Goal: Task Accomplishment & Management: Use online tool/utility

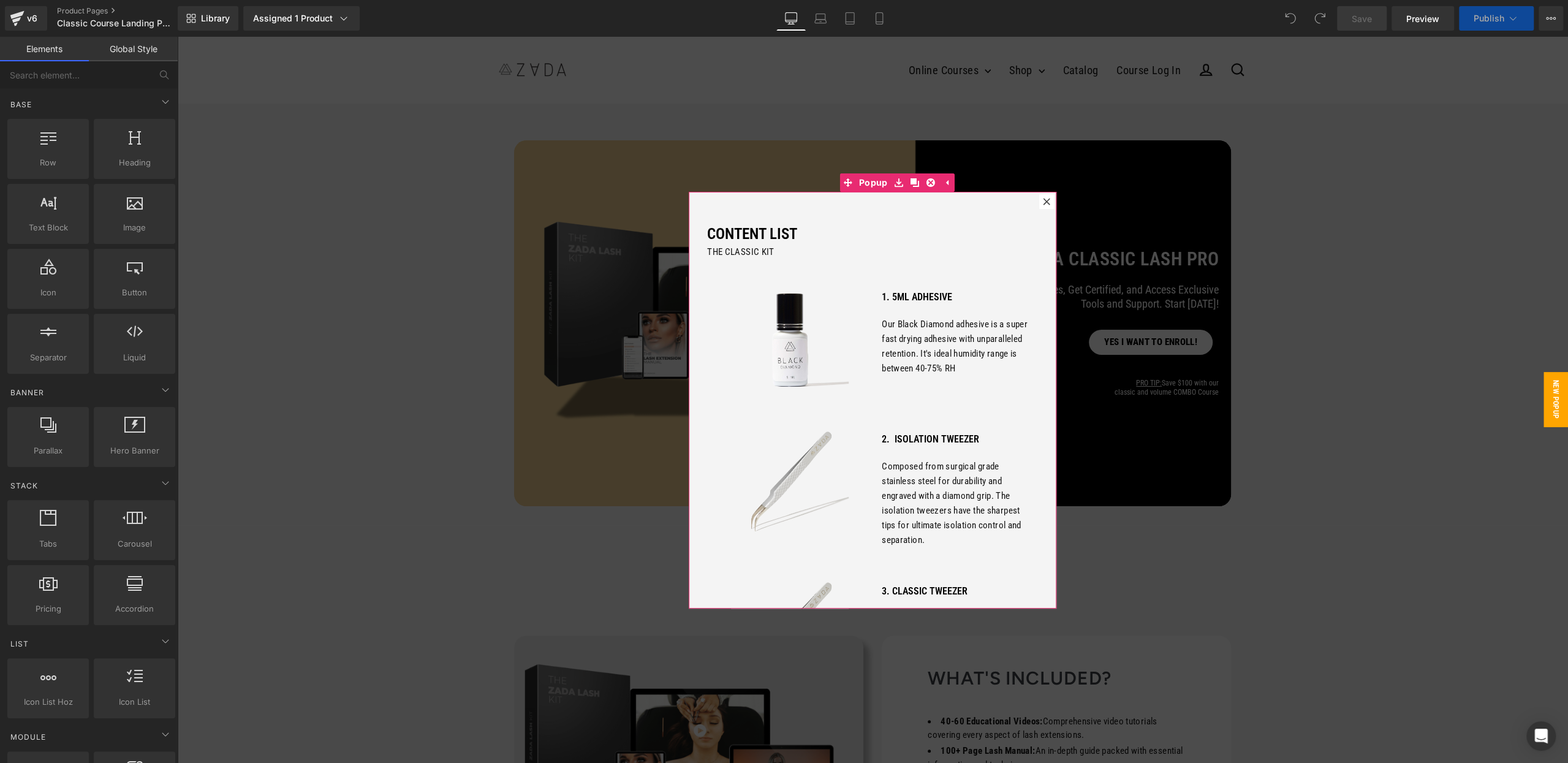
click at [1048, 201] on icon at bounding box center [1046, 201] width 7 height 7
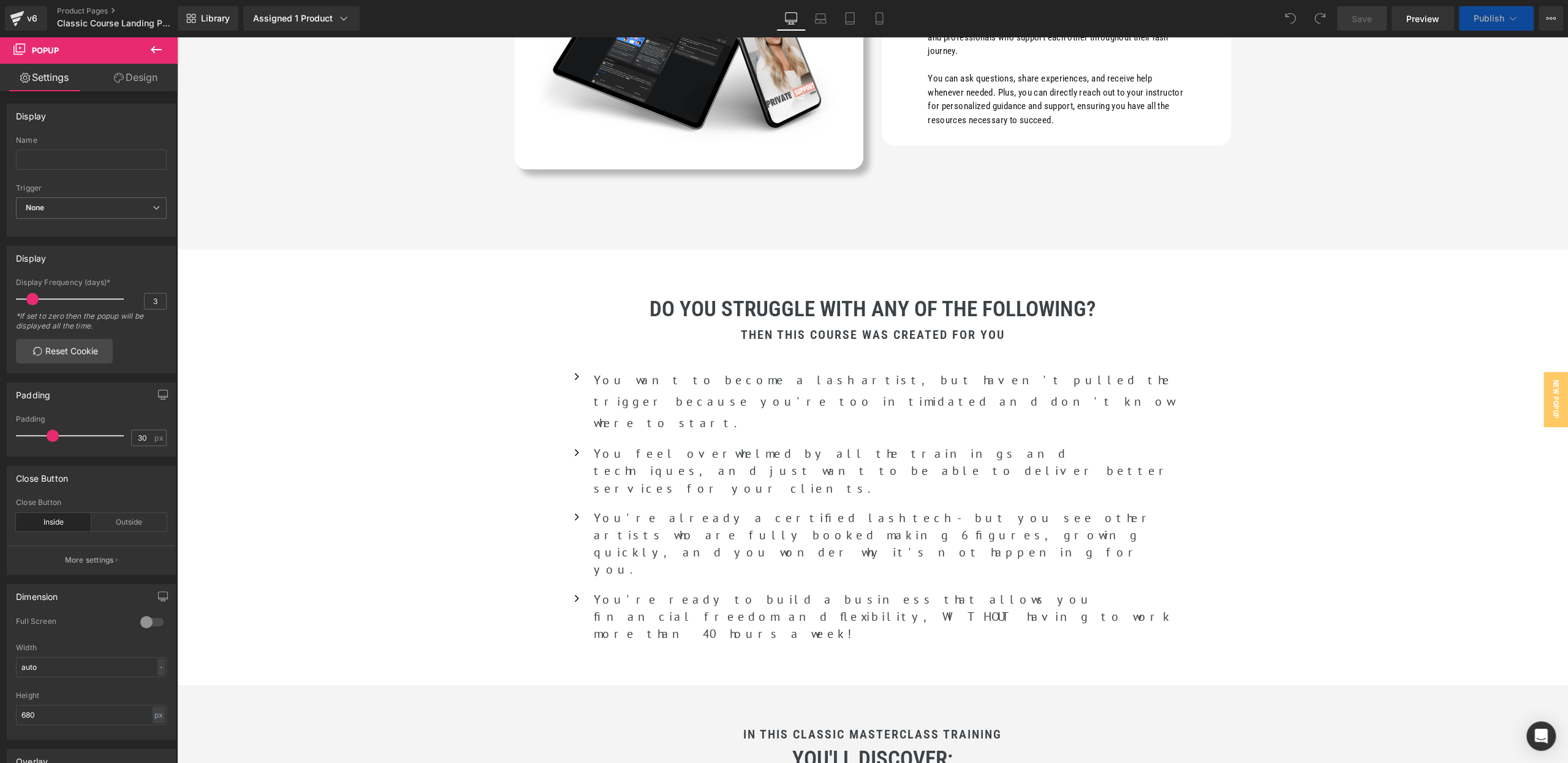
scroll to position [2127, 0]
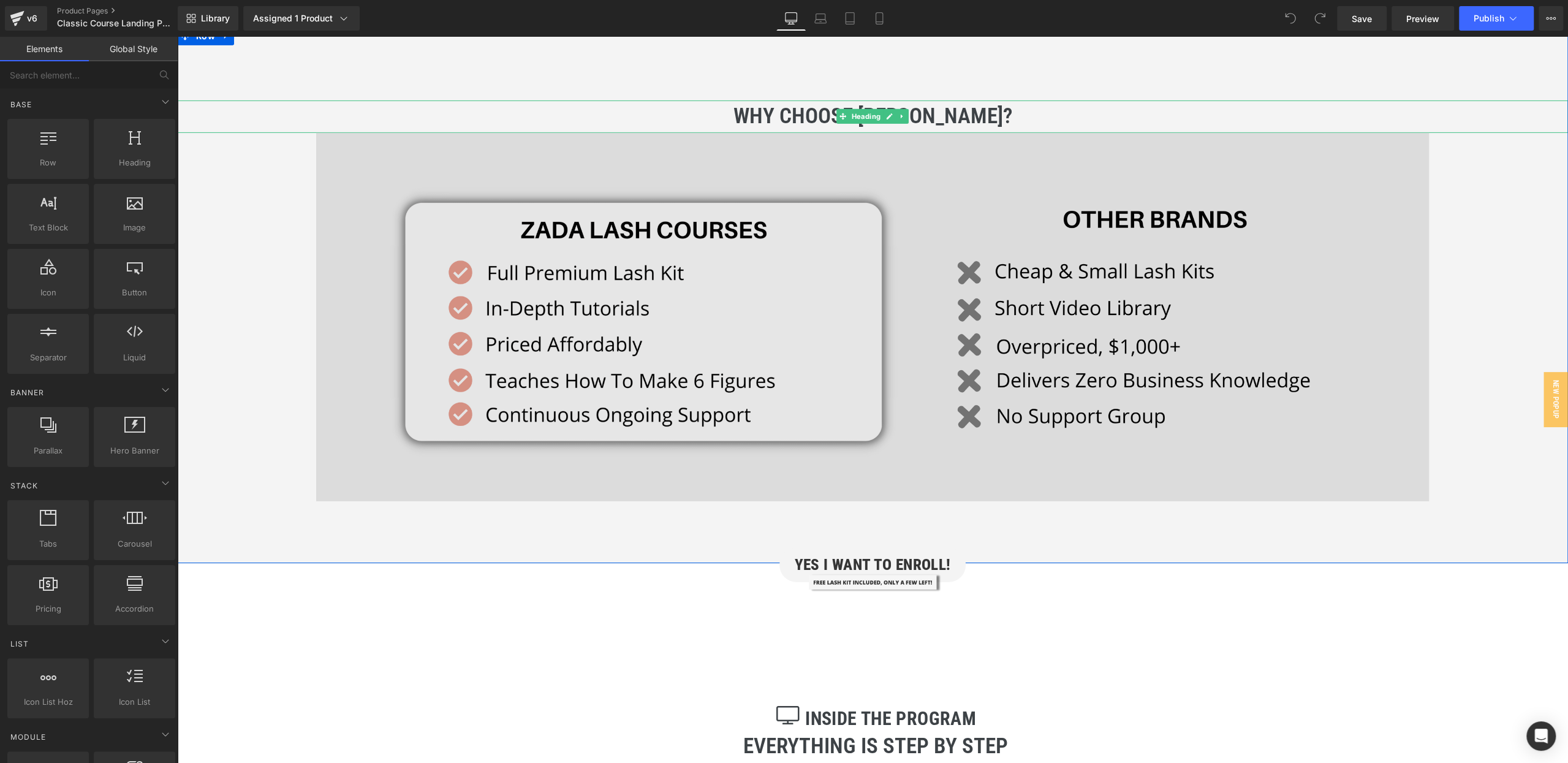
scroll to position [4000, 0]
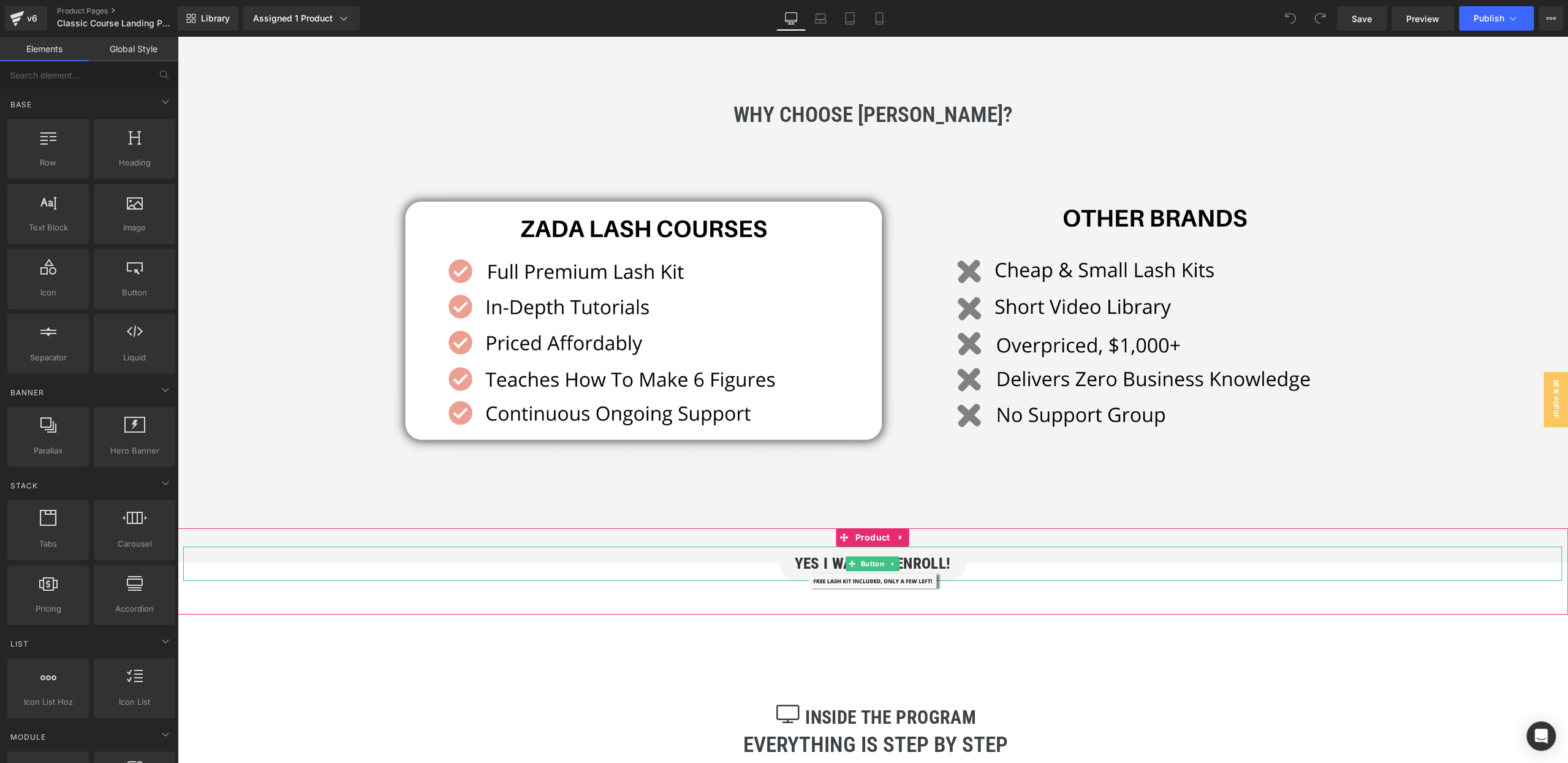
click at [780, 547] on link "YES I WANT TO ENROLL!" at bounding box center [873, 564] width 187 height 34
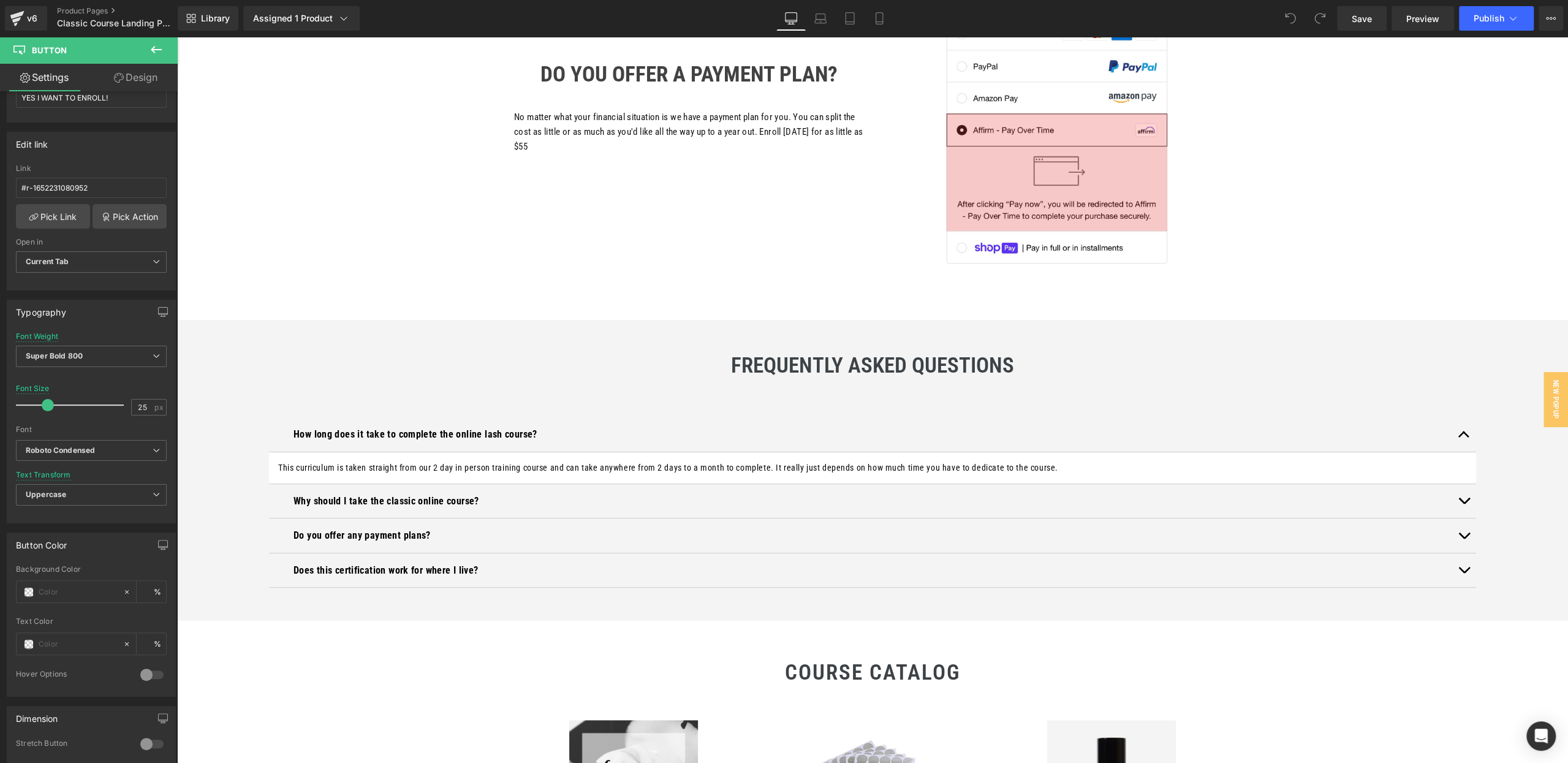
scroll to position [9528, 0]
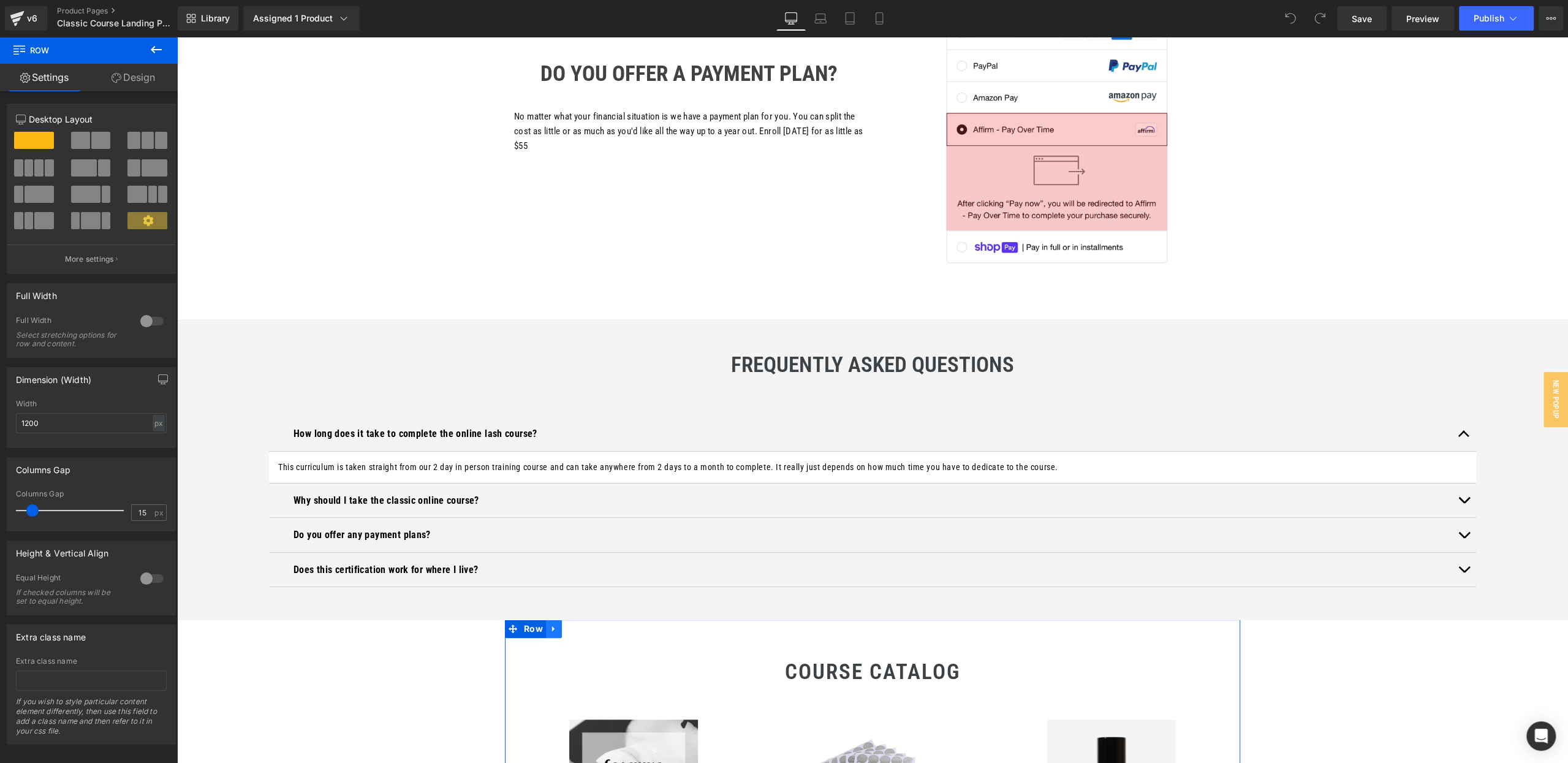
click at [551, 624] on icon at bounding box center [553, 629] width 9 height 9
click at [580, 620] on link at bounding box center [586, 628] width 16 height 18
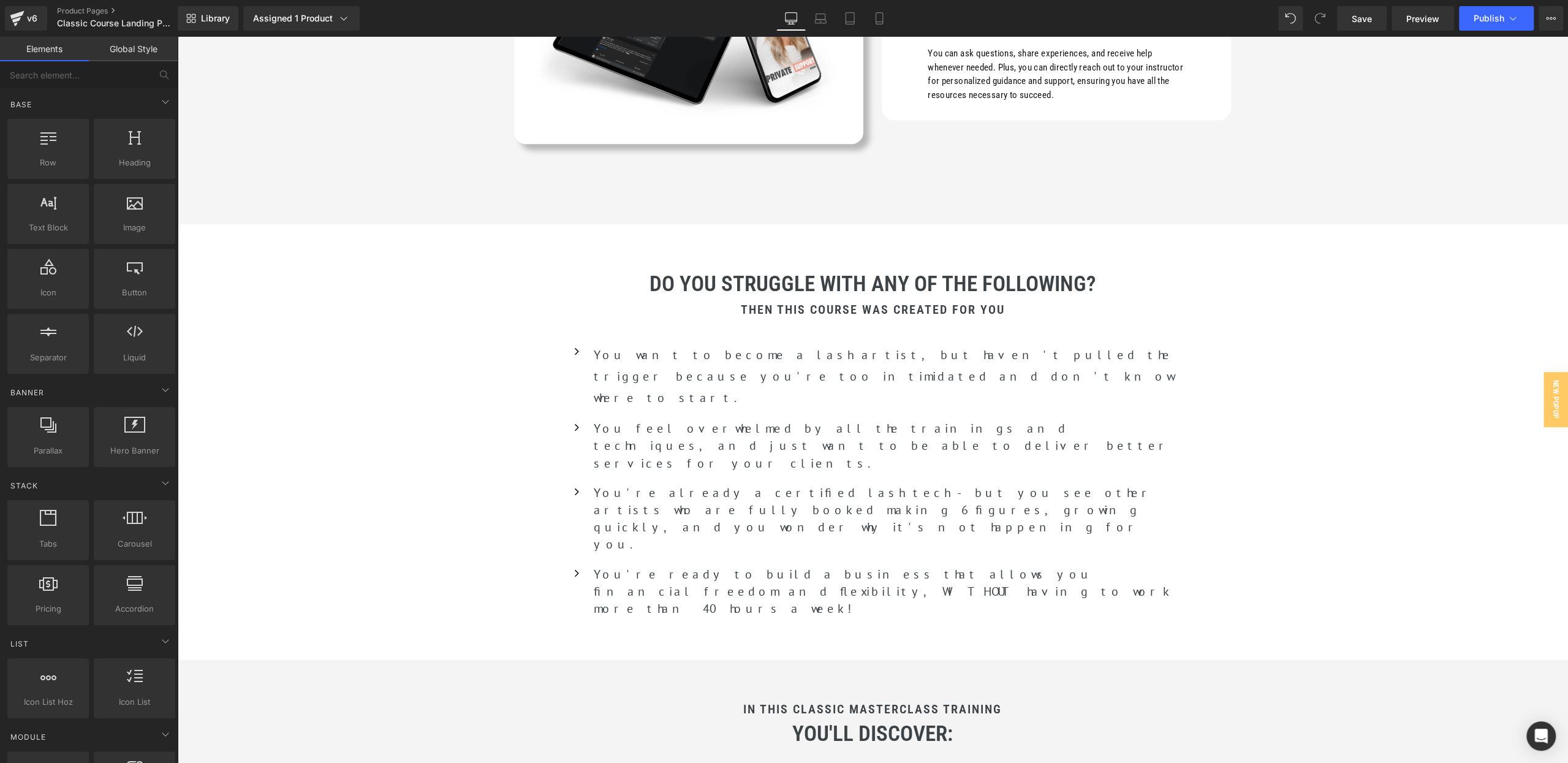
scroll to position [2135, 0]
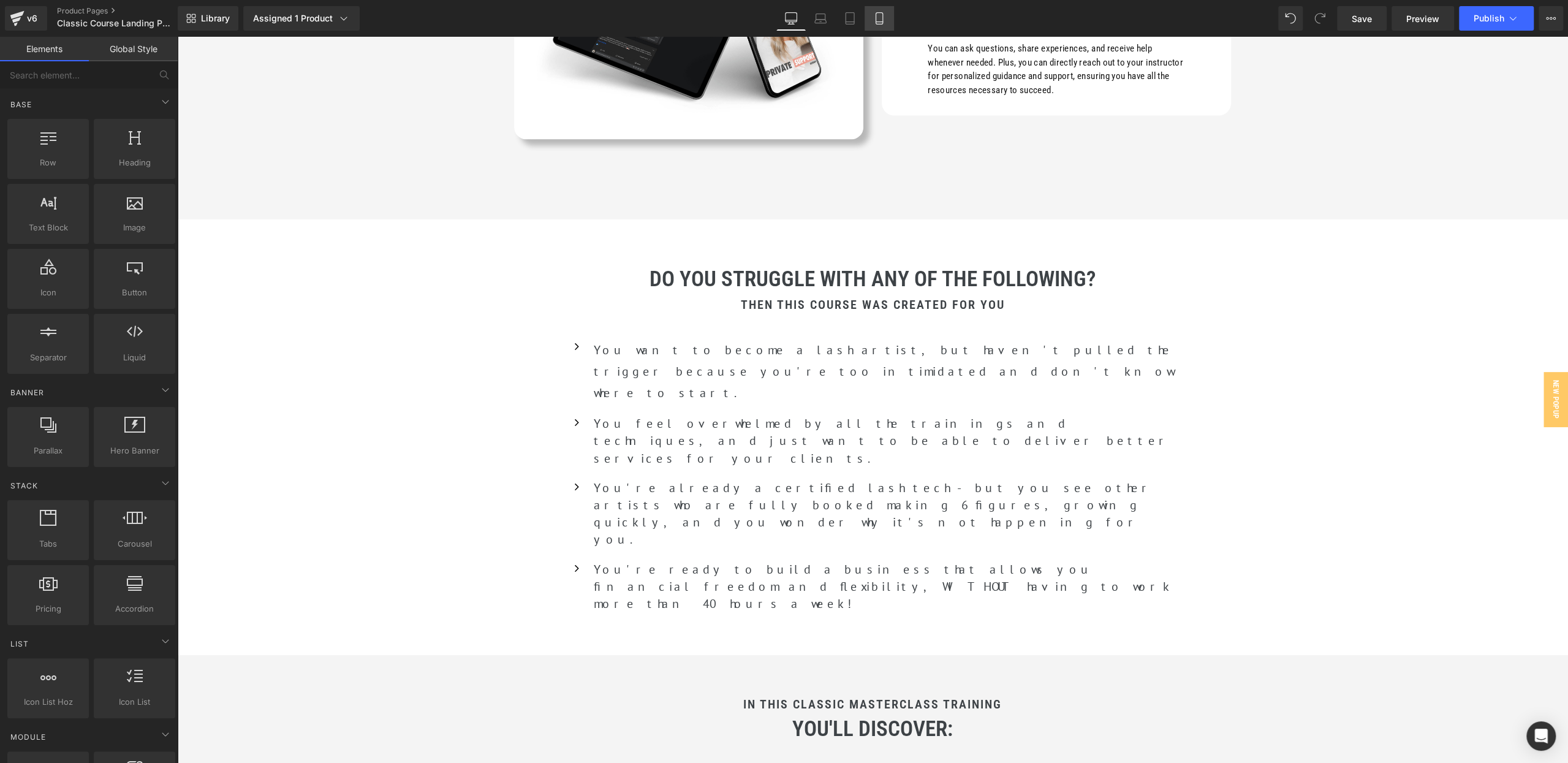
click at [879, 15] on icon at bounding box center [879, 18] width 12 height 12
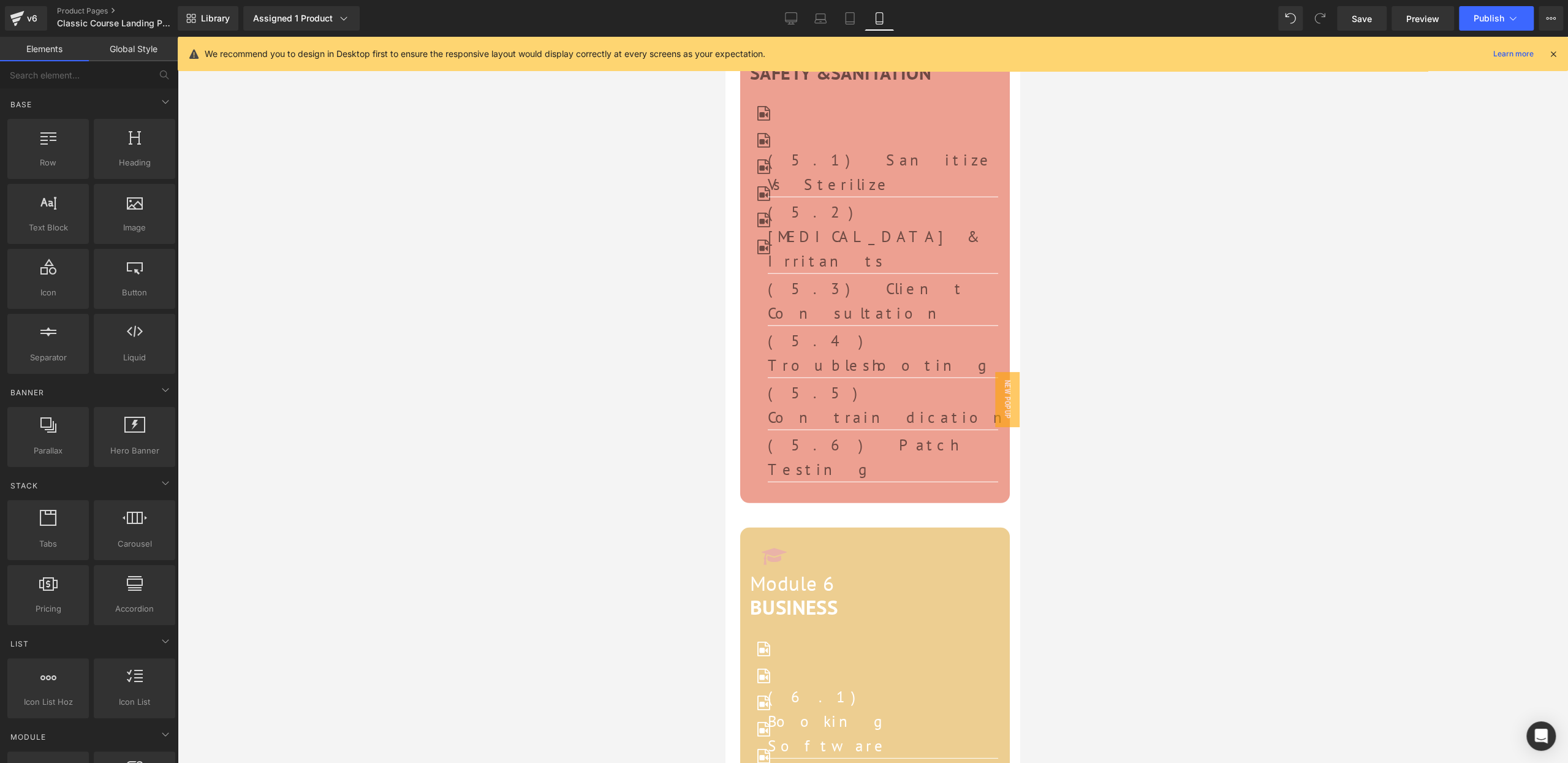
scroll to position [7963, 0]
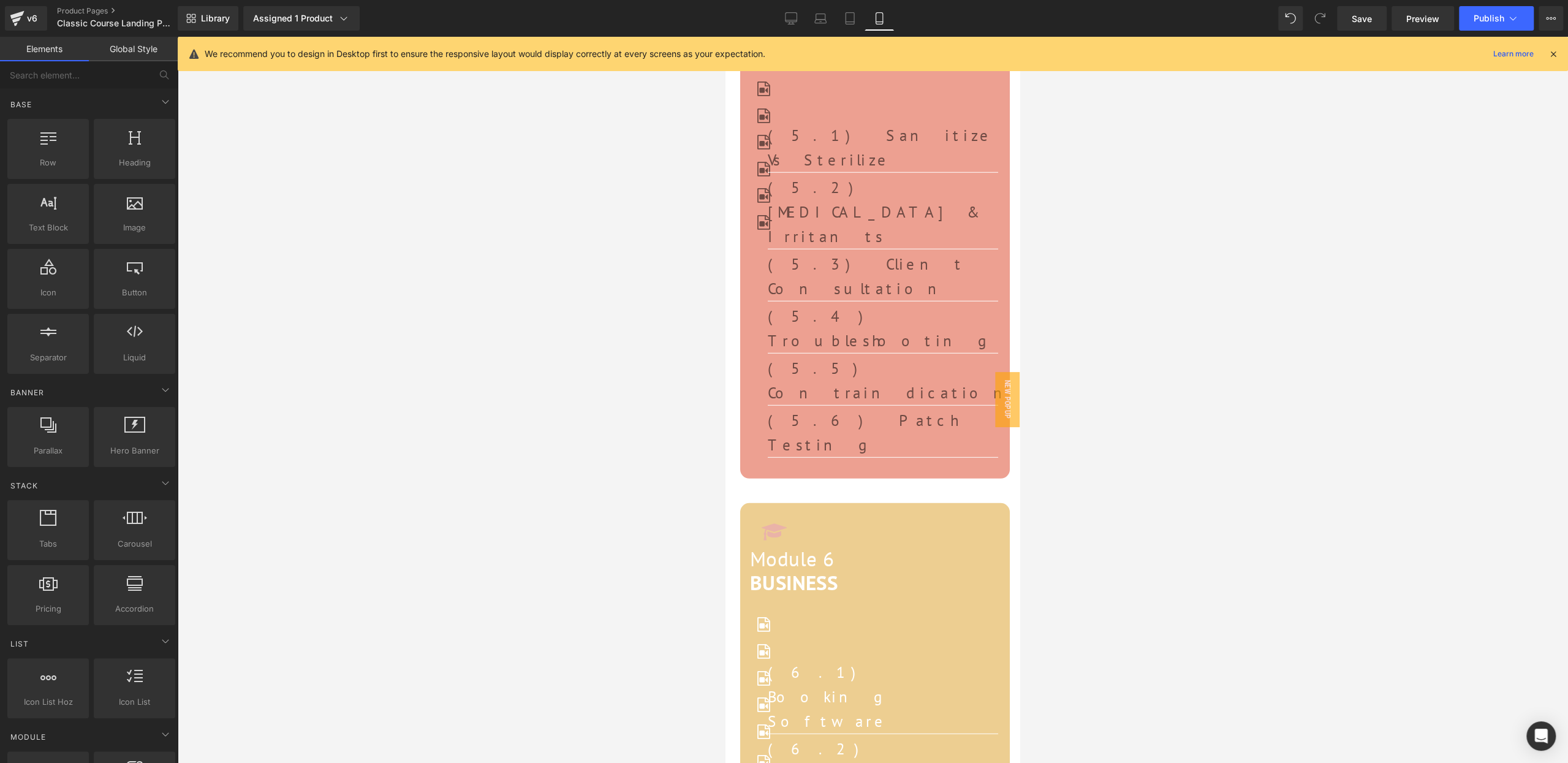
drag, startPoint x: 867, startPoint y: 275, endPoint x: 828, endPoint y: 278, distance: 39.1
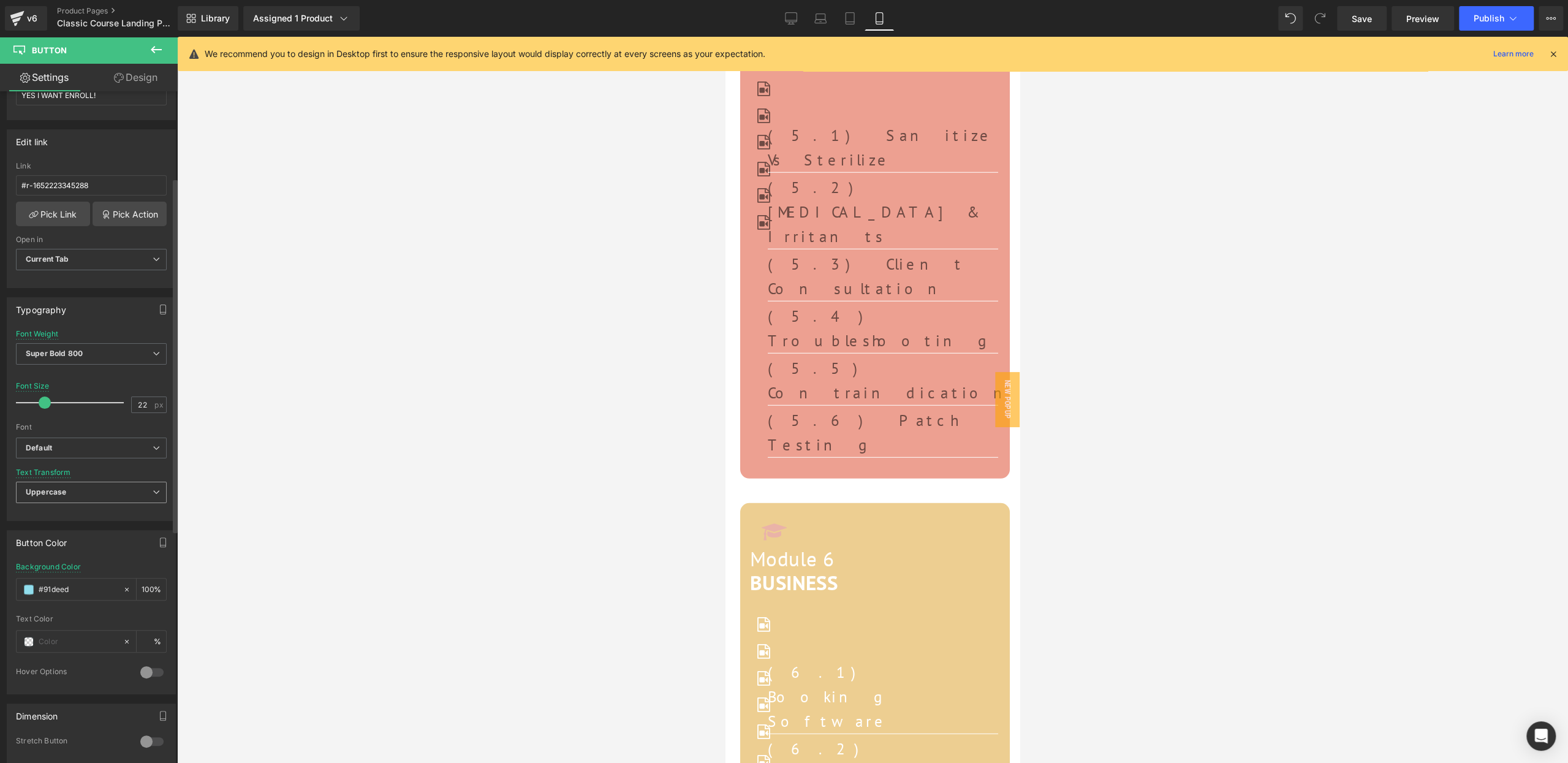
scroll to position [162, 0]
click at [54, 581] on input "#91deed" at bounding box center [77, 588] width 78 height 13
type textarea "91deed"
click at [54, 581] on input "#91deed" at bounding box center [77, 588] width 78 height 13
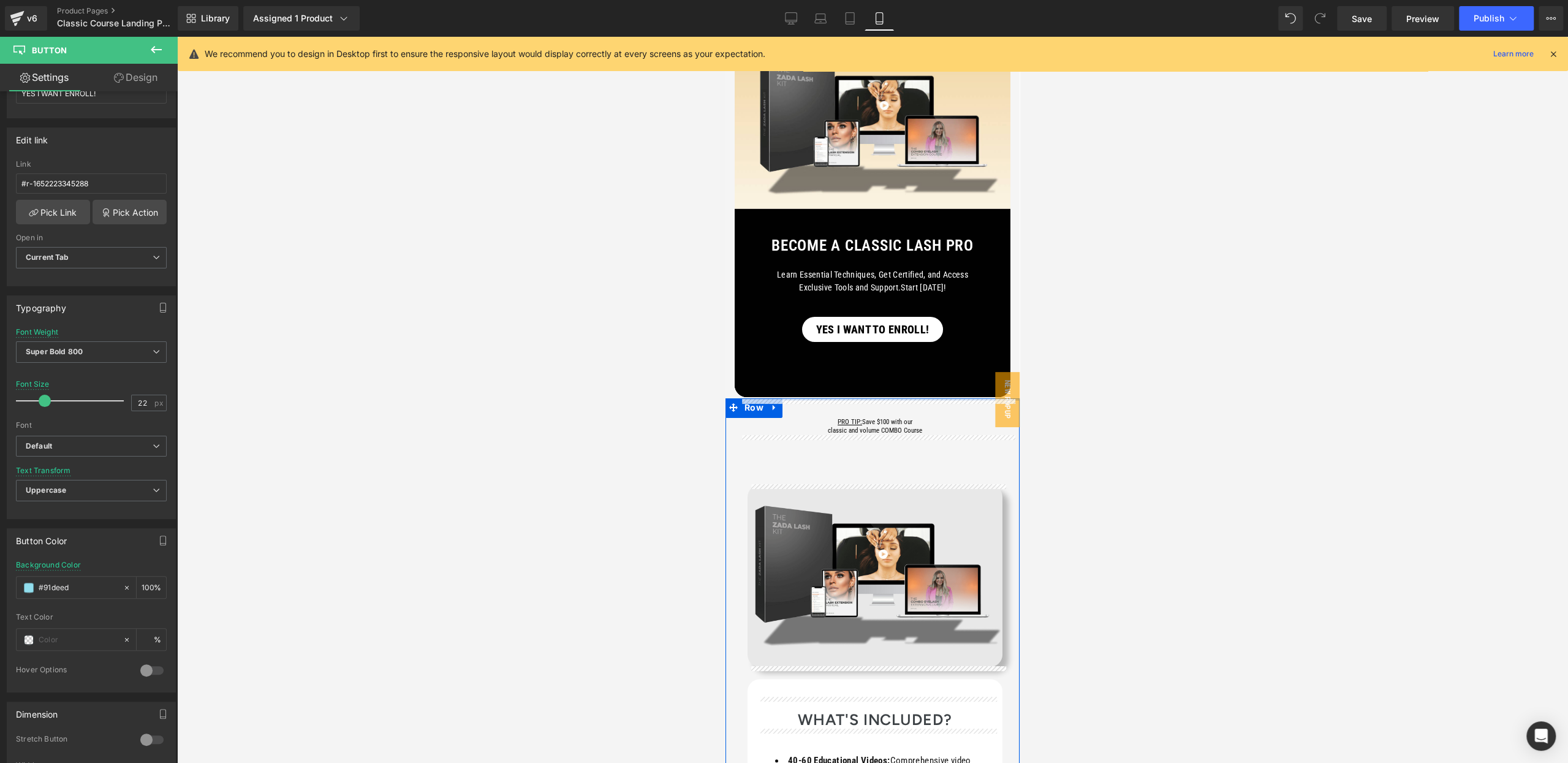
scroll to position [109, 0]
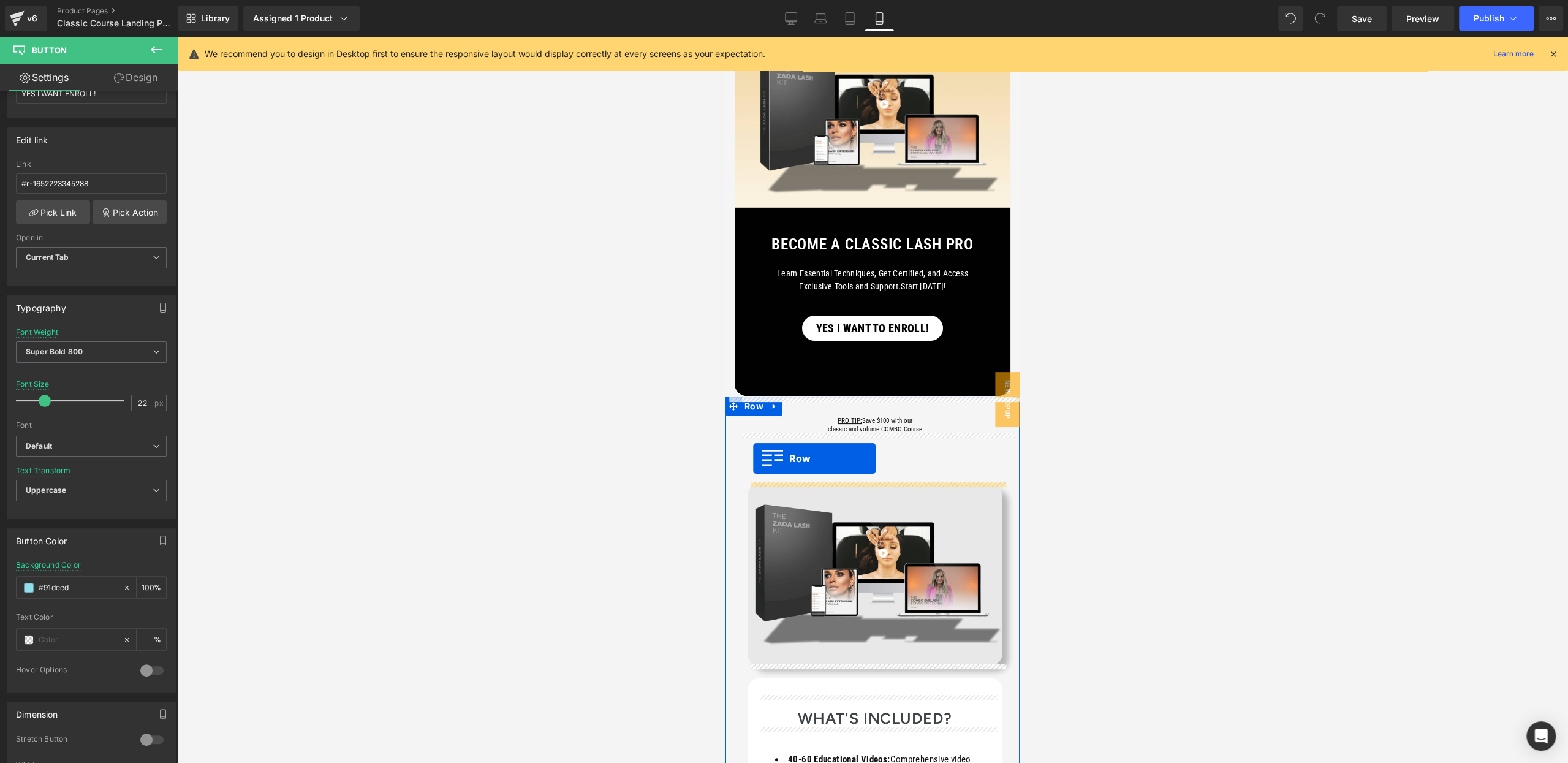
drag, startPoint x: 731, startPoint y: 179, endPoint x: 753, endPoint y: 459, distance: 280.9
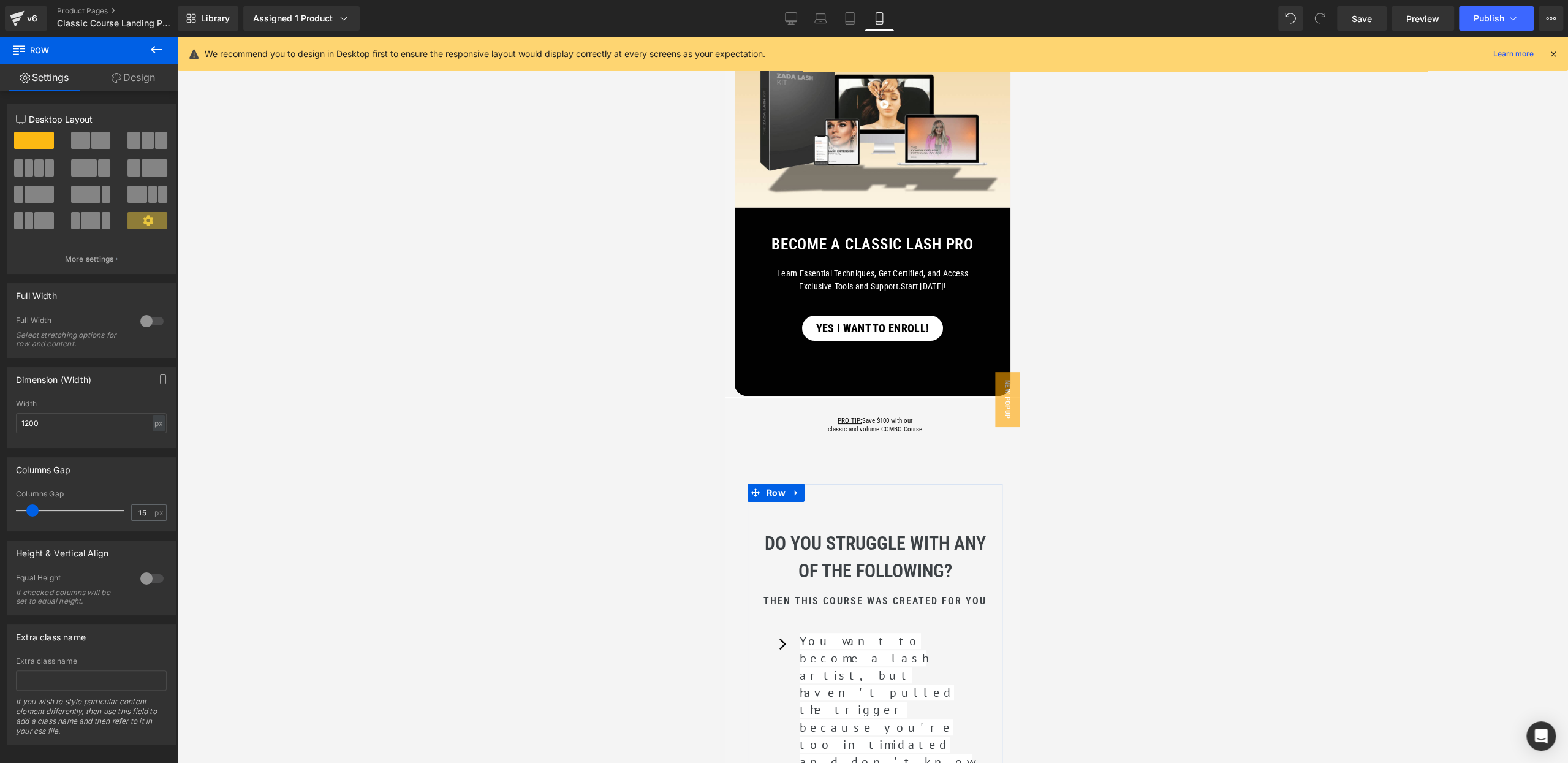
click at [581, 442] on div at bounding box center [873, 400] width 1391 height 726
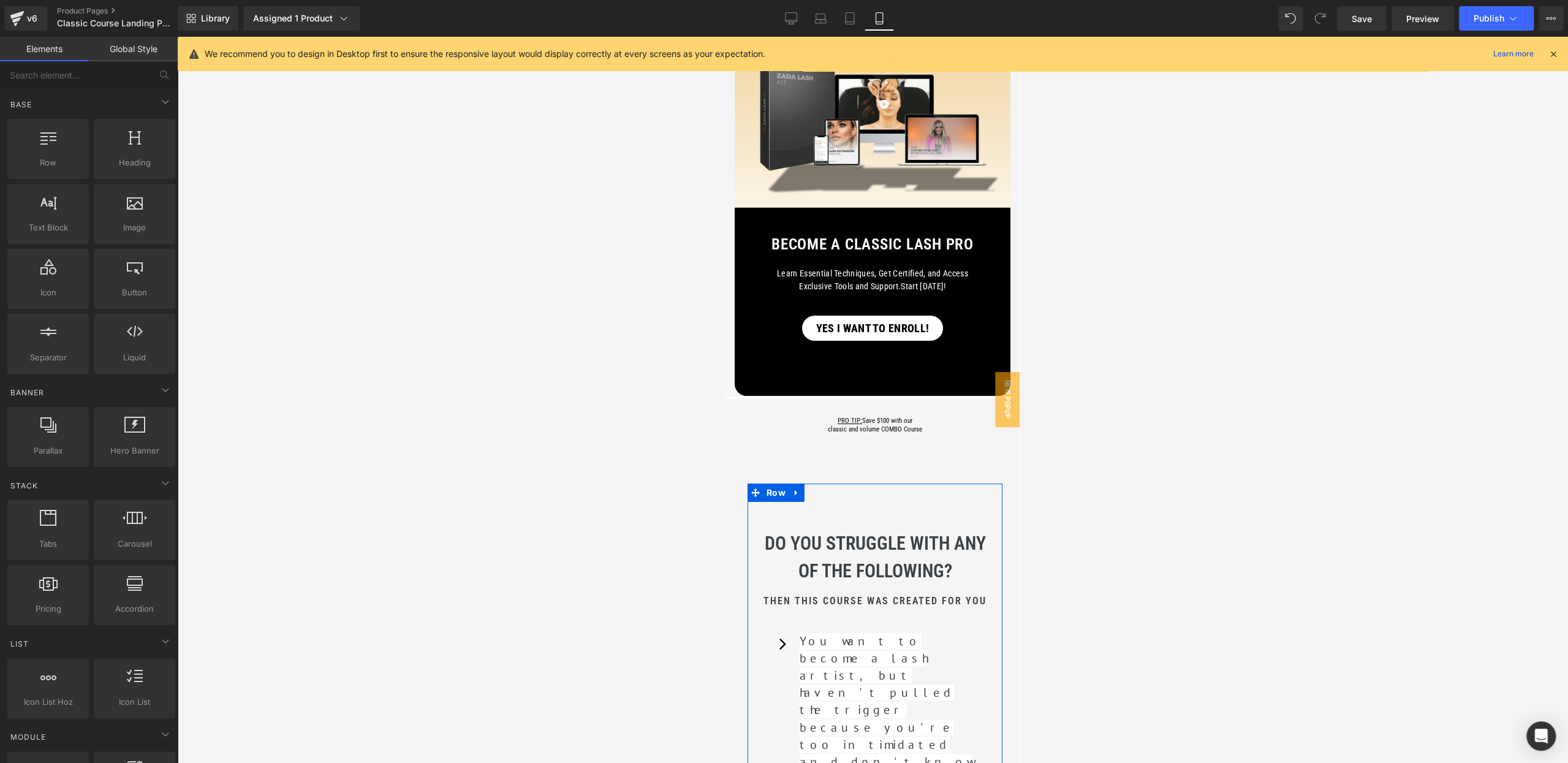
click at [715, 454] on div at bounding box center [873, 400] width 1391 height 726
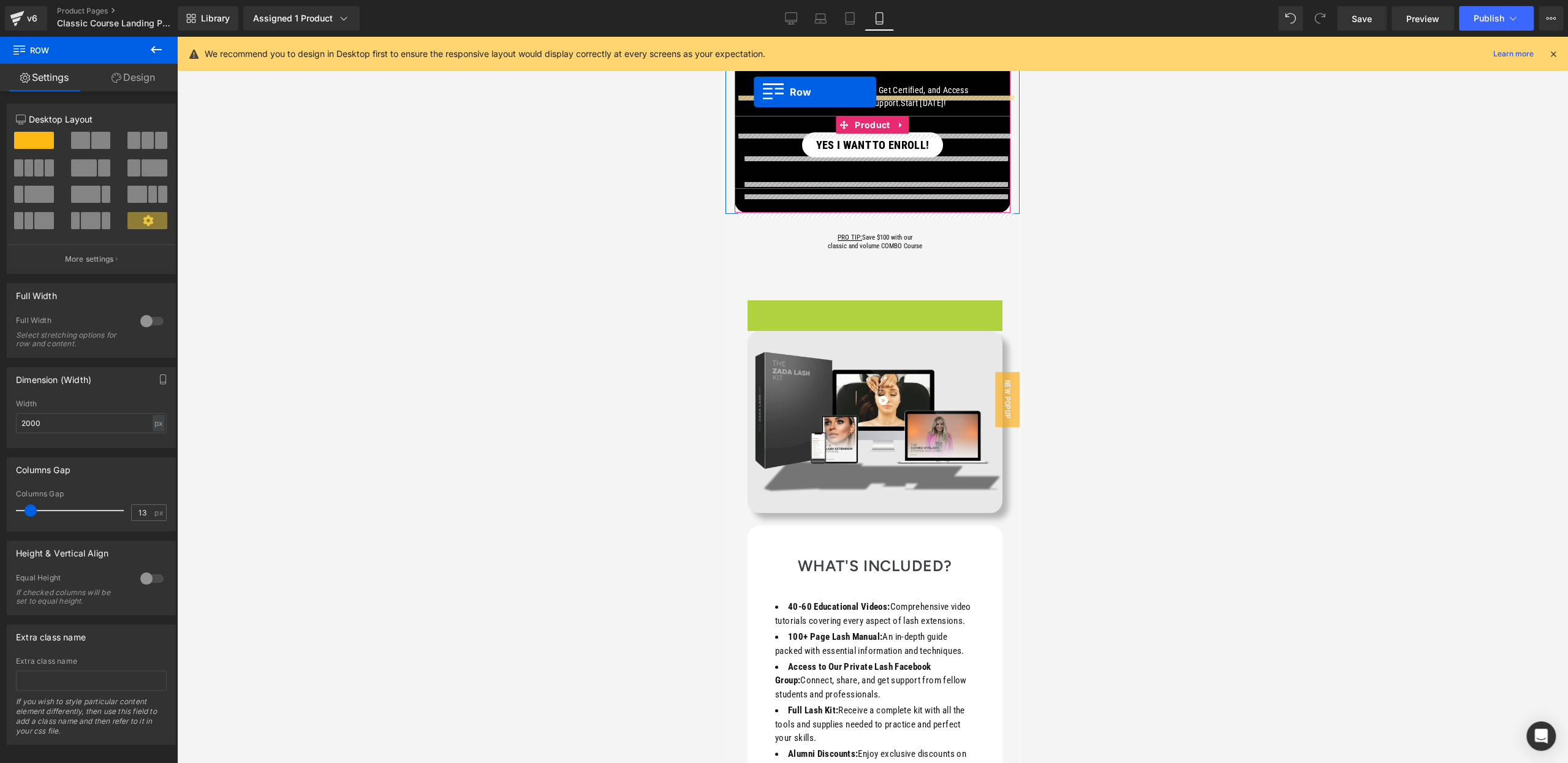
scroll to position [268, 0]
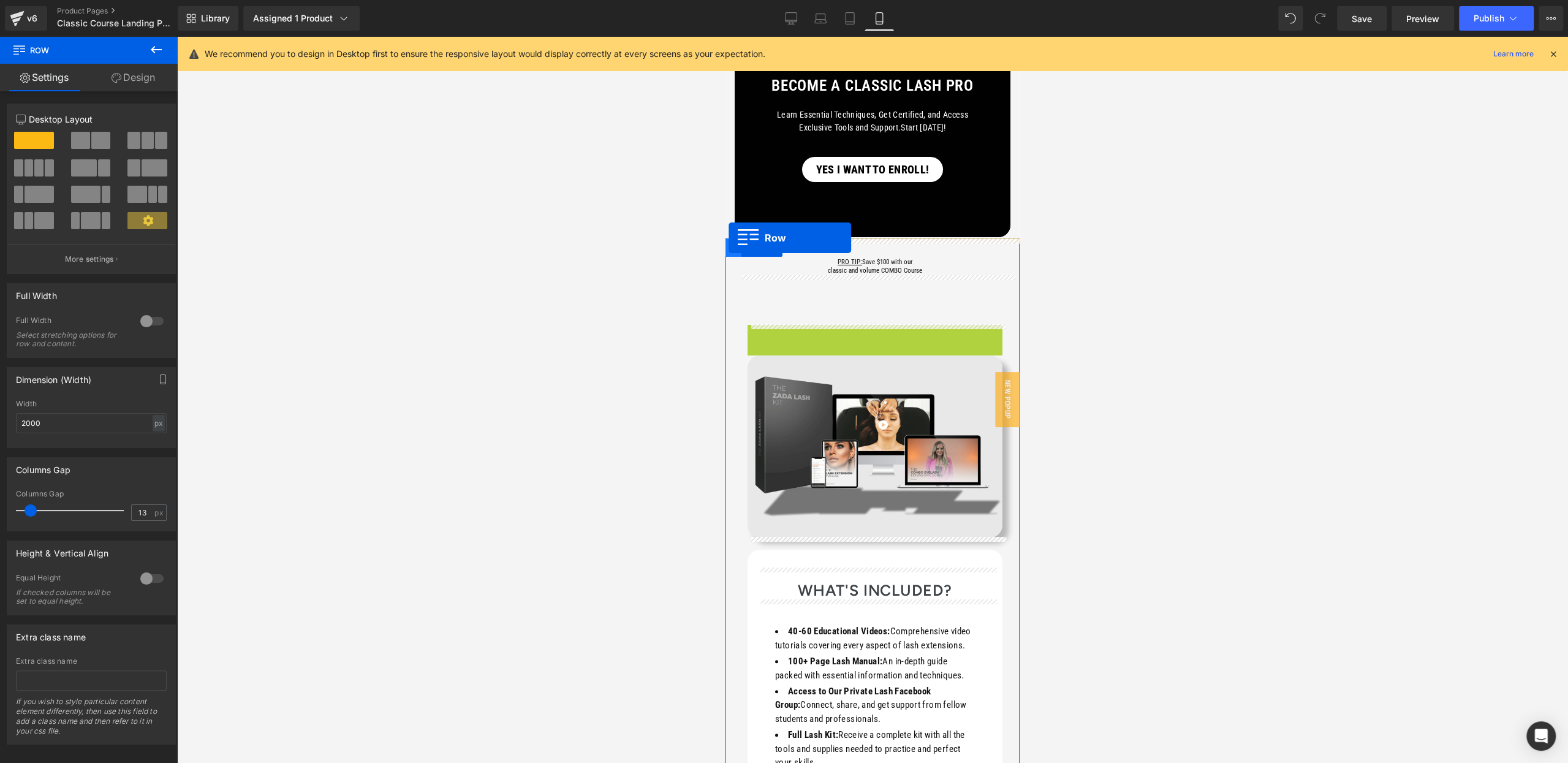
drag, startPoint x: 759, startPoint y: 115, endPoint x: 728, endPoint y: 238, distance: 126.8
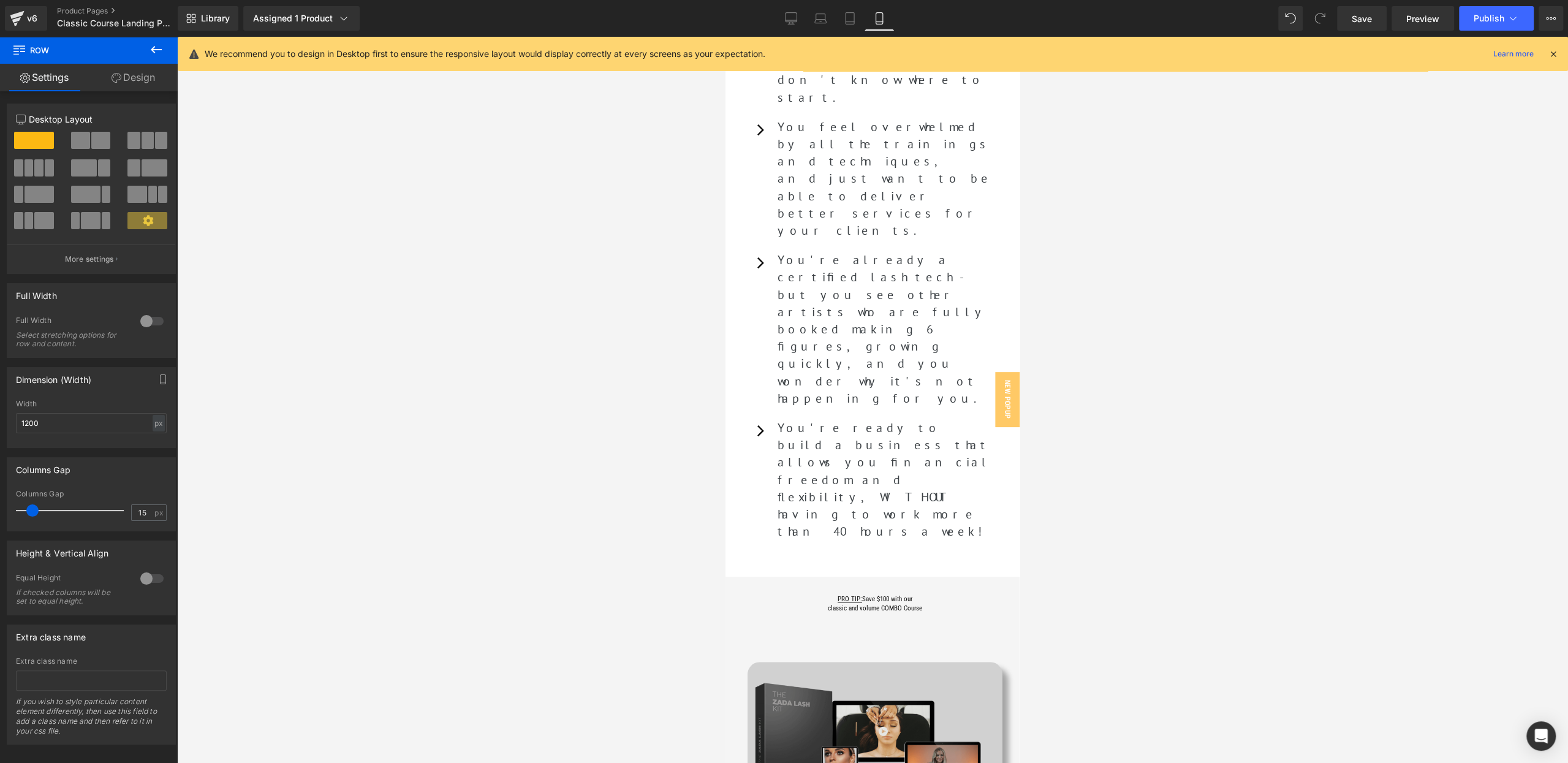
scroll to position [783, 0]
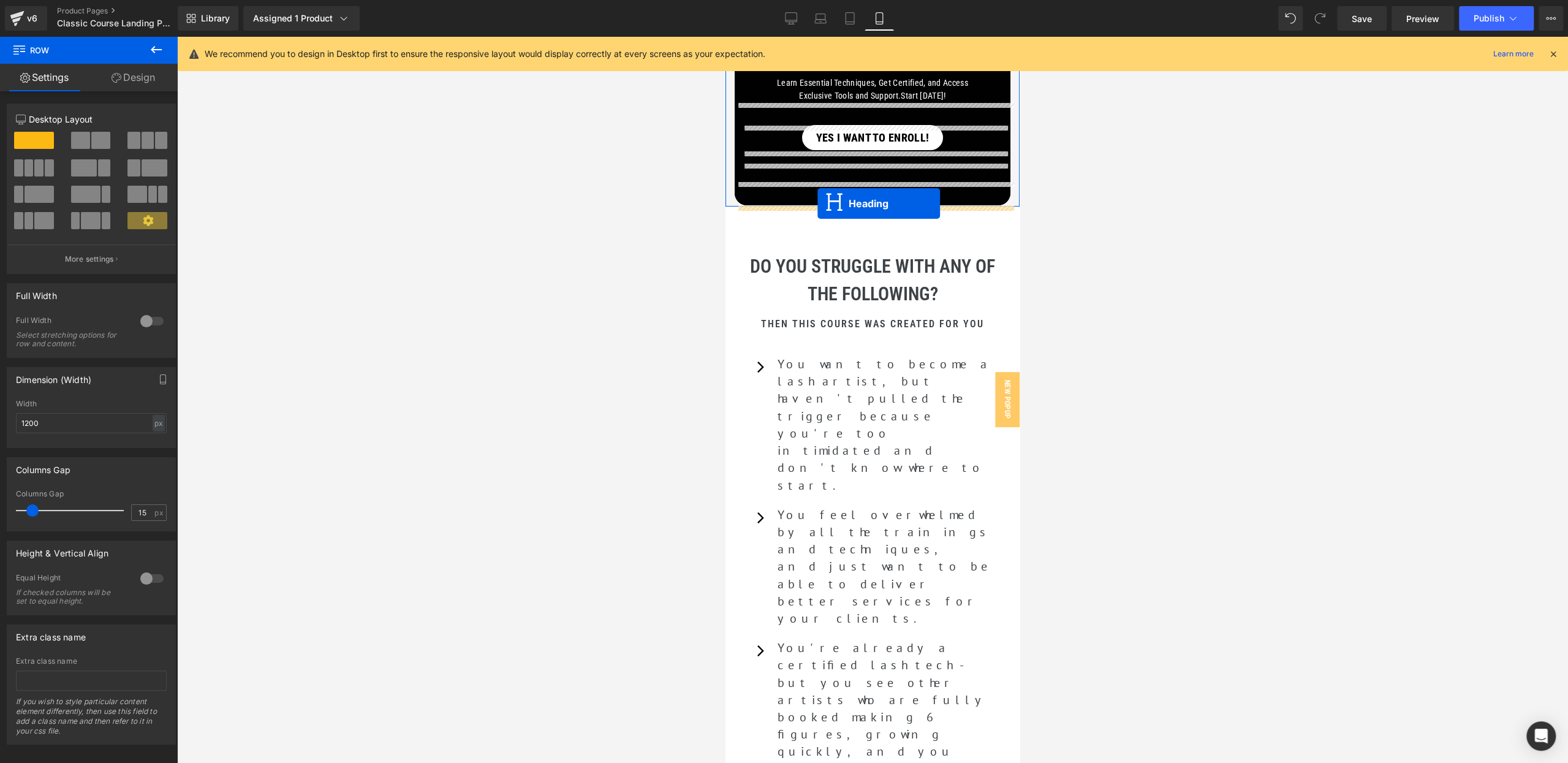
drag, startPoint x: 844, startPoint y: 270, endPoint x: 817, endPoint y: 207, distance: 68.5
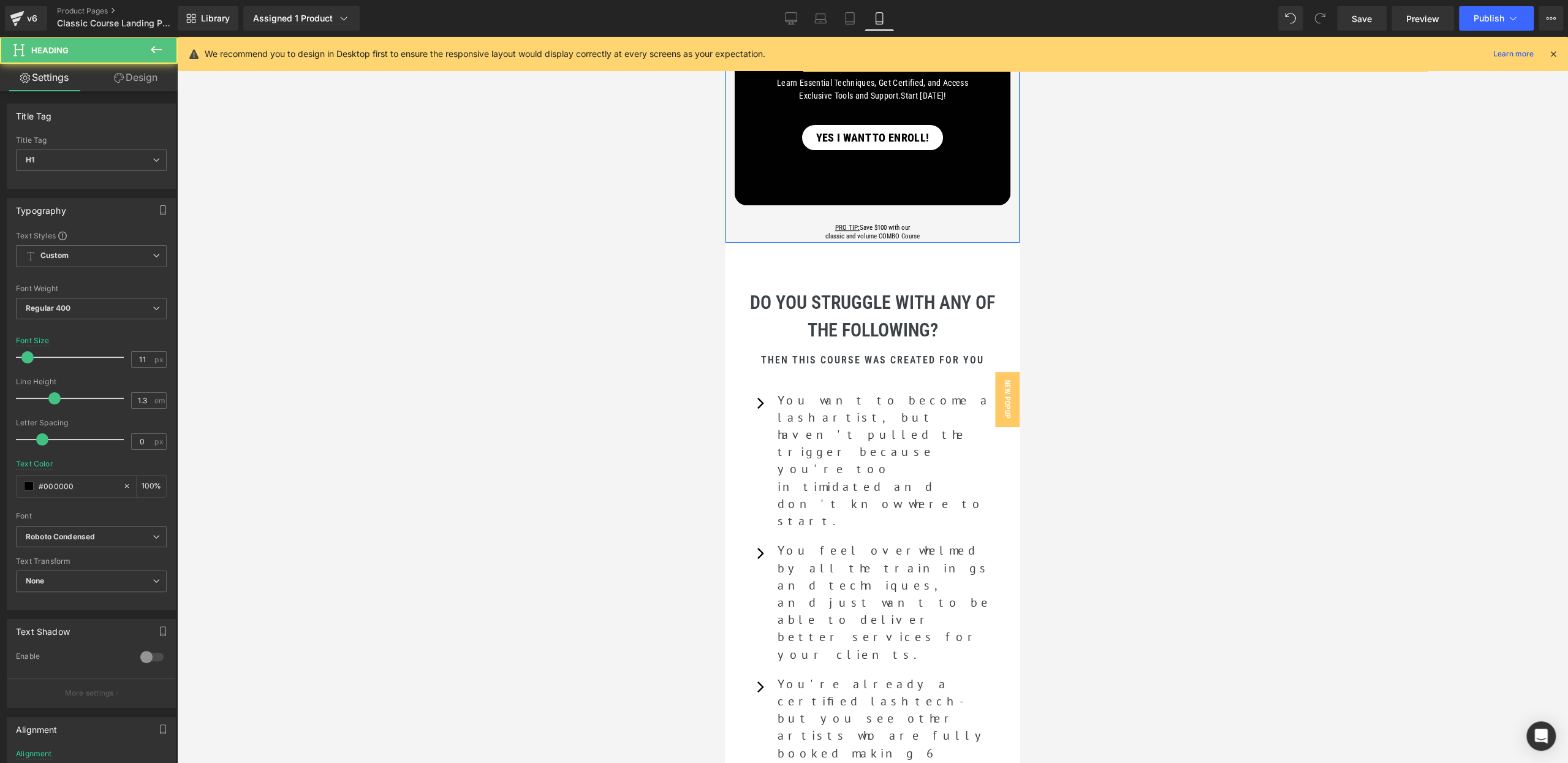
scroll to position [298, 0]
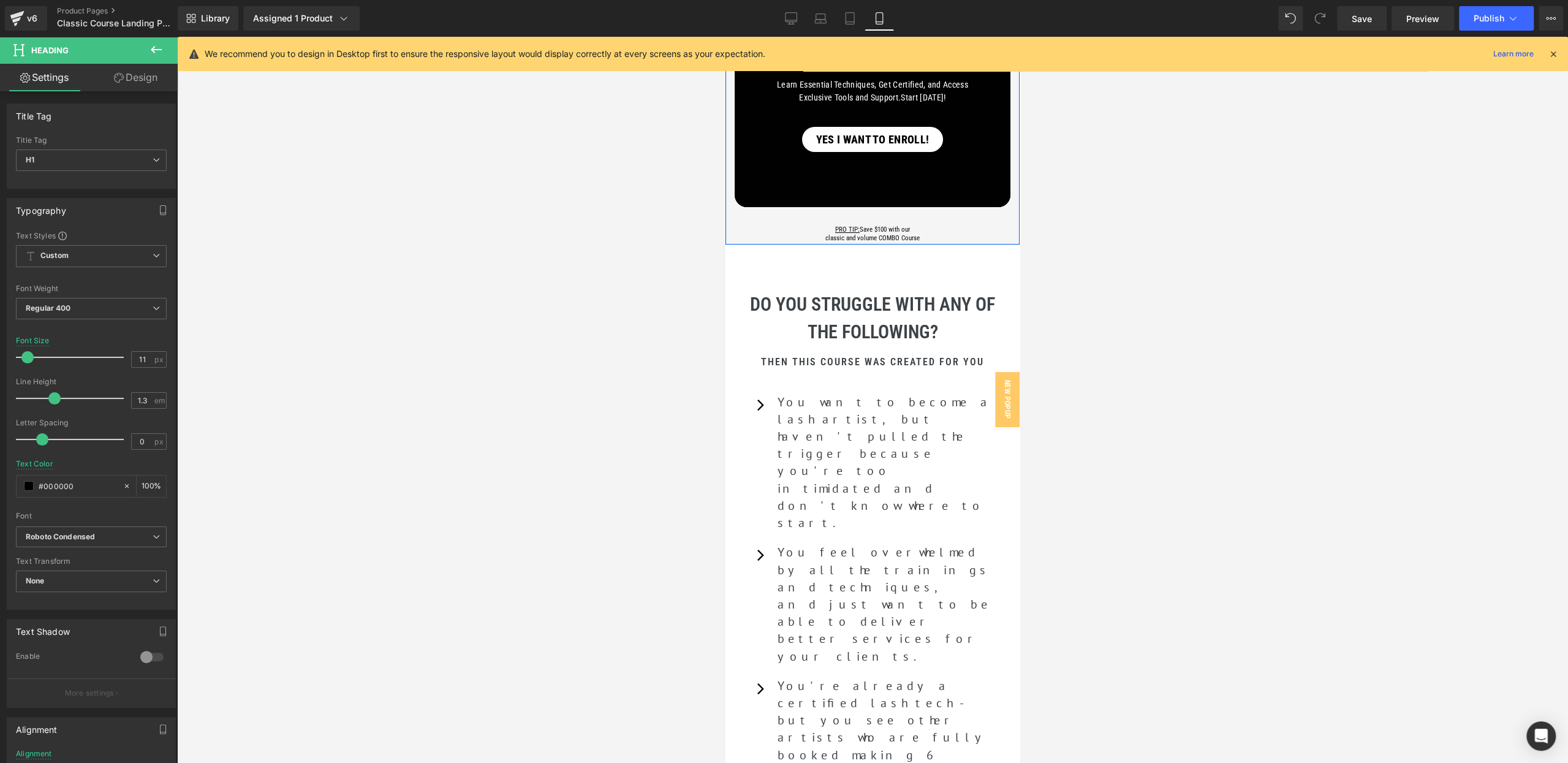
click at [733, 224] on div "Become a Classic Lash Pro Heading Learn Essential Techniques, Get Certified, an…" at bounding box center [872, 26] width 294 height 435
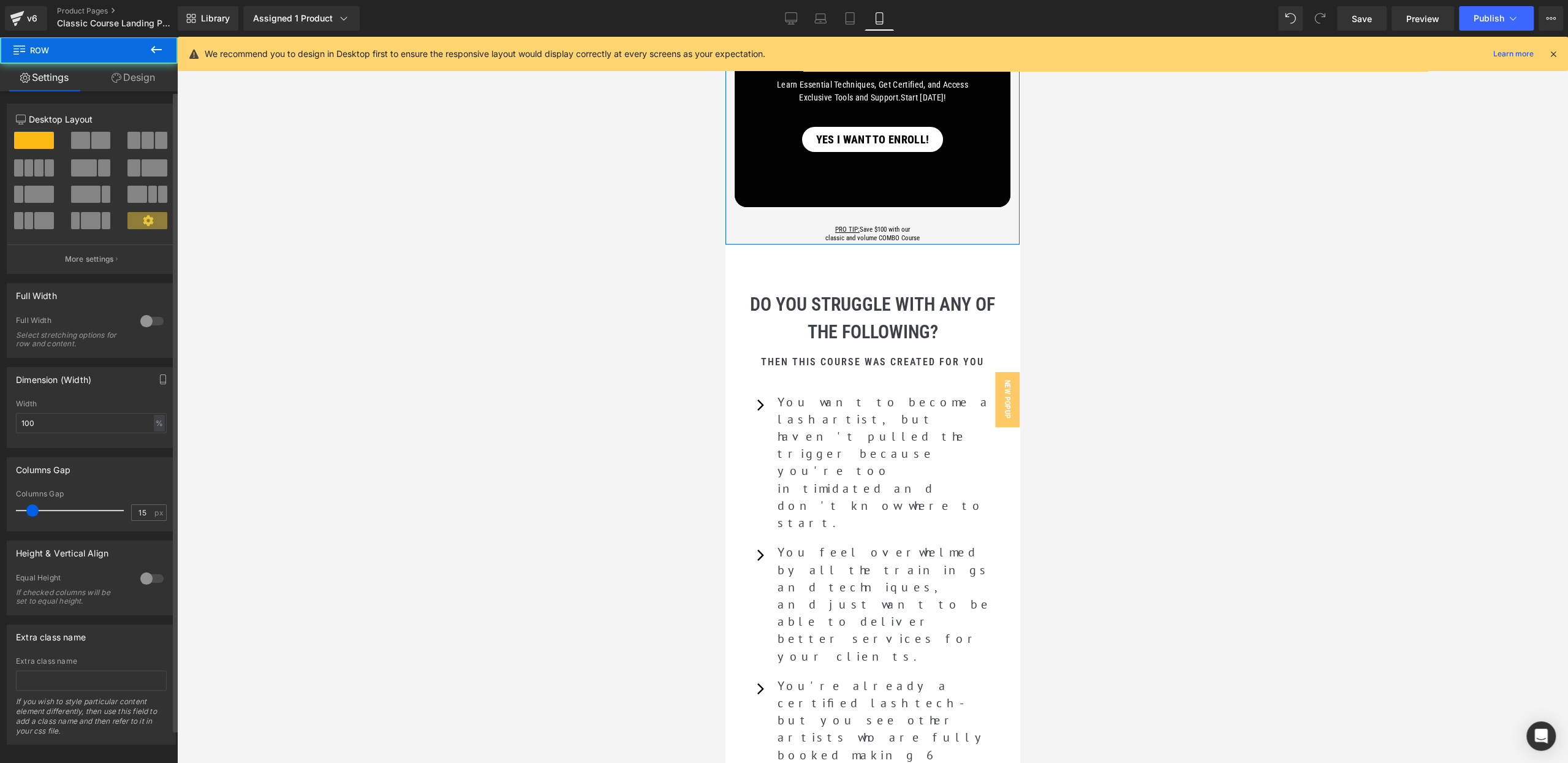
scroll to position [15, 0]
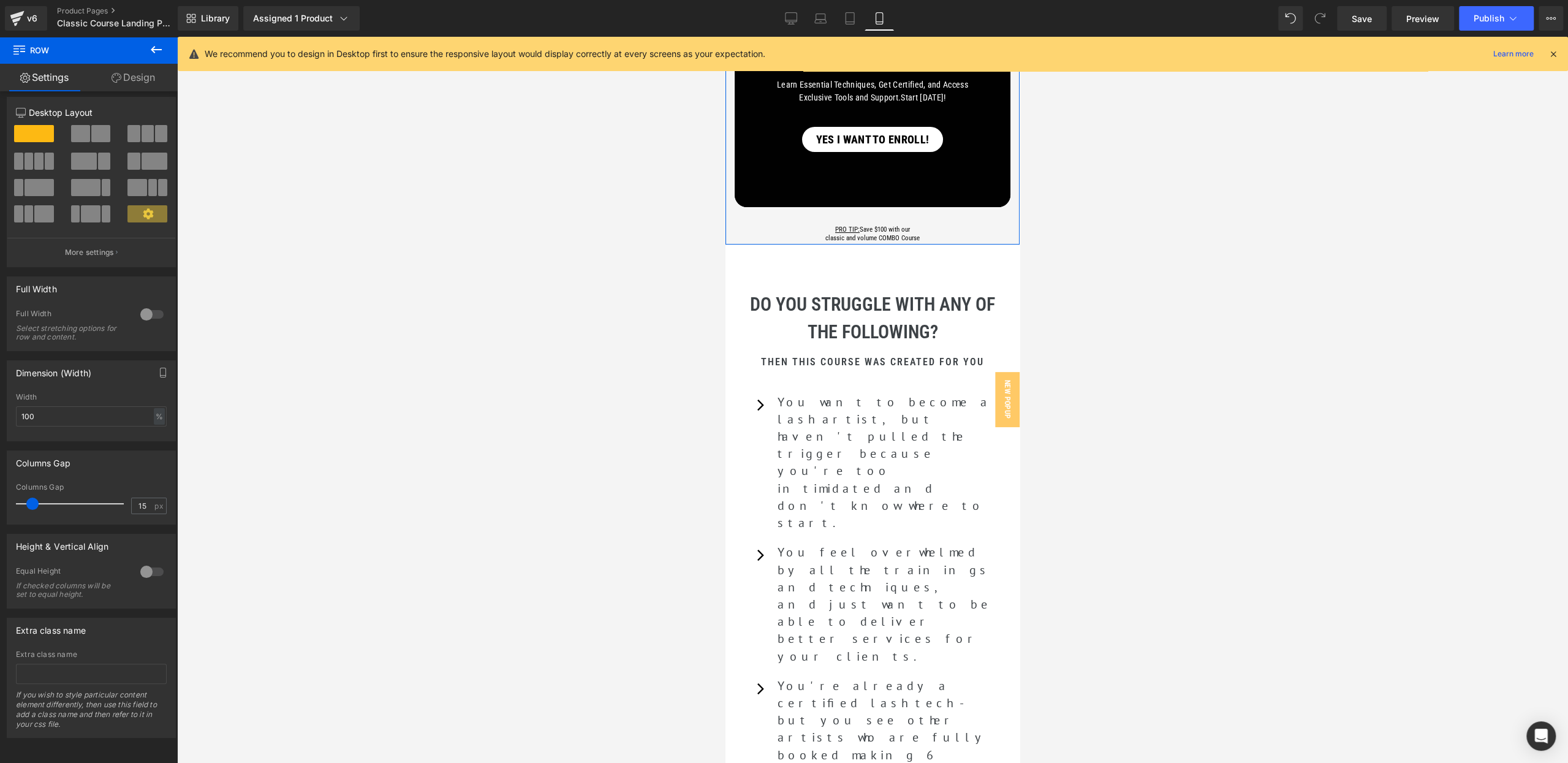
click at [120, 72] on link "Design" at bounding box center [133, 77] width 89 height 28
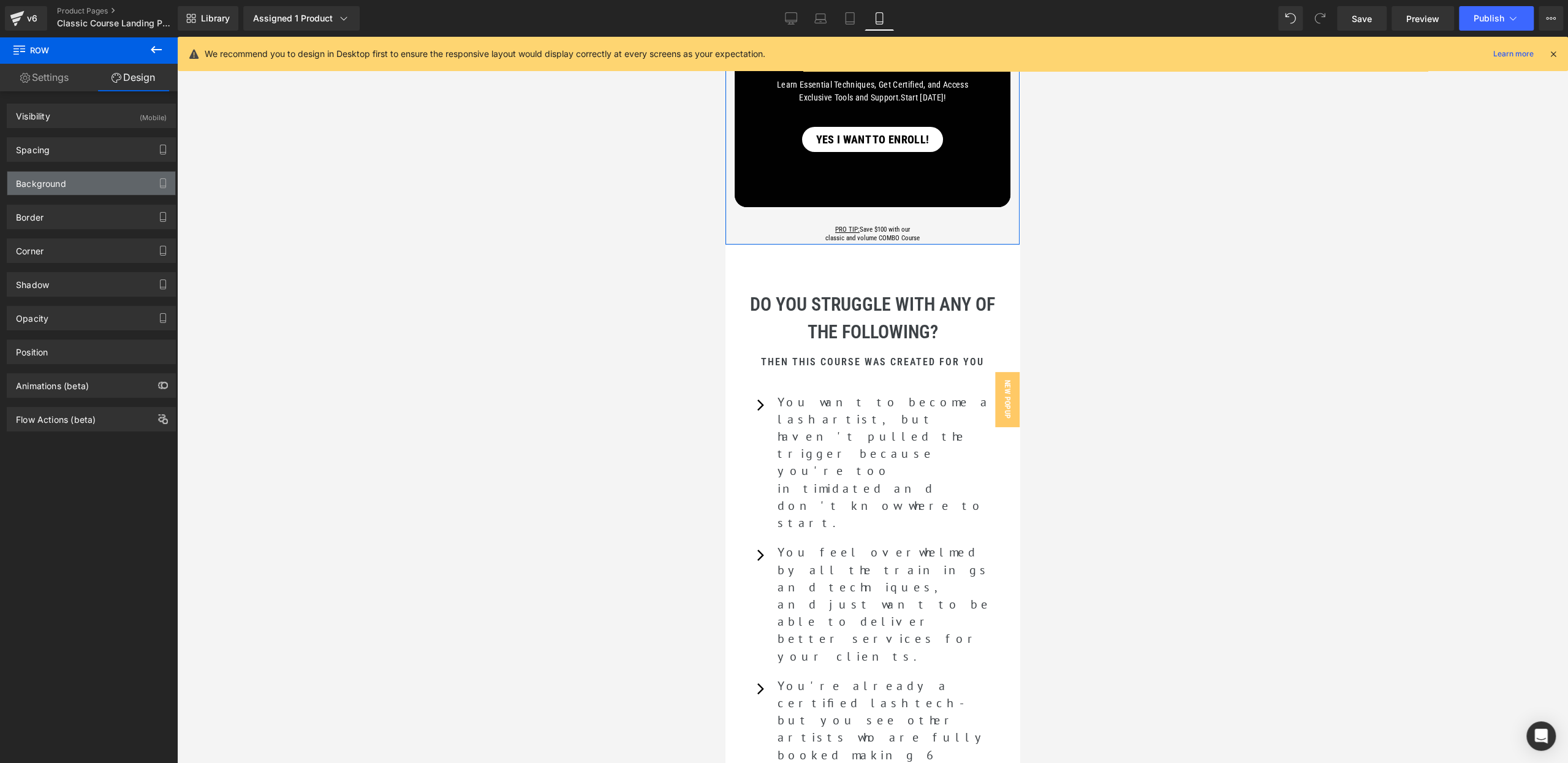
click at [82, 178] on div "Background" at bounding box center [91, 183] width 168 height 24
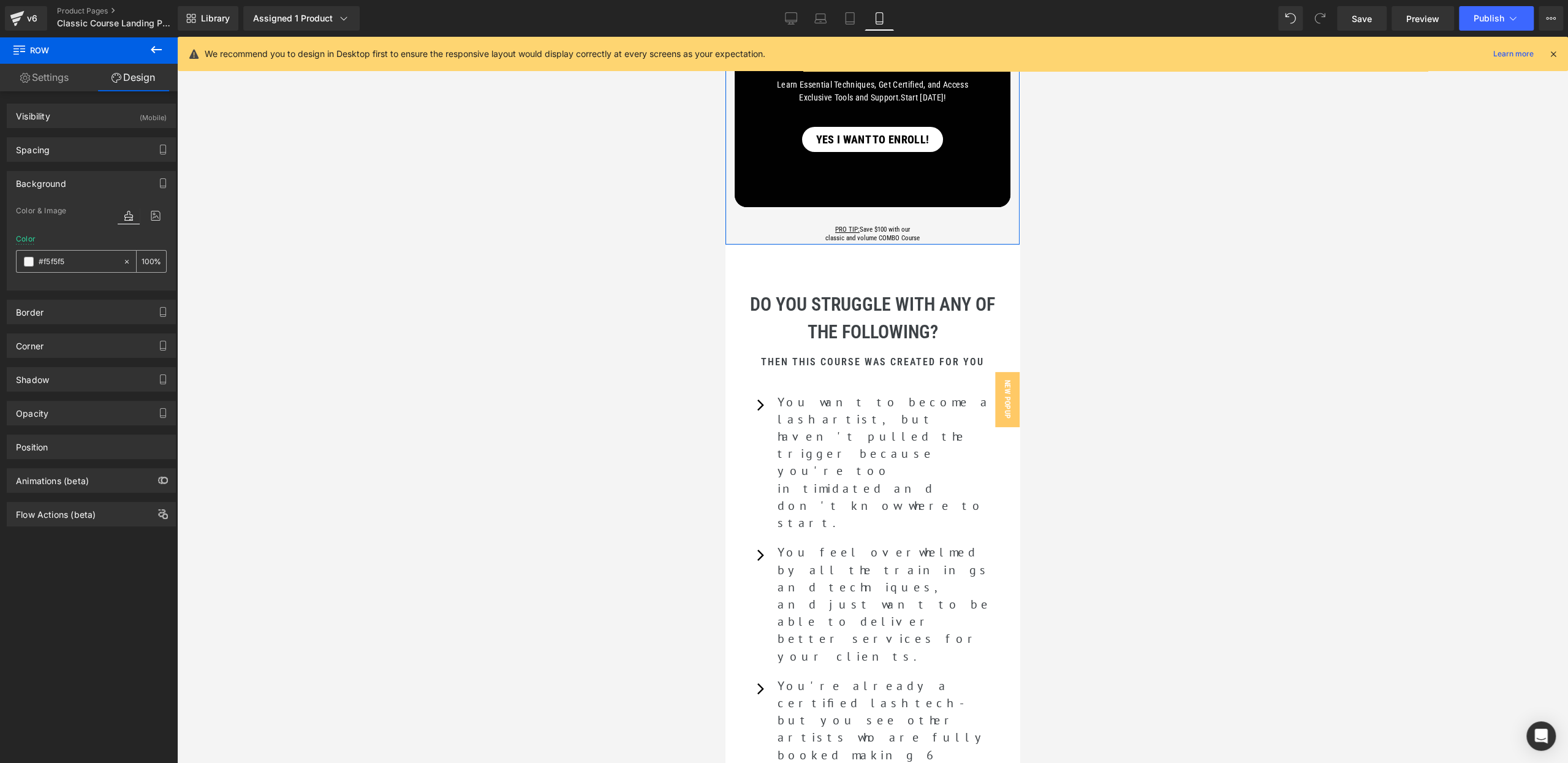
click at [59, 262] on input "text" at bounding box center [77, 262] width 78 height 13
type input "FFFFFF"
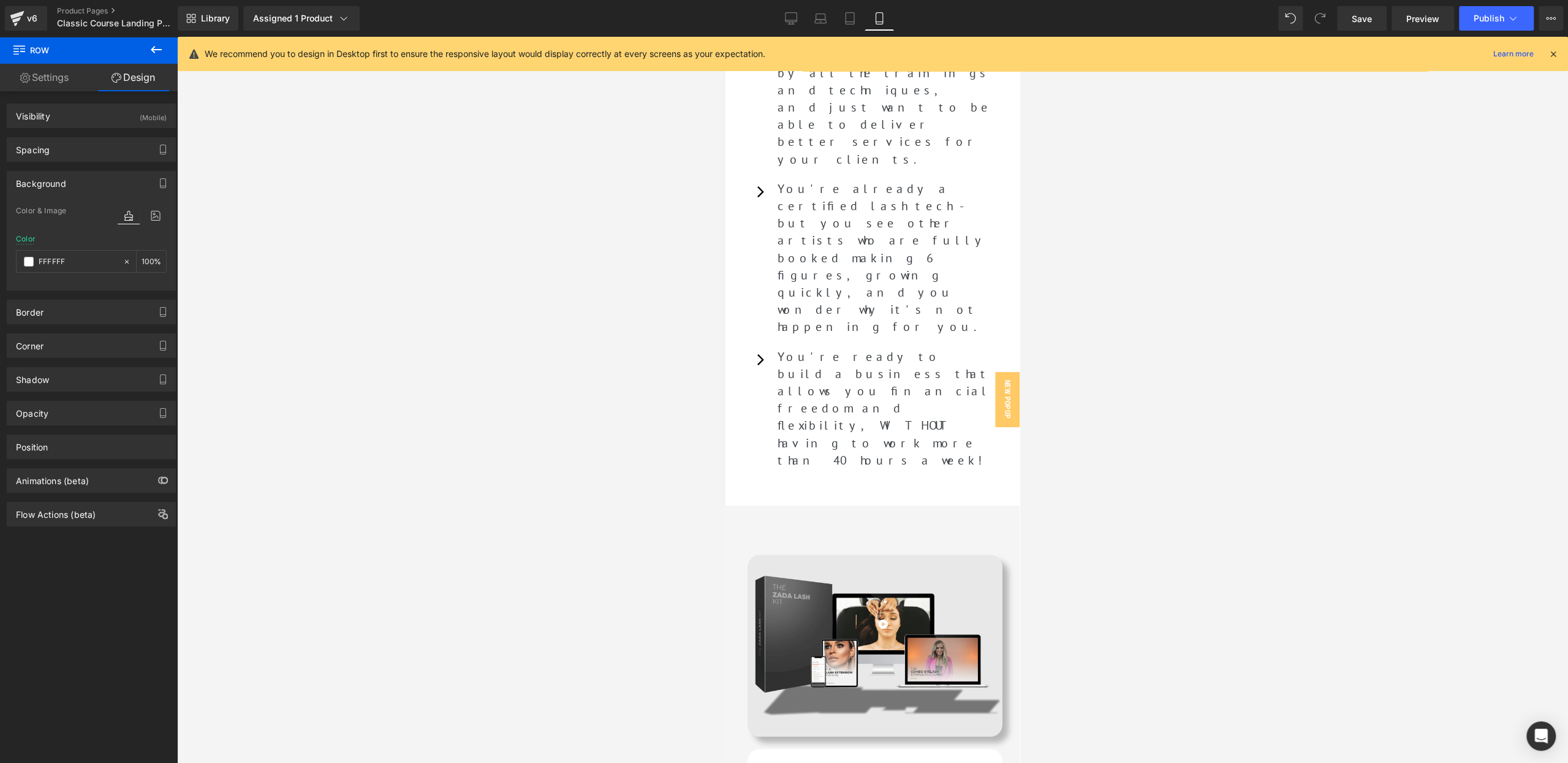
scroll to position [785, 0]
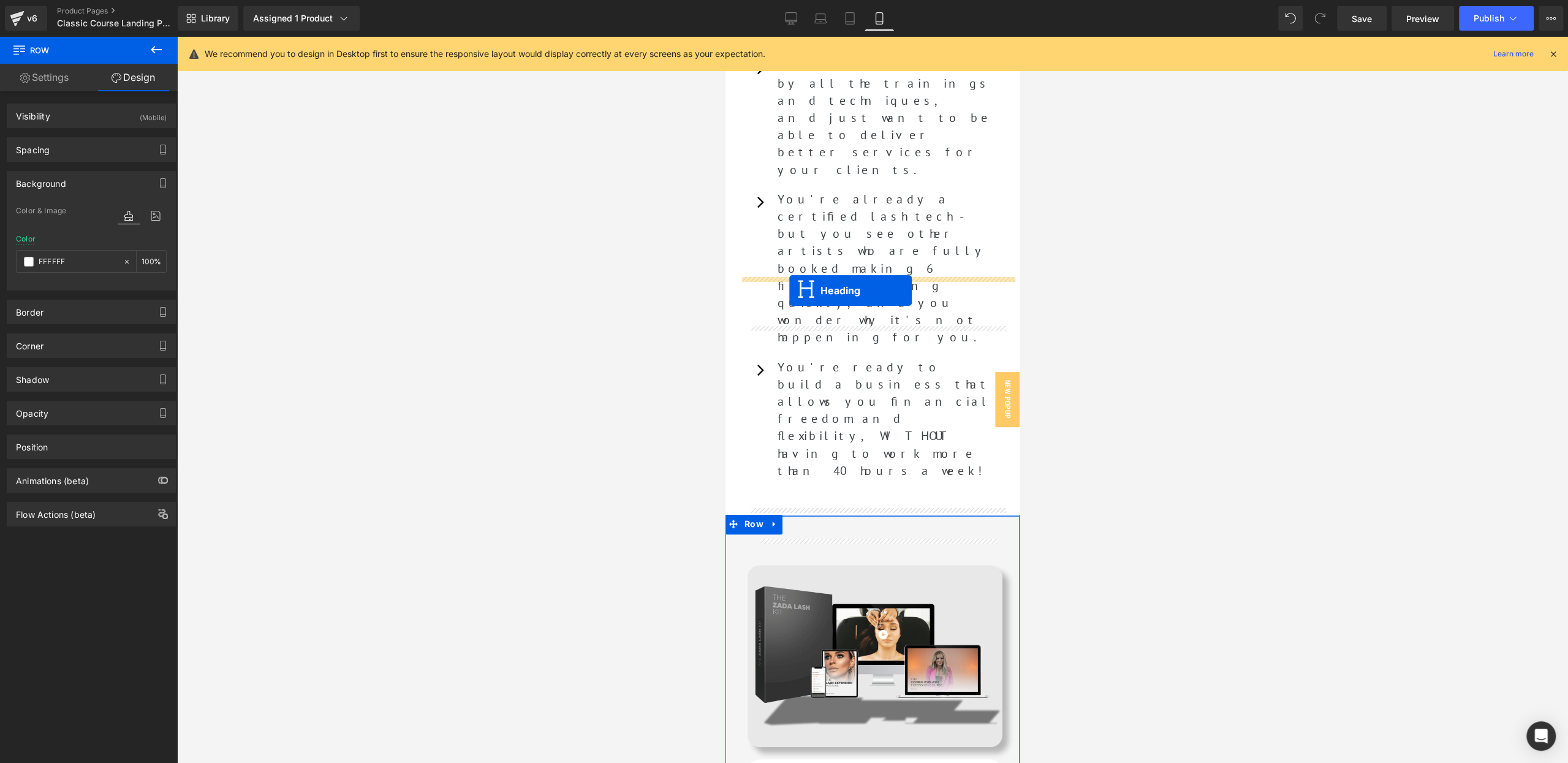
drag, startPoint x: 844, startPoint y: 565, endPoint x: 789, endPoint y: 290, distance: 280.4
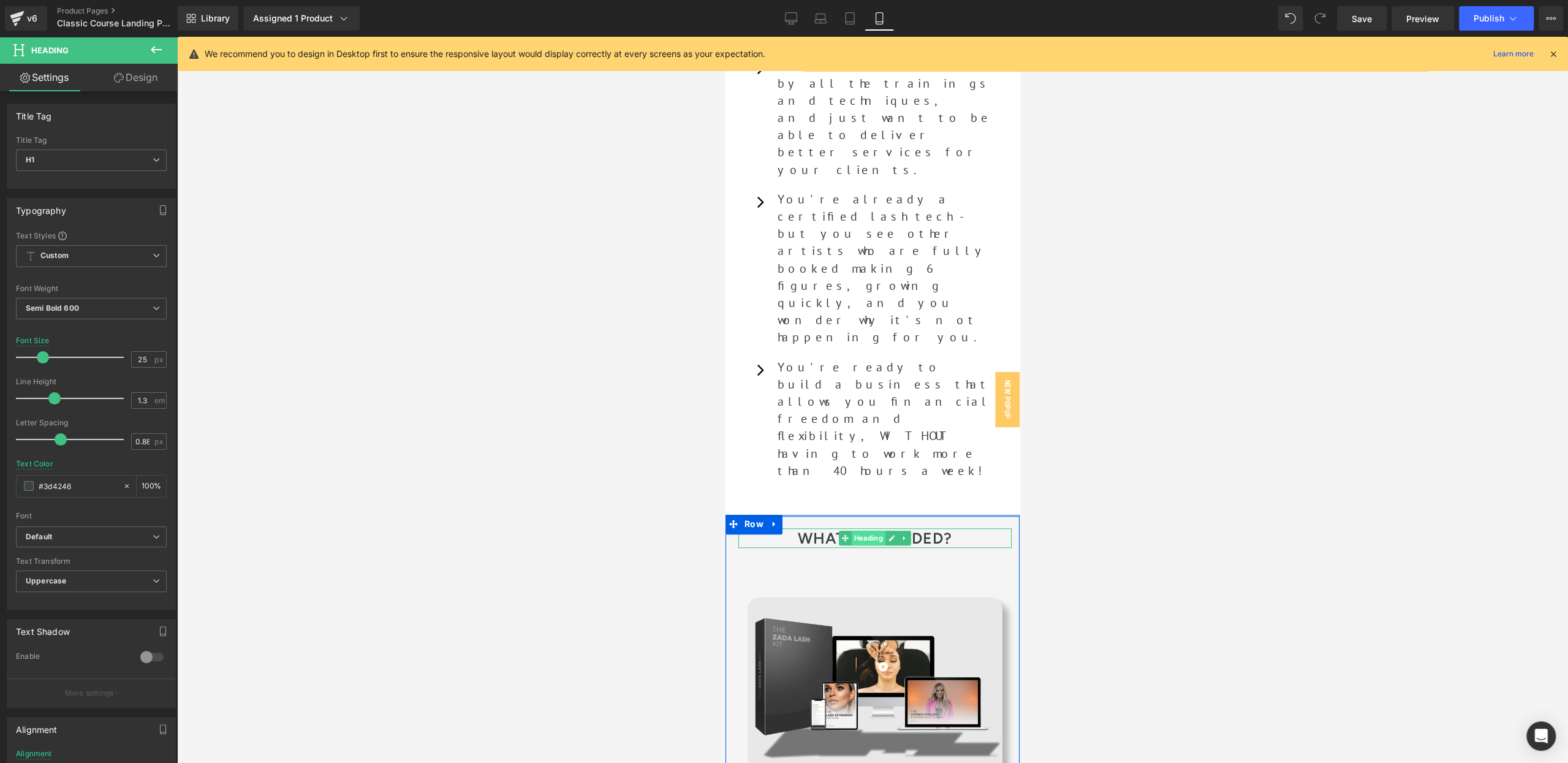
click at [879, 531] on span "Heading" at bounding box center [868, 538] width 34 height 15
click at [809, 528] on h1 "What's included?" at bounding box center [875, 538] width 273 height 20
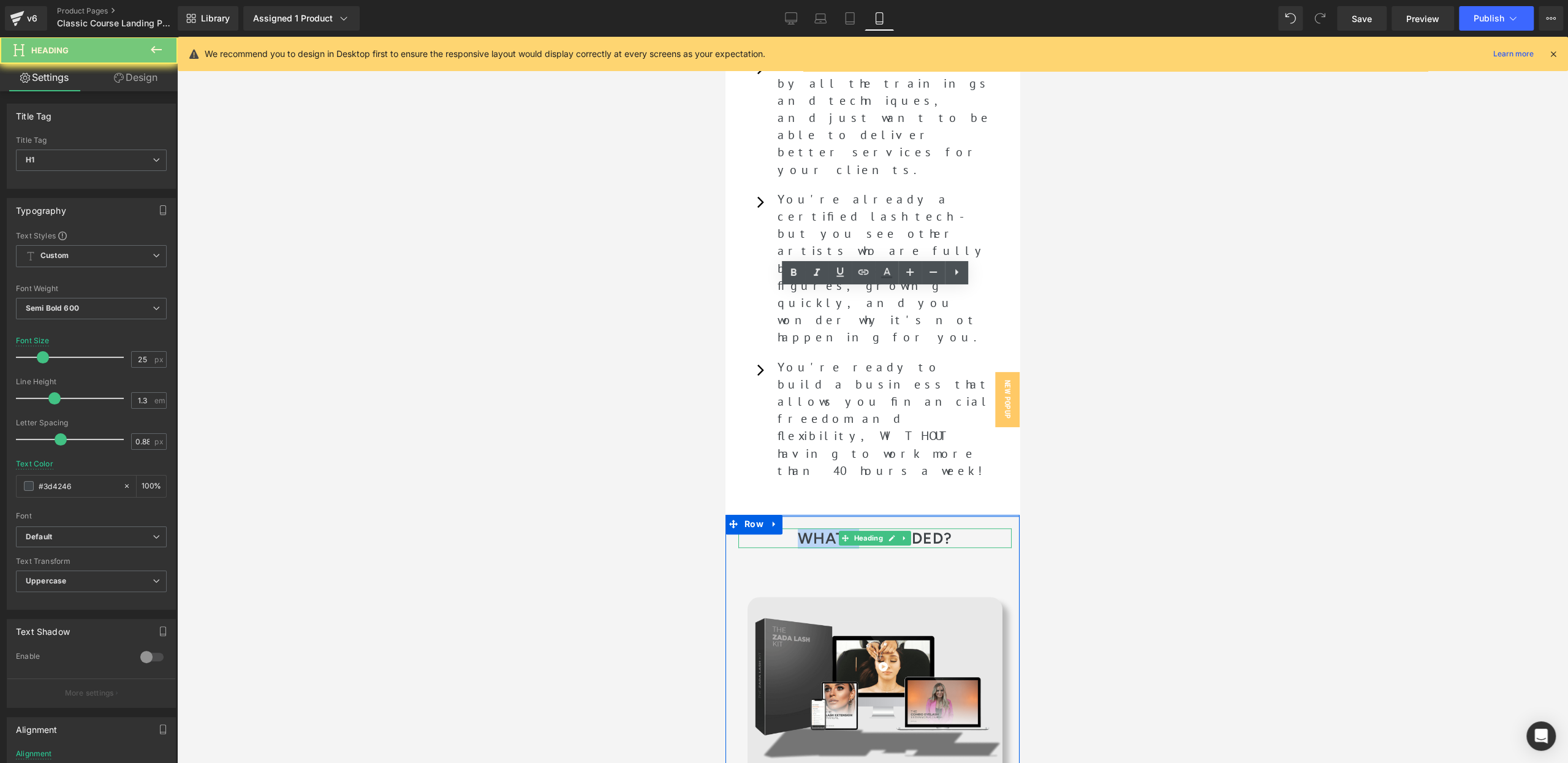
click at [809, 528] on h1 "What's included?" at bounding box center [875, 538] width 273 height 20
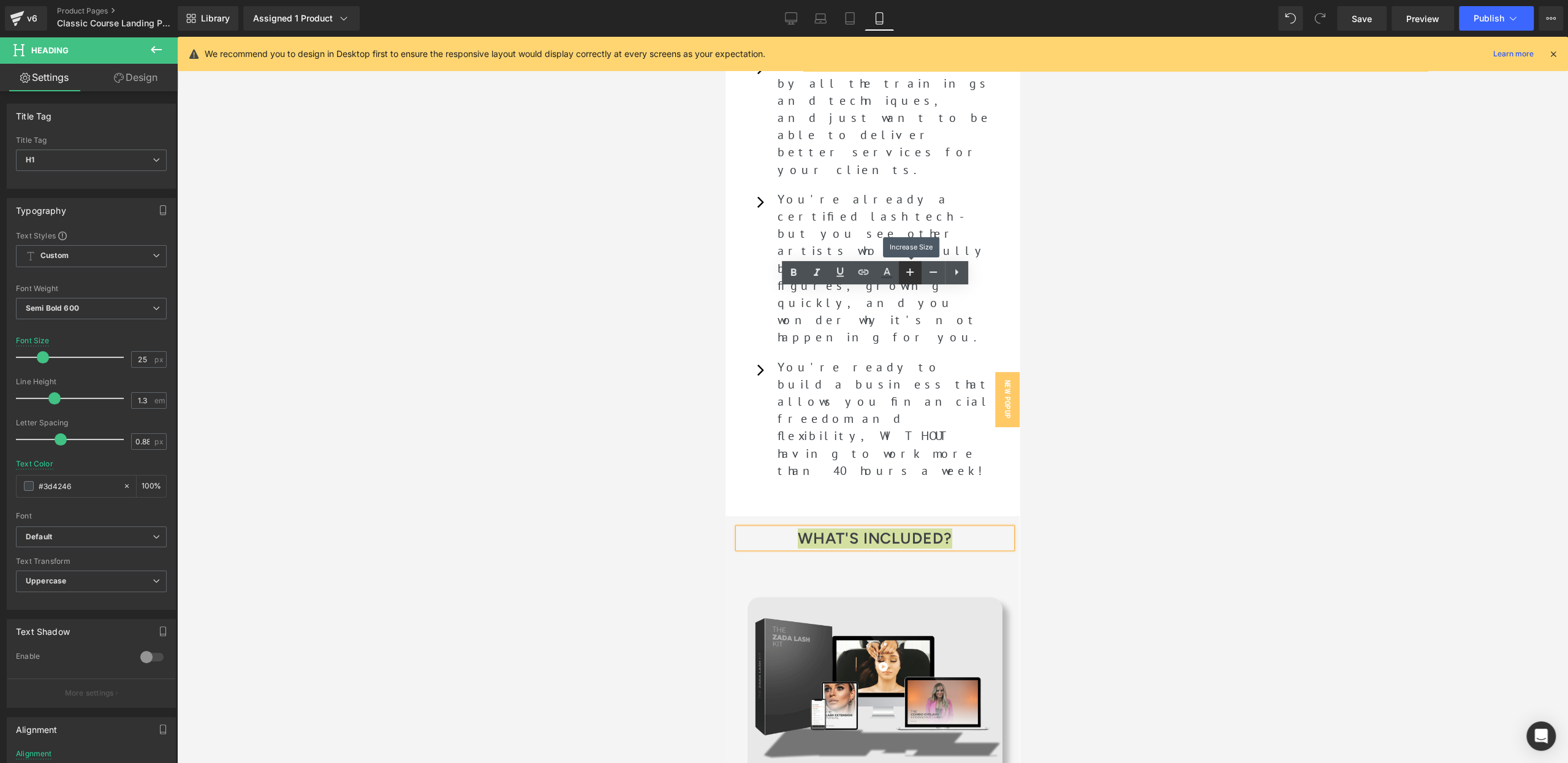
click at [906, 273] on icon at bounding box center [910, 272] width 15 height 15
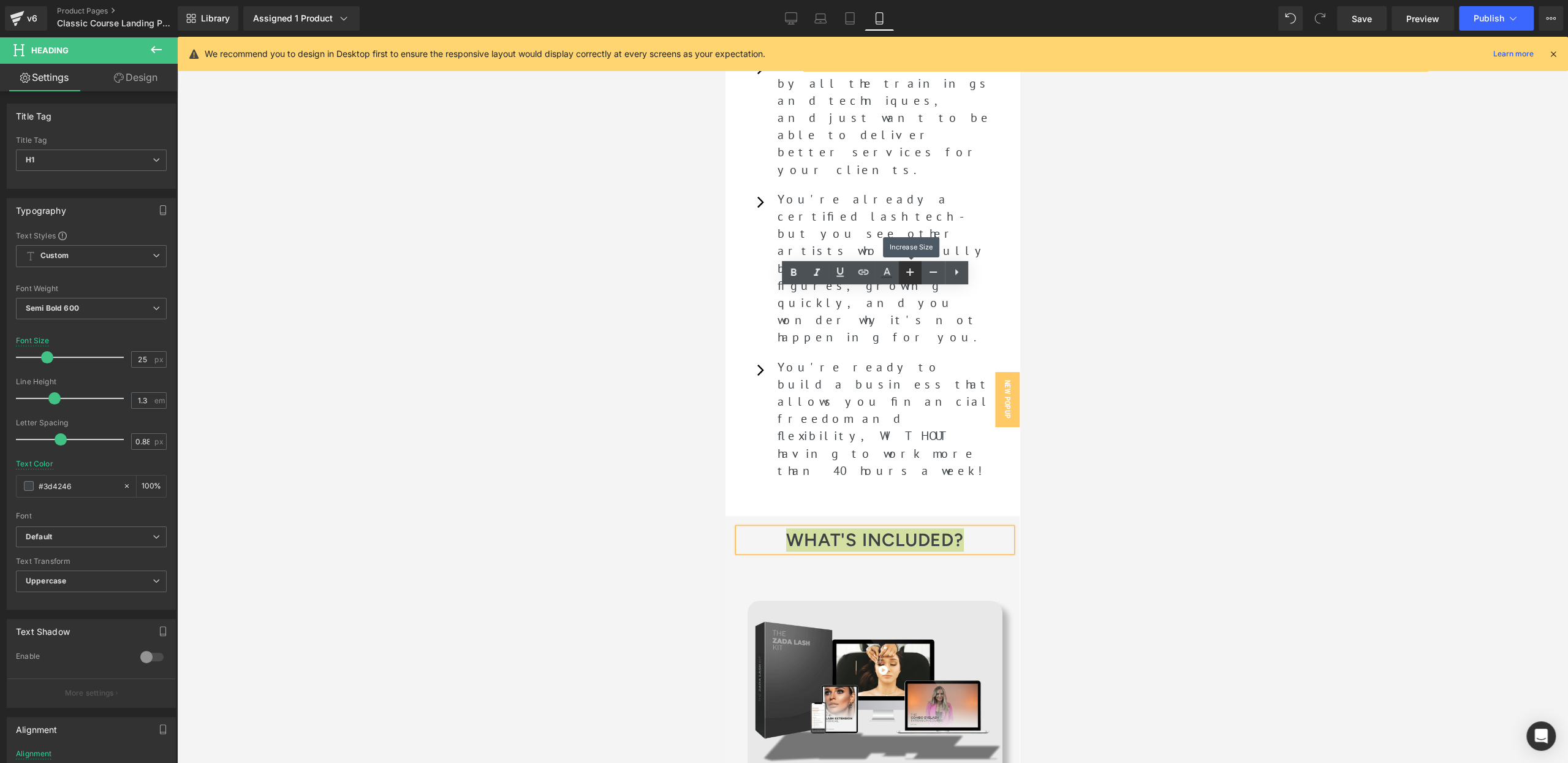
click at [906, 273] on icon at bounding box center [910, 272] width 15 height 15
click at [928, 274] on icon at bounding box center [933, 272] width 15 height 15
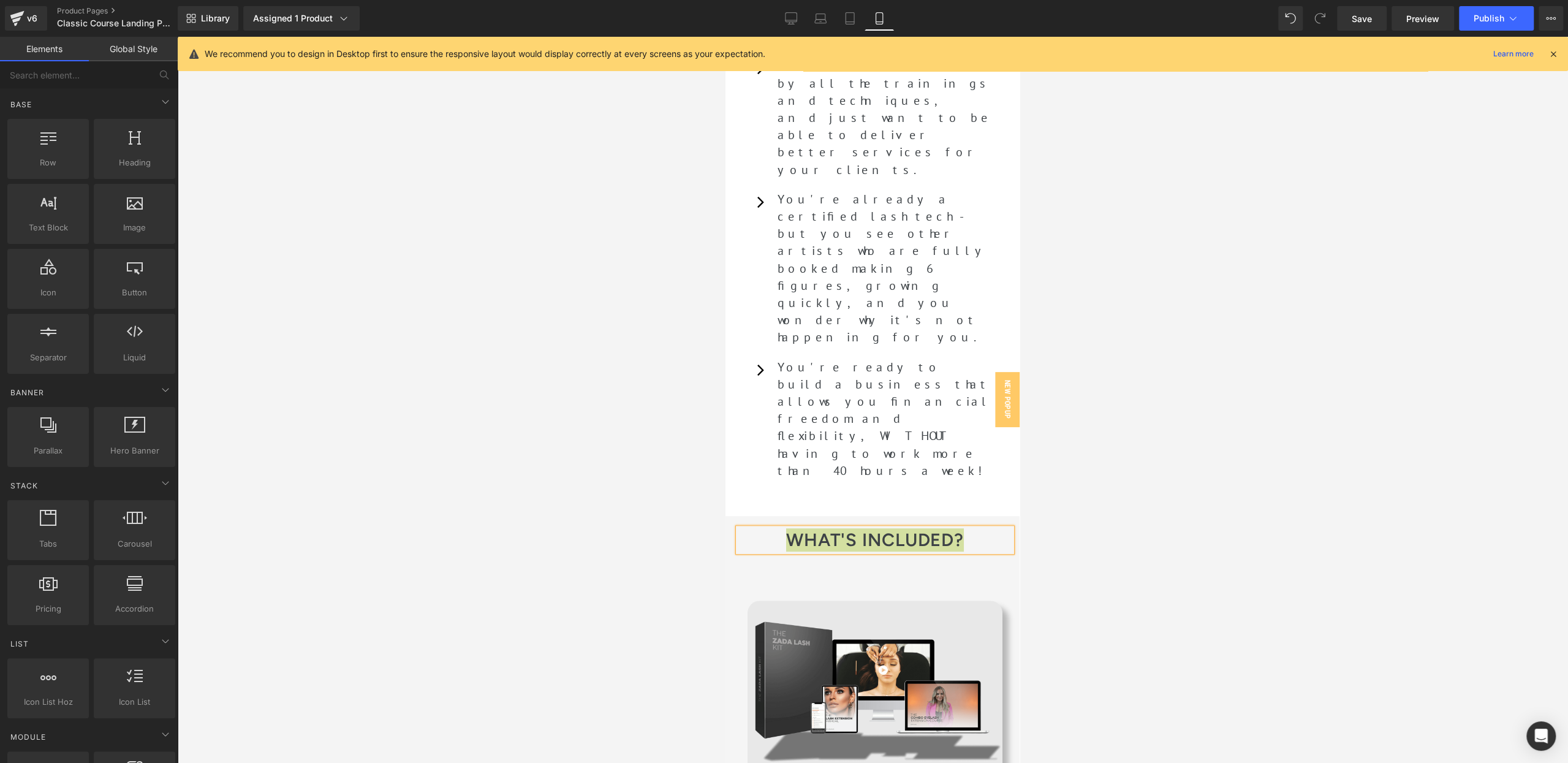
click at [1145, 358] on div at bounding box center [873, 400] width 1391 height 726
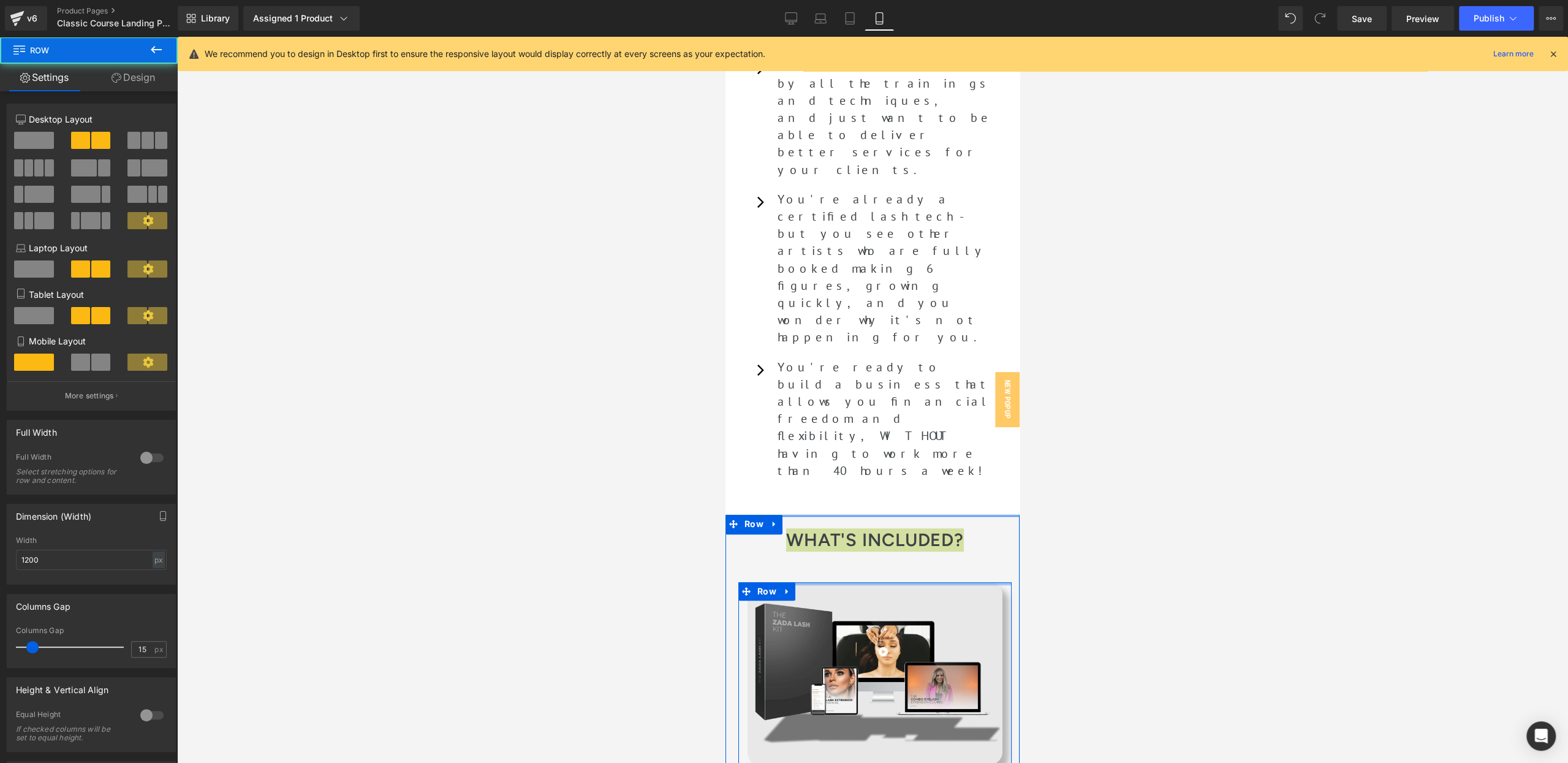
drag, startPoint x: 831, startPoint y: 330, endPoint x: 820, endPoint y: 327, distance: 11.4
click at [658, 335] on div at bounding box center [873, 400] width 1391 height 726
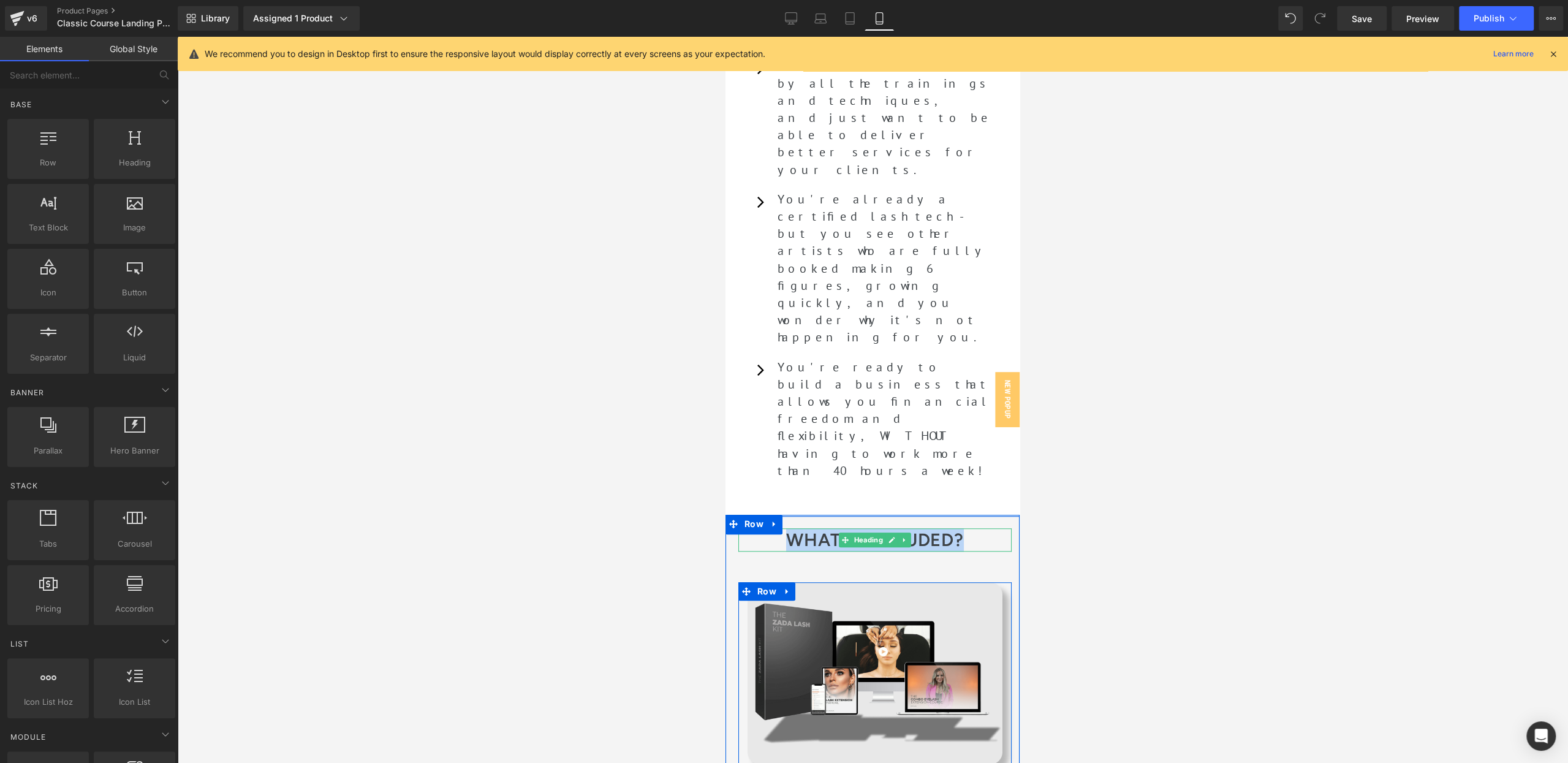
click at [772, 528] on h1 "What's included?" at bounding box center [875, 539] width 273 height 24
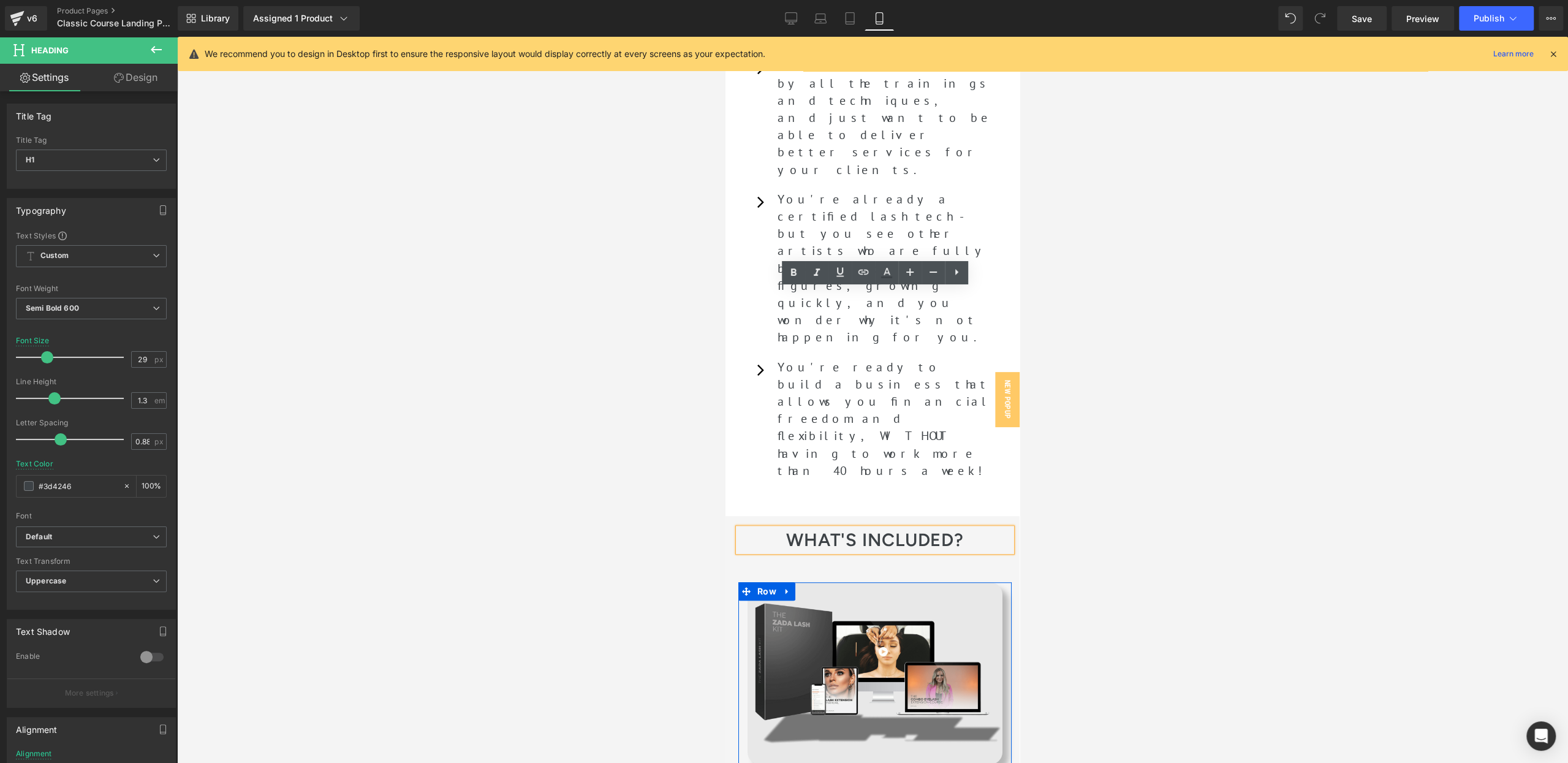
click at [625, 301] on div at bounding box center [873, 400] width 1391 height 726
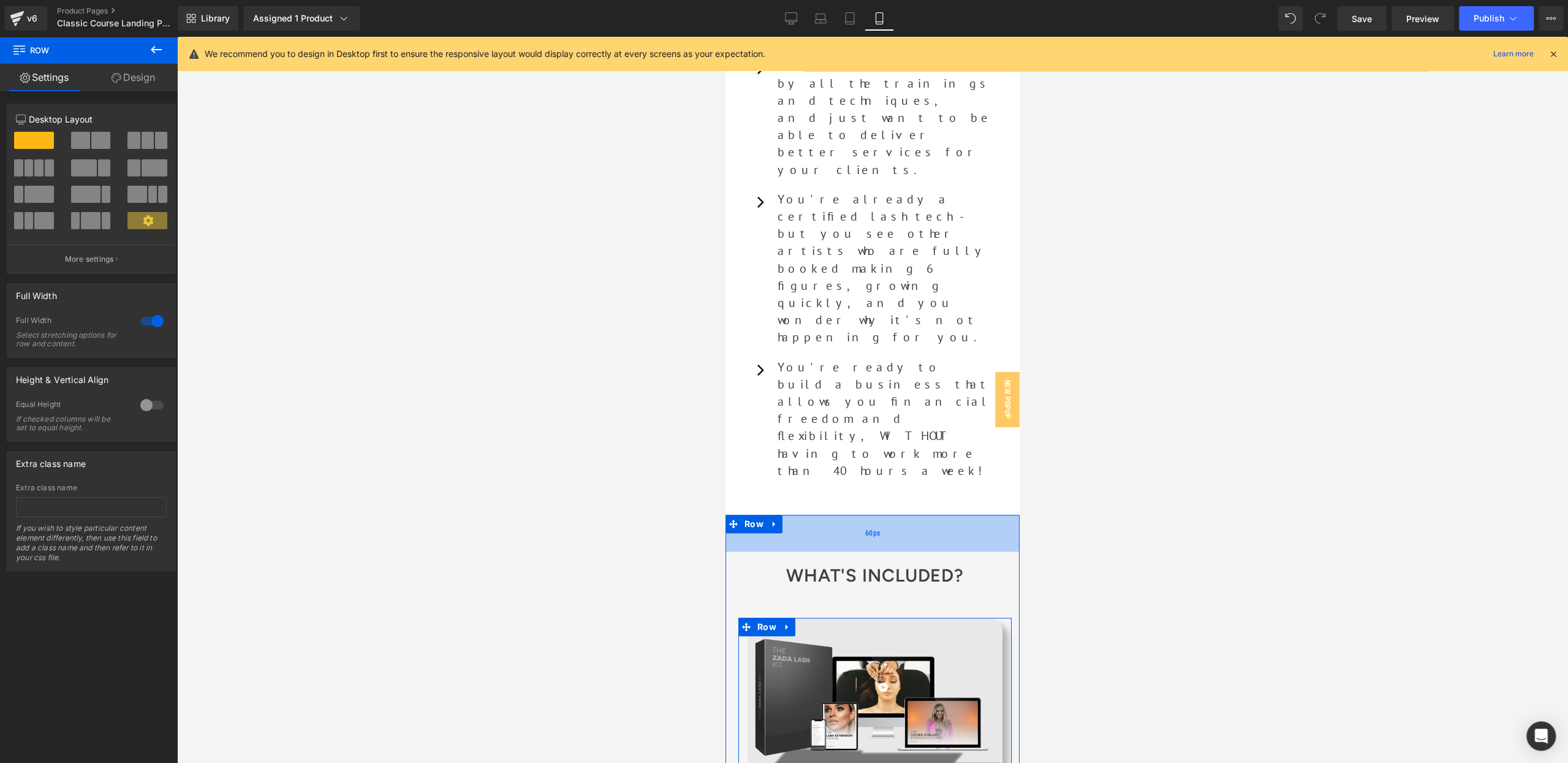
drag, startPoint x: 817, startPoint y: 275, endPoint x: 809, endPoint y: 310, distance: 35.9
click at [812, 515] on div "60px" at bounding box center [872, 533] width 294 height 37
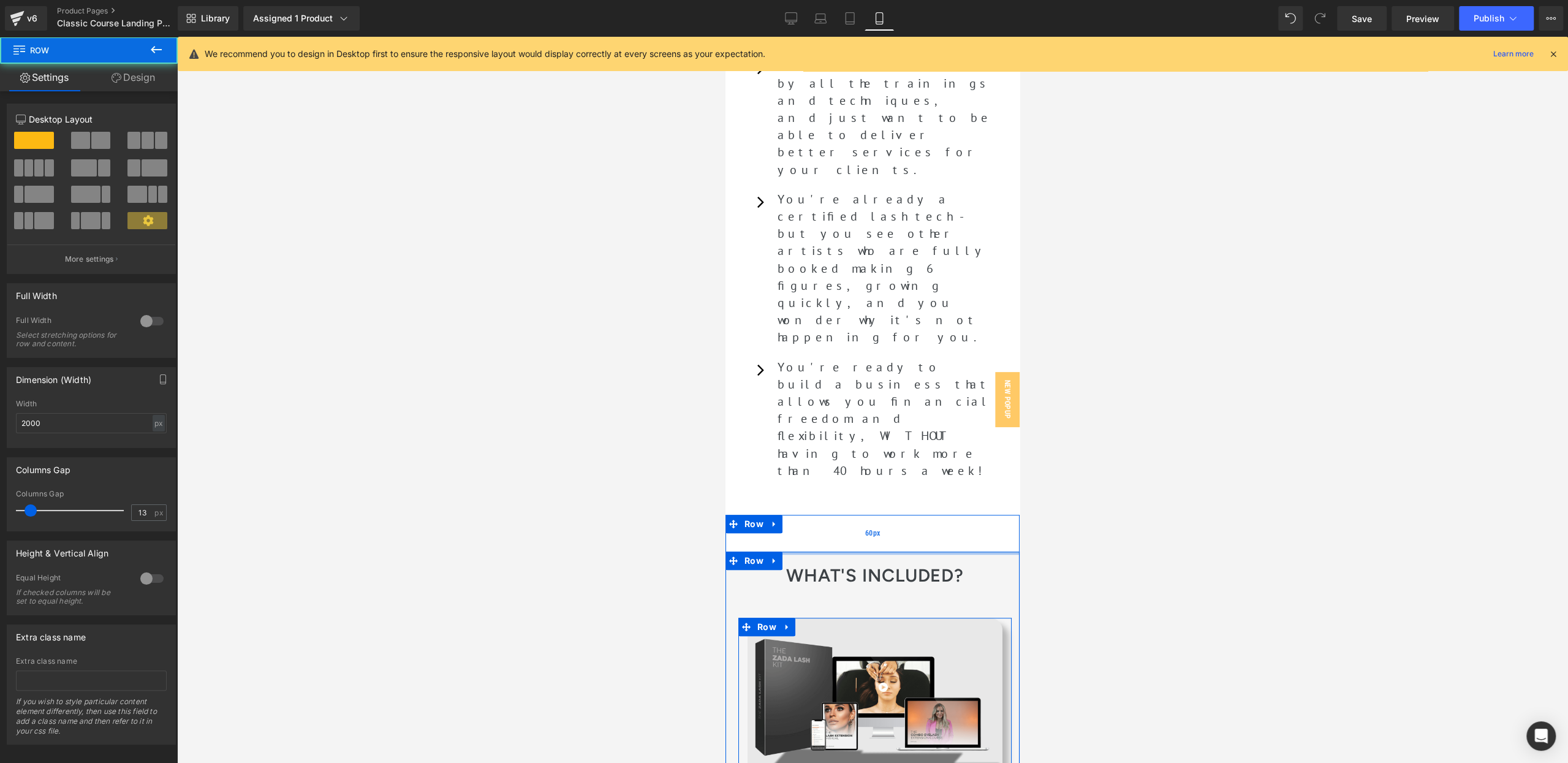
drag, startPoint x: 840, startPoint y: 304, endPoint x: 840, endPoint y: 298, distance: 6.0
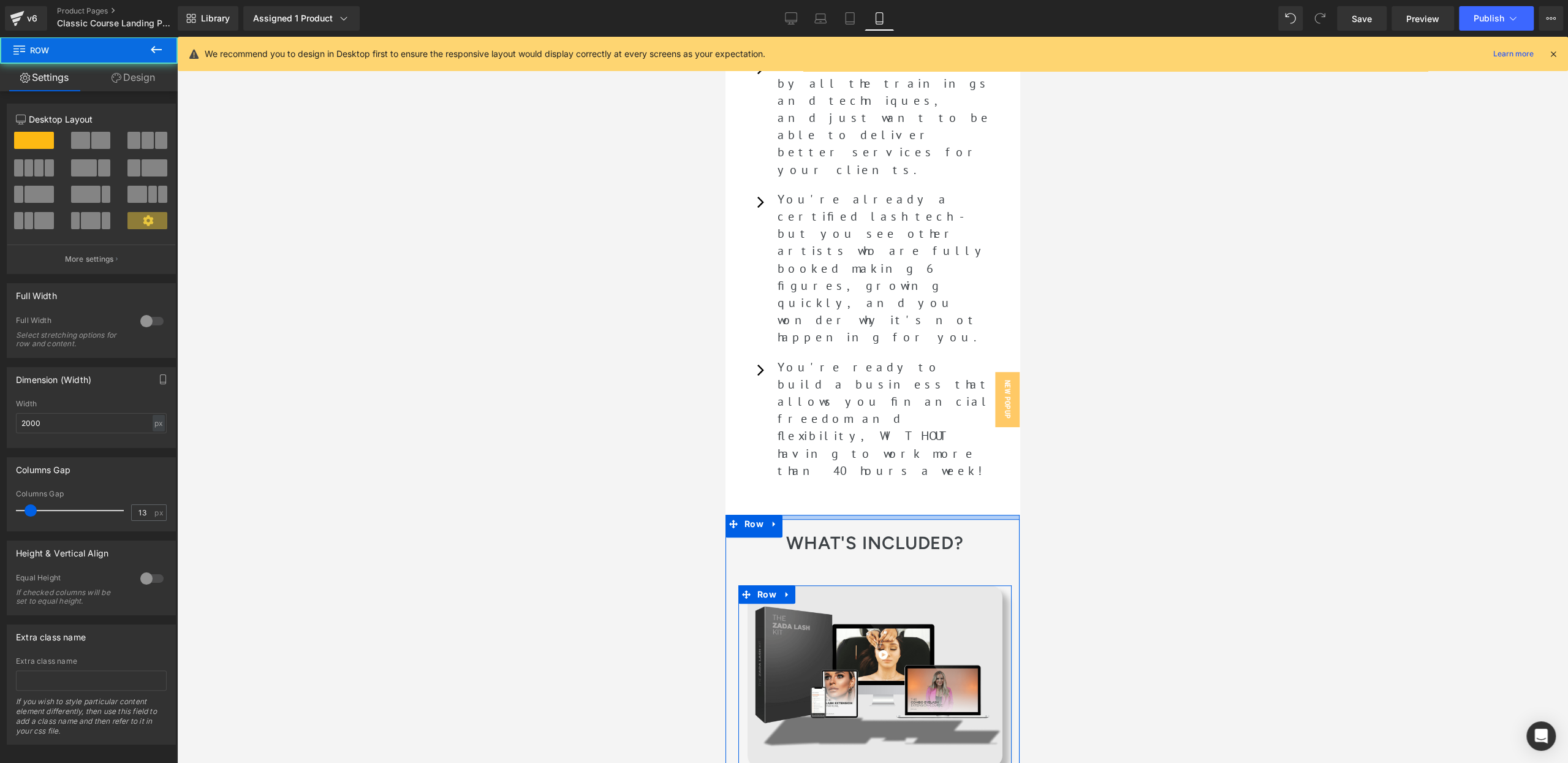
drag, startPoint x: 840, startPoint y: 265, endPoint x: 838, endPoint y: 281, distance: 16.1
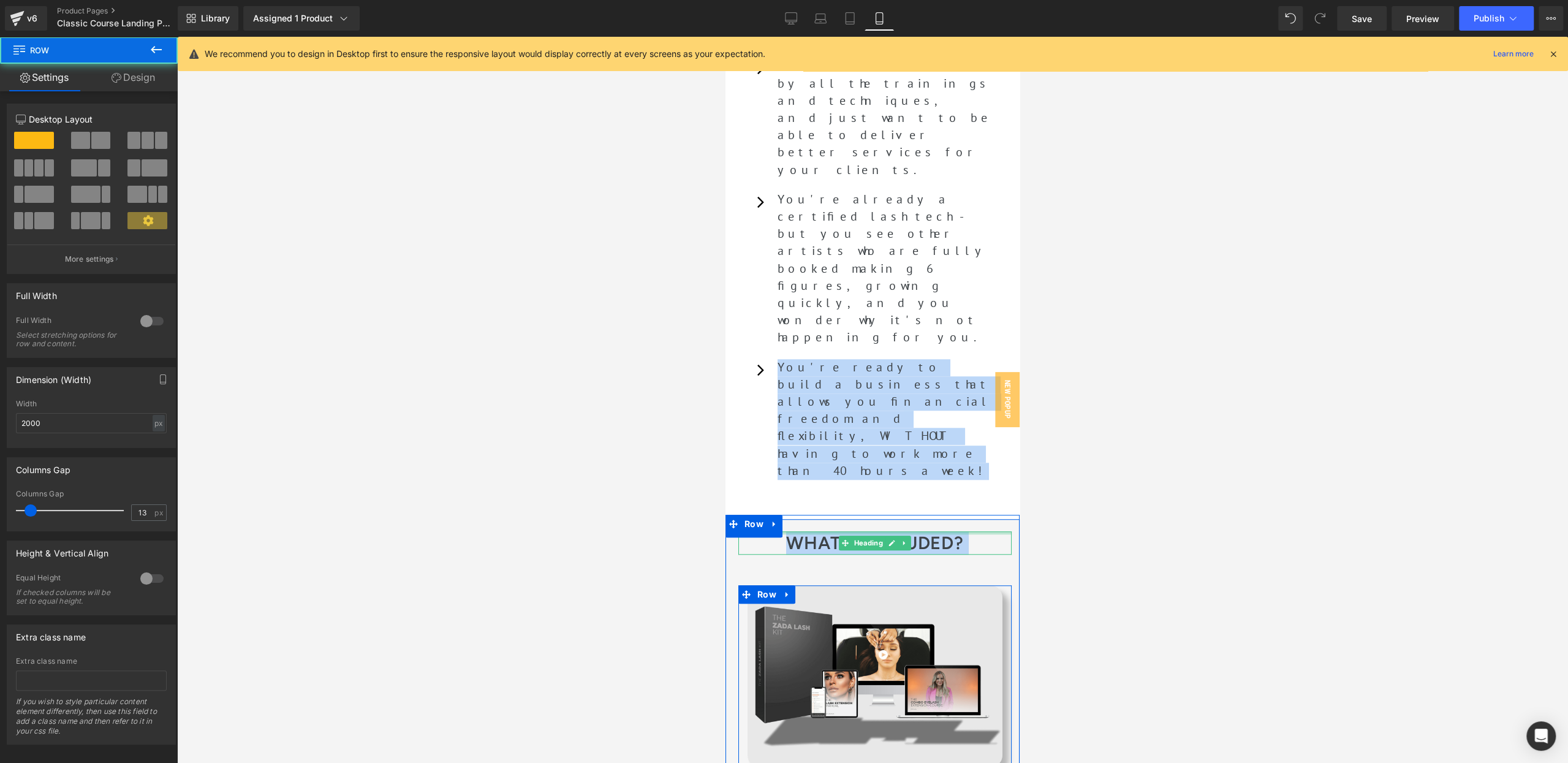
drag, startPoint x: 836, startPoint y: 282, endPoint x: 836, endPoint y: 295, distance: 13.0
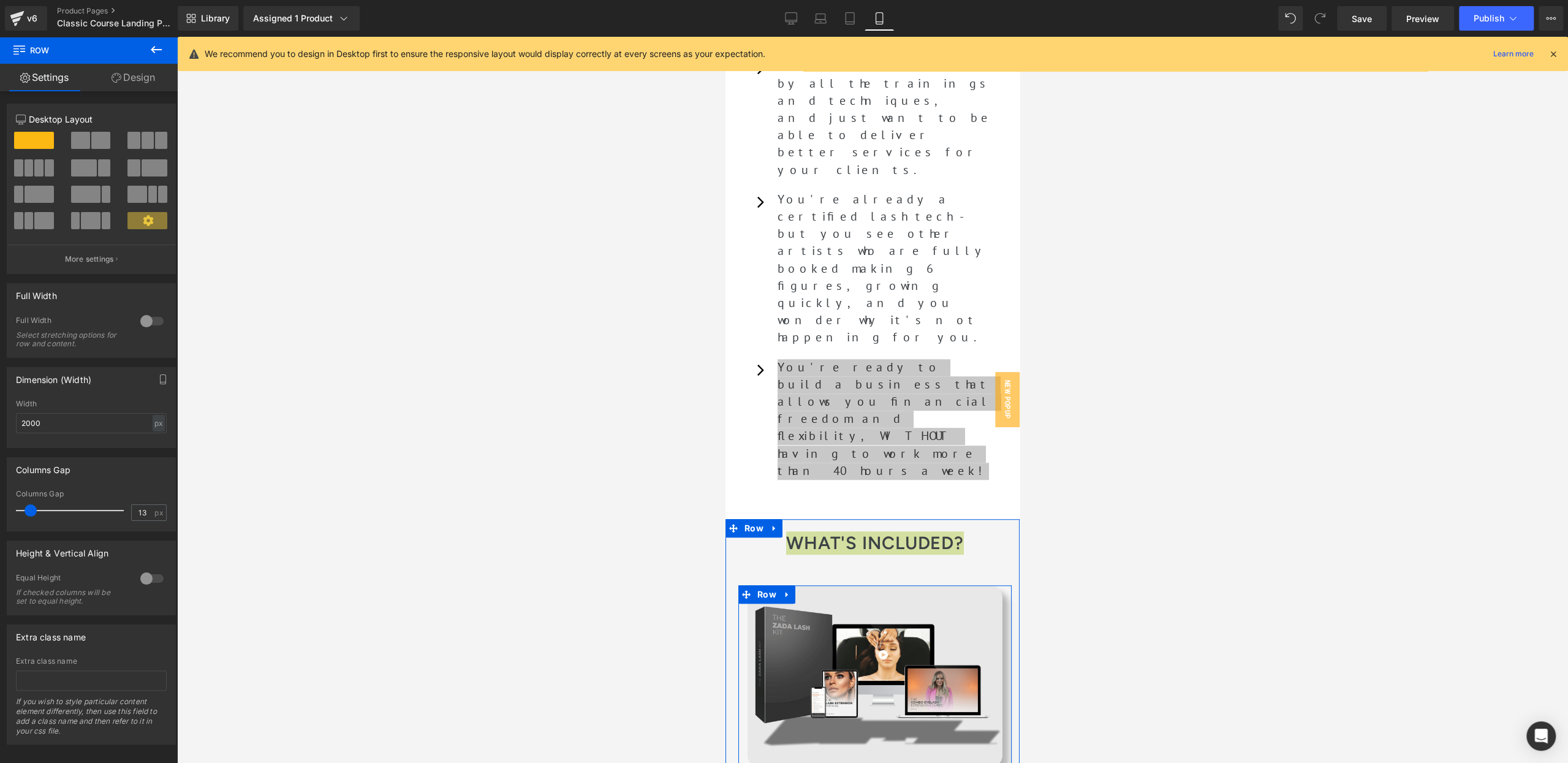
click at [127, 75] on link "Design" at bounding box center [133, 77] width 89 height 28
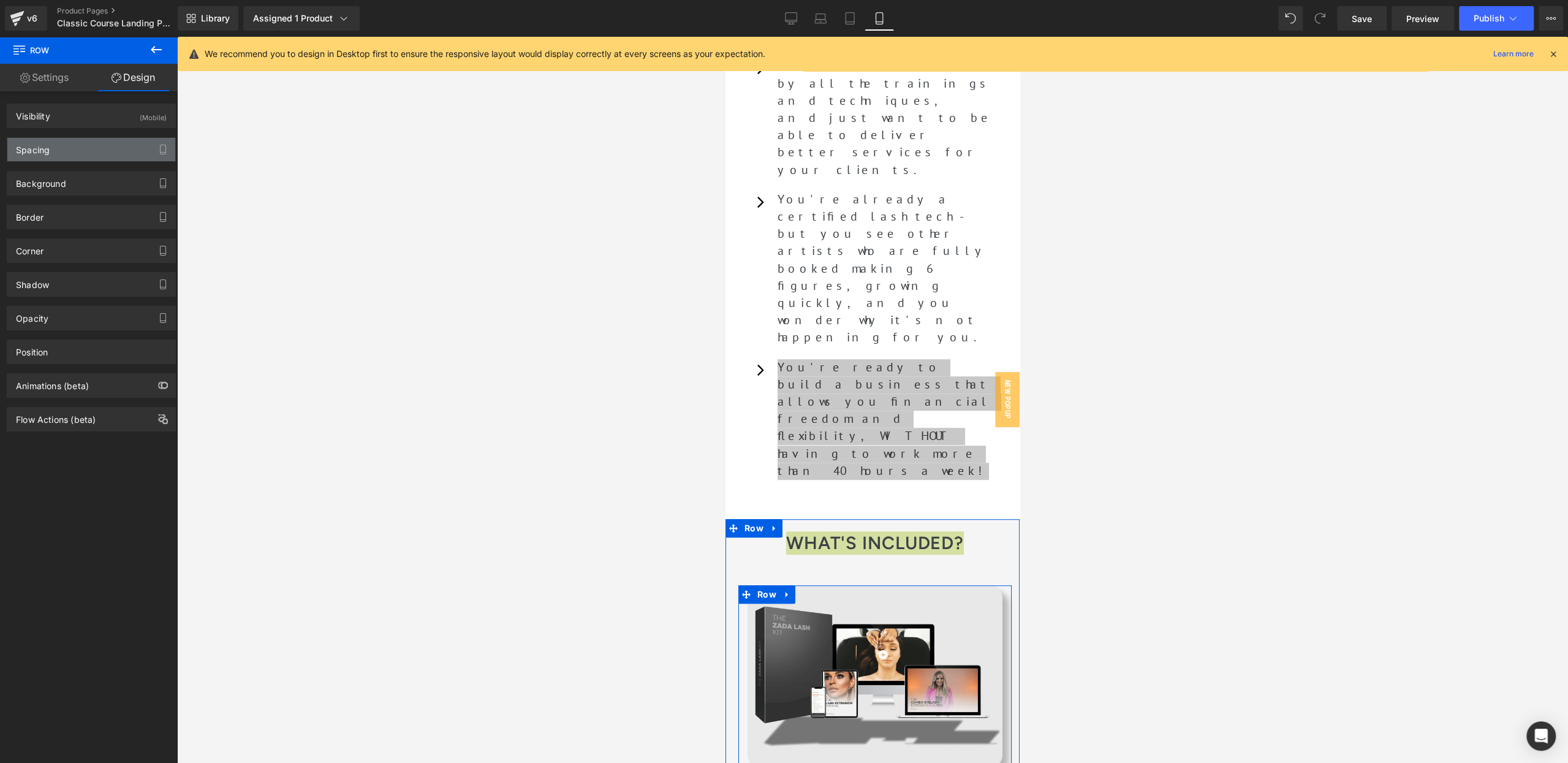
click at [101, 143] on div "Spacing" at bounding box center [91, 150] width 168 height 24
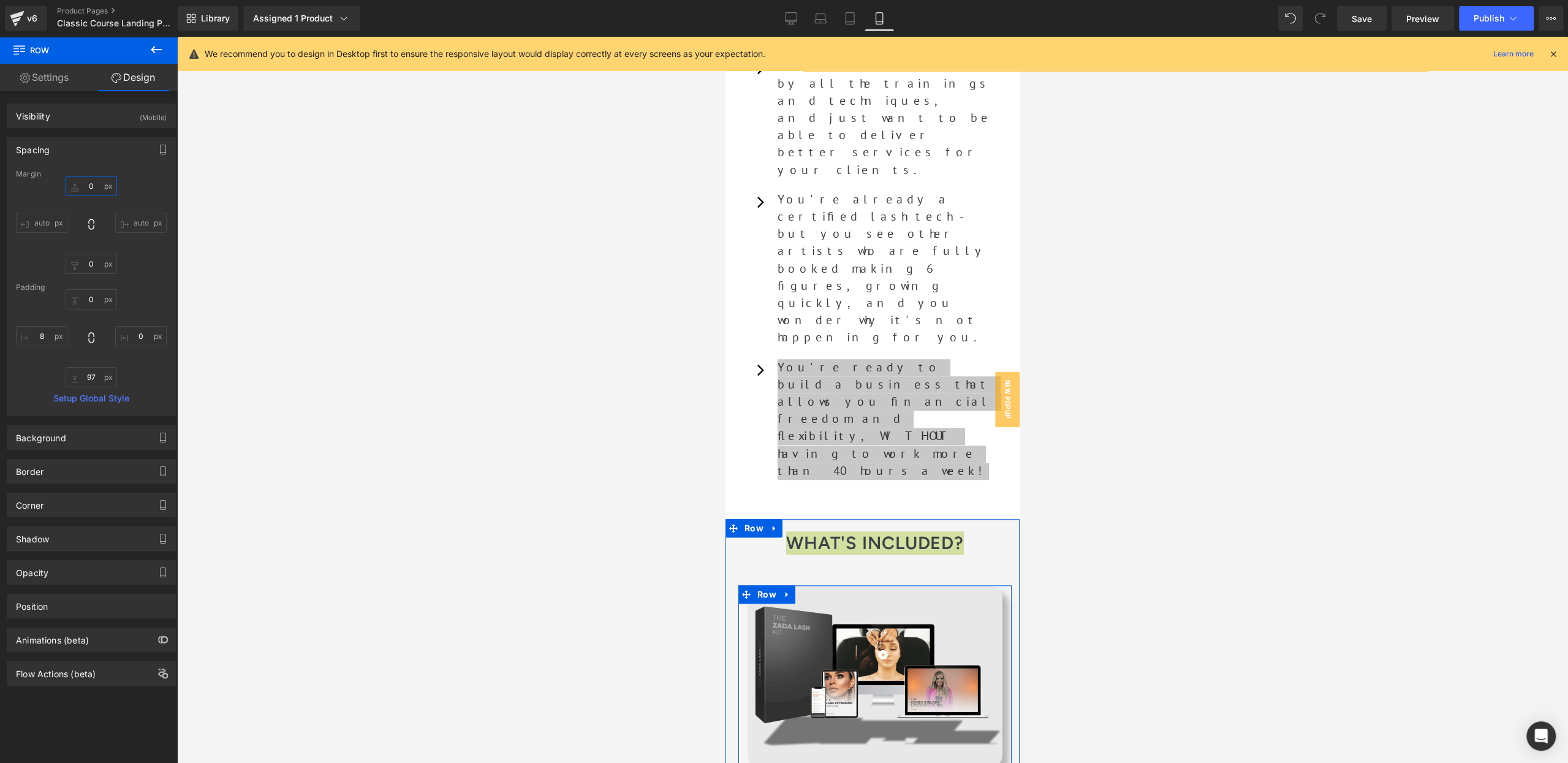
click at [92, 180] on input "text" at bounding box center [91, 186] width 51 height 20
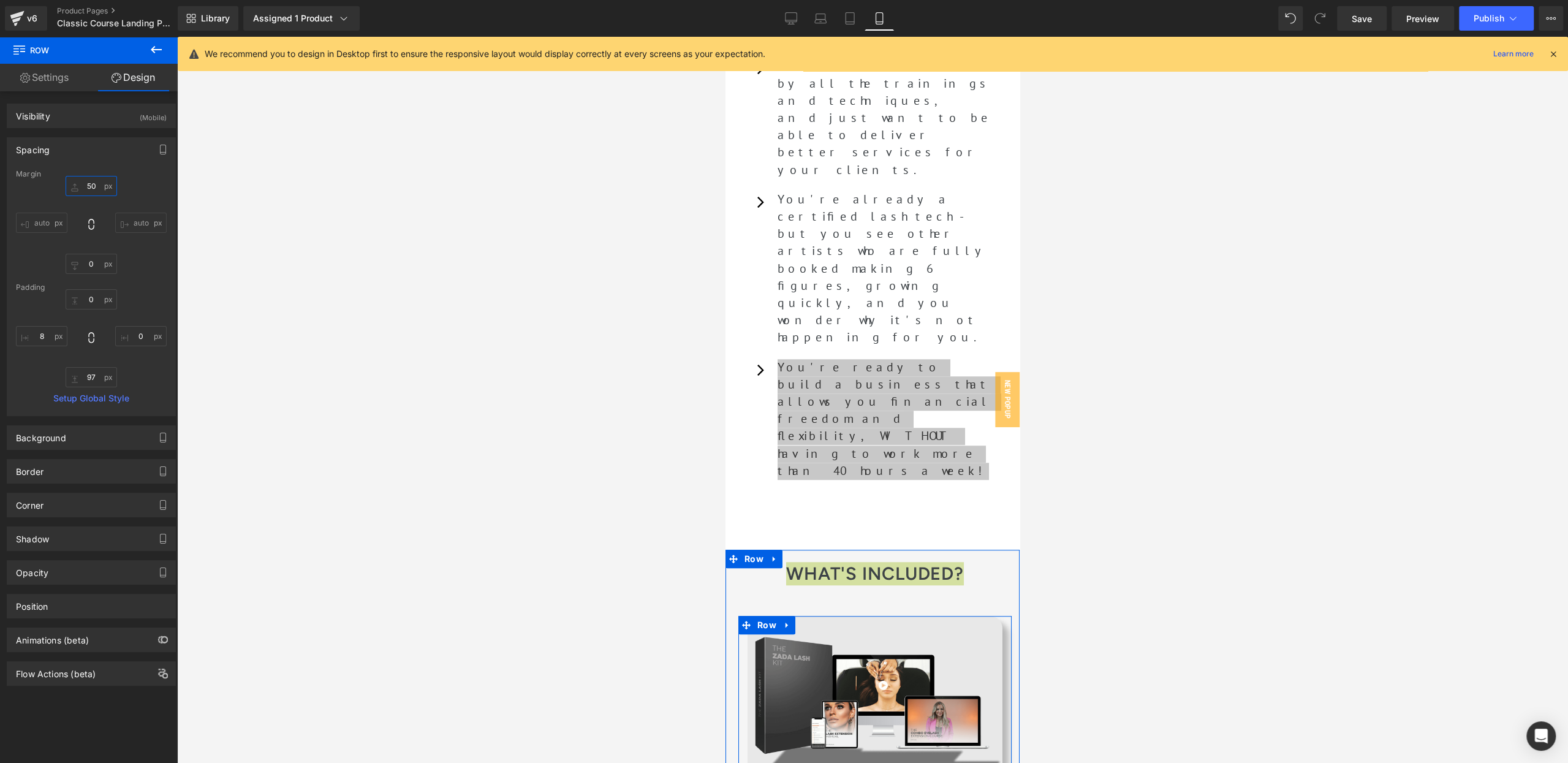
type input "0"
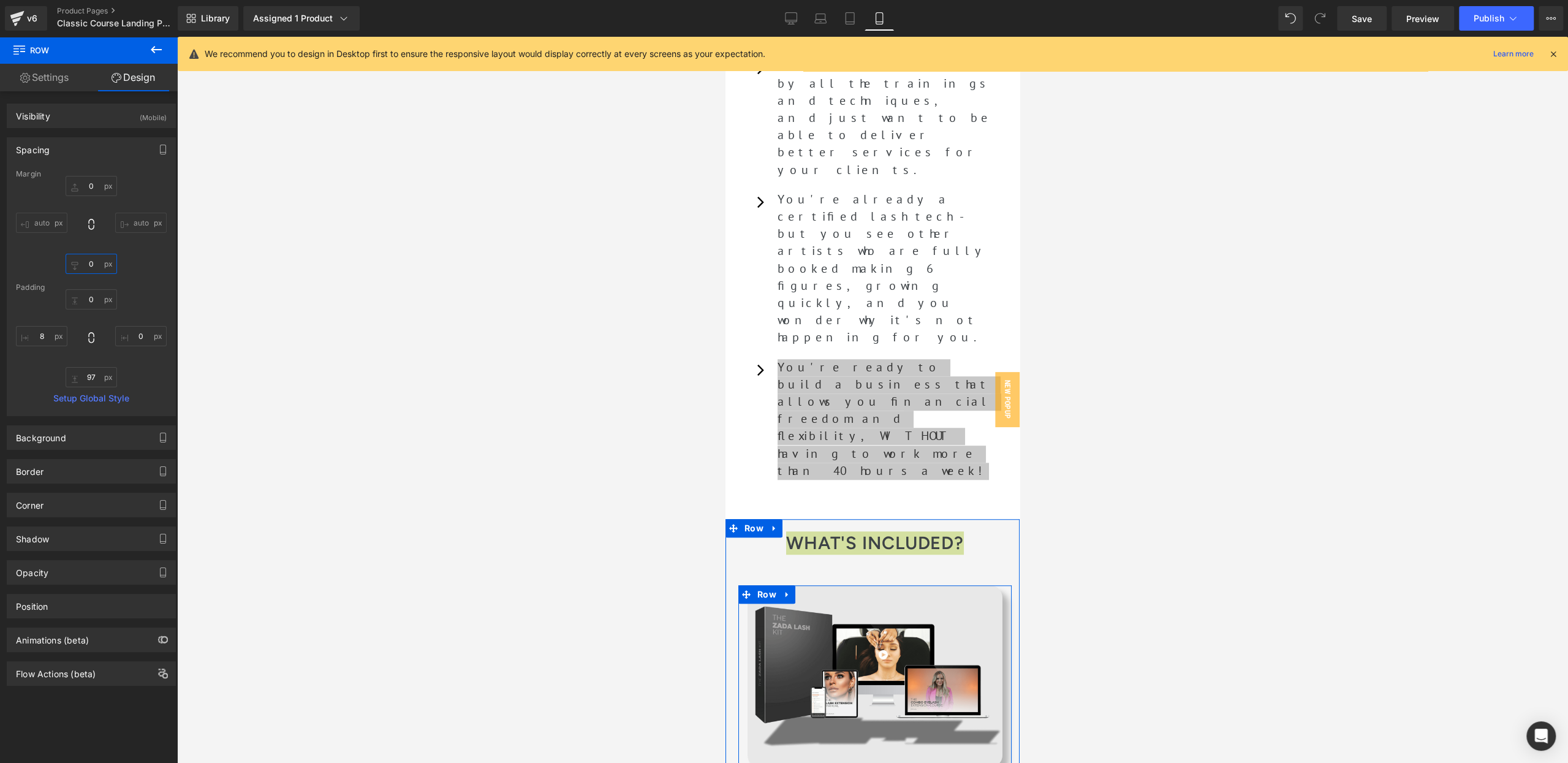
click at [80, 260] on input "text" at bounding box center [91, 264] width 51 height 20
type input "0"
click at [861, 535] on span "Heading" at bounding box center [868, 543] width 34 height 15
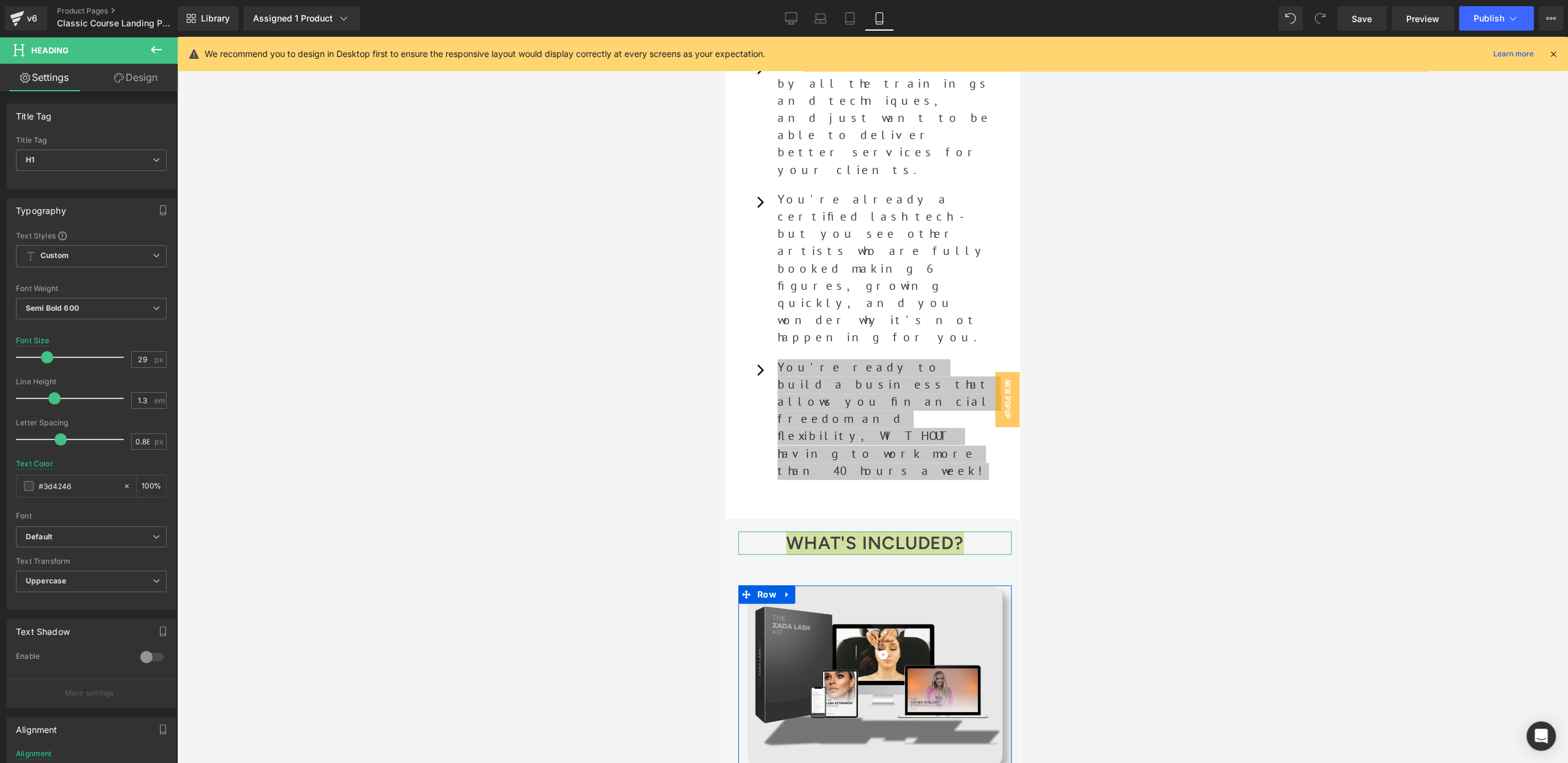
drag, startPoint x: 143, startPoint y: 81, endPoint x: 120, endPoint y: 168, distance: 90.0
click at [143, 81] on link "Design" at bounding box center [136, 77] width 89 height 28
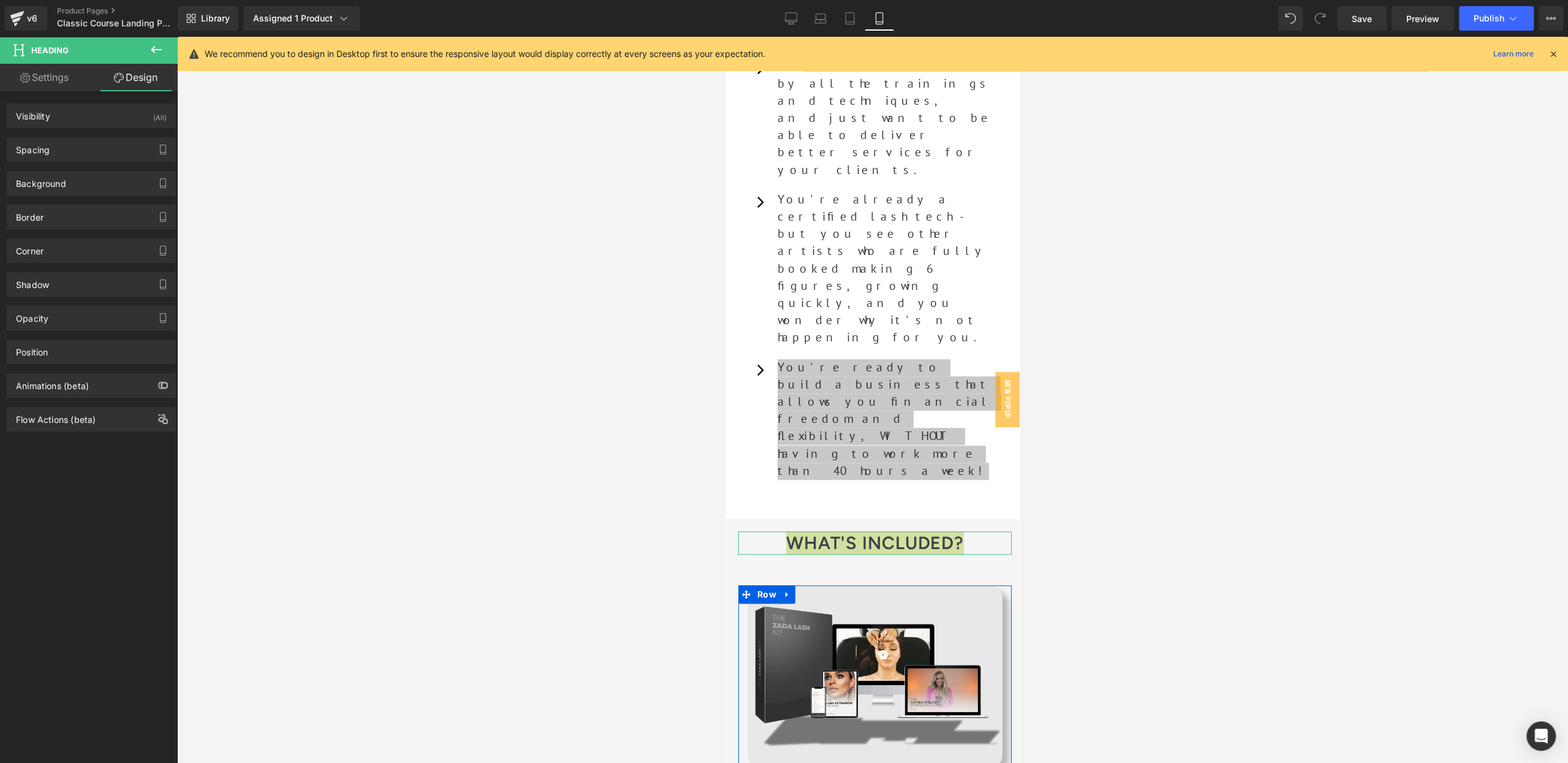
drag, startPoint x: 116, startPoint y: 154, endPoint x: 102, endPoint y: 179, distance: 28.7
click at [116, 154] on div "Spacing" at bounding box center [91, 150] width 168 height 24
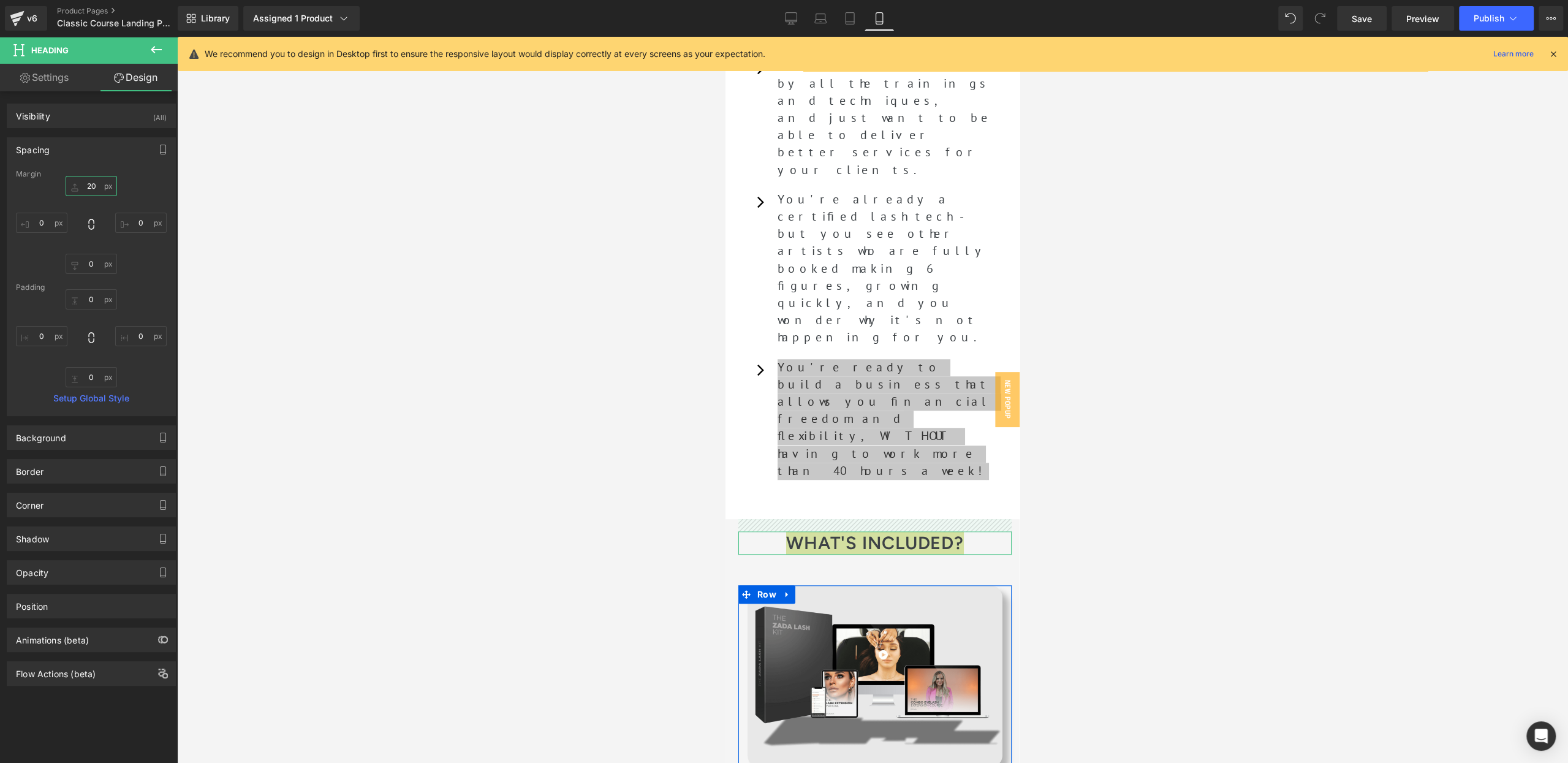
click at [95, 187] on input "text" at bounding box center [91, 186] width 51 height 20
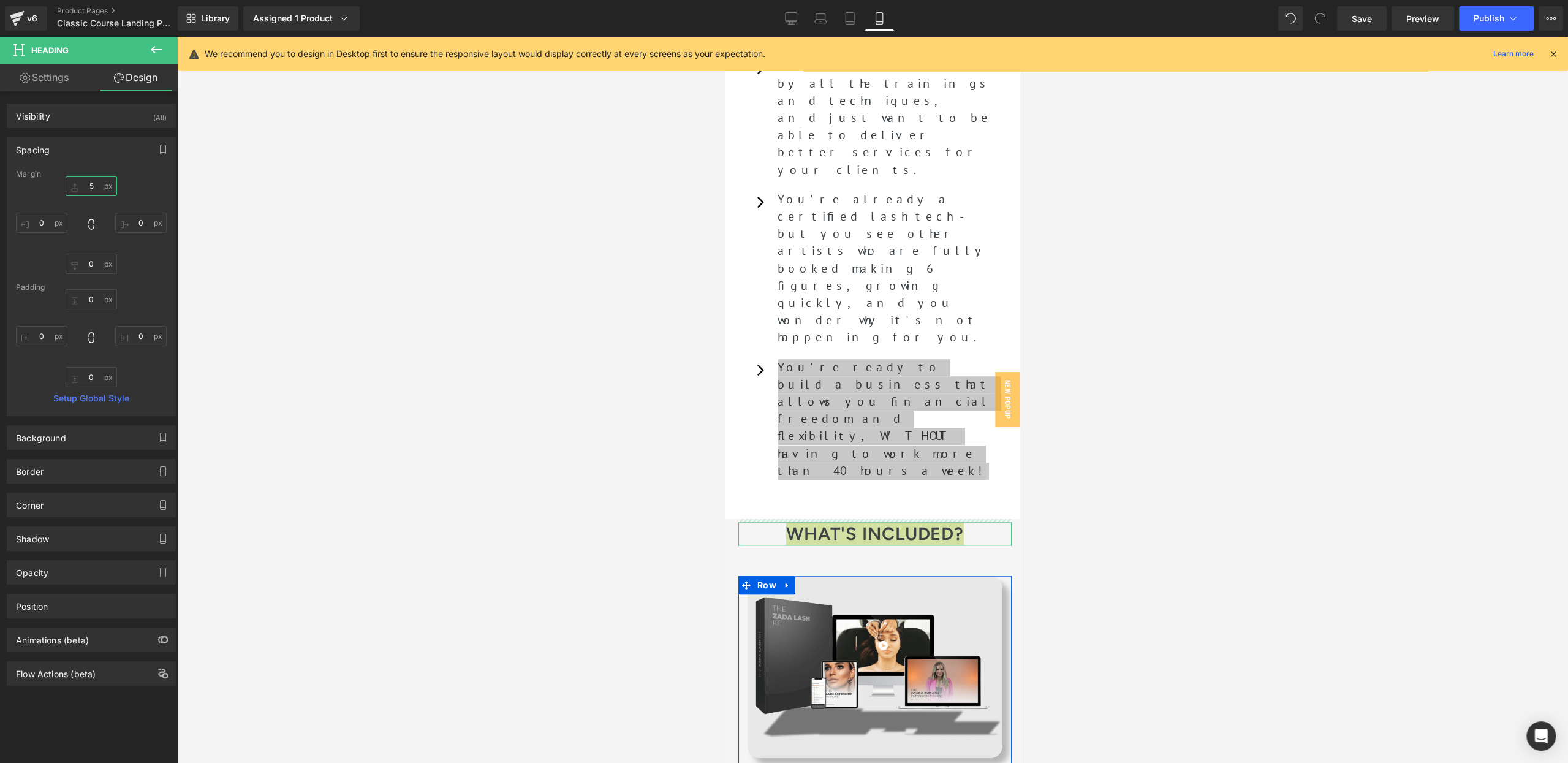
type input "50"
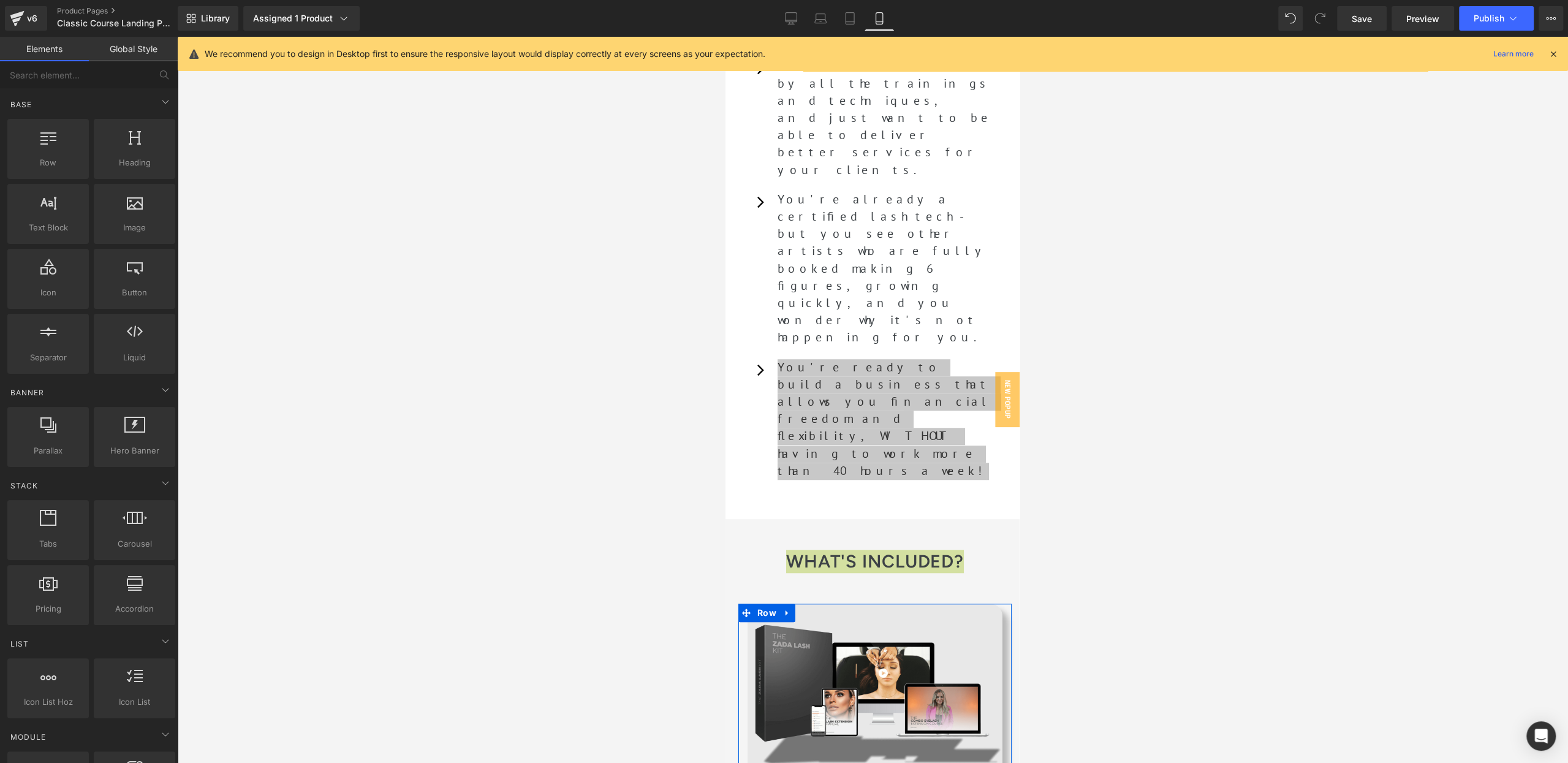
click at [614, 235] on div at bounding box center [873, 400] width 1391 height 726
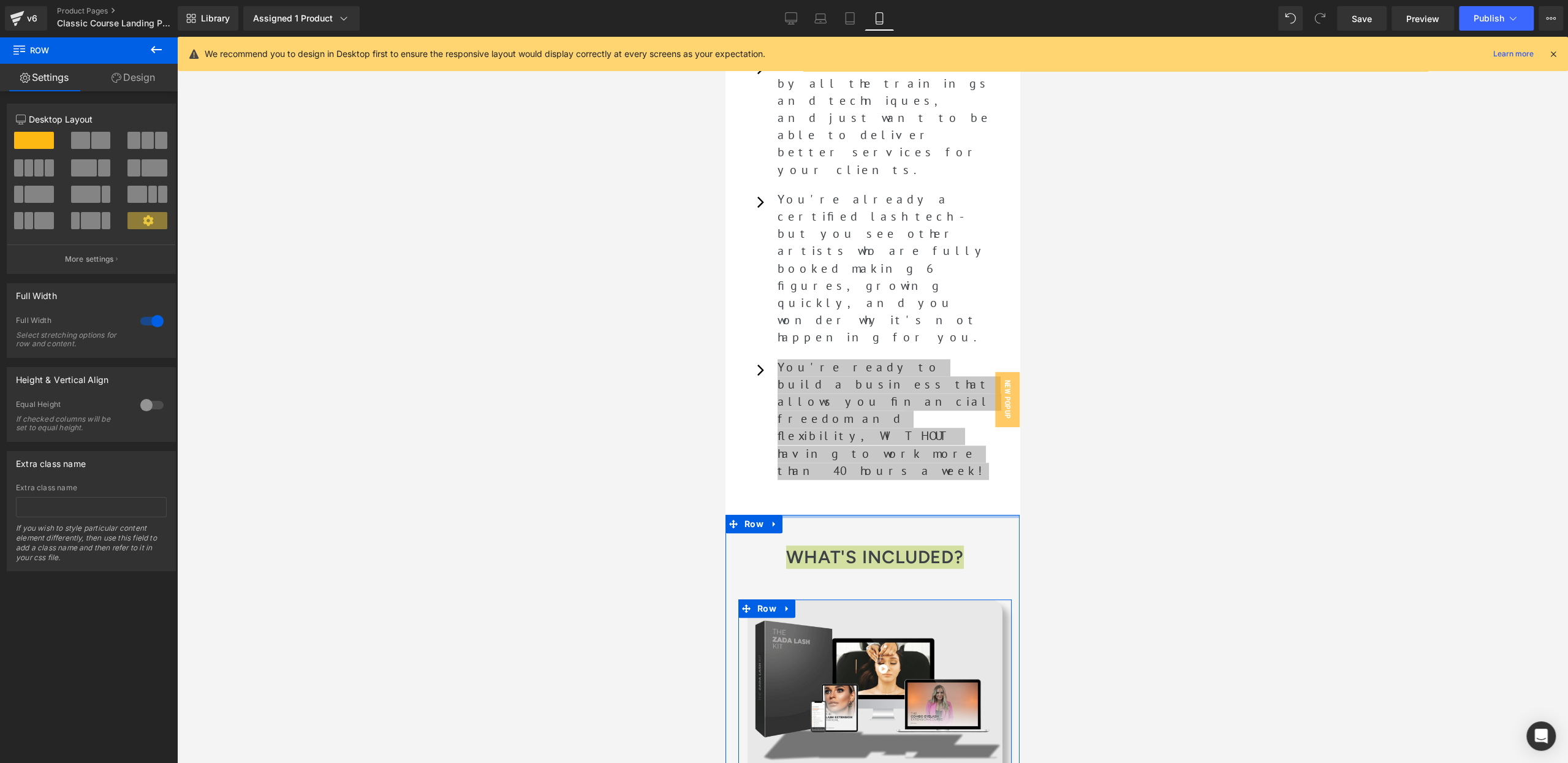
drag, startPoint x: 797, startPoint y: 269, endPoint x: 797, endPoint y: 256, distance: 13.0
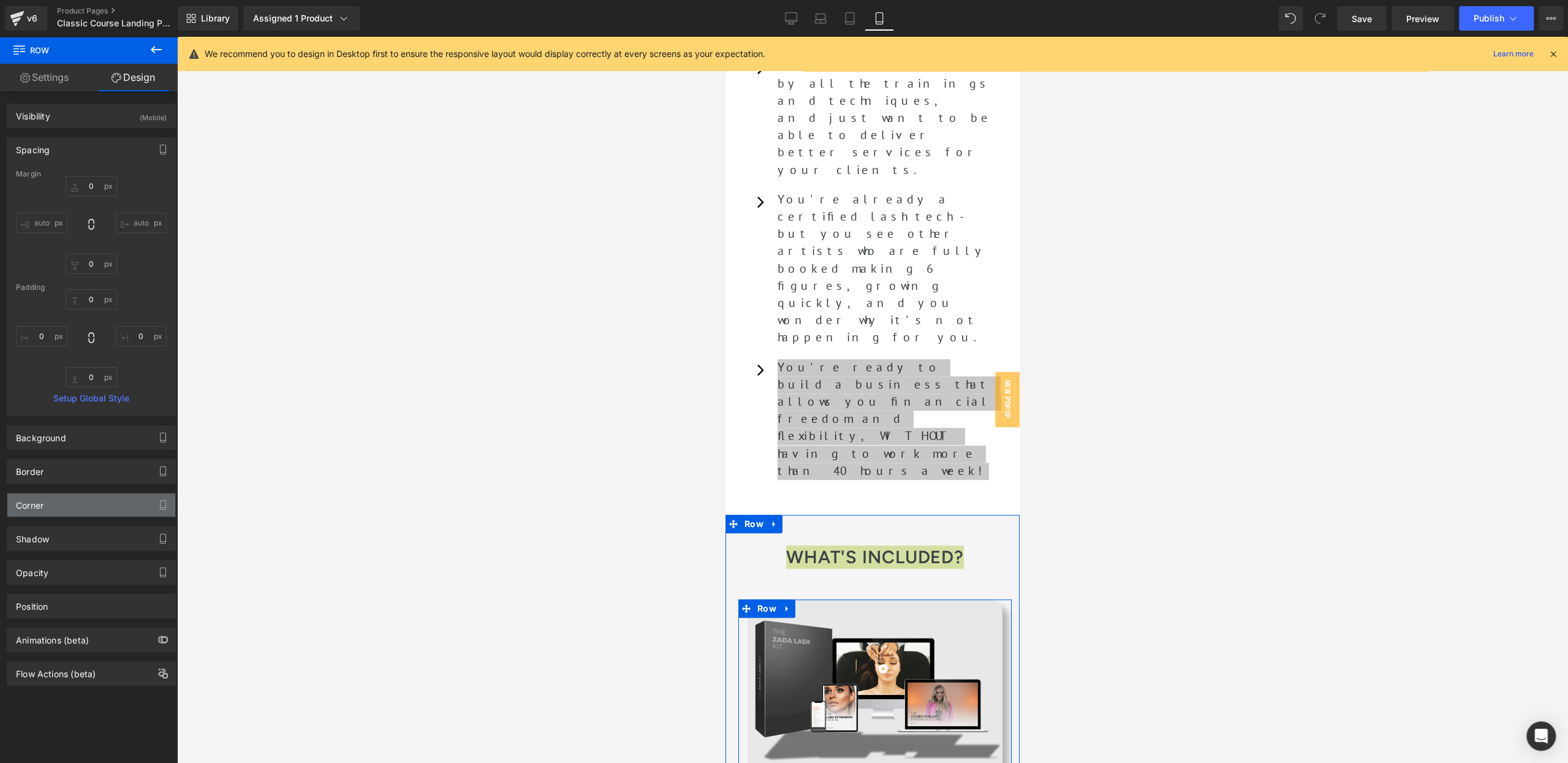
click at [53, 501] on div "Corner" at bounding box center [91, 505] width 168 height 24
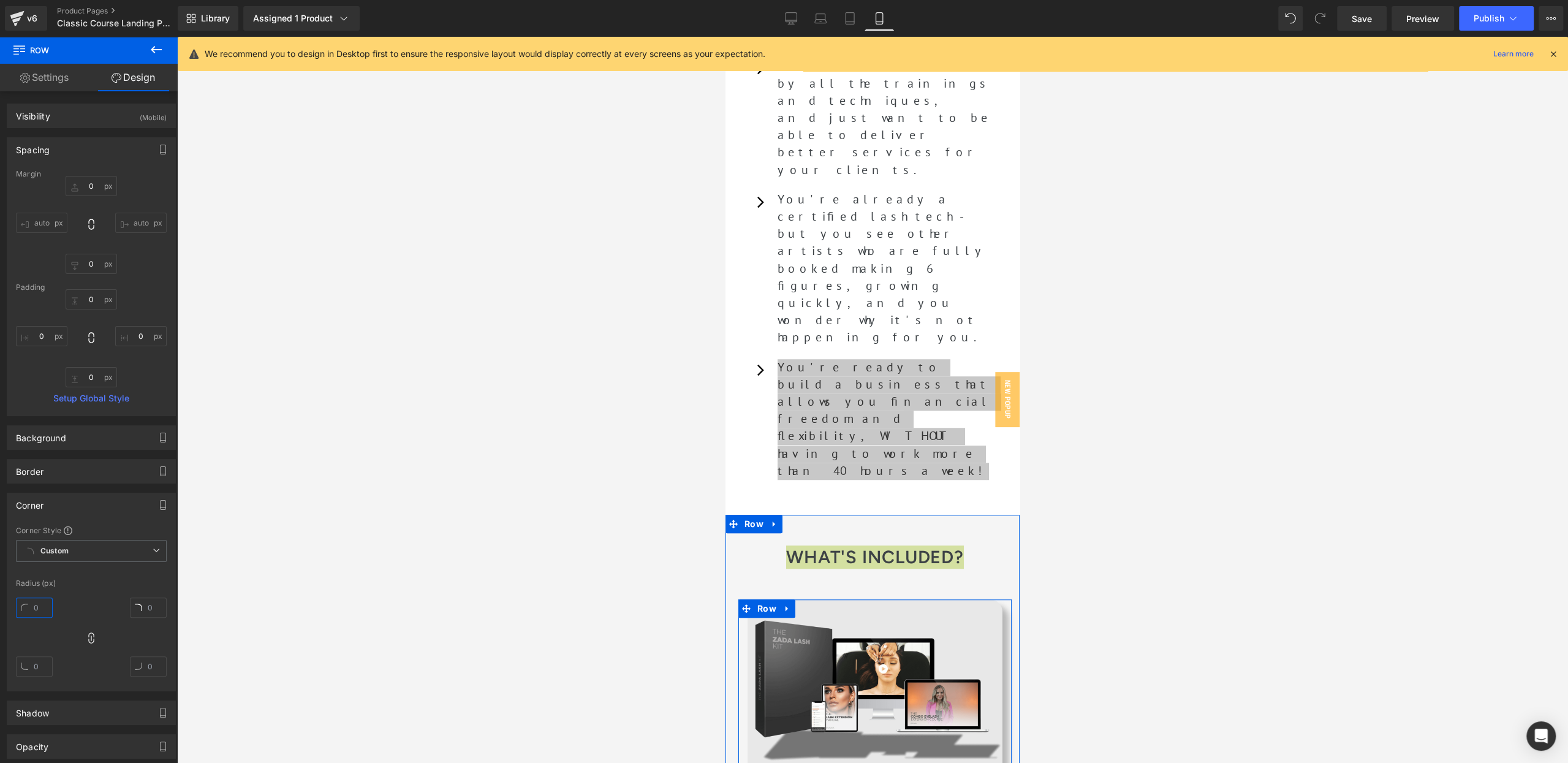
click at [44, 608] on input "text" at bounding box center [34, 607] width 37 height 20
type input "20"
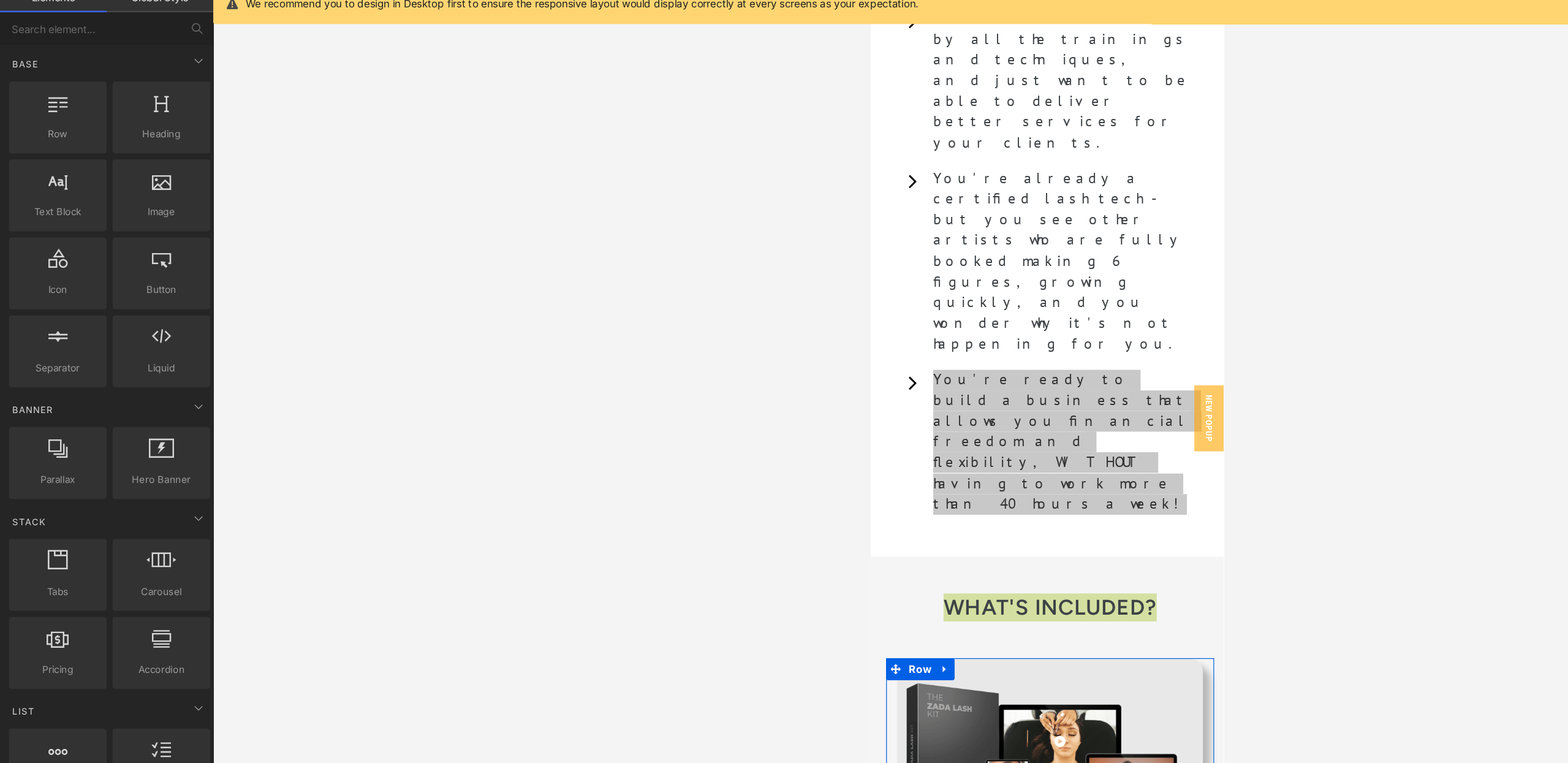
click at [440, 334] on div at bounding box center [873, 400] width 1391 height 726
click at [933, 461] on div at bounding box center [1017, 462] width 294 height 3
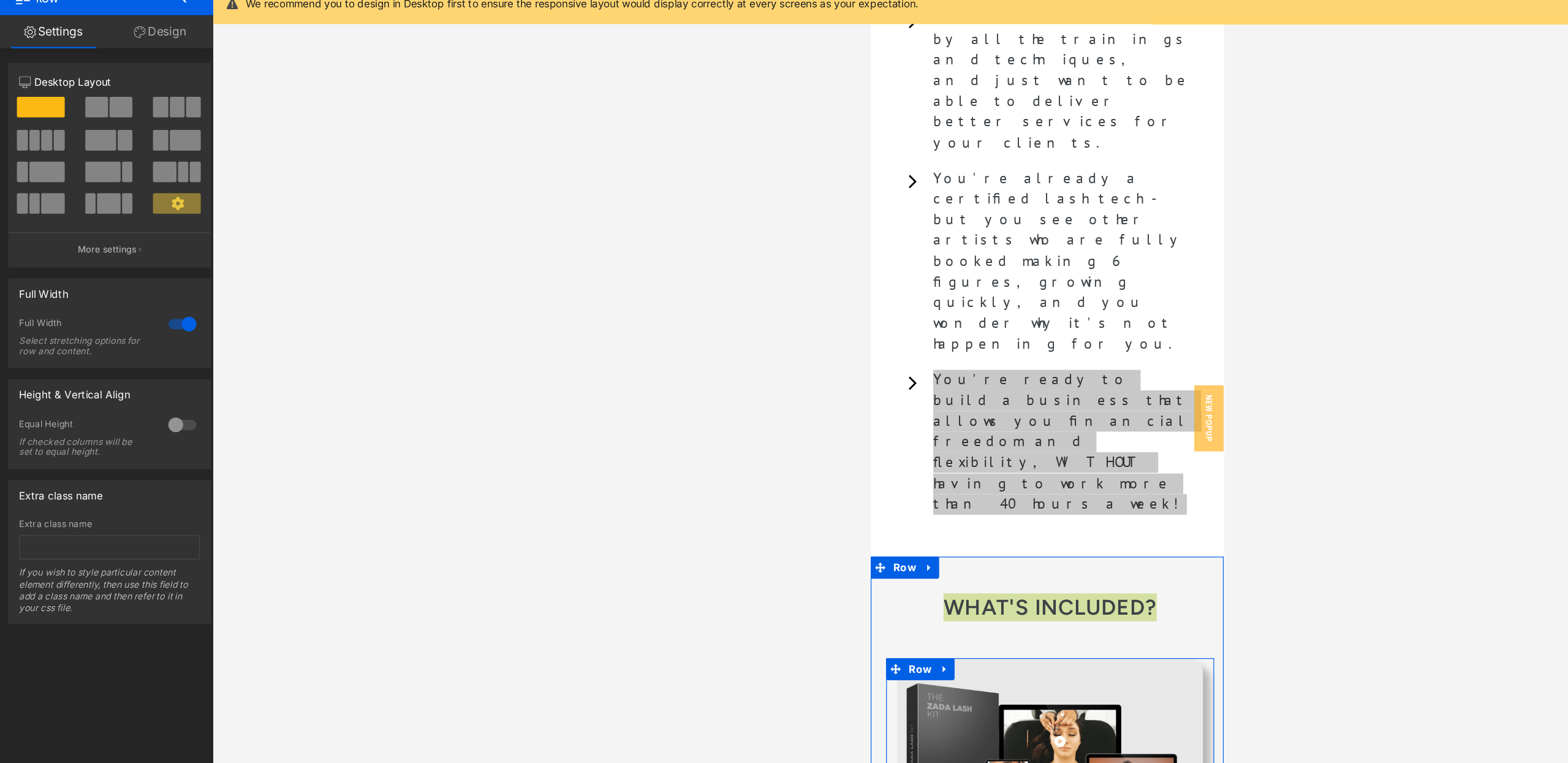
click at [163, 72] on link "Design" at bounding box center [133, 77] width 89 height 28
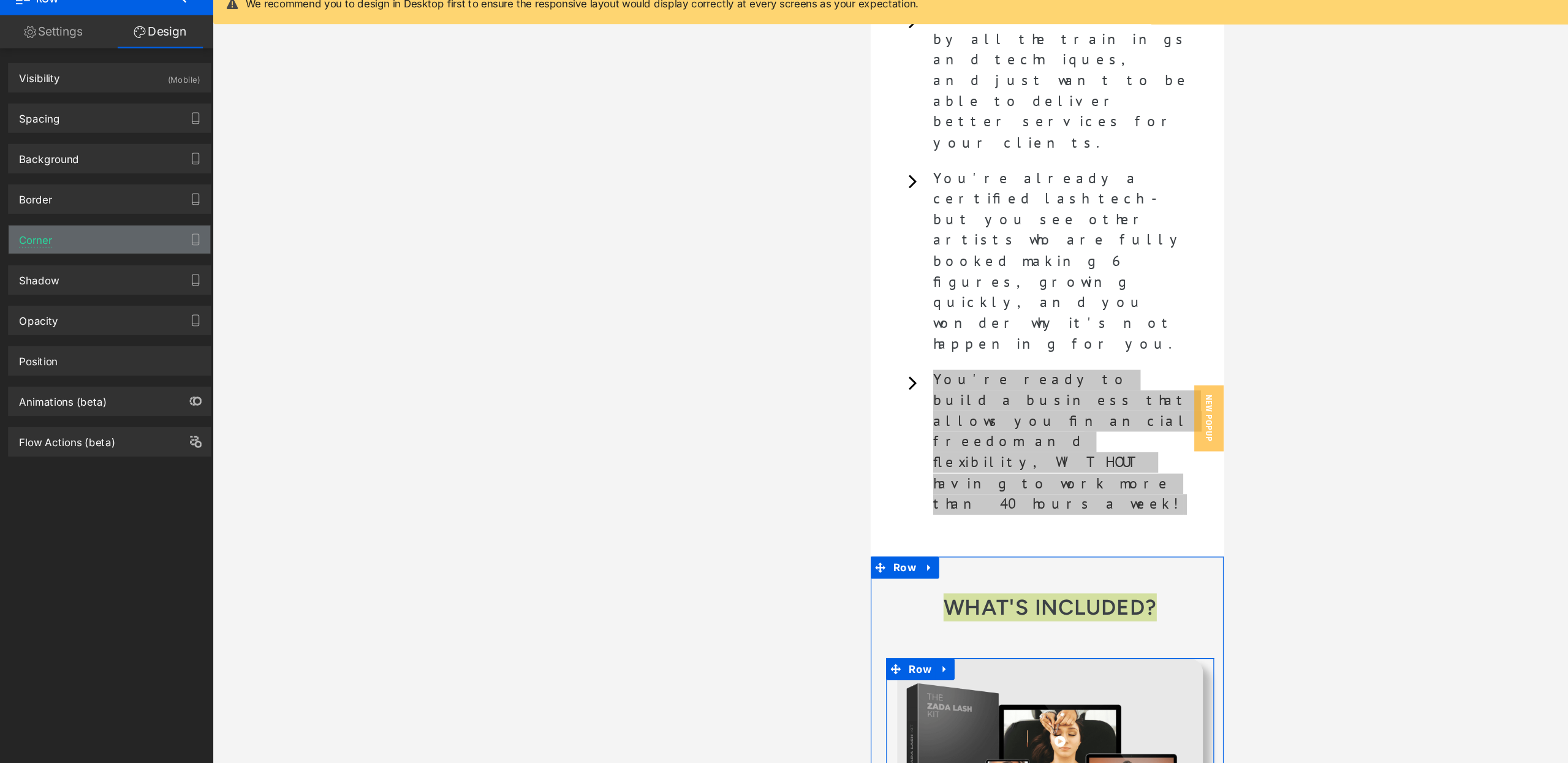
click at [55, 256] on div "Corner" at bounding box center [91, 251] width 168 height 24
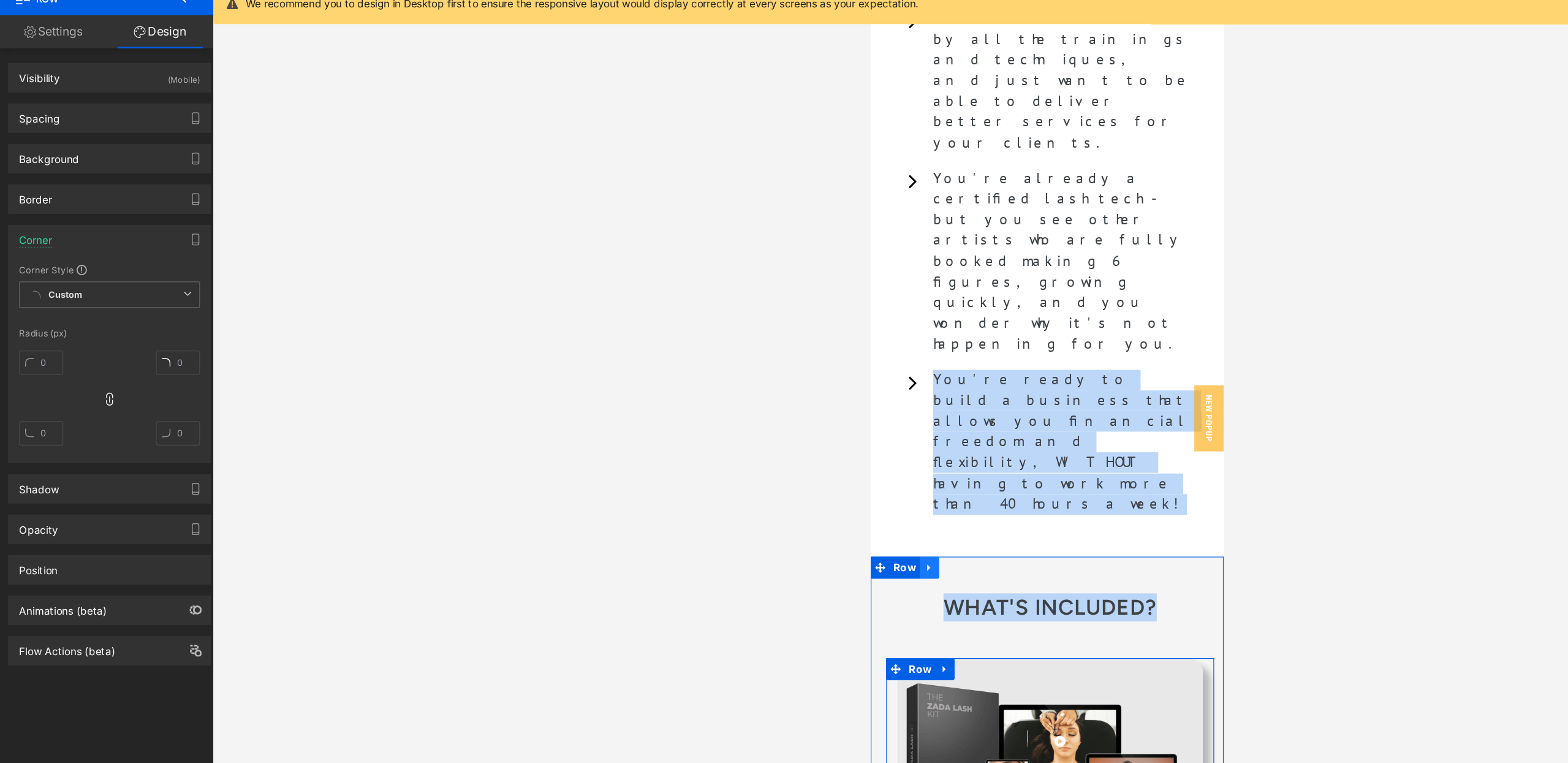
click at [917, 467] on icon at bounding box center [918, 470] width 3 height 5
click at [892, 461] on span "Row" at bounding box center [898, 469] width 25 height 18
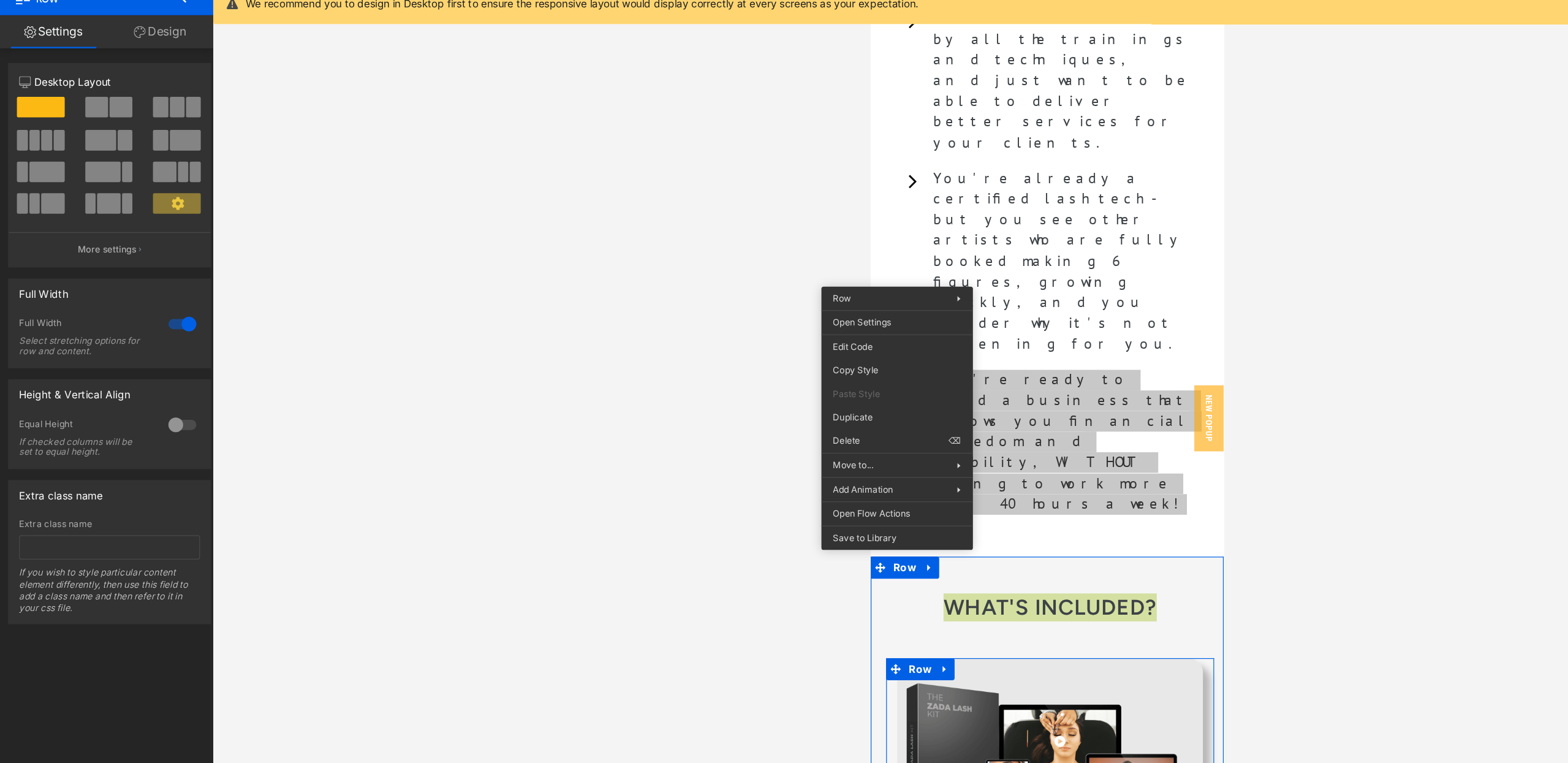
click at [652, 310] on div at bounding box center [873, 400] width 1391 height 726
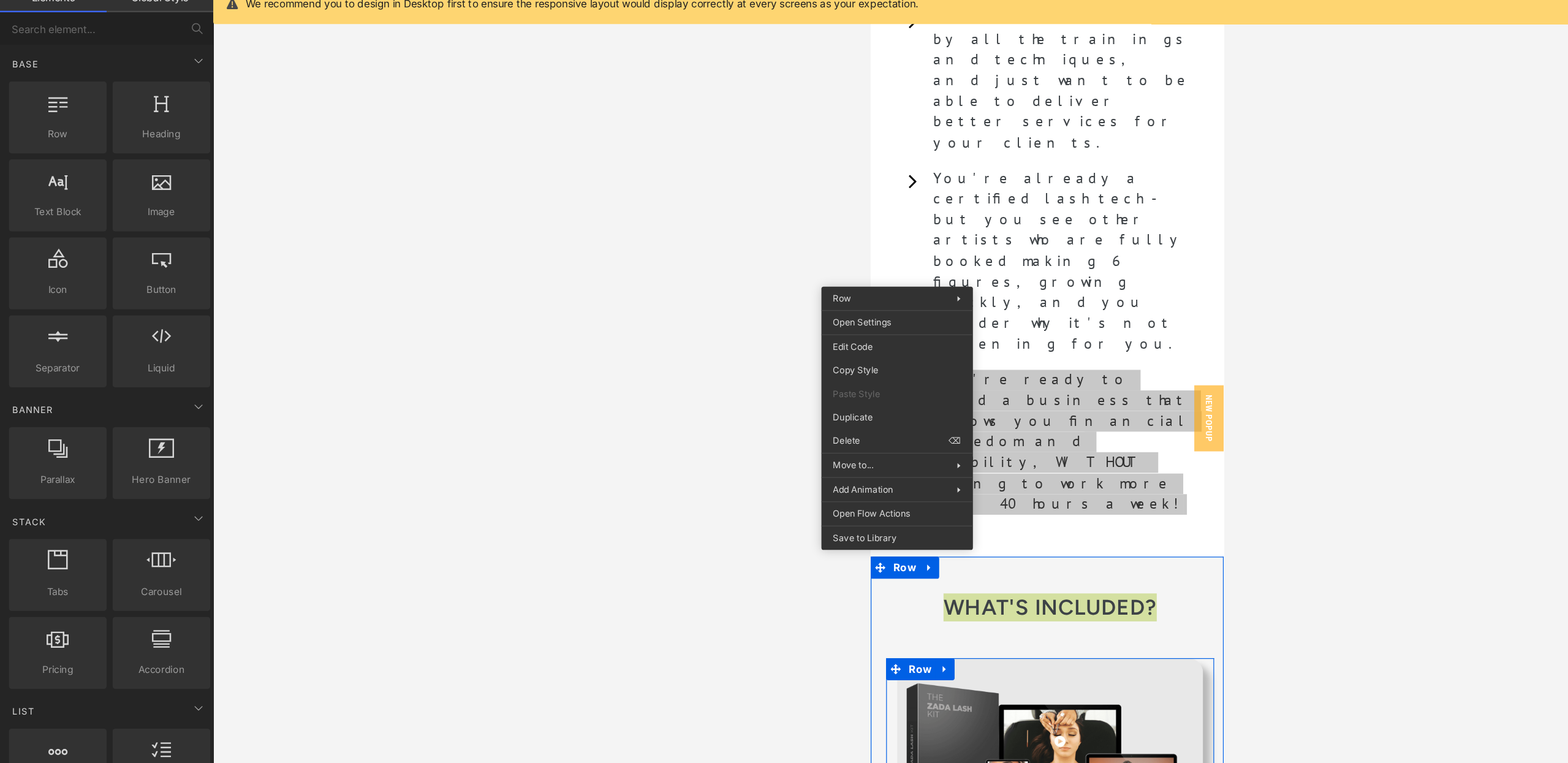
click at [553, 387] on div at bounding box center [873, 400] width 1391 height 726
drag, startPoint x: 1191, startPoint y: 308, endPoint x: 1120, endPoint y: 310, distance: 71.0
click at [1191, 308] on div at bounding box center [873, 400] width 1391 height 726
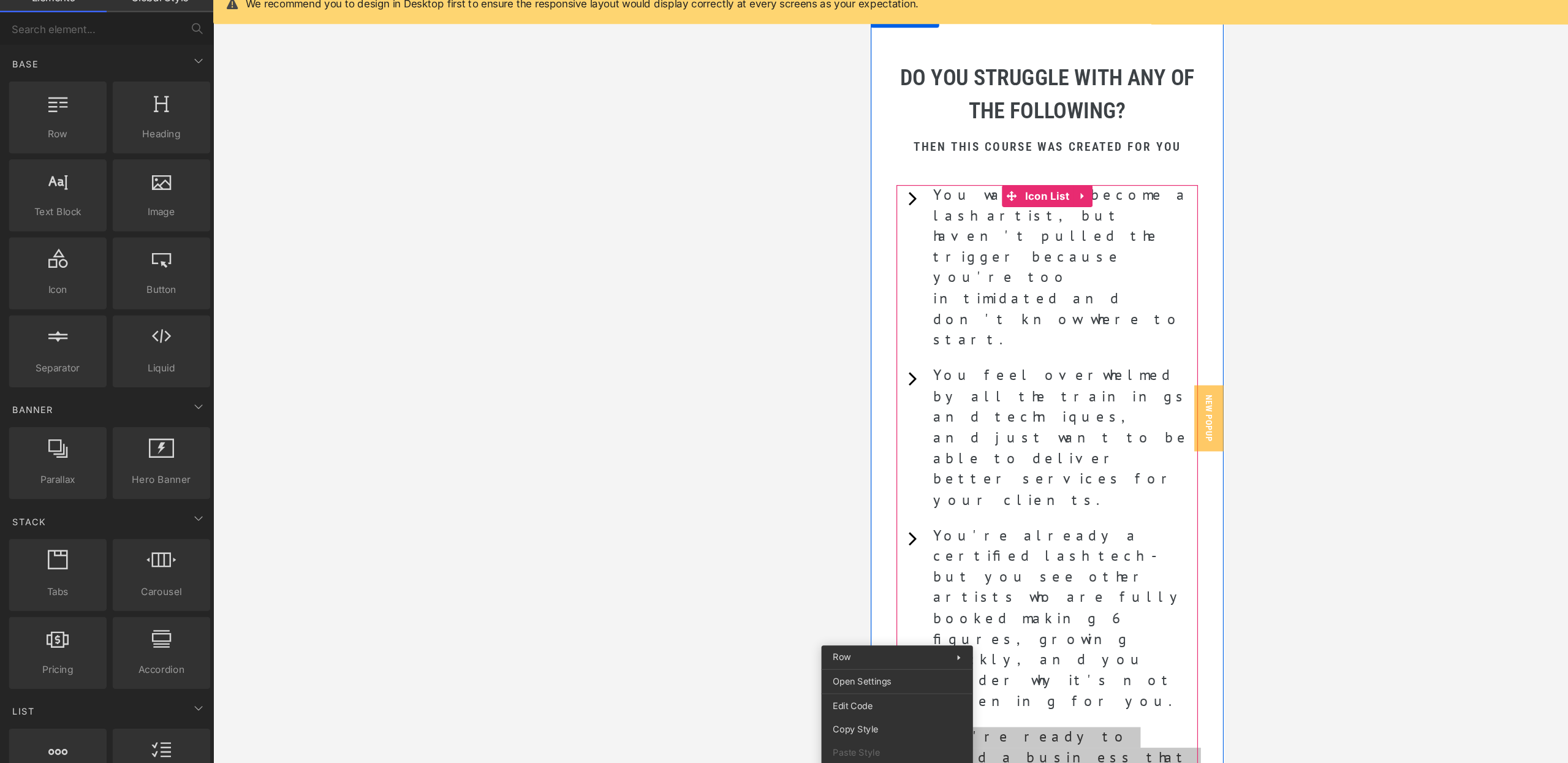
scroll to position [486, 0]
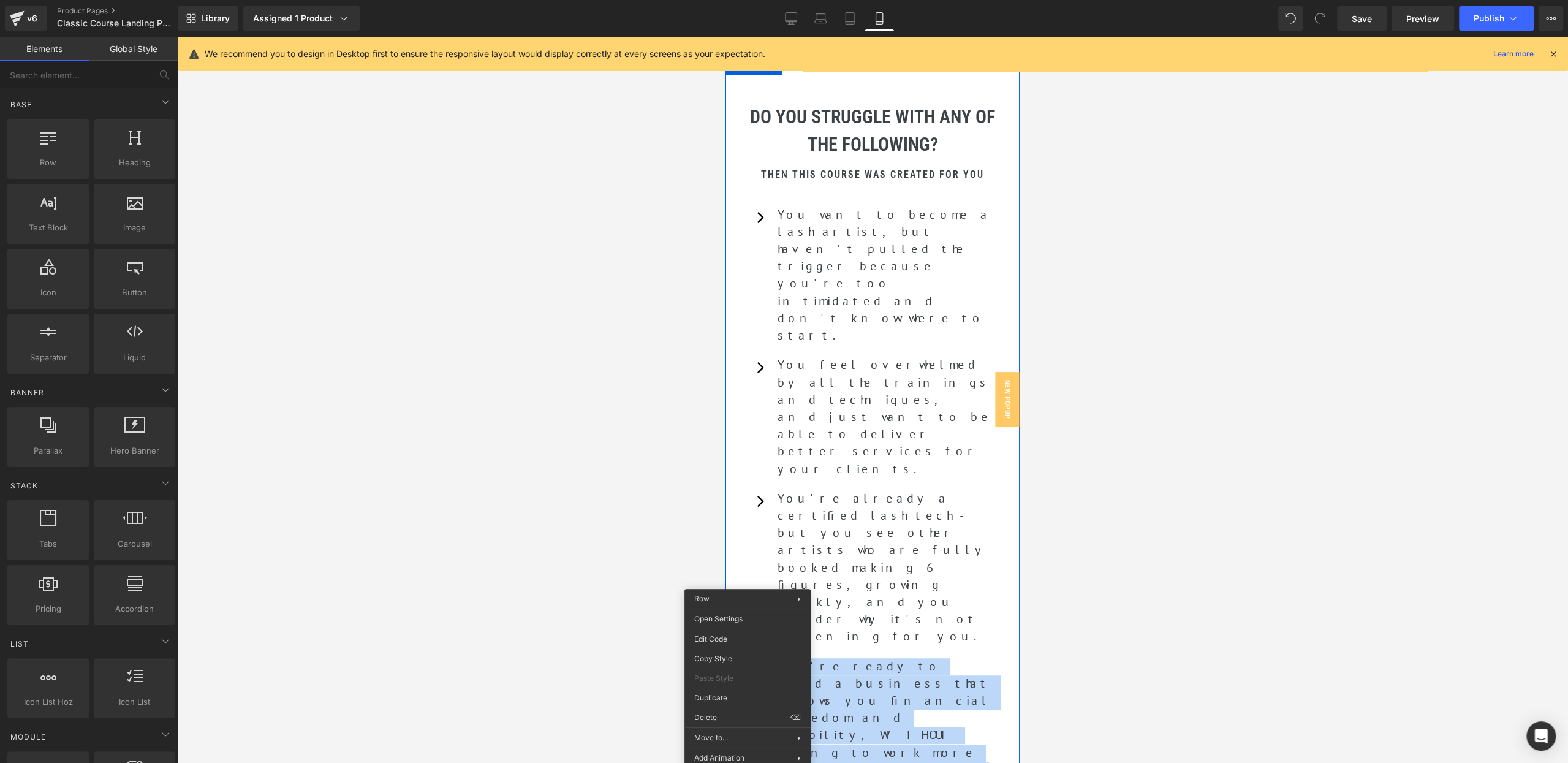
click at [956, 189] on div "DO YOU STRUGGLE WITH ANY OF THE FOLLOWING? Heading Then this course was created…" at bounding box center [872, 440] width 294 height 737
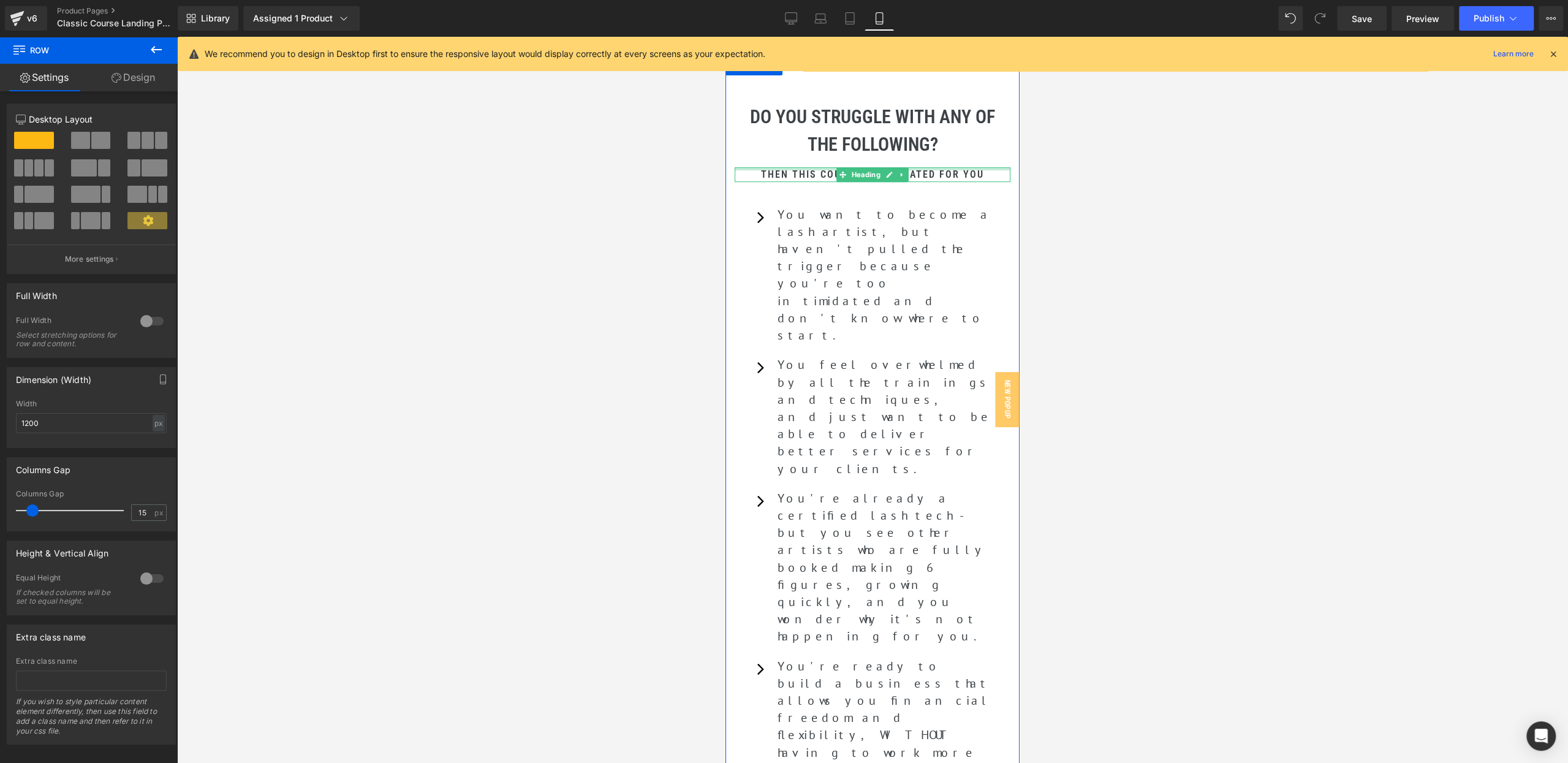
click at [947, 170] on h2 "Then this course was created for you" at bounding box center [872, 174] width 275 height 15
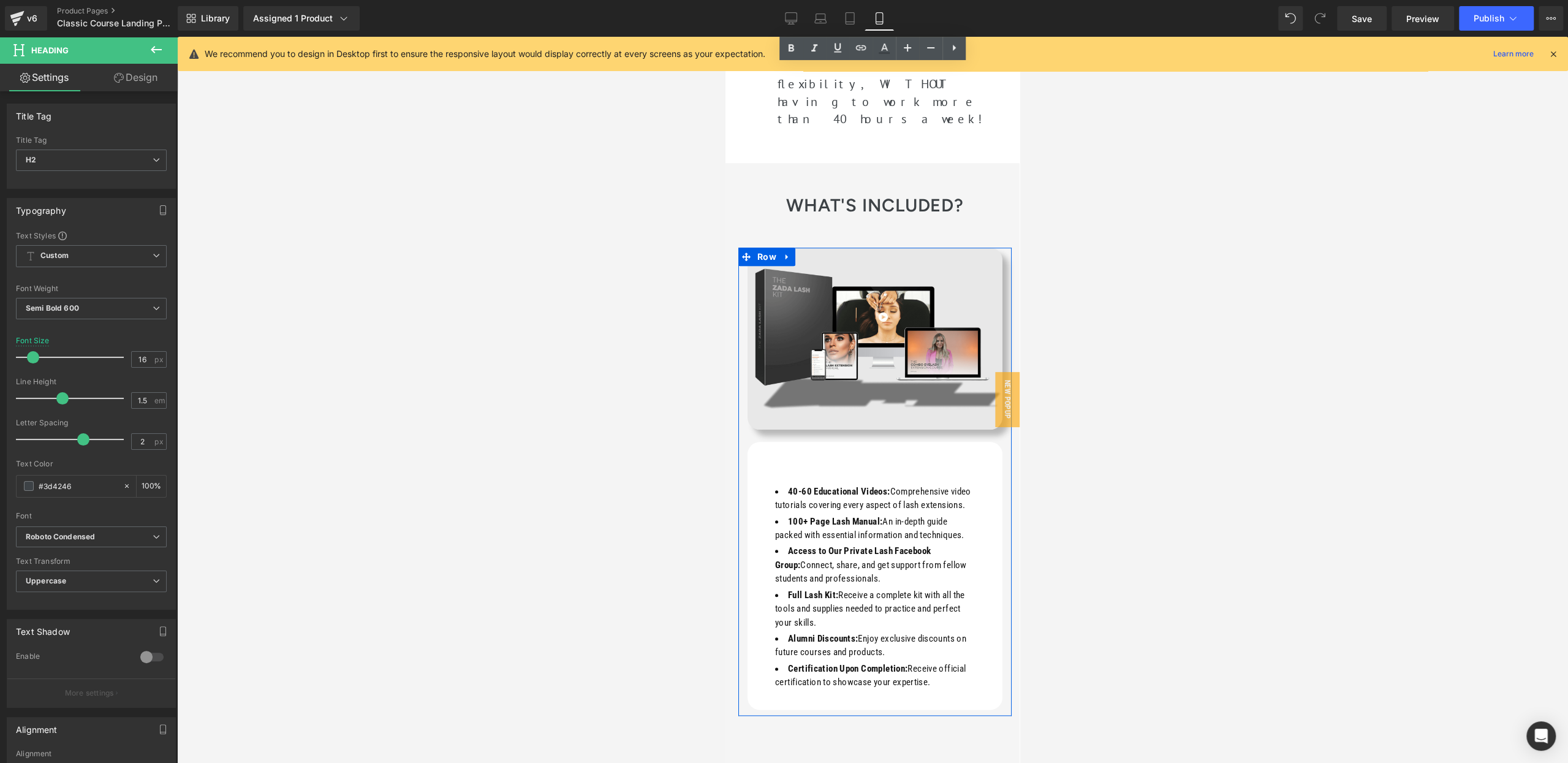
scroll to position [1135, 0]
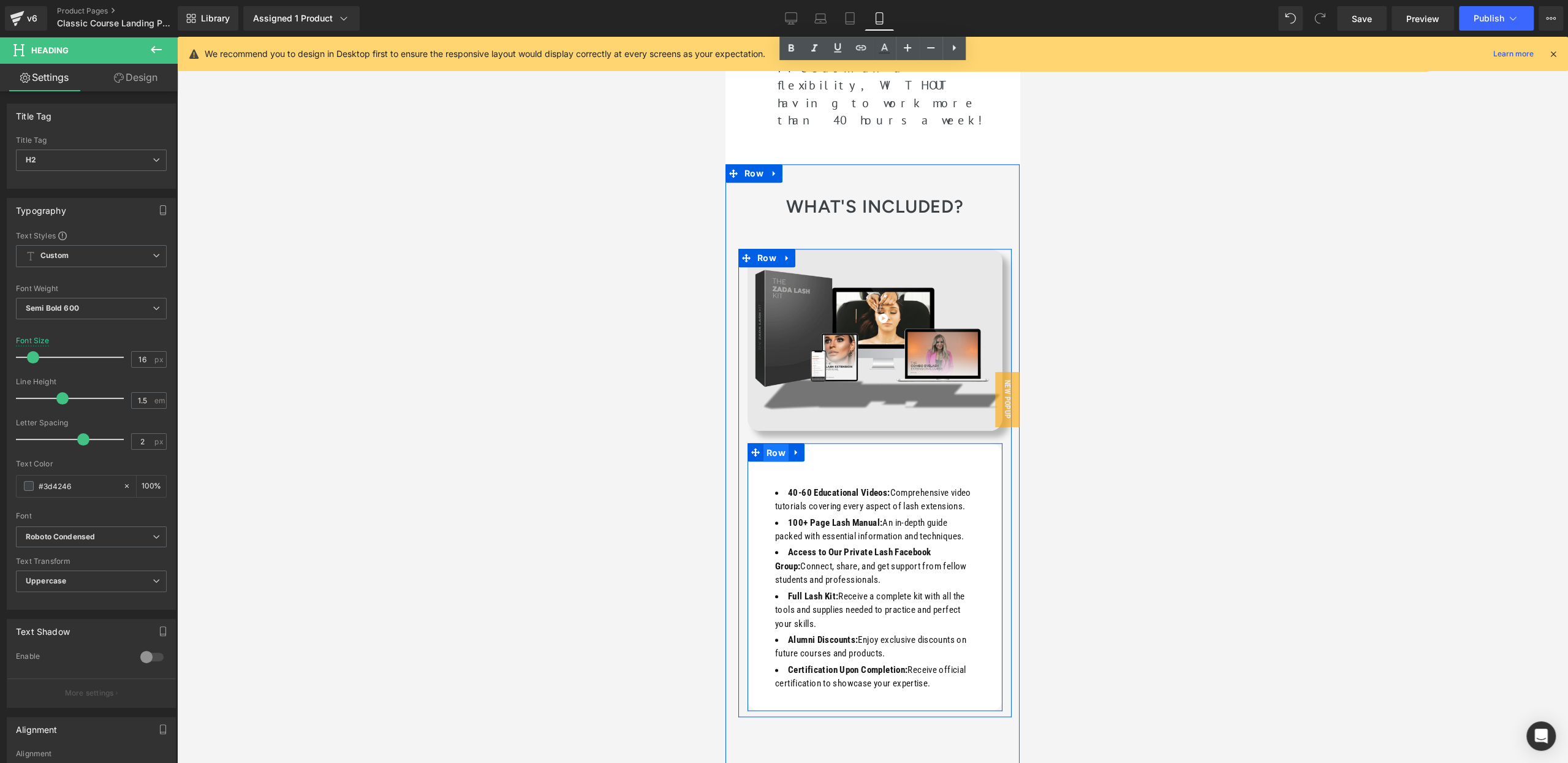
click at [770, 444] on span "Row" at bounding box center [776, 453] width 25 height 18
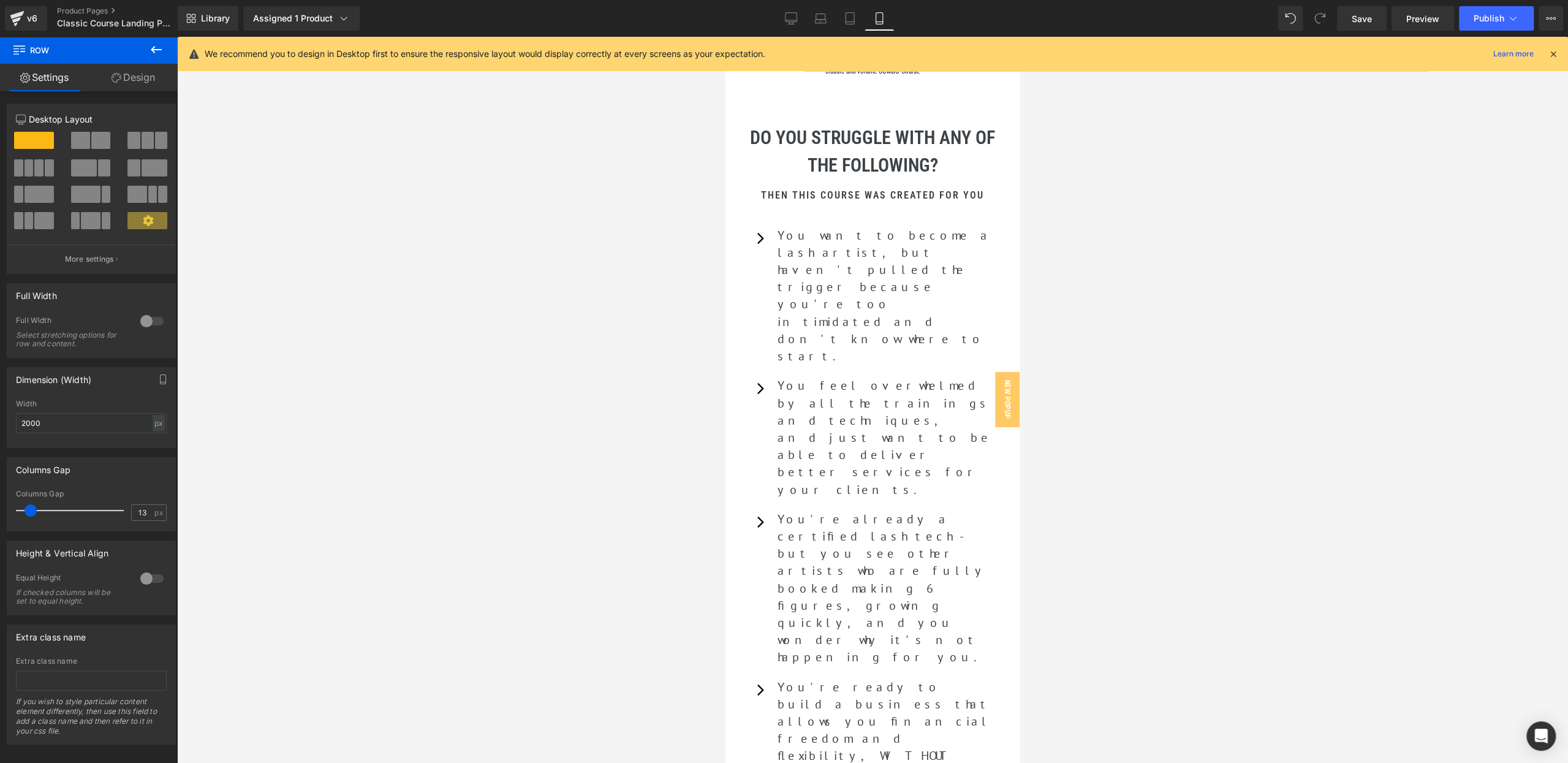
scroll to position [469, 0]
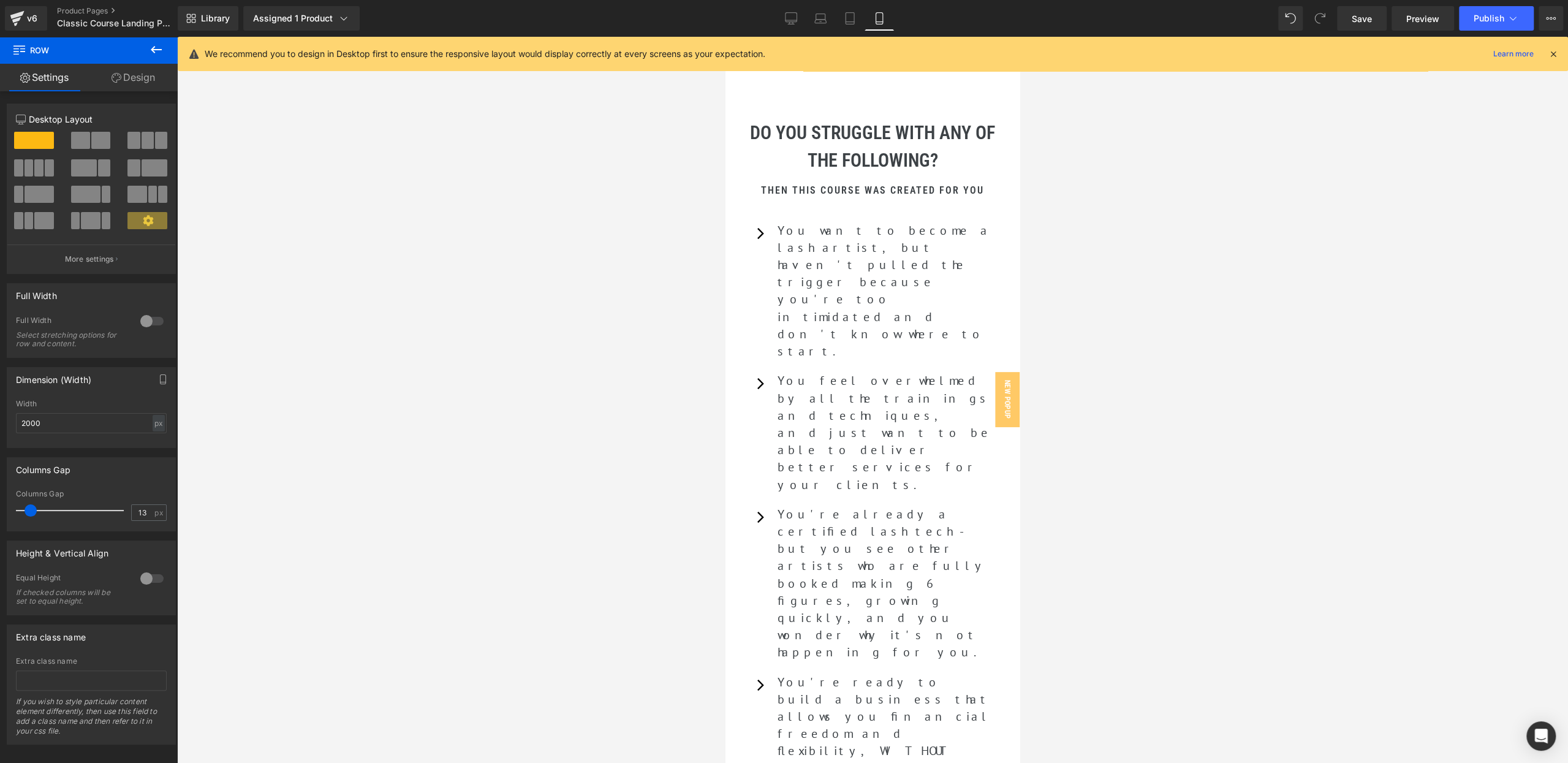
drag, startPoint x: 737, startPoint y: 602, endPoint x: 731, endPoint y: 597, distance: 7.8
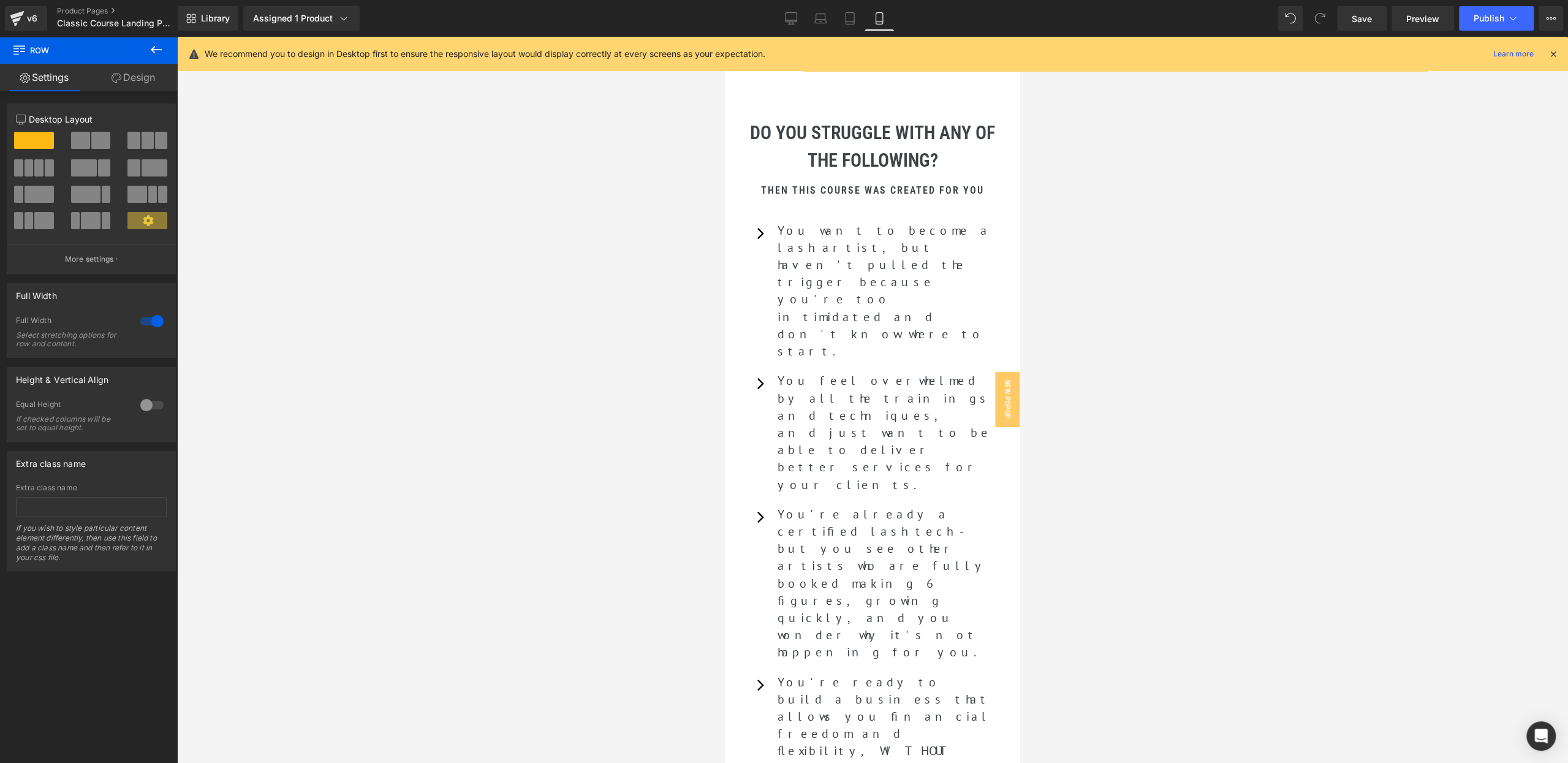
drag, startPoint x: 128, startPoint y: 69, endPoint x: 91, endPoint y: 185, distance: 121.8
click at [128, 69] on link "Design" at bounding box center [133, 77] width 89 height 28
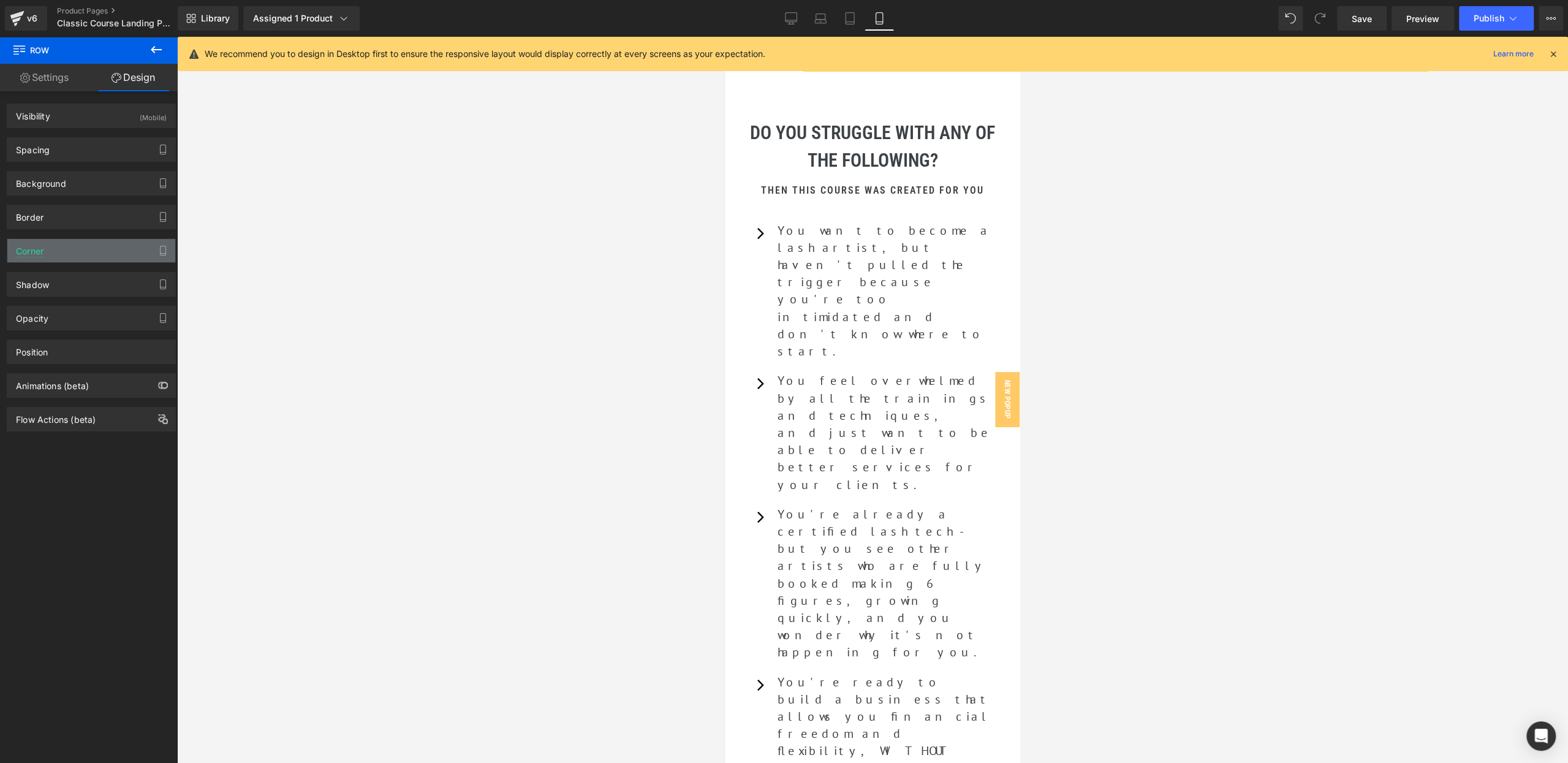
click at [61, 247] on div "Corner" at bounding box center [91, 251] width 168 height 24
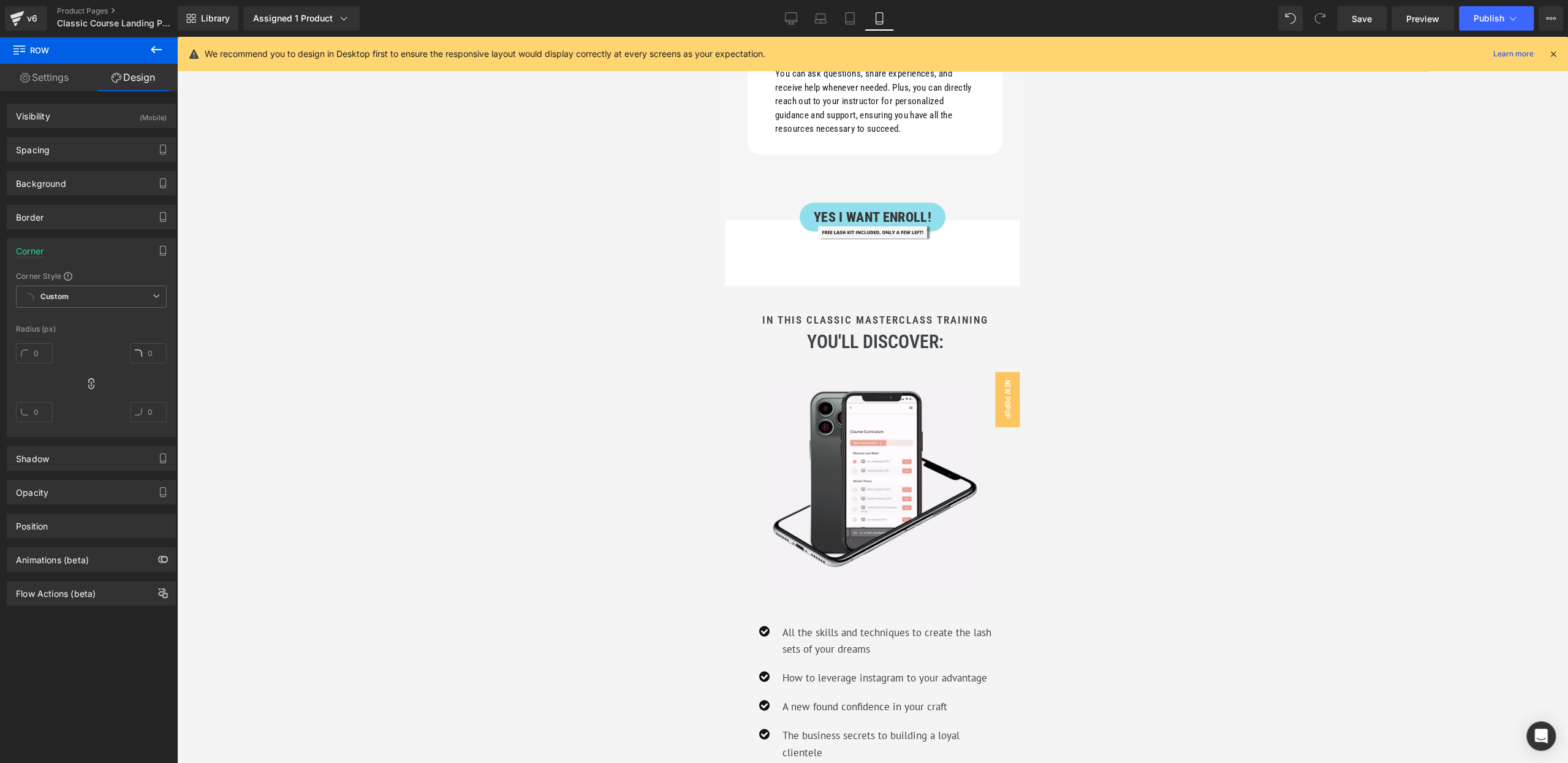
scroll to position [3465, 0]
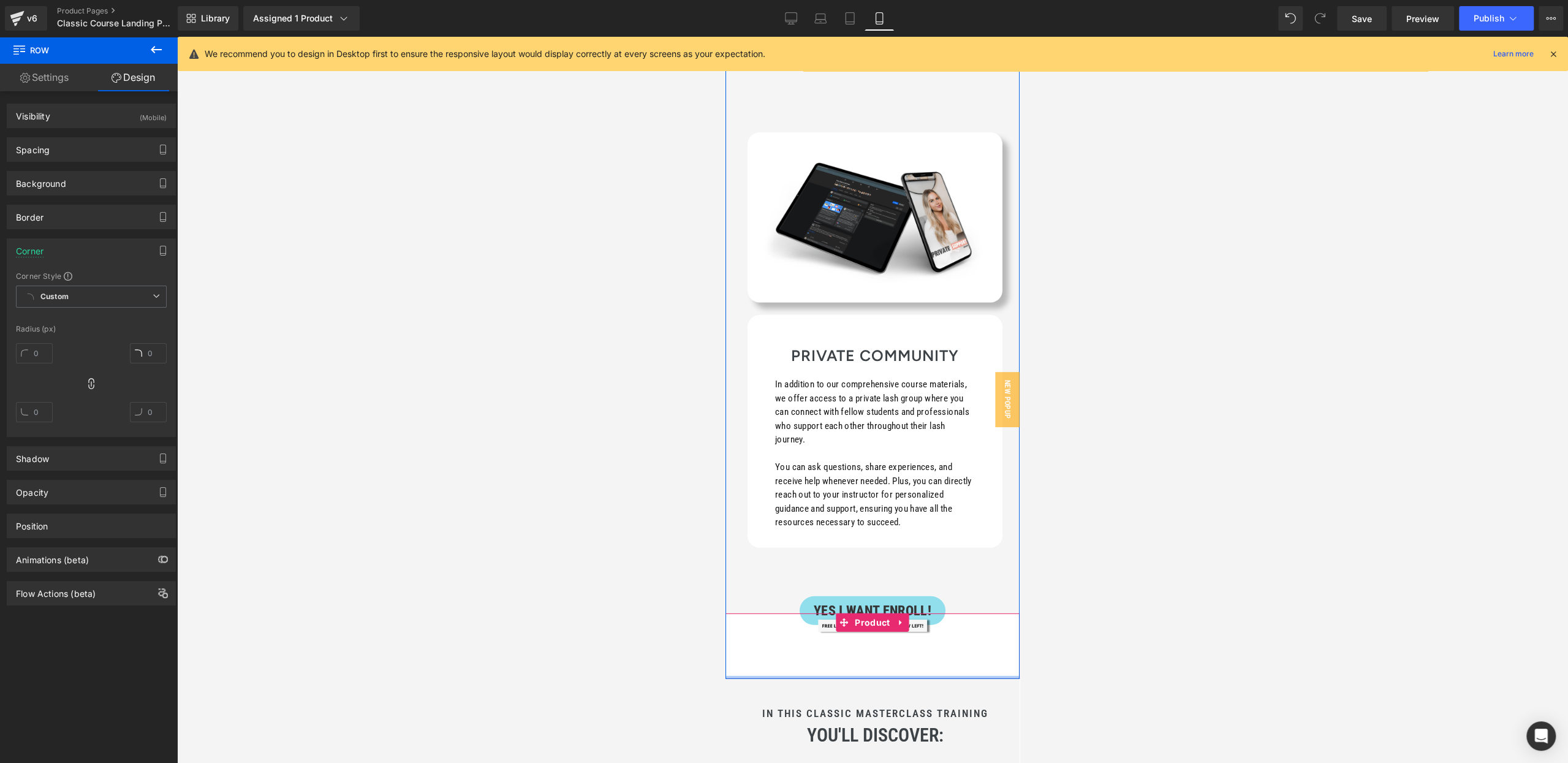
drag, startPoint x: 788, startPoint y: 436, endPoint x: 790, endPoint y: 413, distance: 23.1
click at [871, 613] on span "Product" at bounding box center [872, 622] width 41 height 18
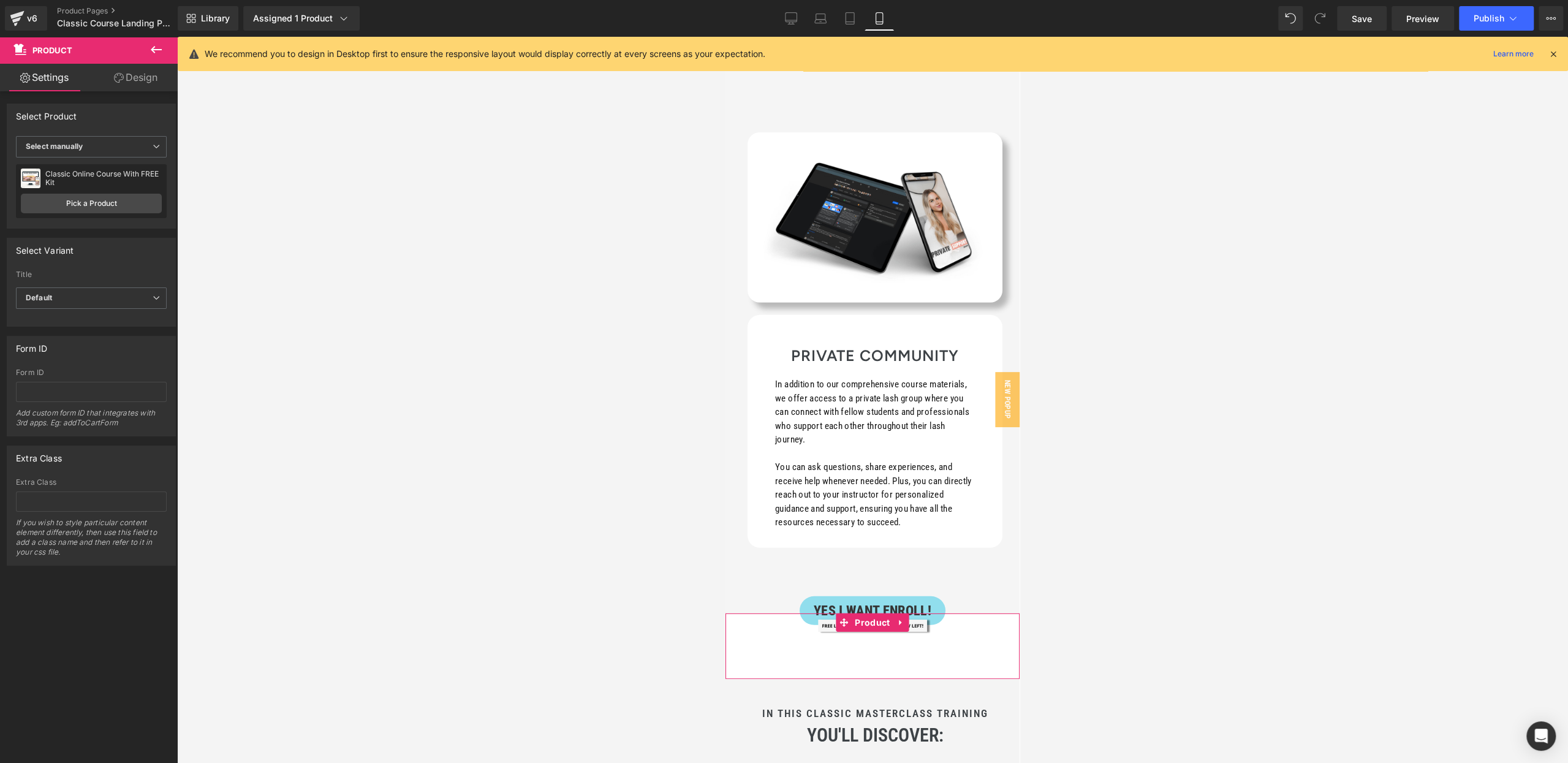
drag, startPoint x: 147, startPoint y: 78, endPoint x: 45, endPoint y: 195, distance: 155.2
click at [147, 78] on link "Design" at bounding box center [136, 77] width 89 height 28
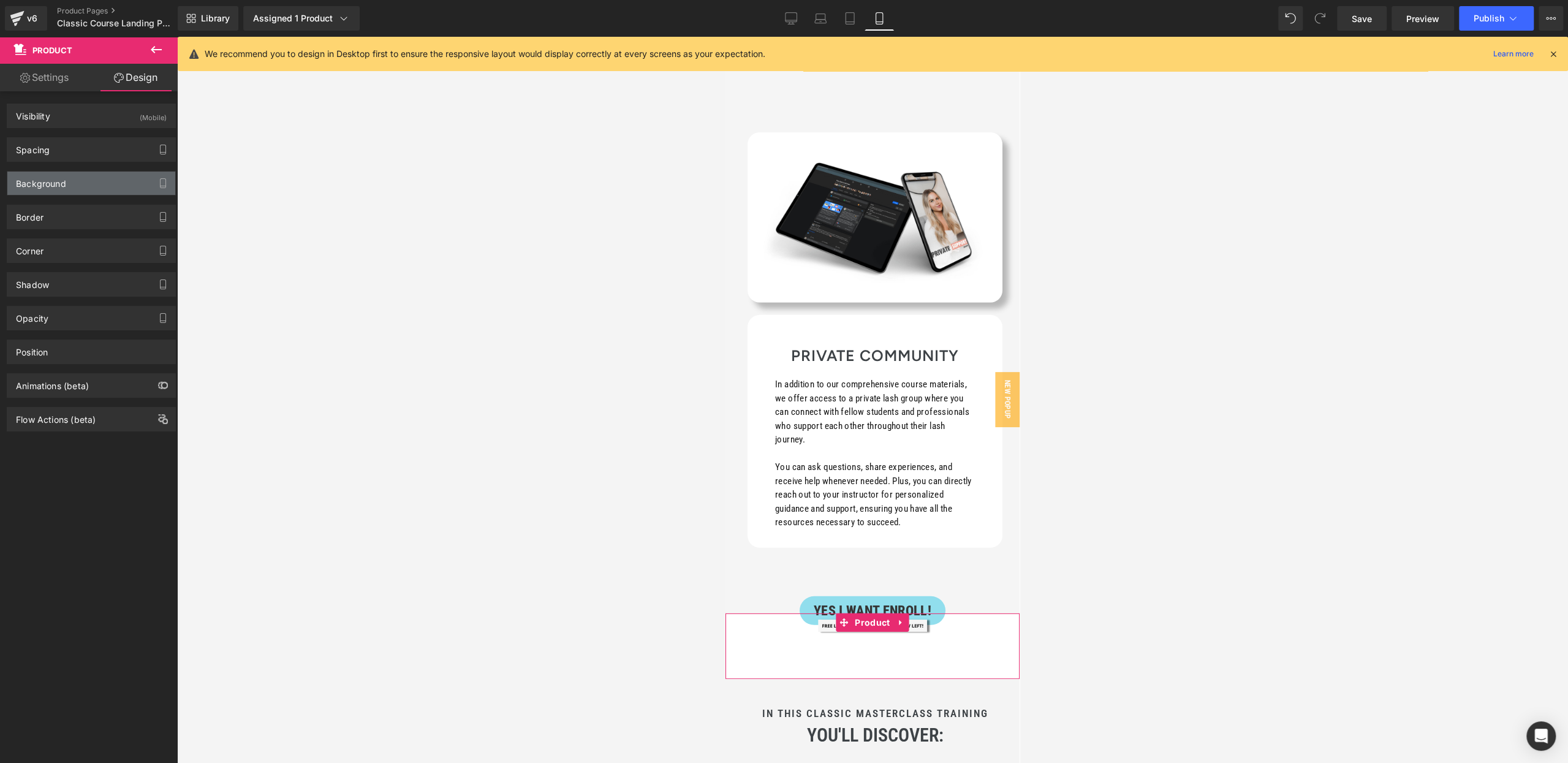
click at [46, 191] on div "Background" at bounding box center [91, 183] width 168 height 24
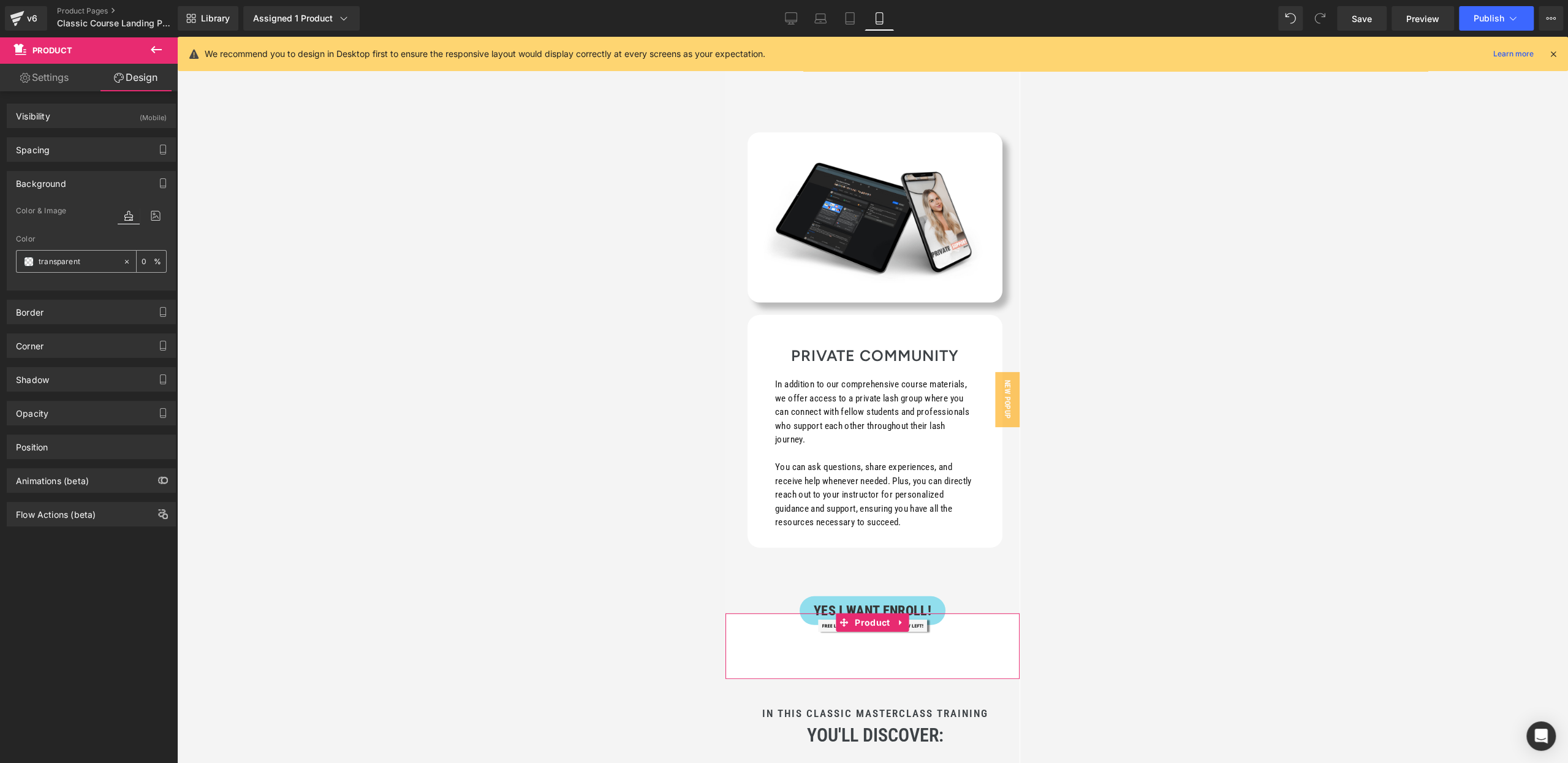
click at [71, 266] on input "text" at bounding box center [77, 262] width 78 height 13
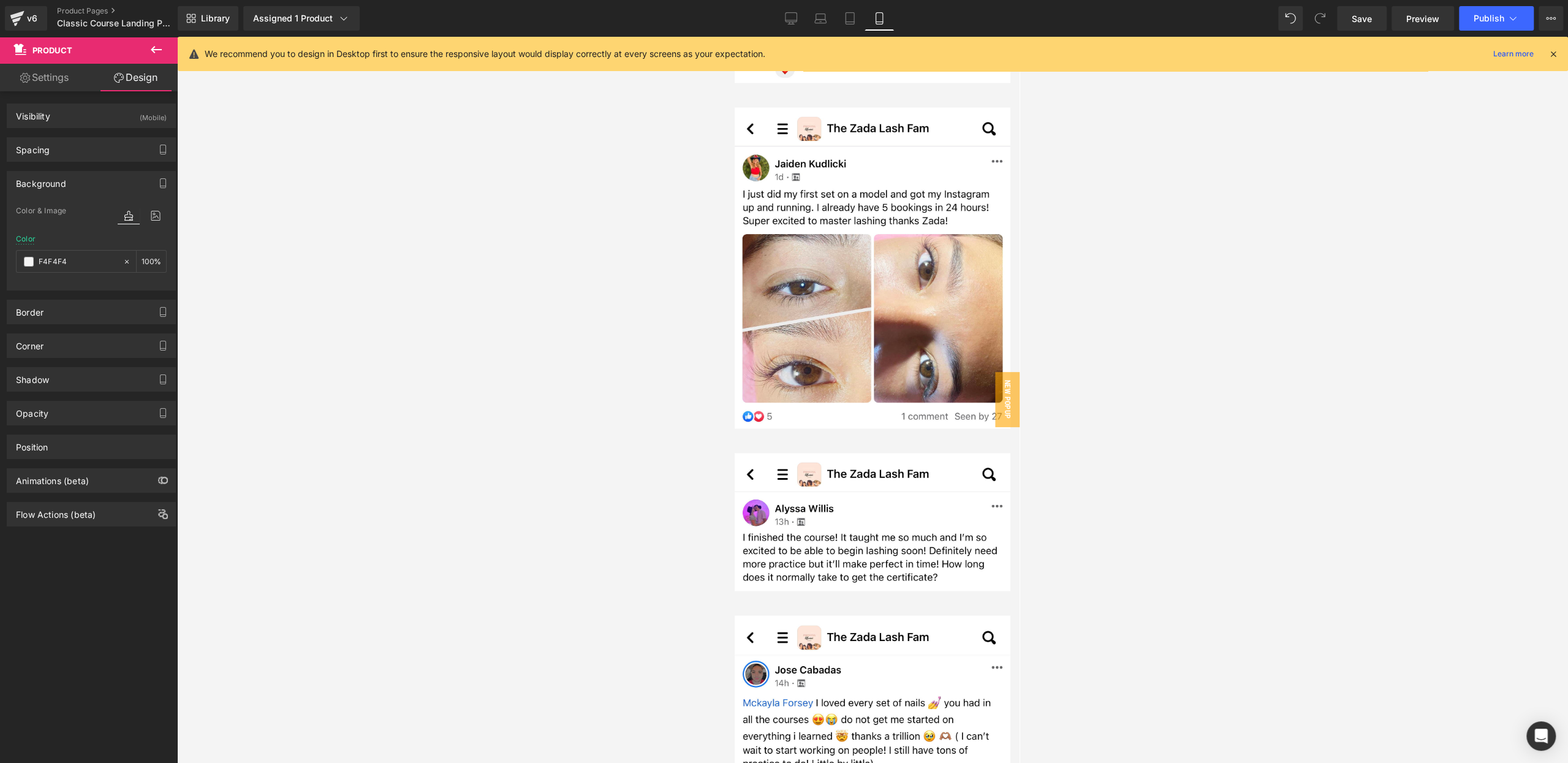
scroll to position [11377, 0]
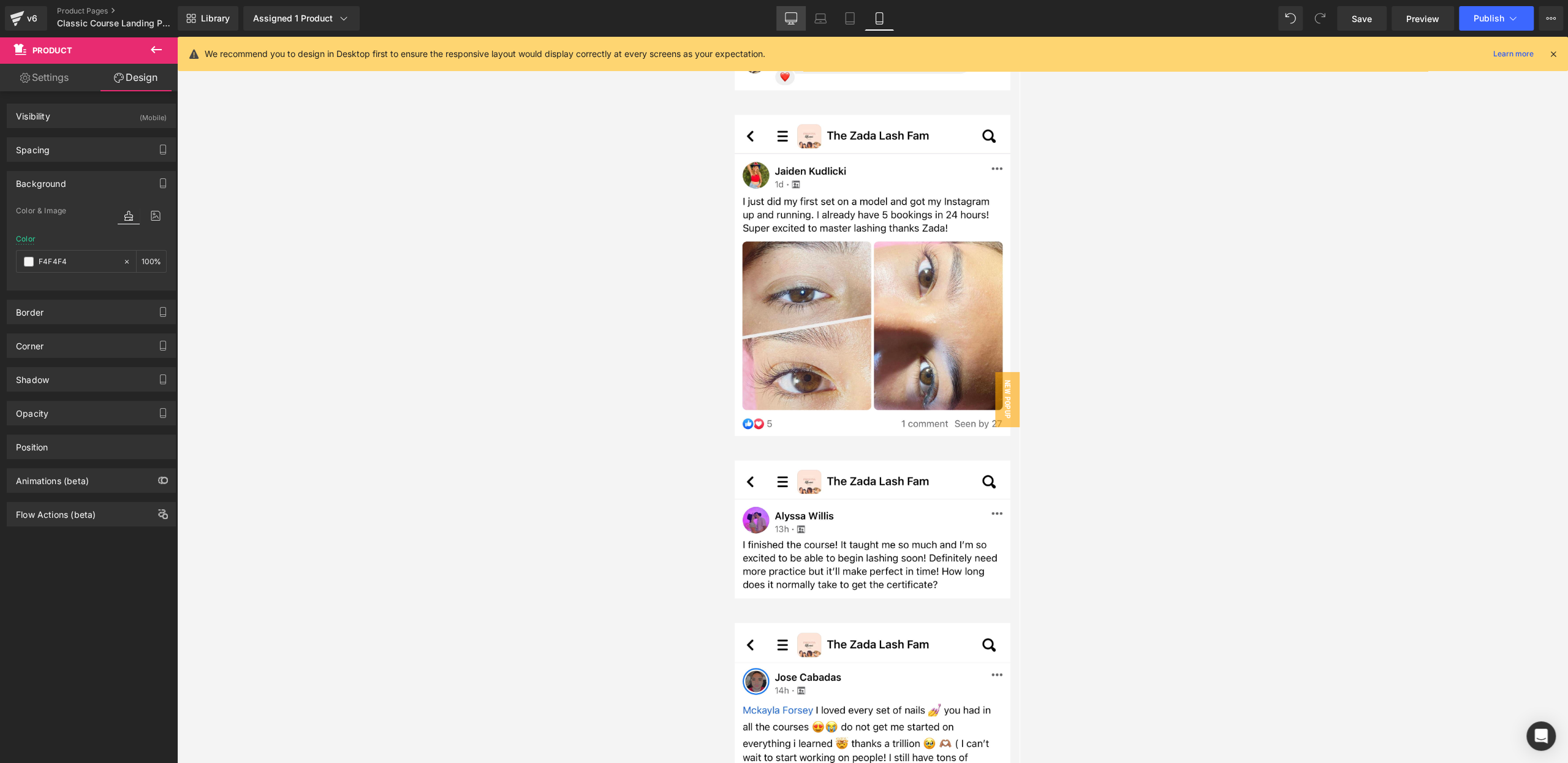
type input "F4F4F4"
click at [789, 11] on link "Desktop" at bounding box center [791, 18] width 30 height 24
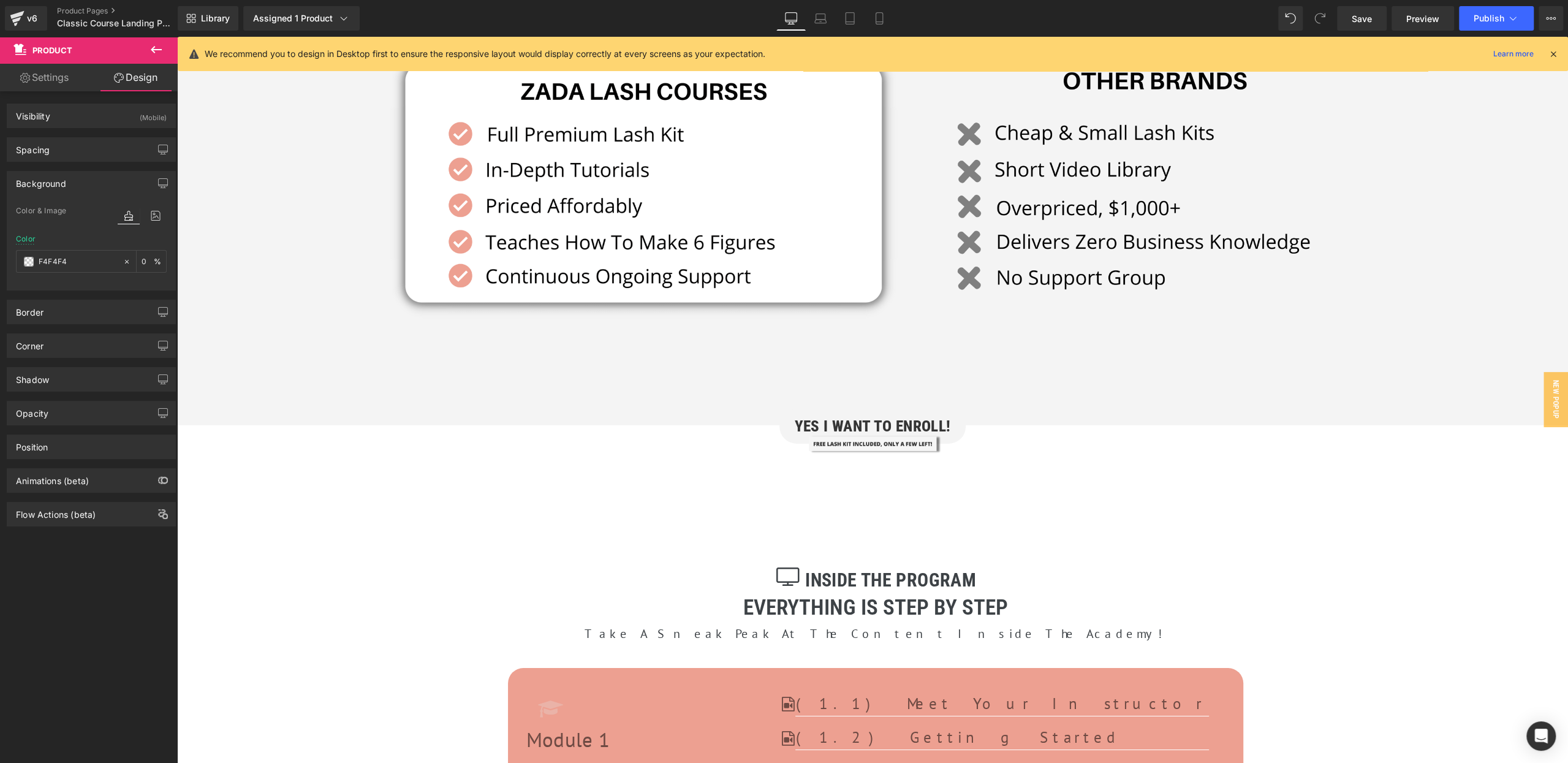
scroll to position [4142, 0]
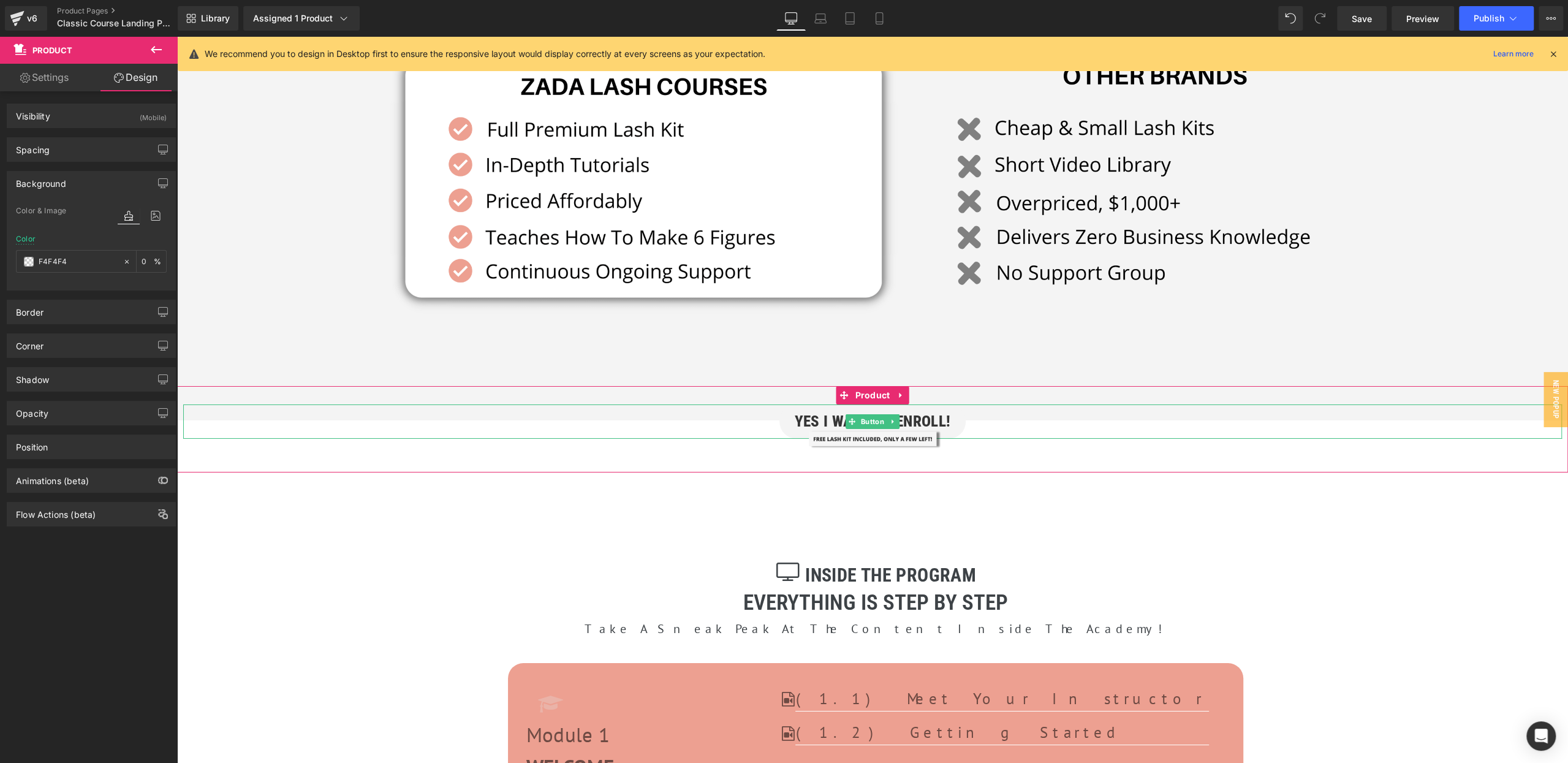
click at [862, 414] on span "Button" at bounding box center [873, 422] width 28 height 15
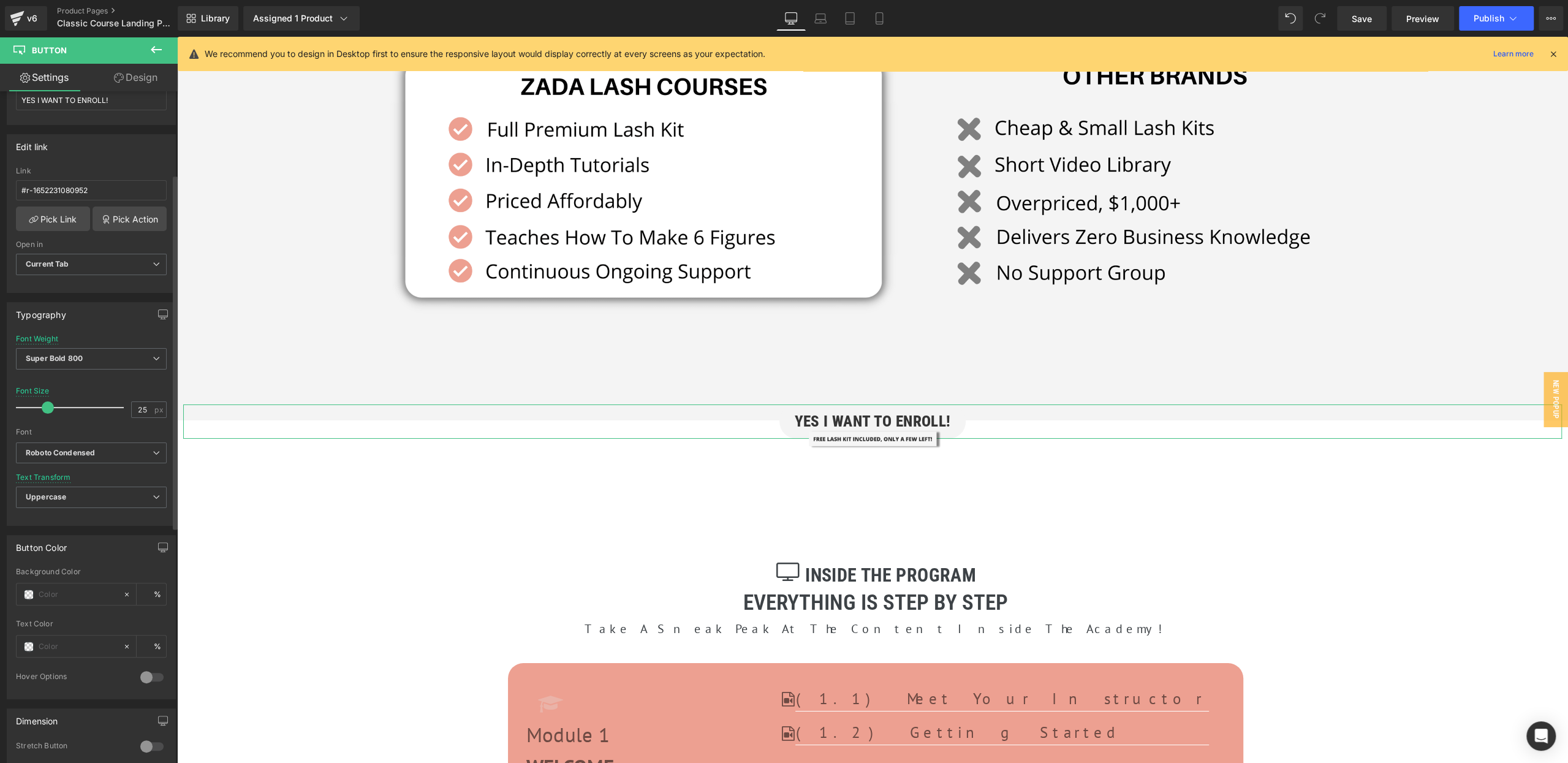
scroll to position [169, 0]
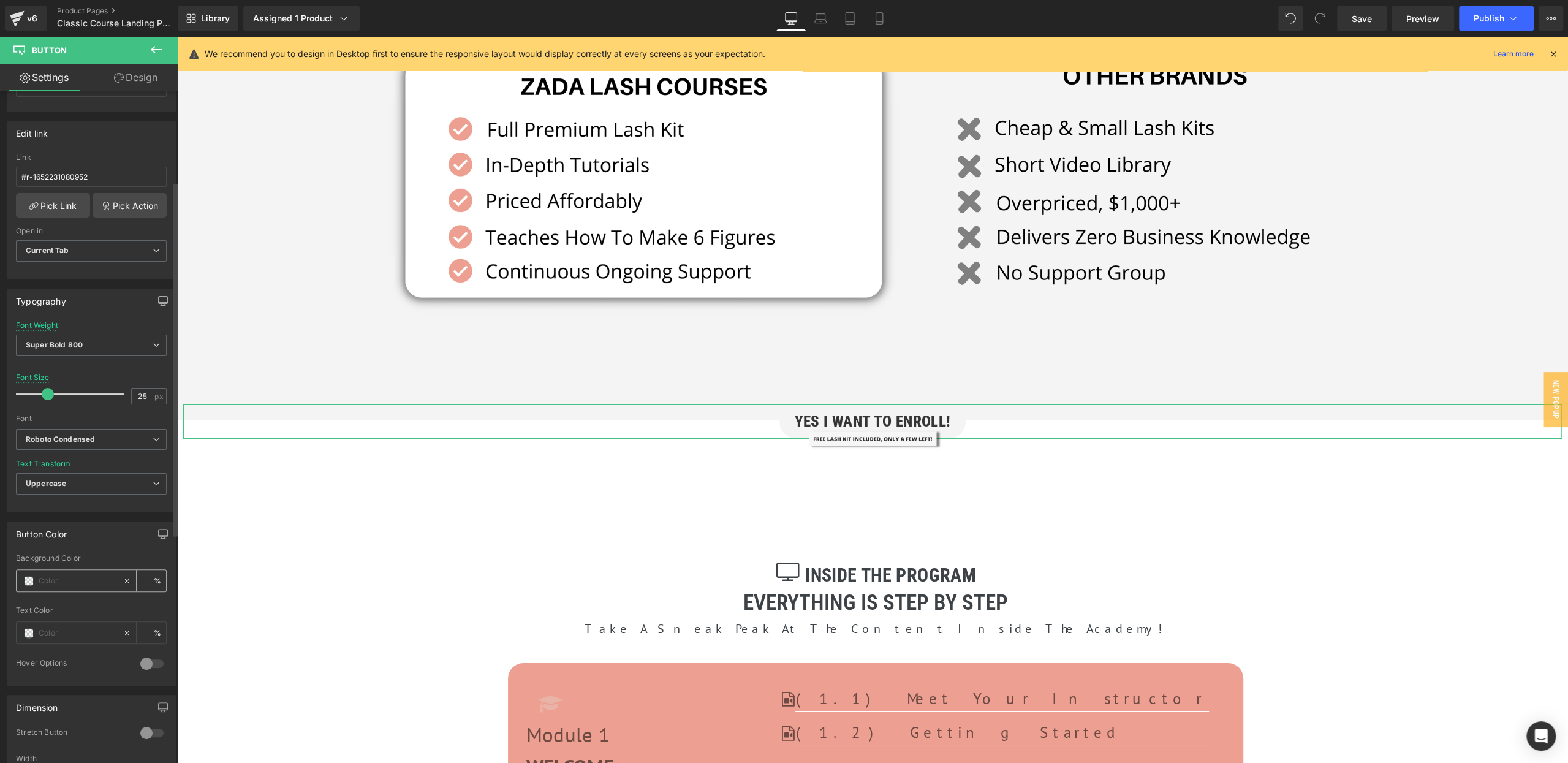
click at [77, 574] on input "text" at bounding box center [77, 581] width 78 height 13
paste input "91deed"
type input "91deed"
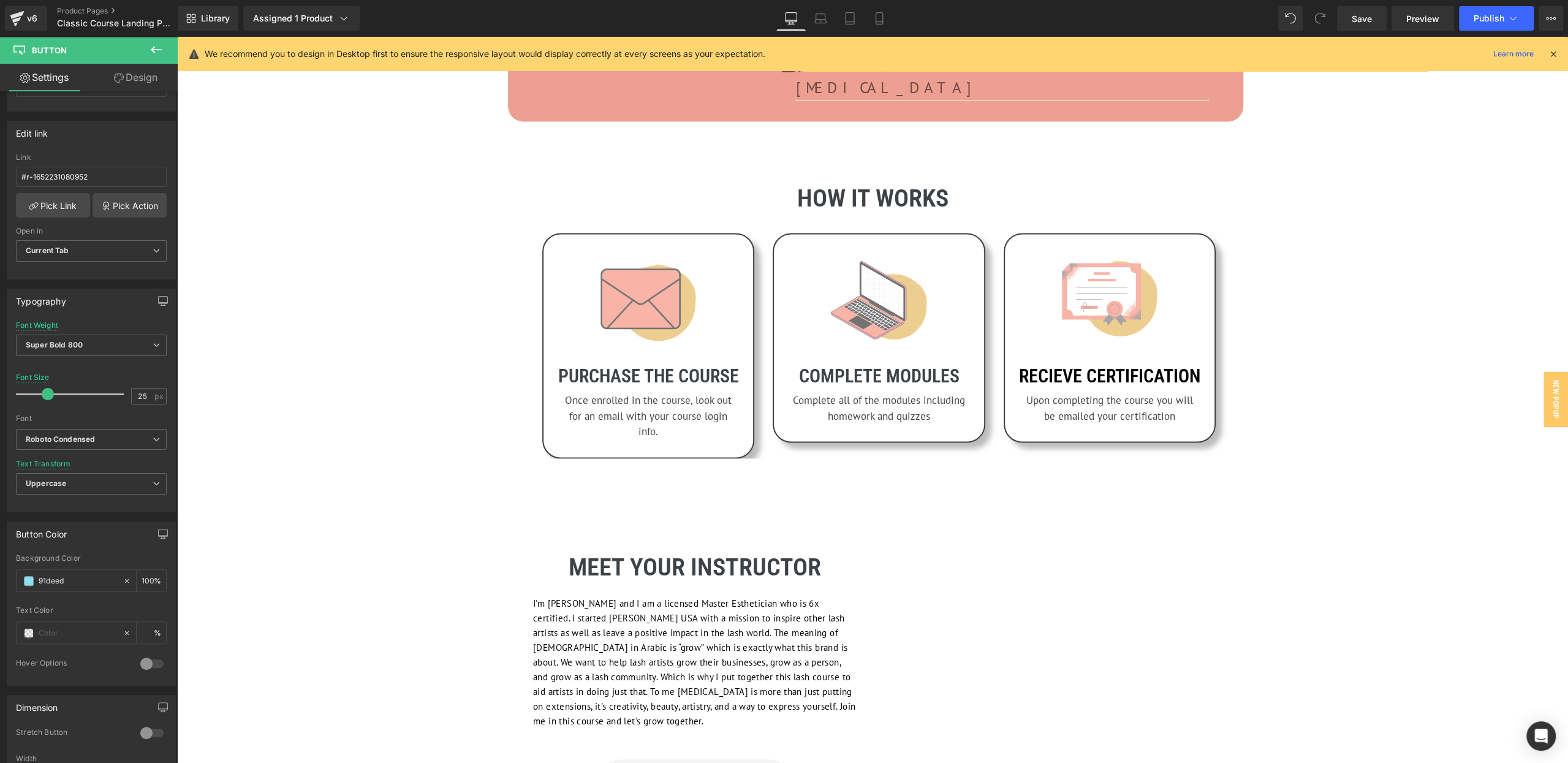
scroll to position [6910, 0]
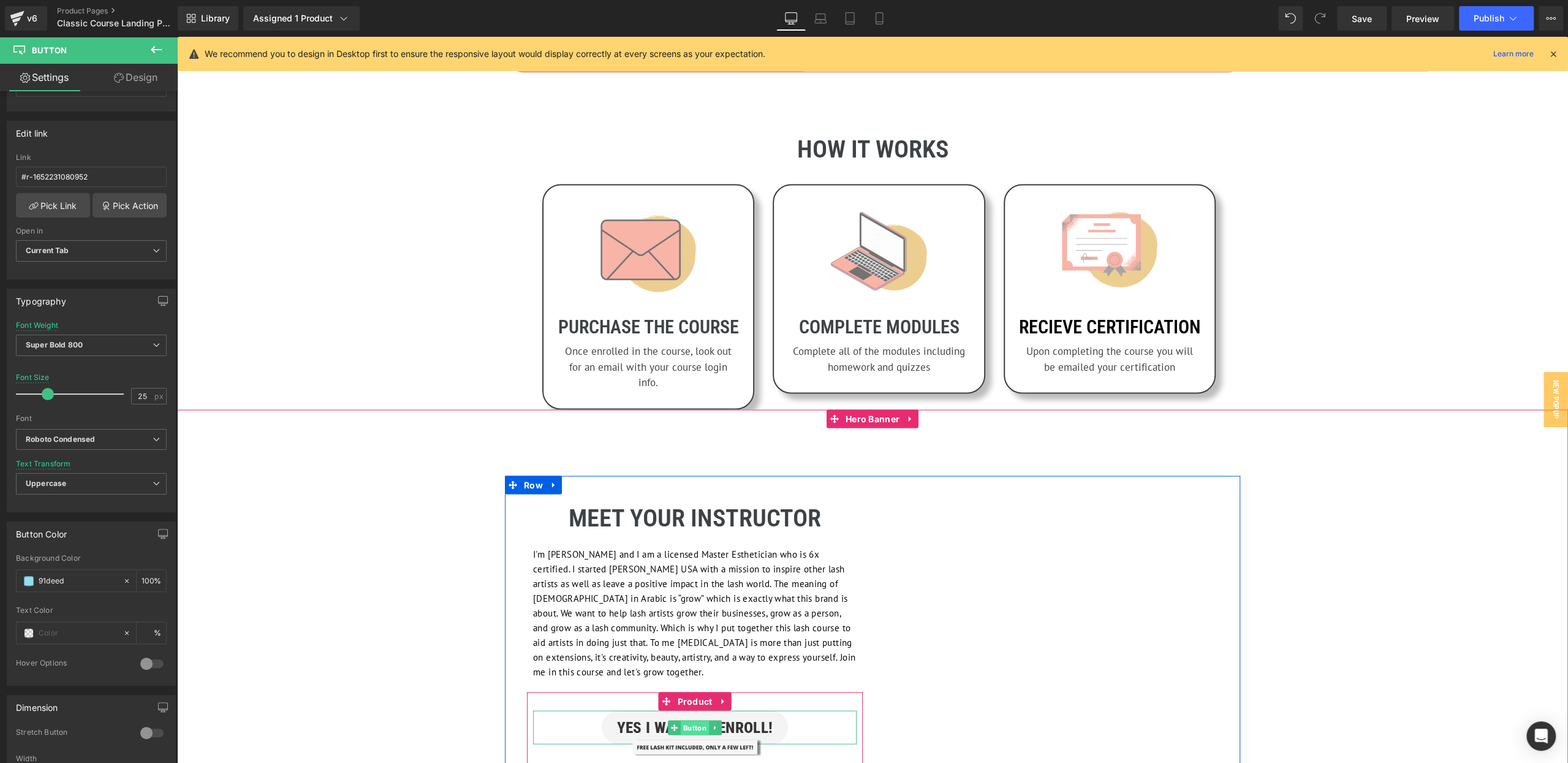
click at [693, 720] on span "Button" at bounding box center [695, 727] width 28 height 15
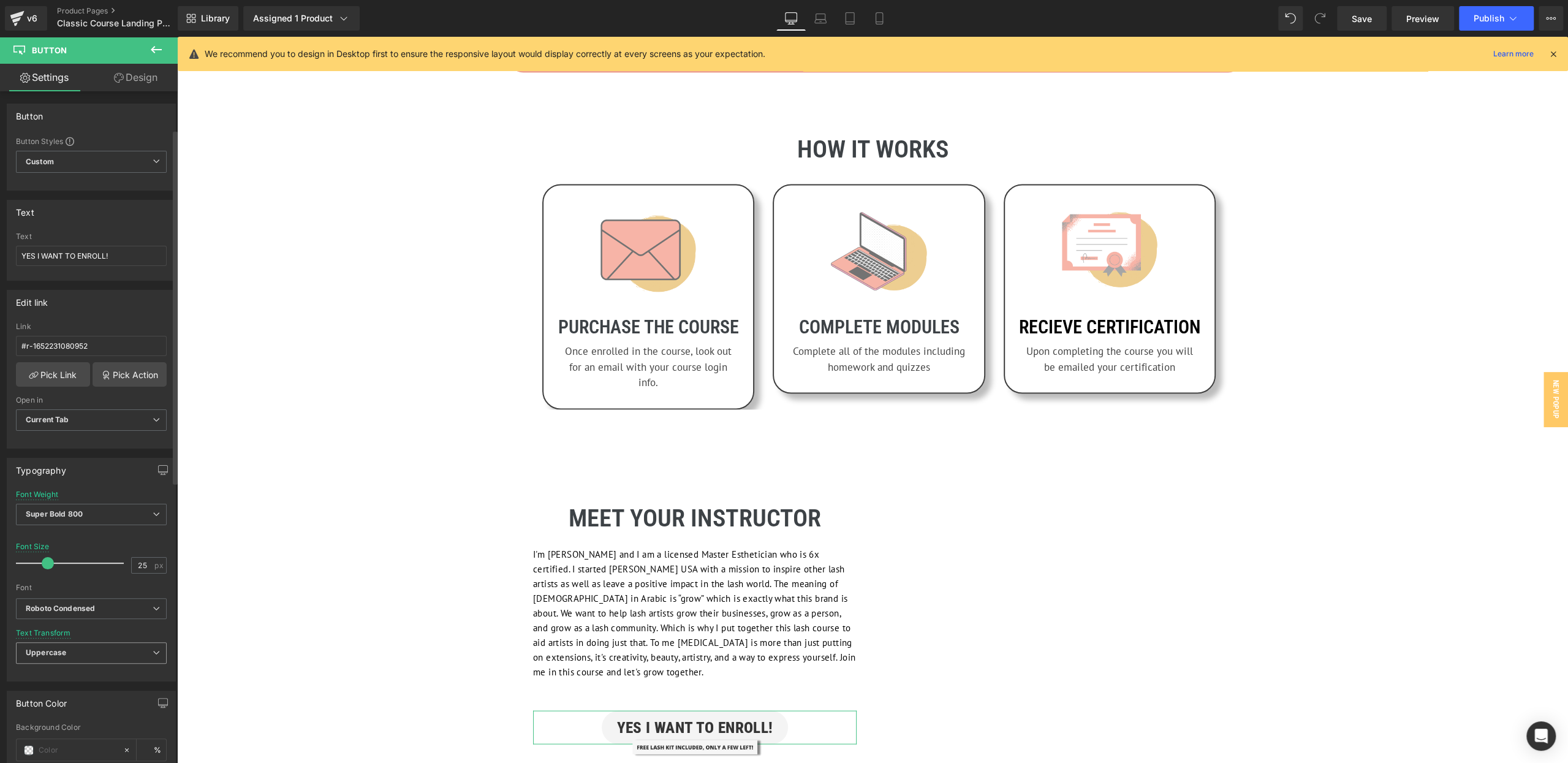
scroll to position [158, 0]
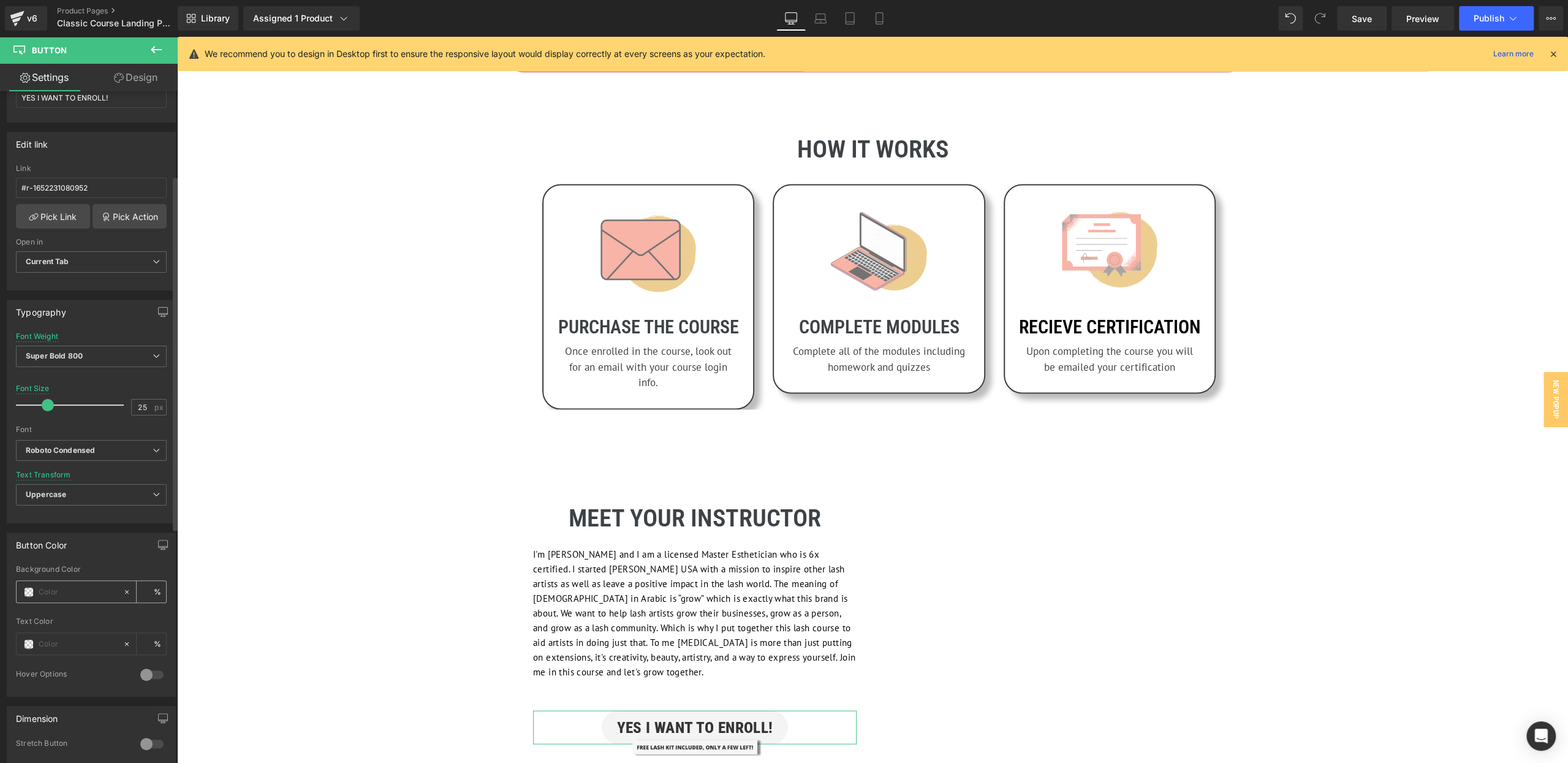
click at [65, 585] on input "text" at bounding box center [77, 592] width 78 height 13
paste input "91deed"
type input "91deed"
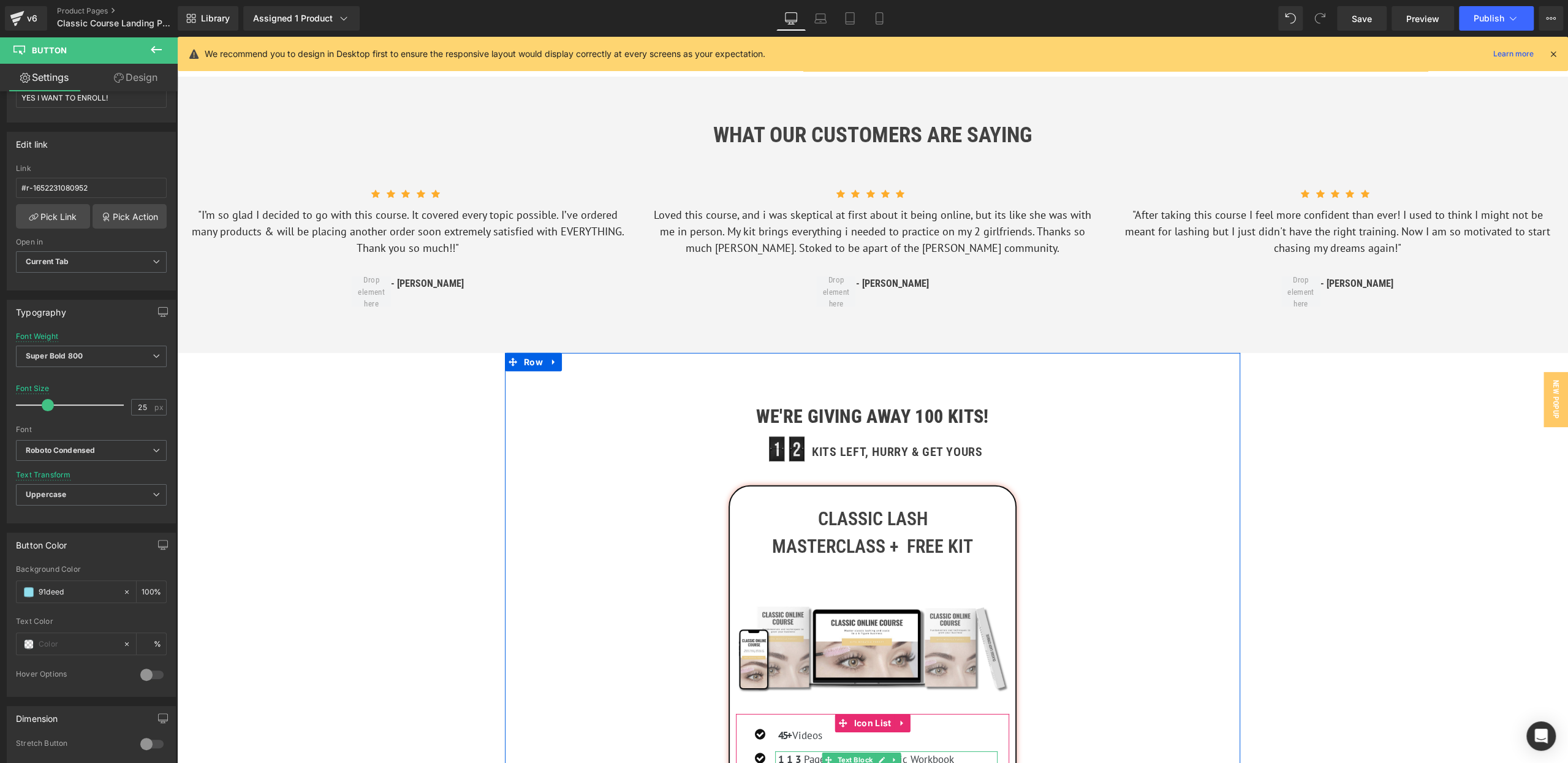
scroll to position [8380, 0]
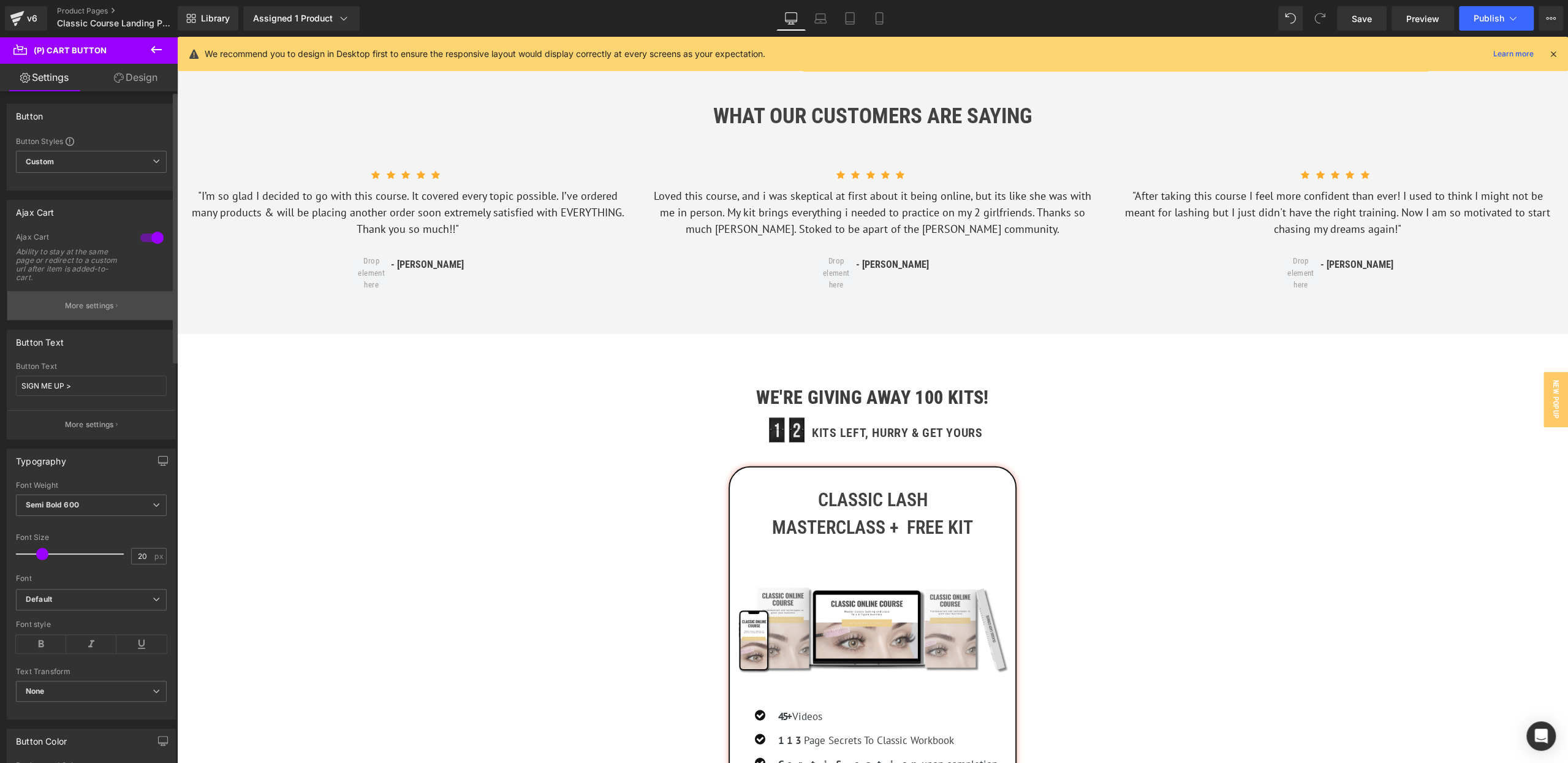
click at [86, 301] on p "More settings" at bounding box center [89, 306] width 49 height 11
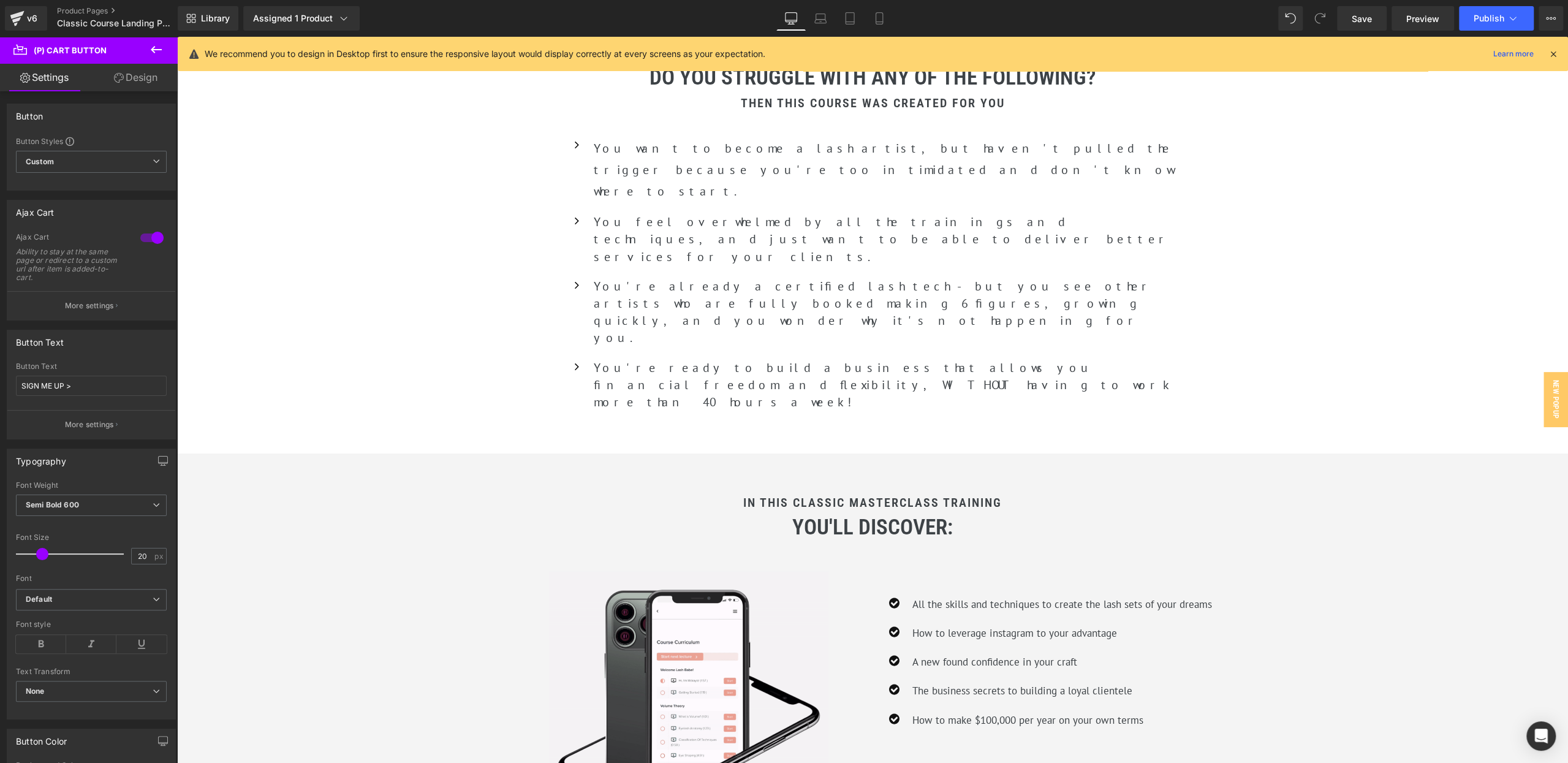
scroll to position [2086, 0]
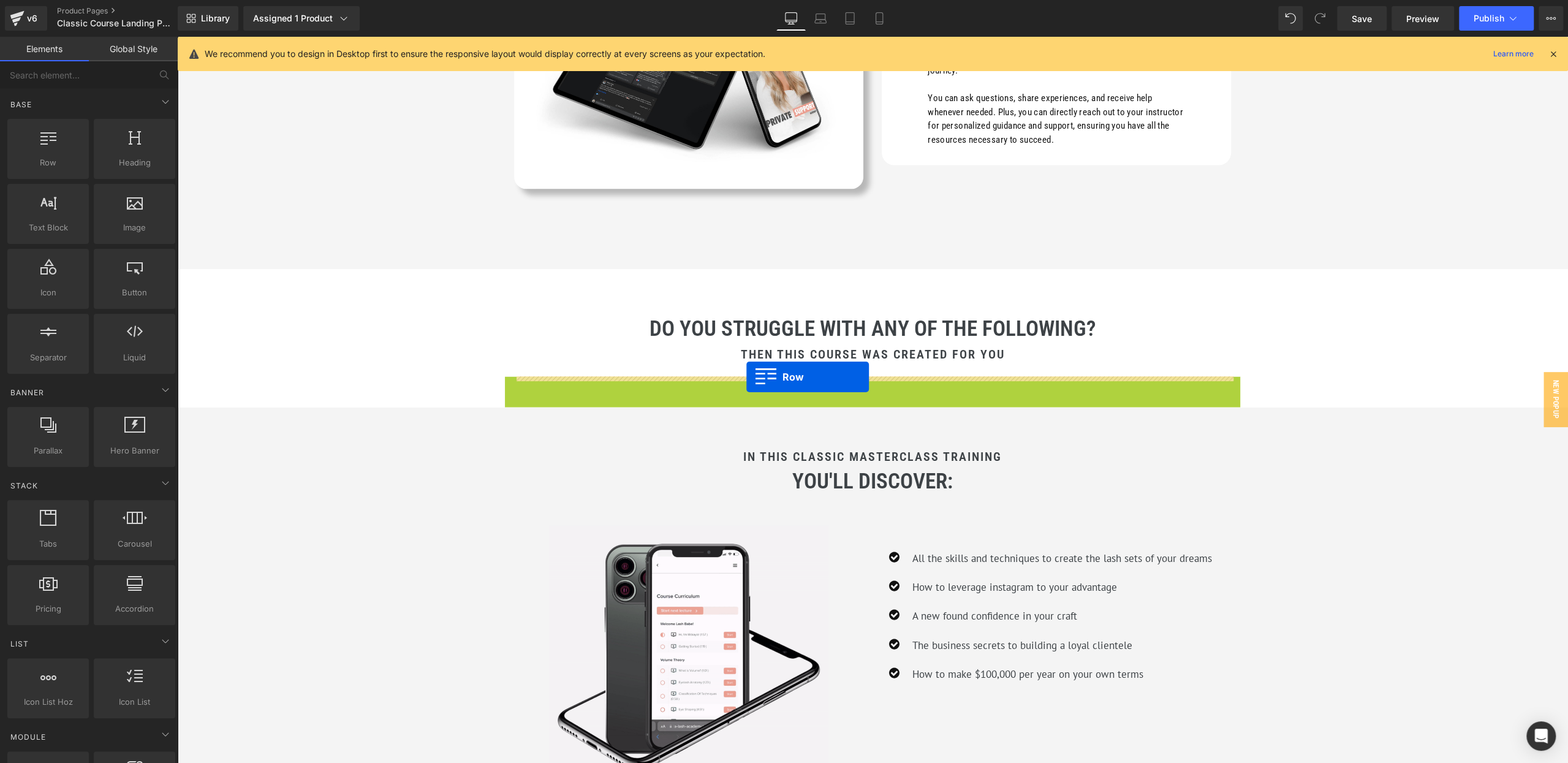
drag, startPoint x: 511, startPoint y: 401, endPoint x: 746, endPoint y: 377, distance: 236.2
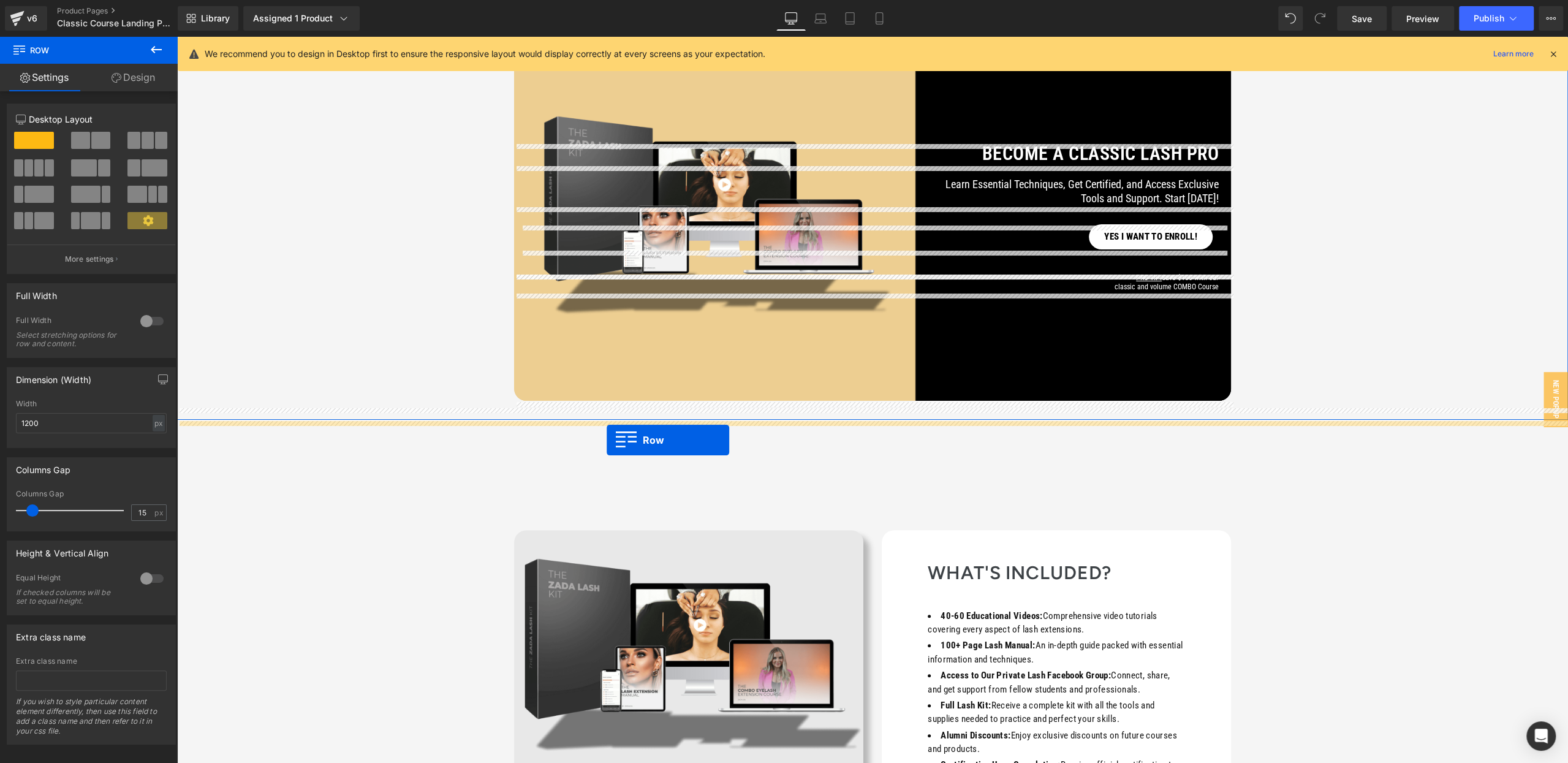
scroll to position [102, 0]
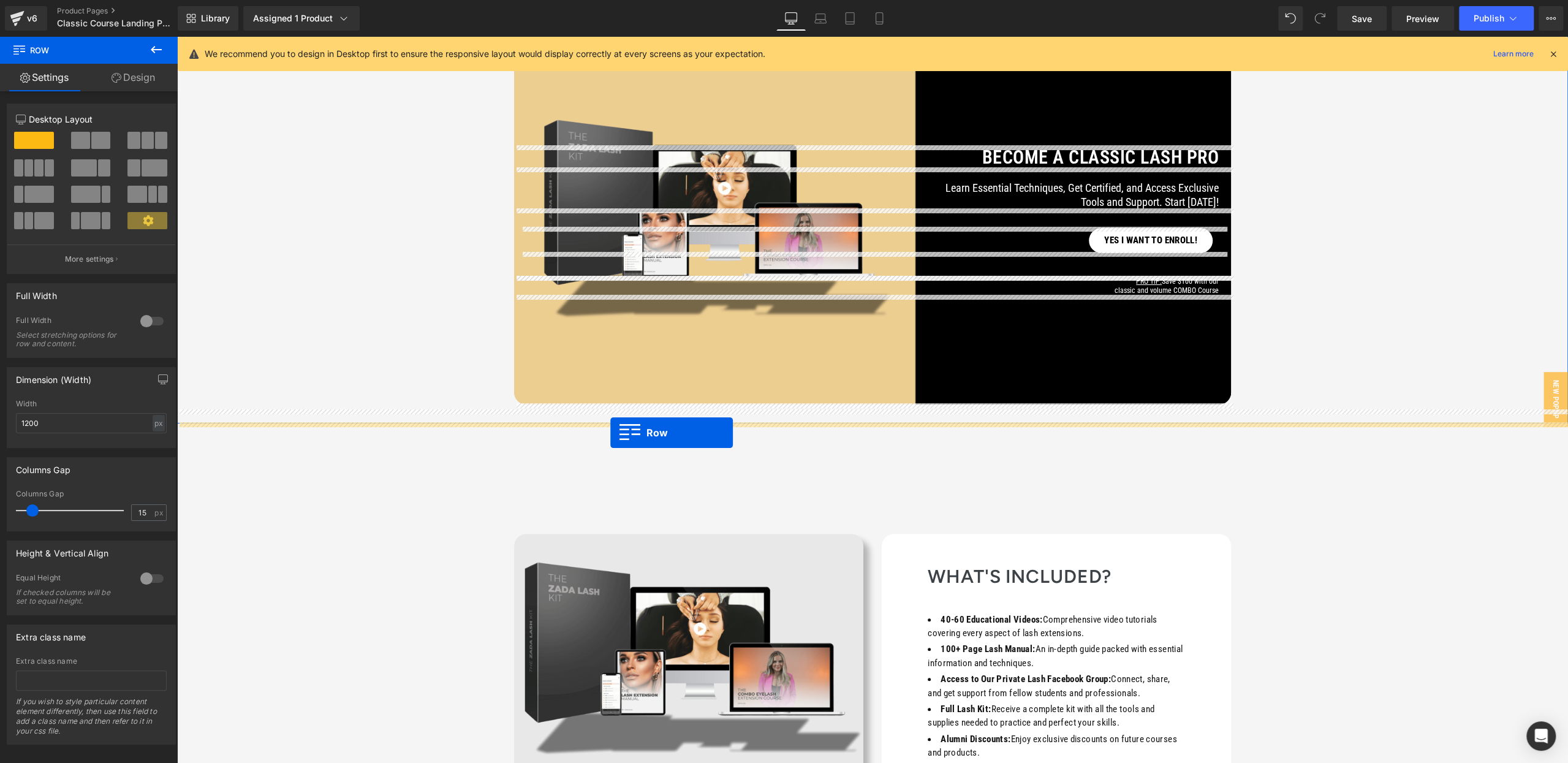
drag, startPoint x: 516, startPoint y: 292, endPoint x: 610, endPoint y: 432, distance: 168.6
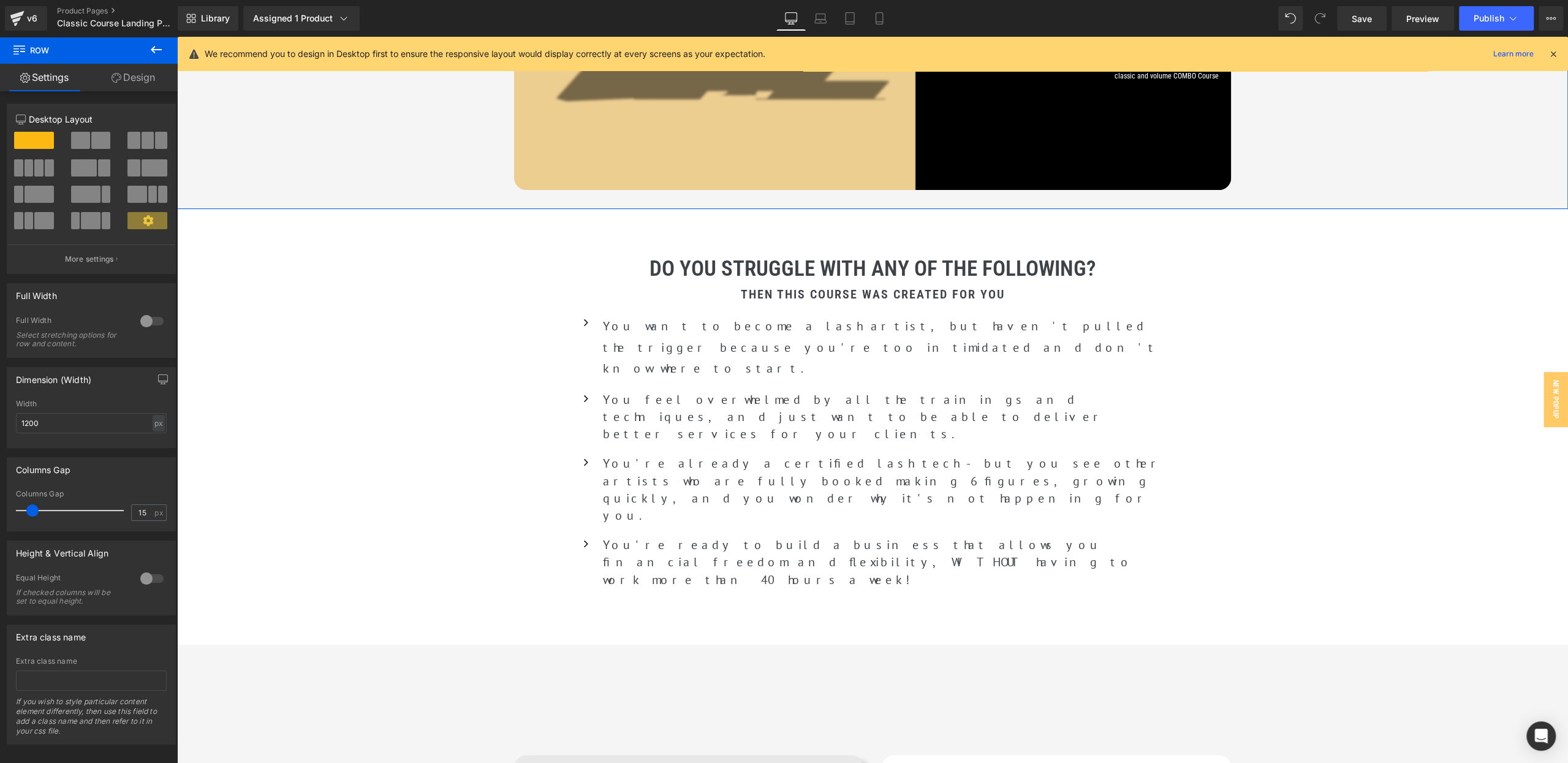
scroll to position [314, 0]
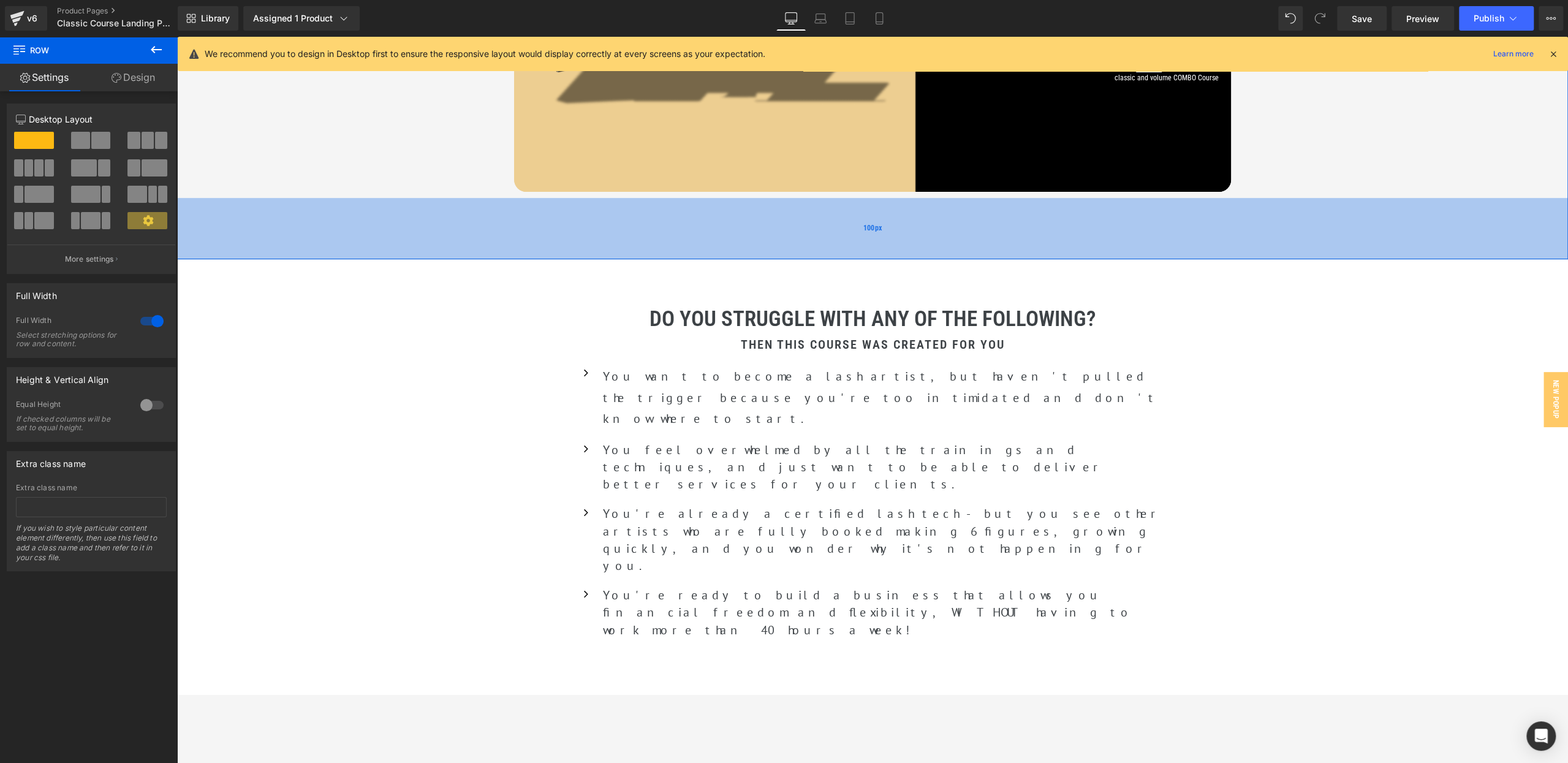
drag, startPoint x: 452, startPoint y: 245, endPoint x: 452, endPoint y: 257, distance: 12.0
click at [452, 256] on div "100px" at bounding box center [873, 228] width 1391 height 61
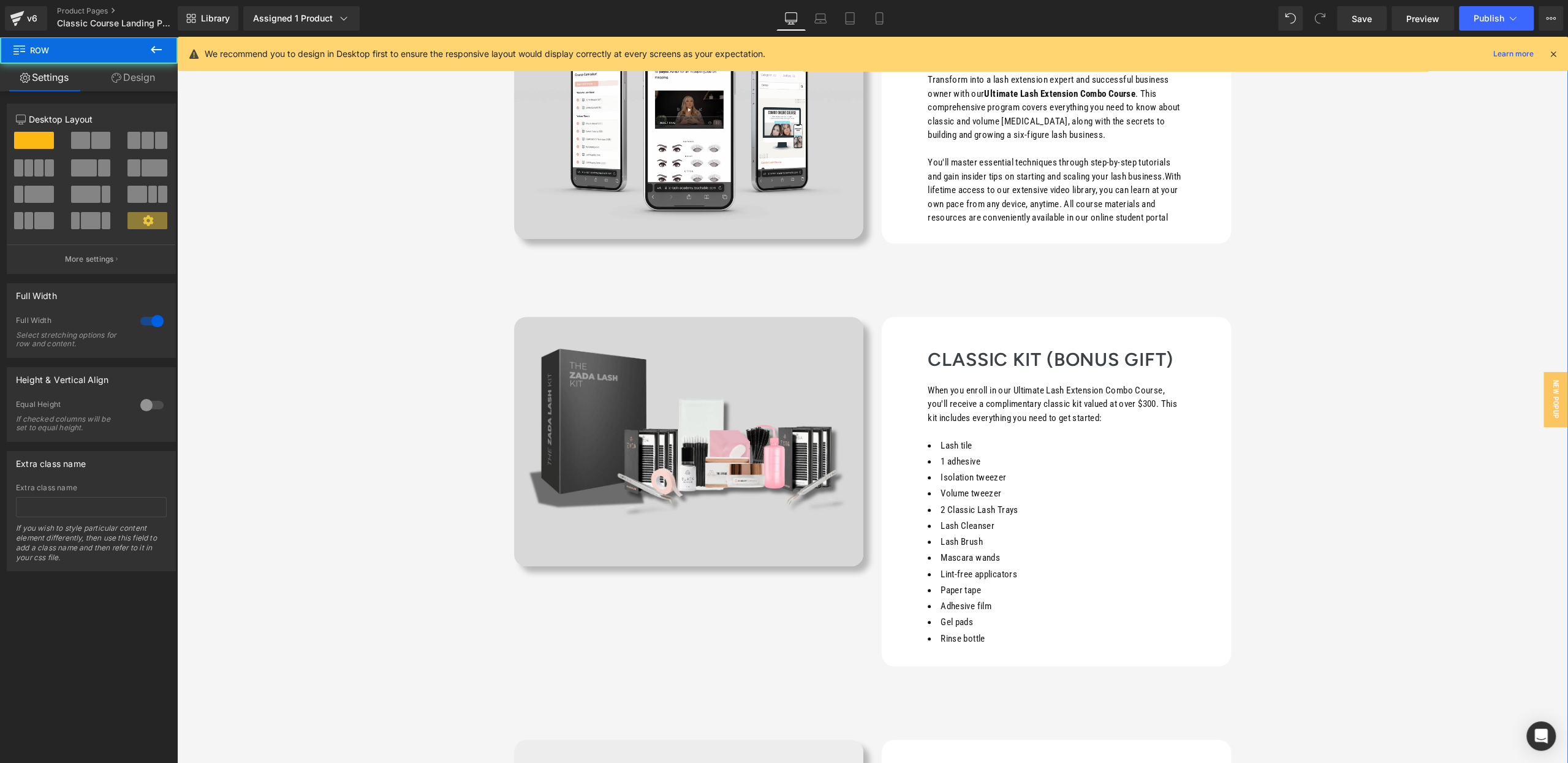
scroll to position [2401, 0]
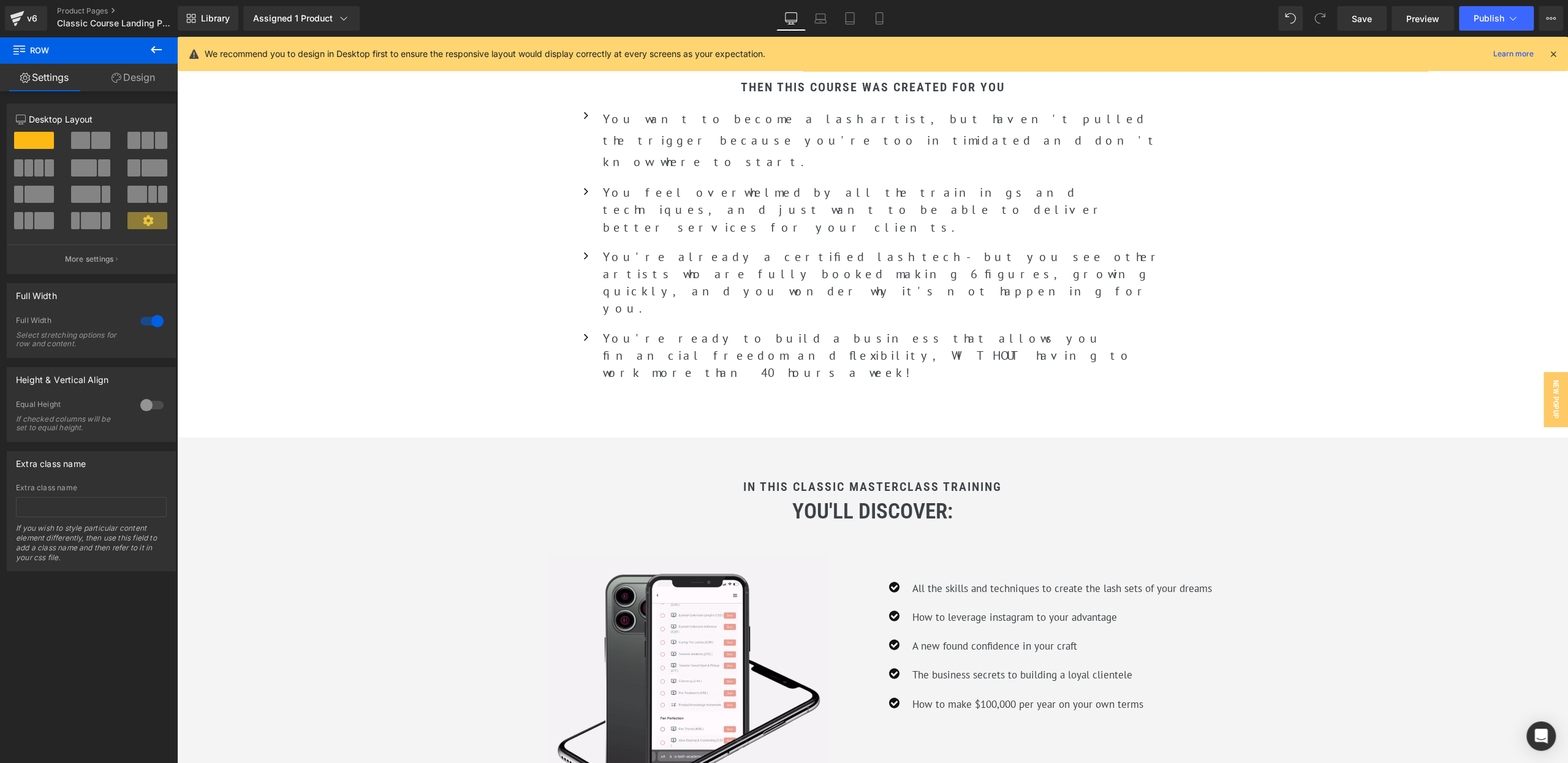
drag, startPoint x: 131, startPoint y: 78, endPoint x: 126, endPoint y: 87, distance: 10.3
click at [131, 78] on link "Design" at bounding box center [133, 77] width 89 height 28
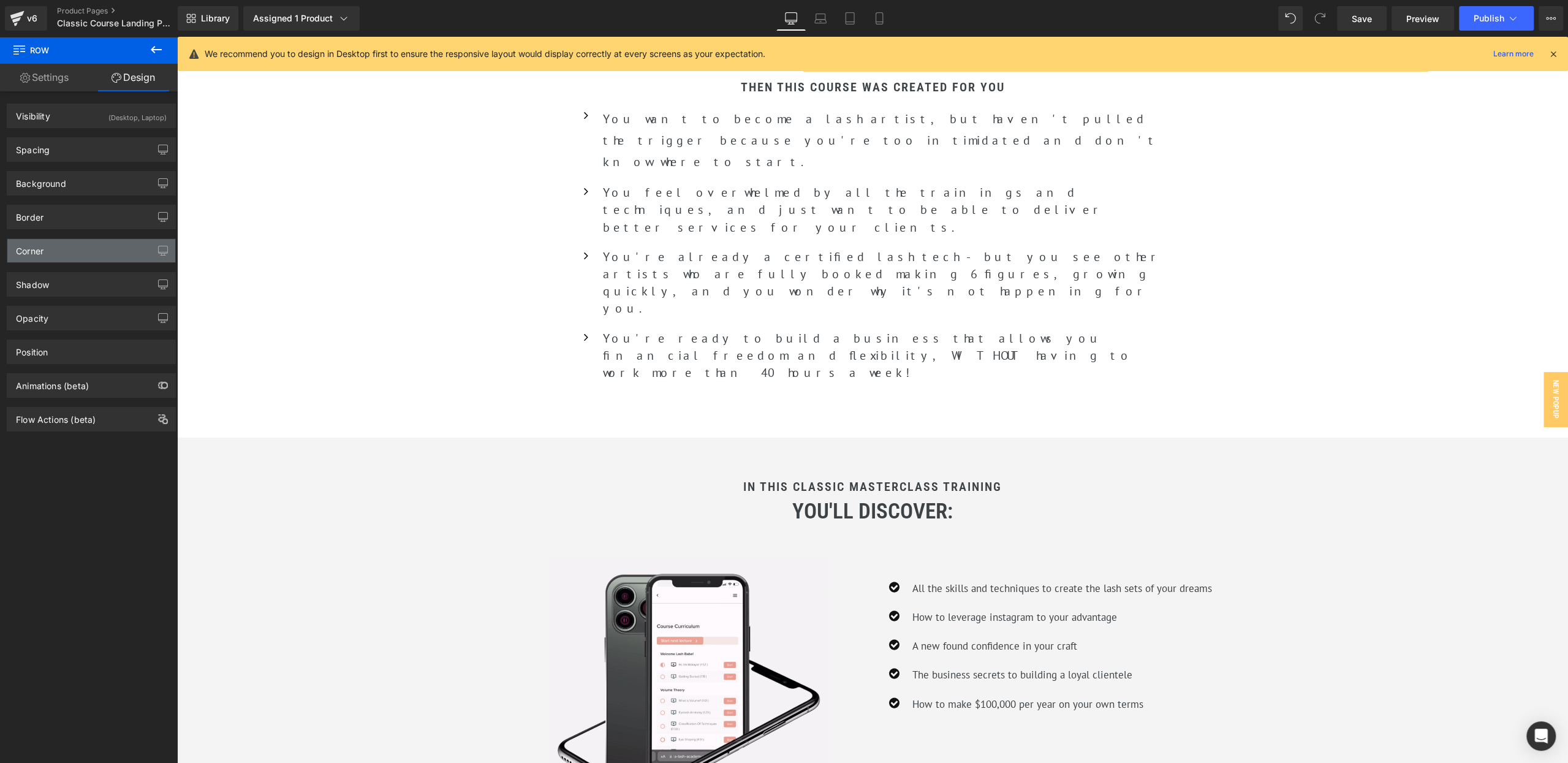
click at [67, 248] on div "Corner" at bounding box center [91, 251] width 168 height 24
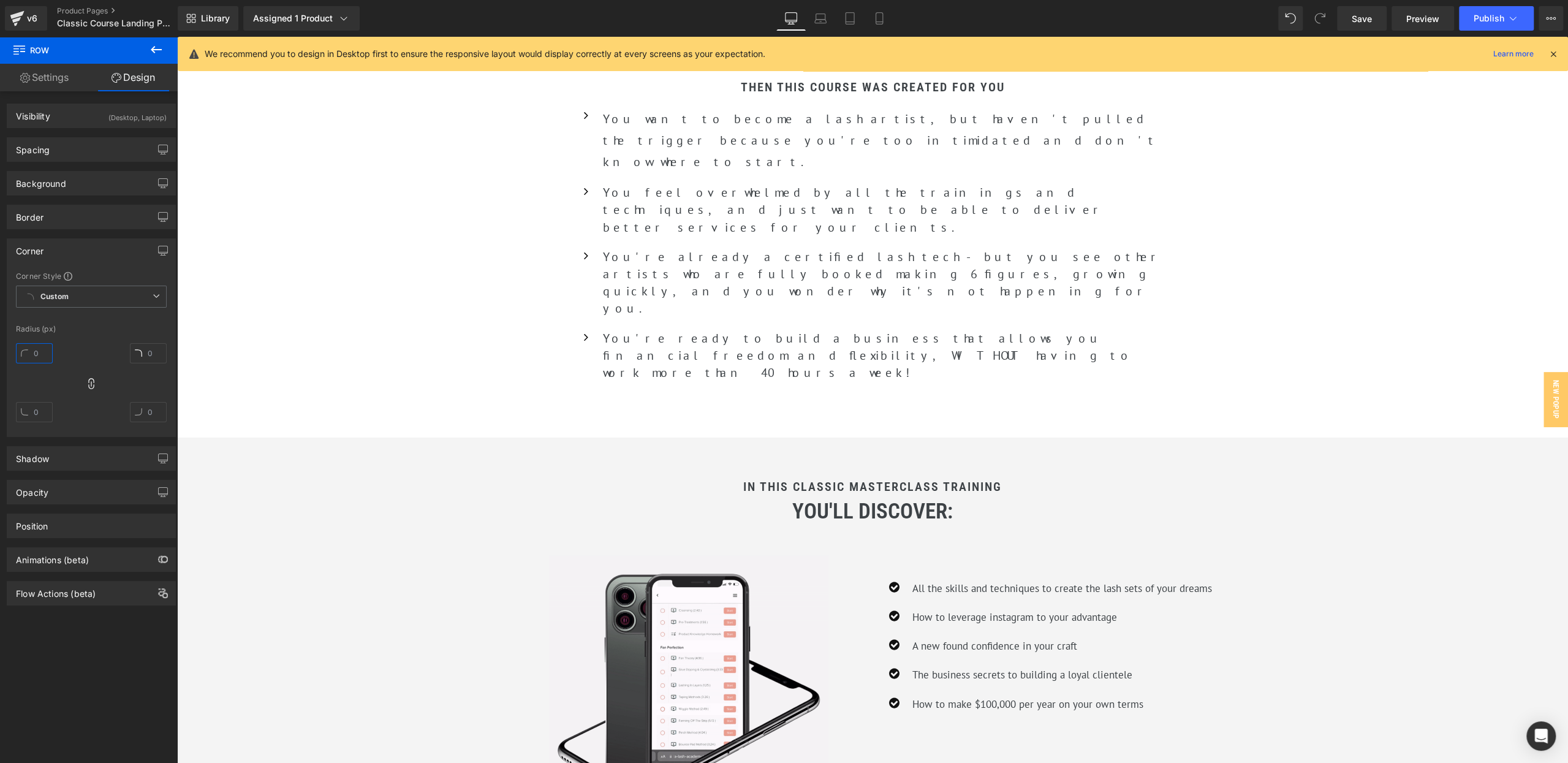
click at [40, 354] on input "text" at bounding box center [34, 354] width 37 height 20
type input "60"
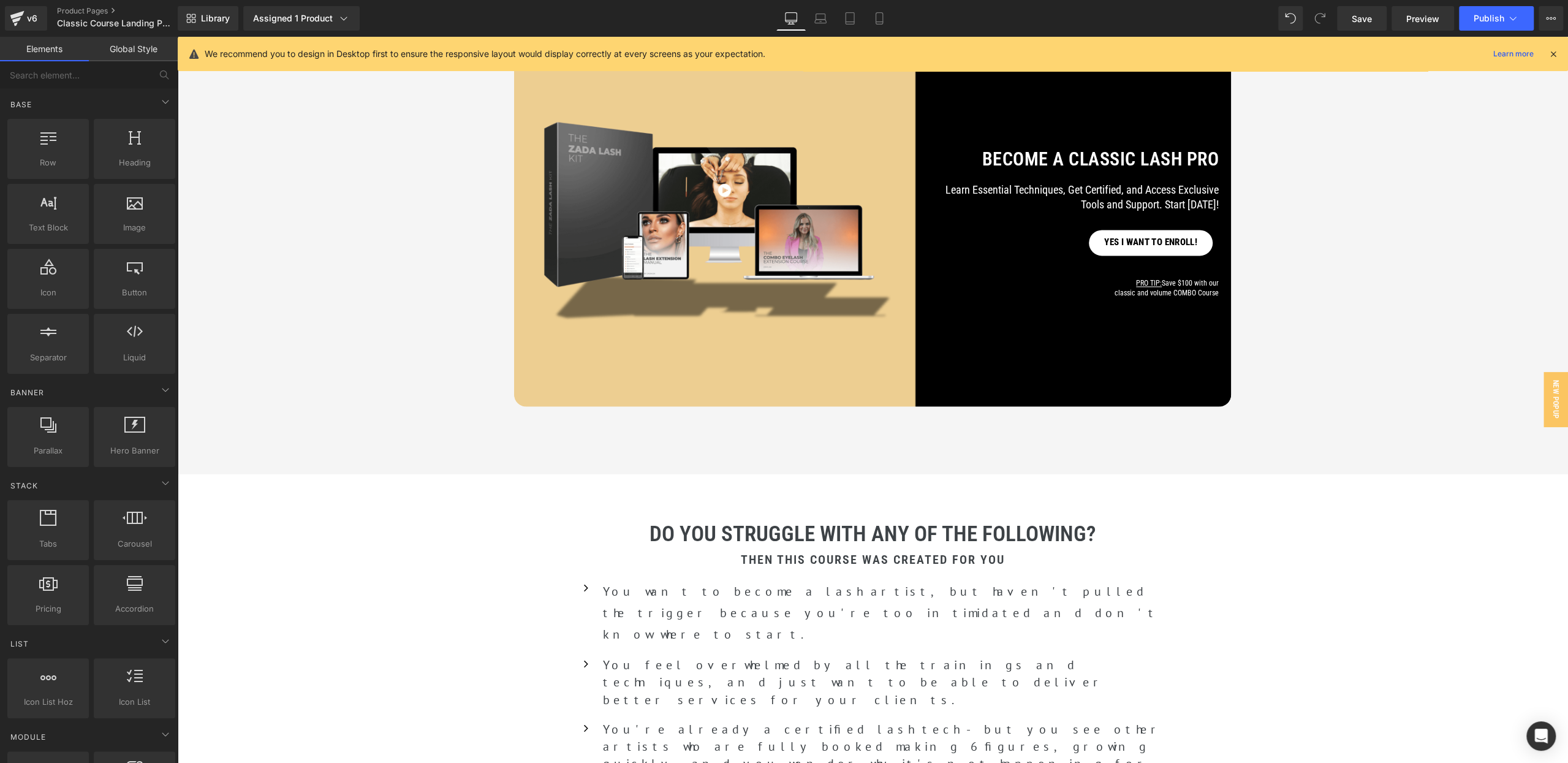
scroll to position [1939, 0]
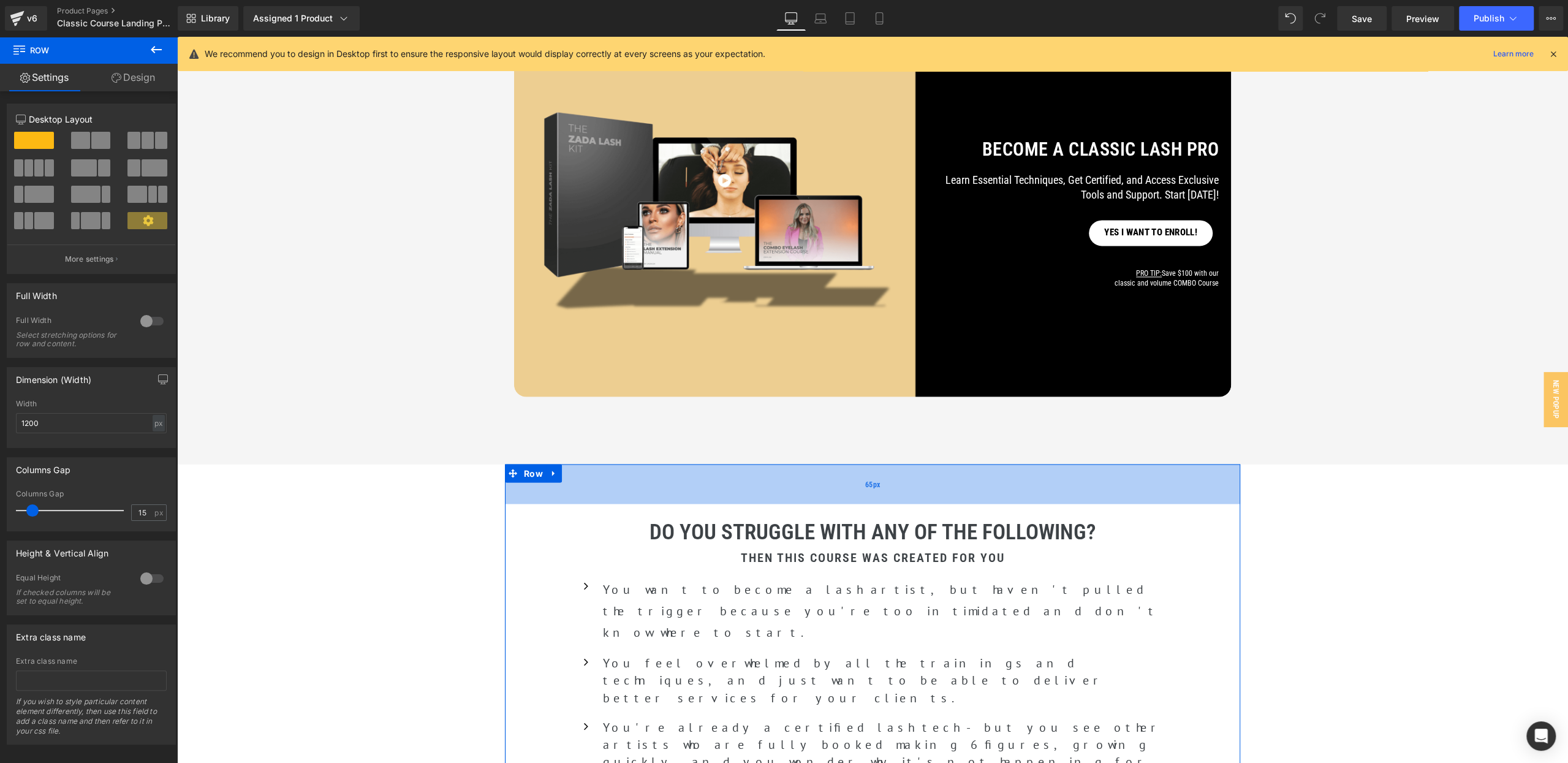
drag, startPoint x: 804, startPoint y: 507, endPoint x: 855, endPoint y: 509, distance: 51.0
click at [804, 504] on div "65px" at bounding box center [873, 484] width 735 height 40
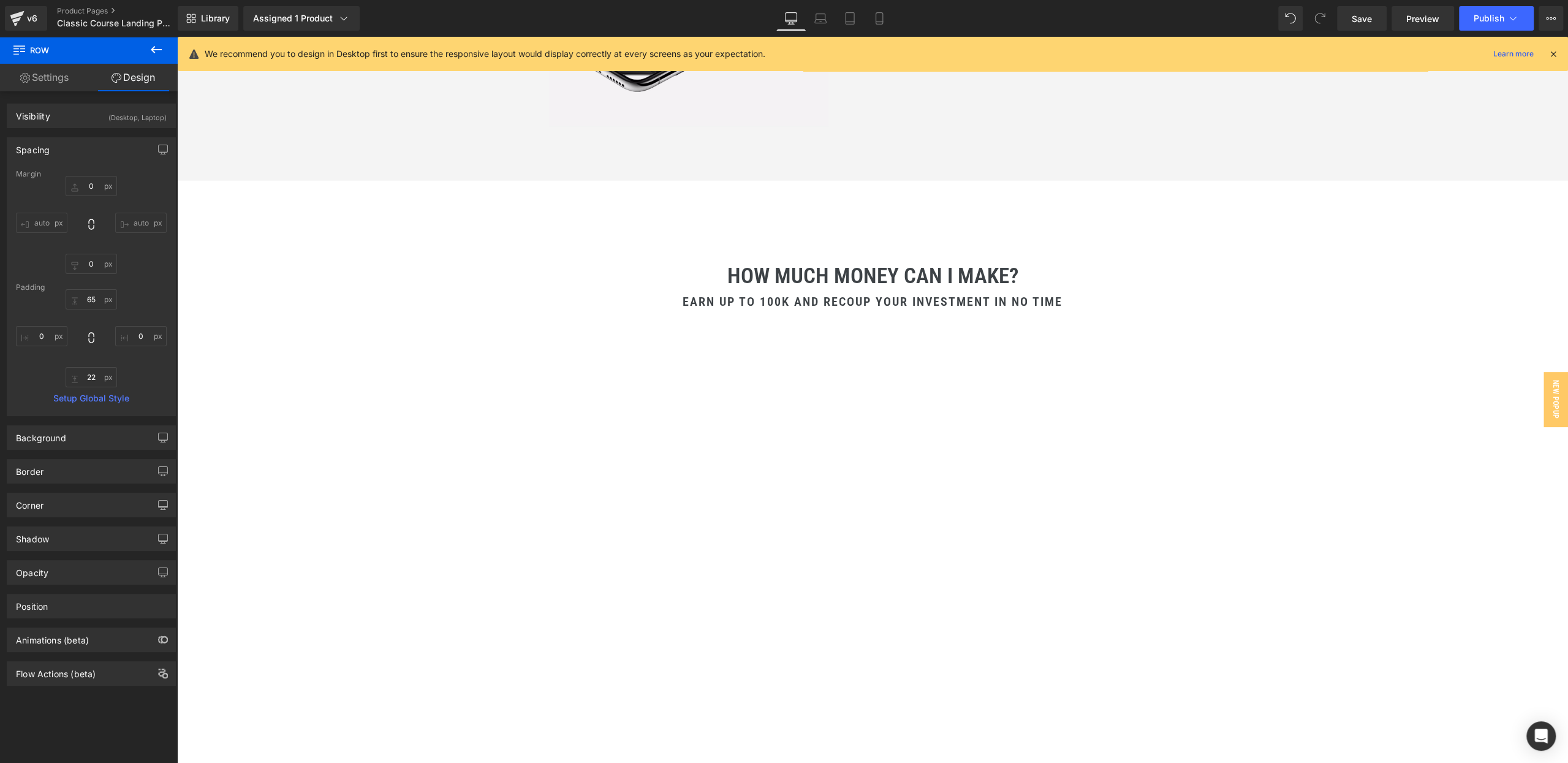
scroll to position [3147, 0]
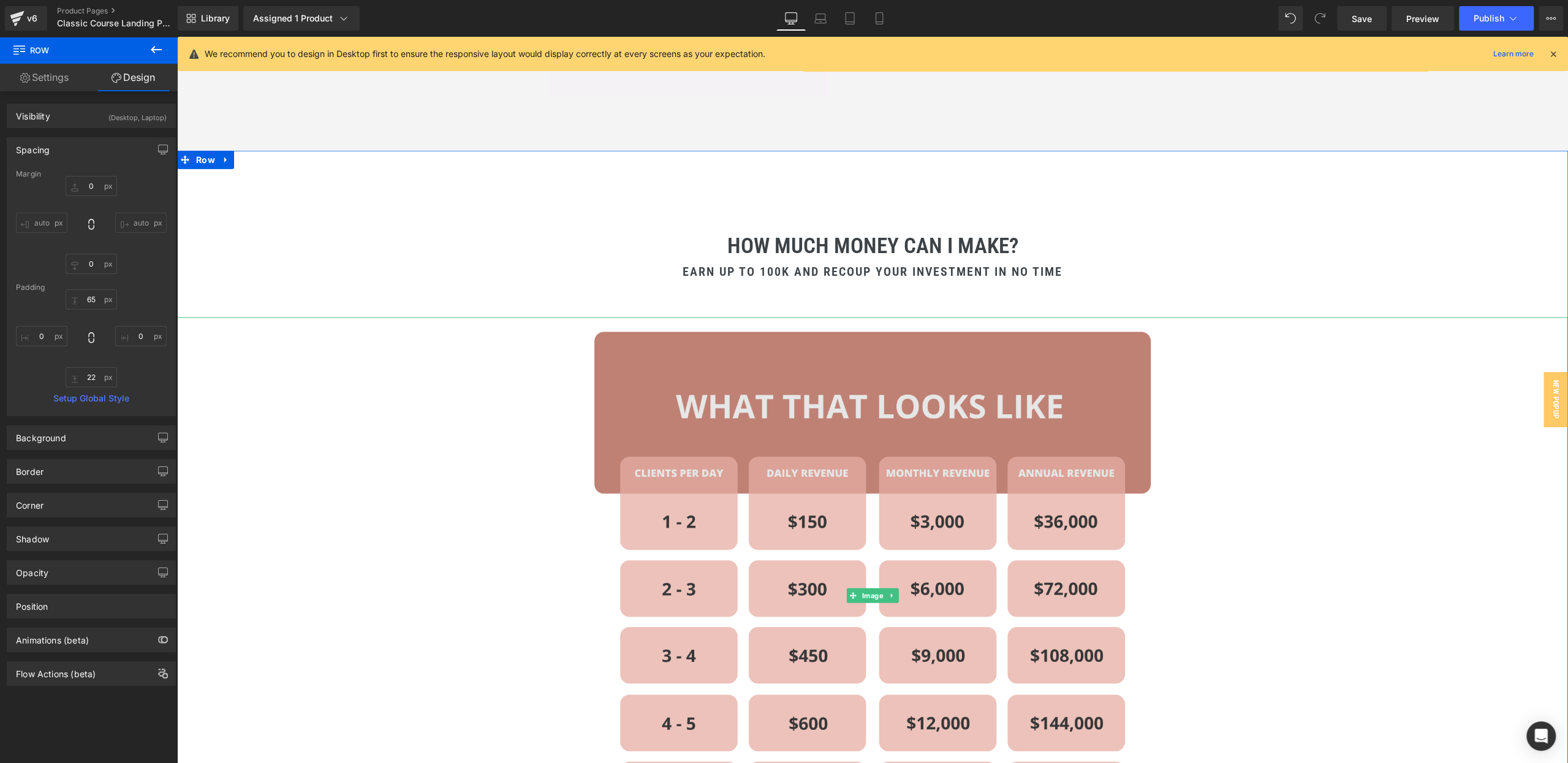
click at [894, 317] on img at bounding box center [873, 595] width 556 height 556
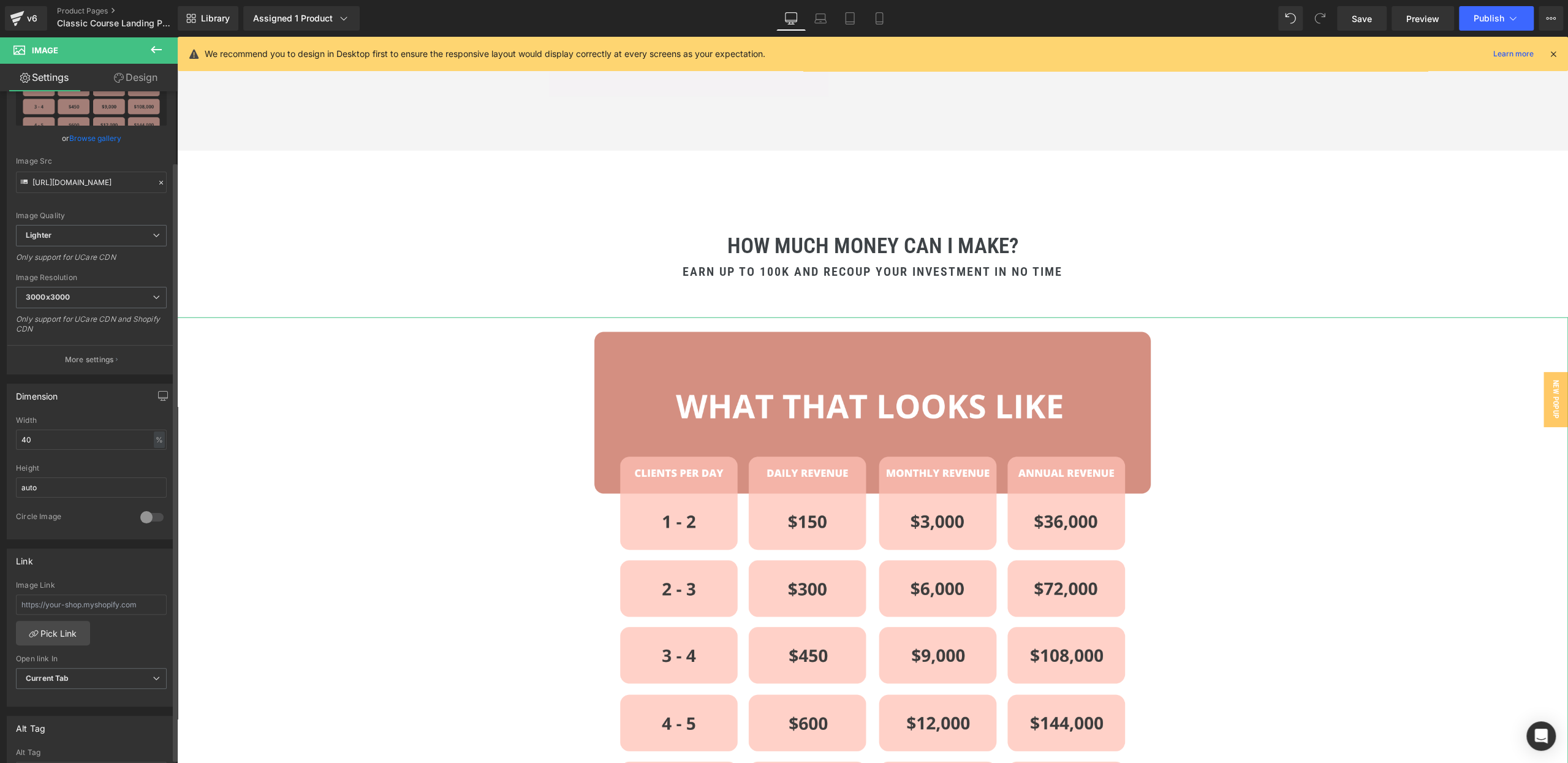
scroll to position [78, 0]
click at [41, 438] on input "40" at bounding box center [92, 442] width 151 height 20
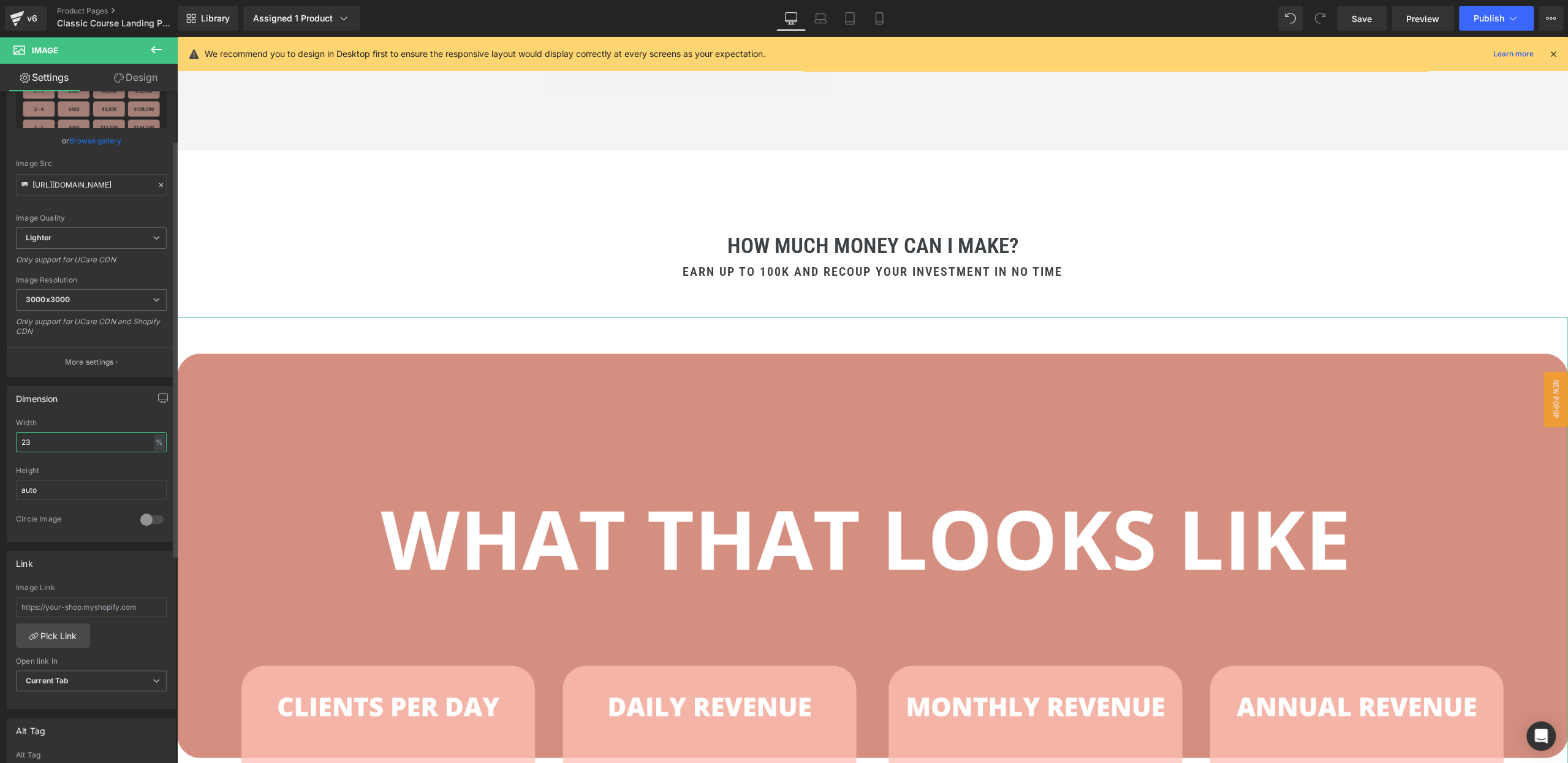
type input "2"
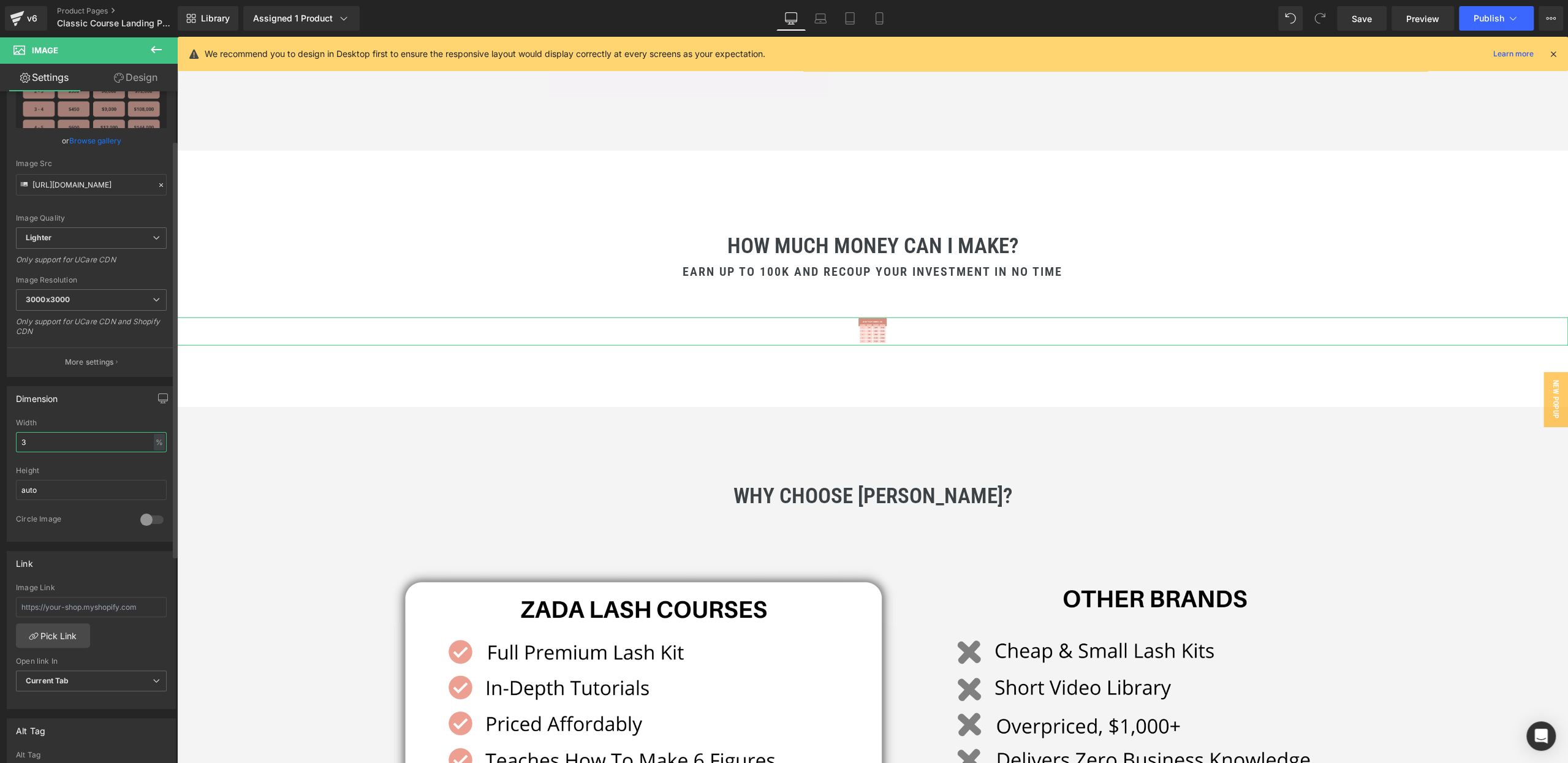
type input "30"
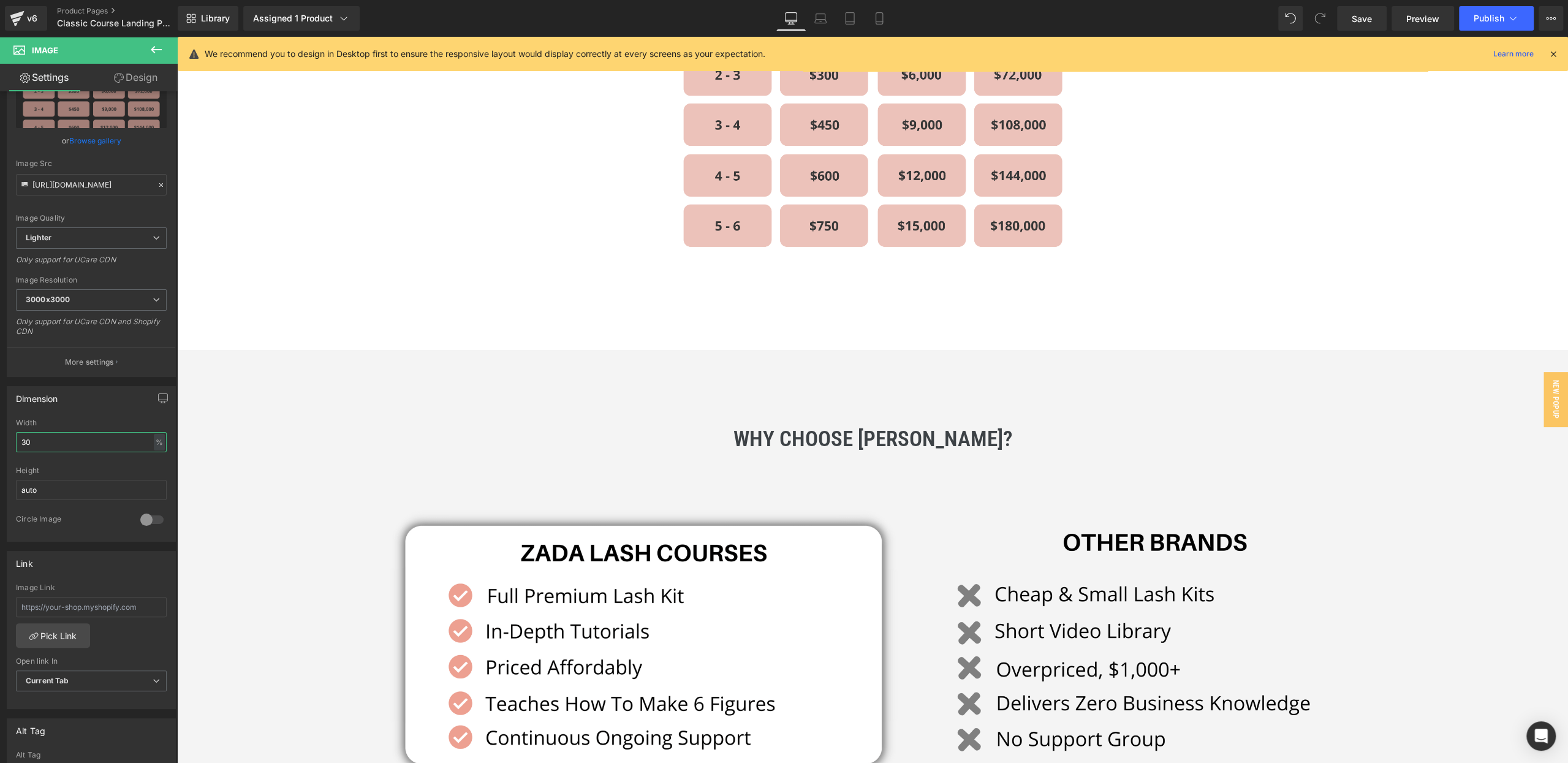
scroll to position [3649, 0]
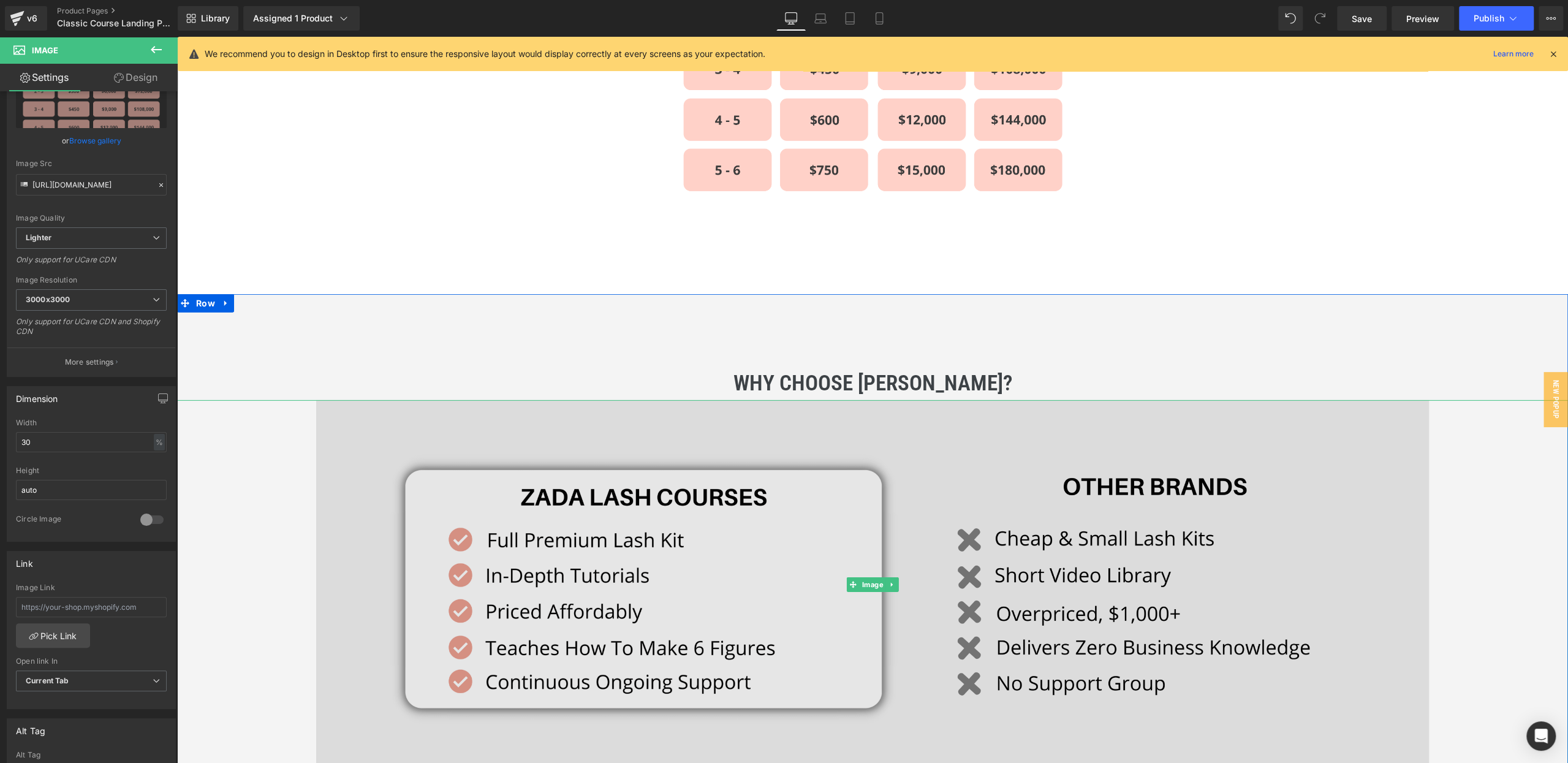
click at [929, 400] on img at bounding box center [873, 585] width 1112 height 369
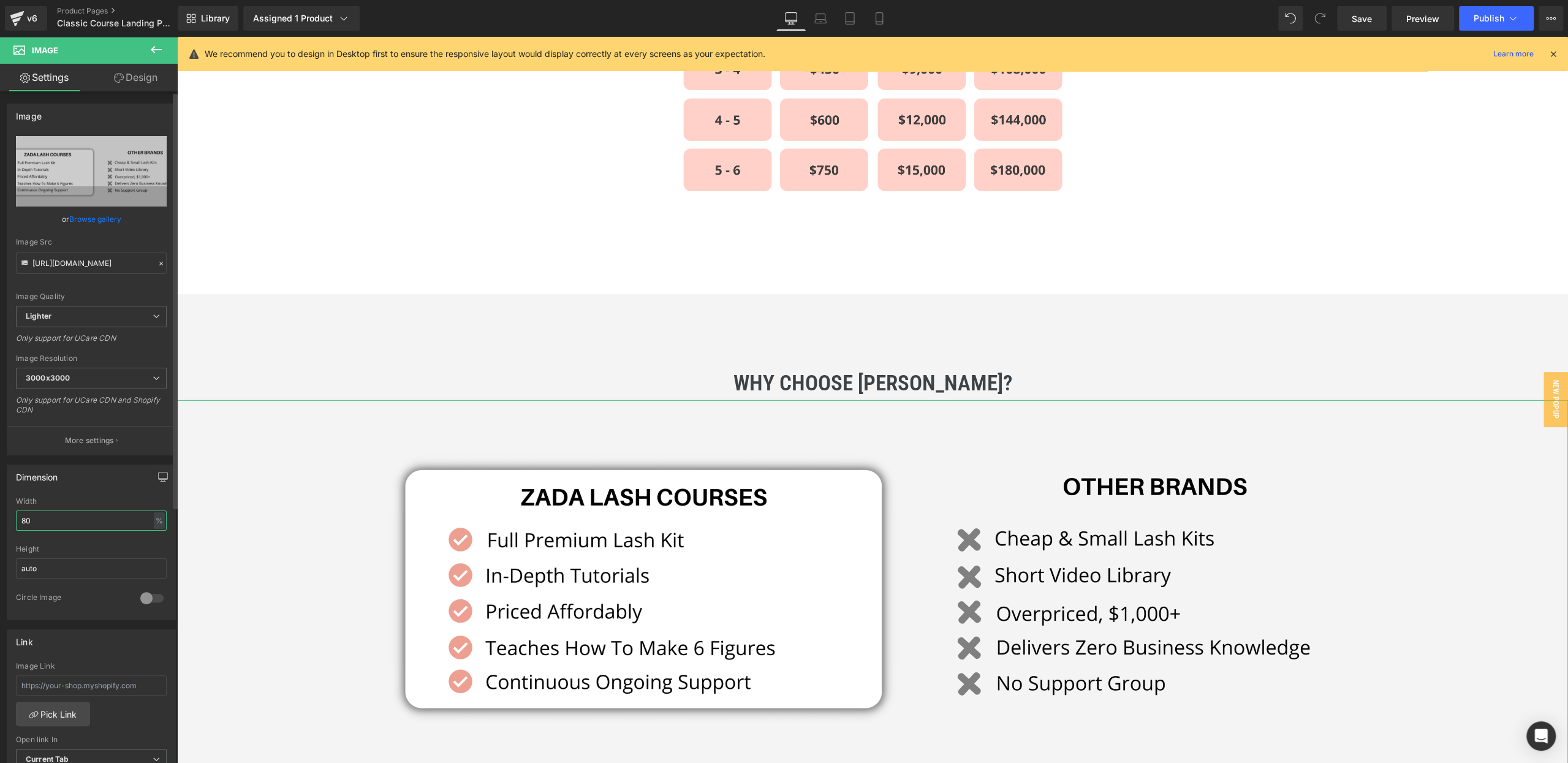
click at [38, 517] on input "80" at bounding box center [92, 521] width 151 height 20
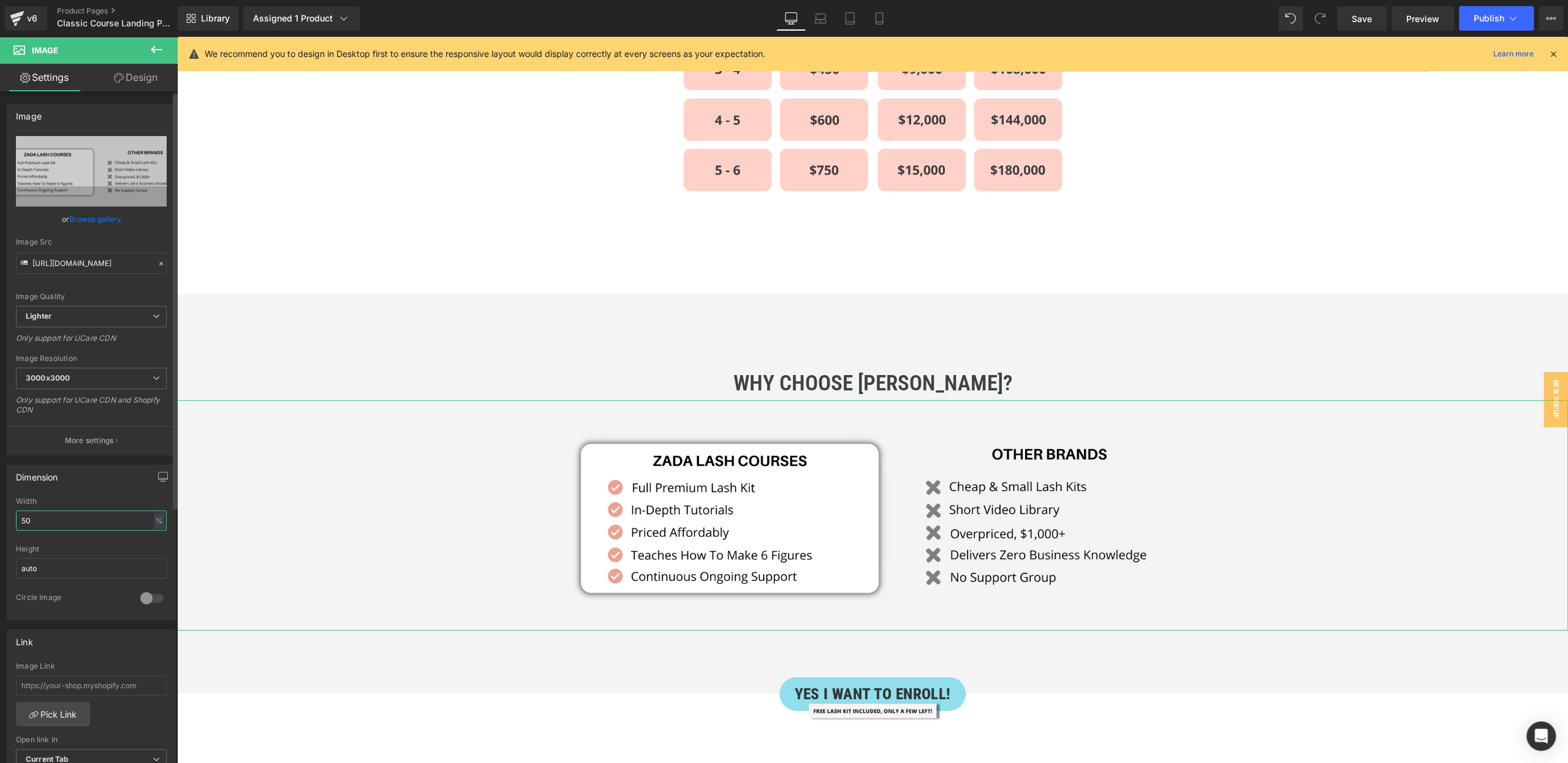
type input "5"
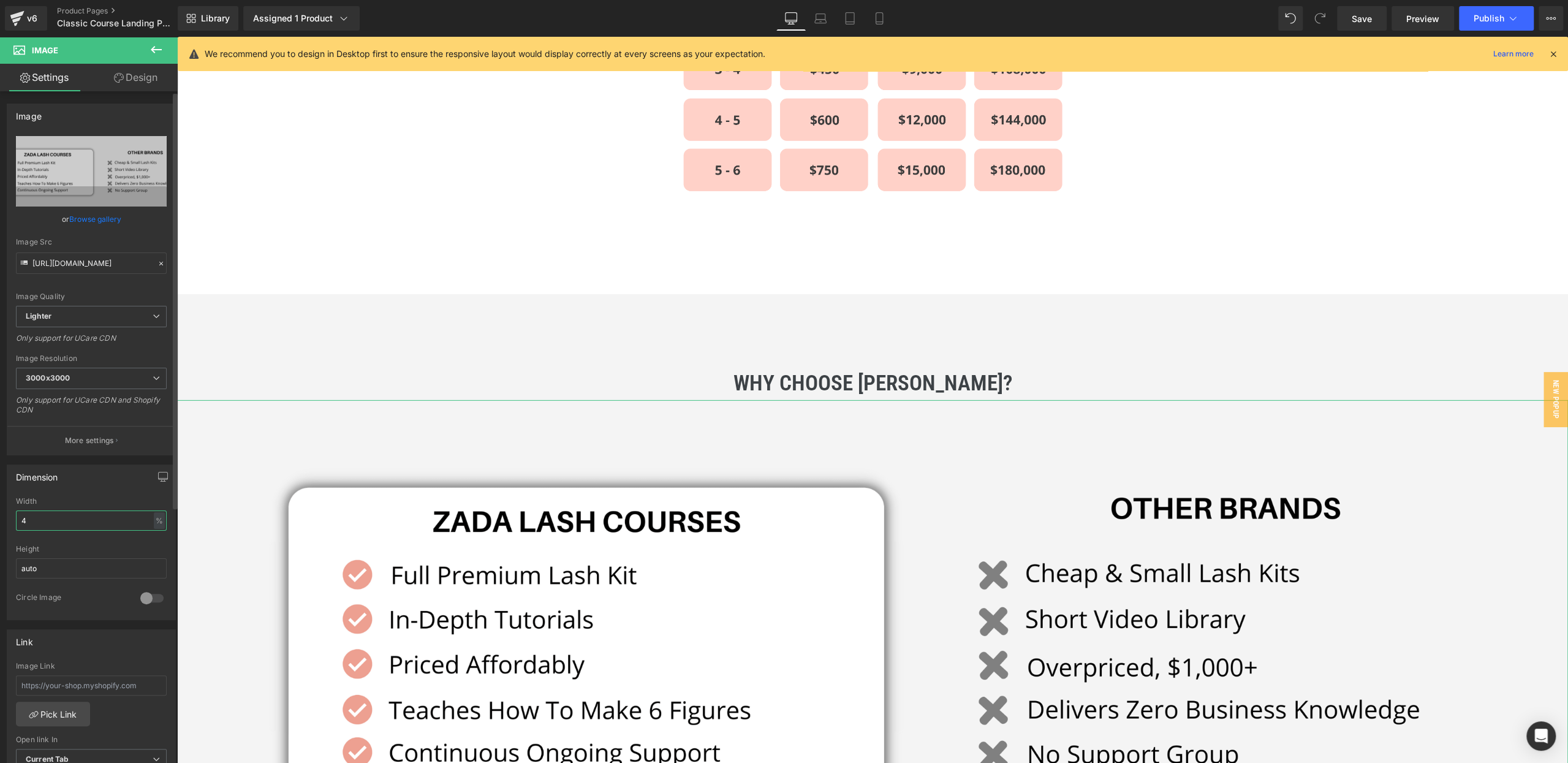
type input "40"
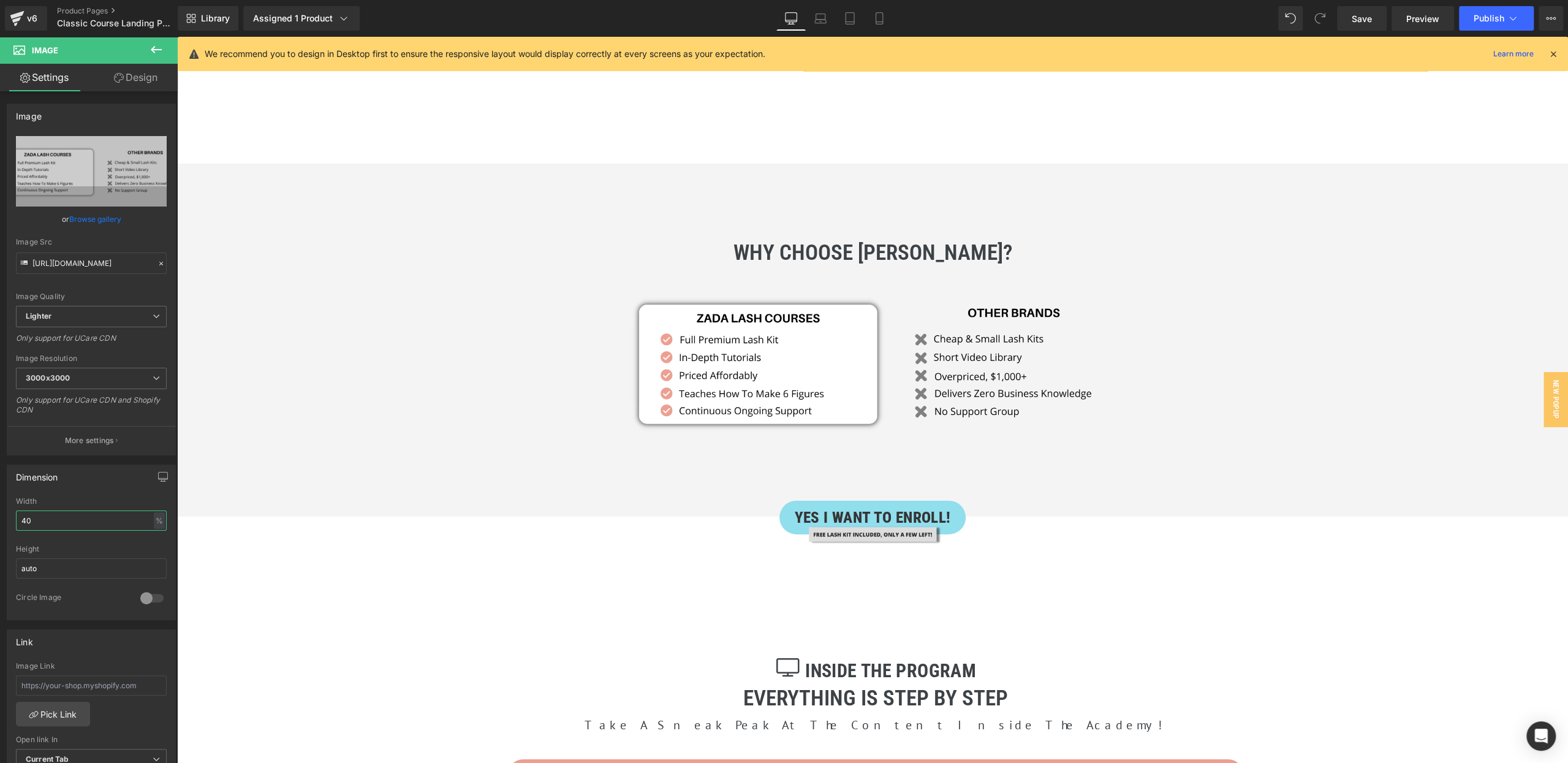
scroll to position [3781, 0]
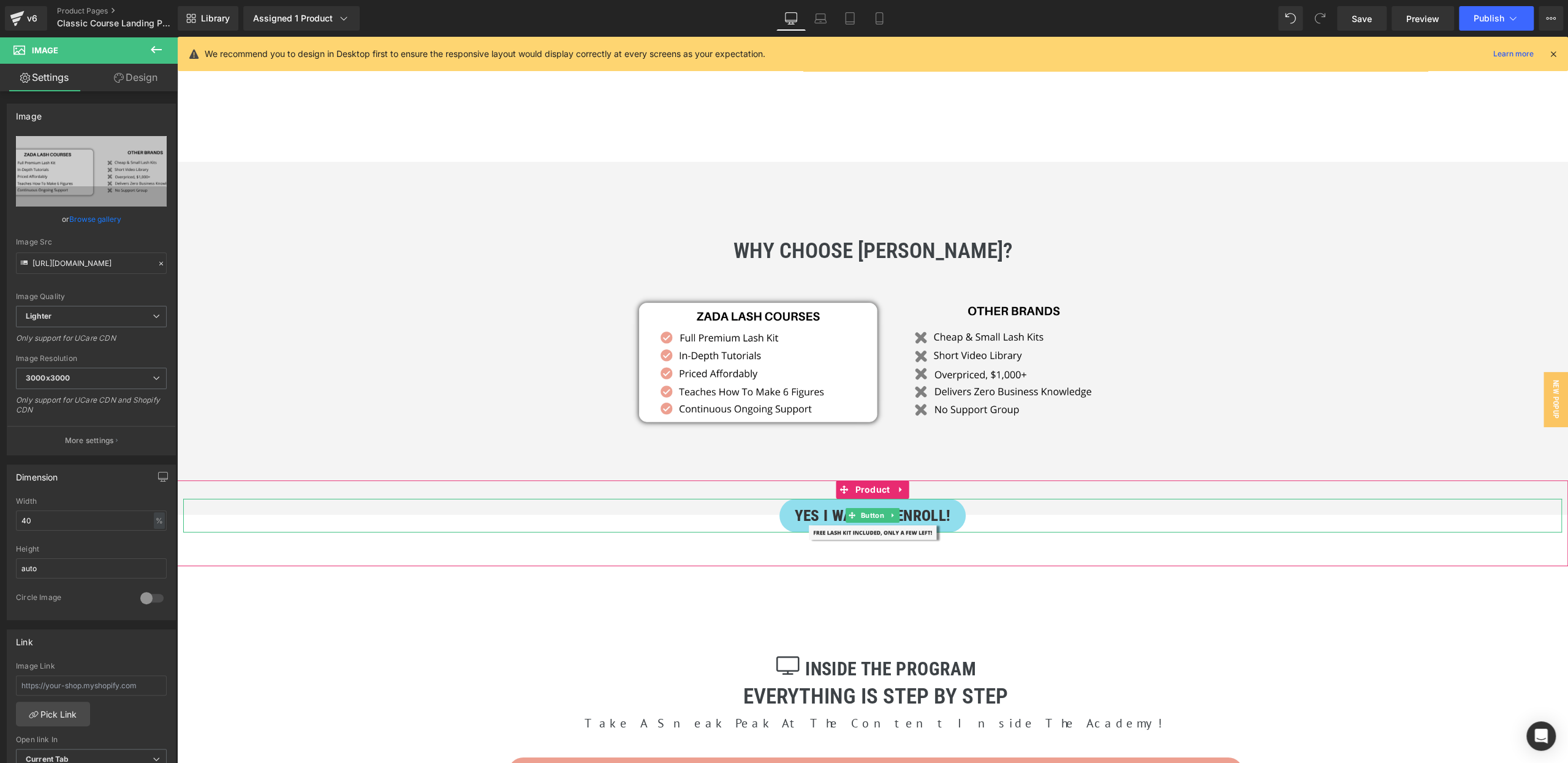
click at [876, 508] on span "Button" at bounding box center [873, 515] width 28 height 15
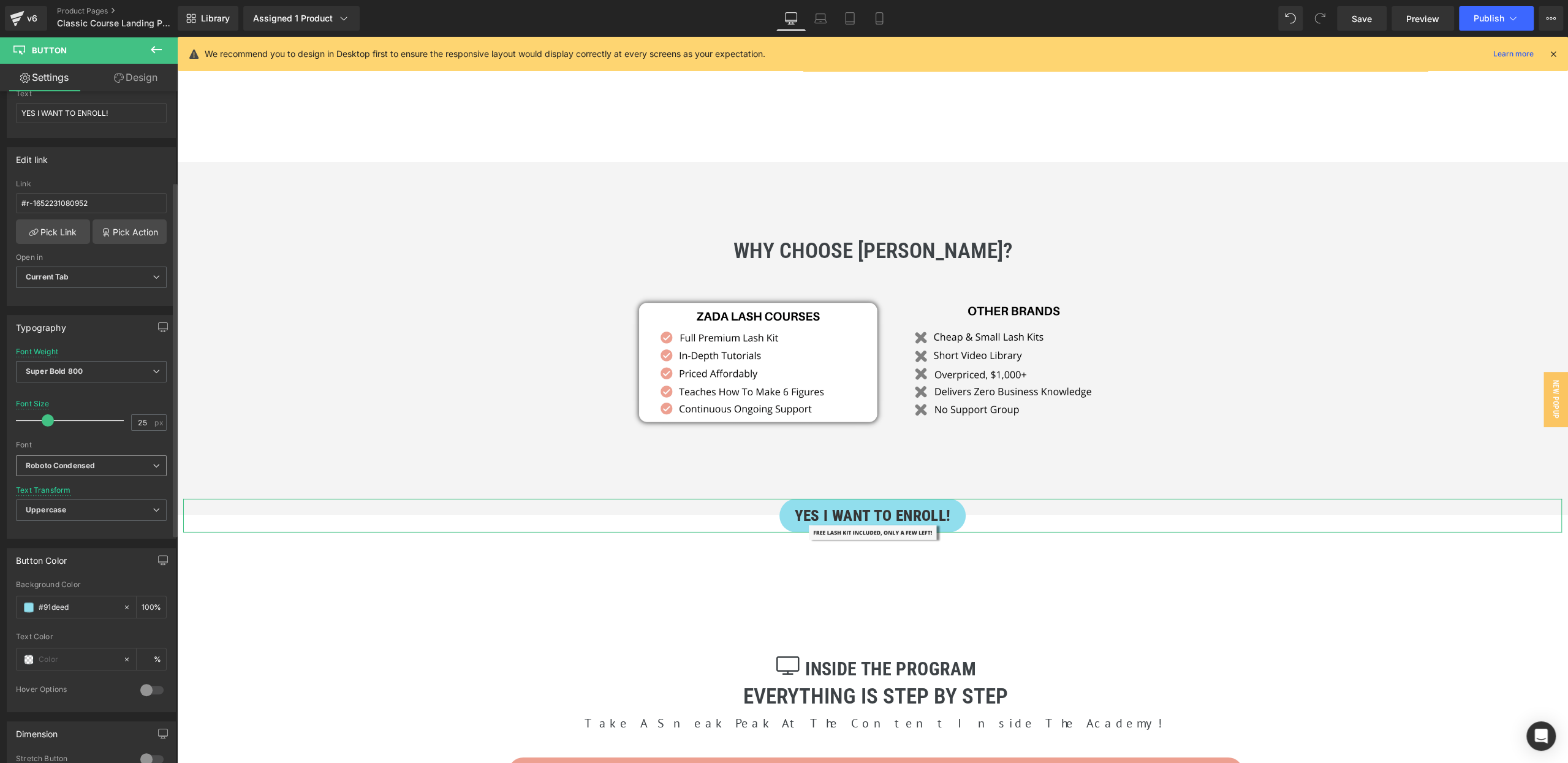
scroll to position [170, 0]
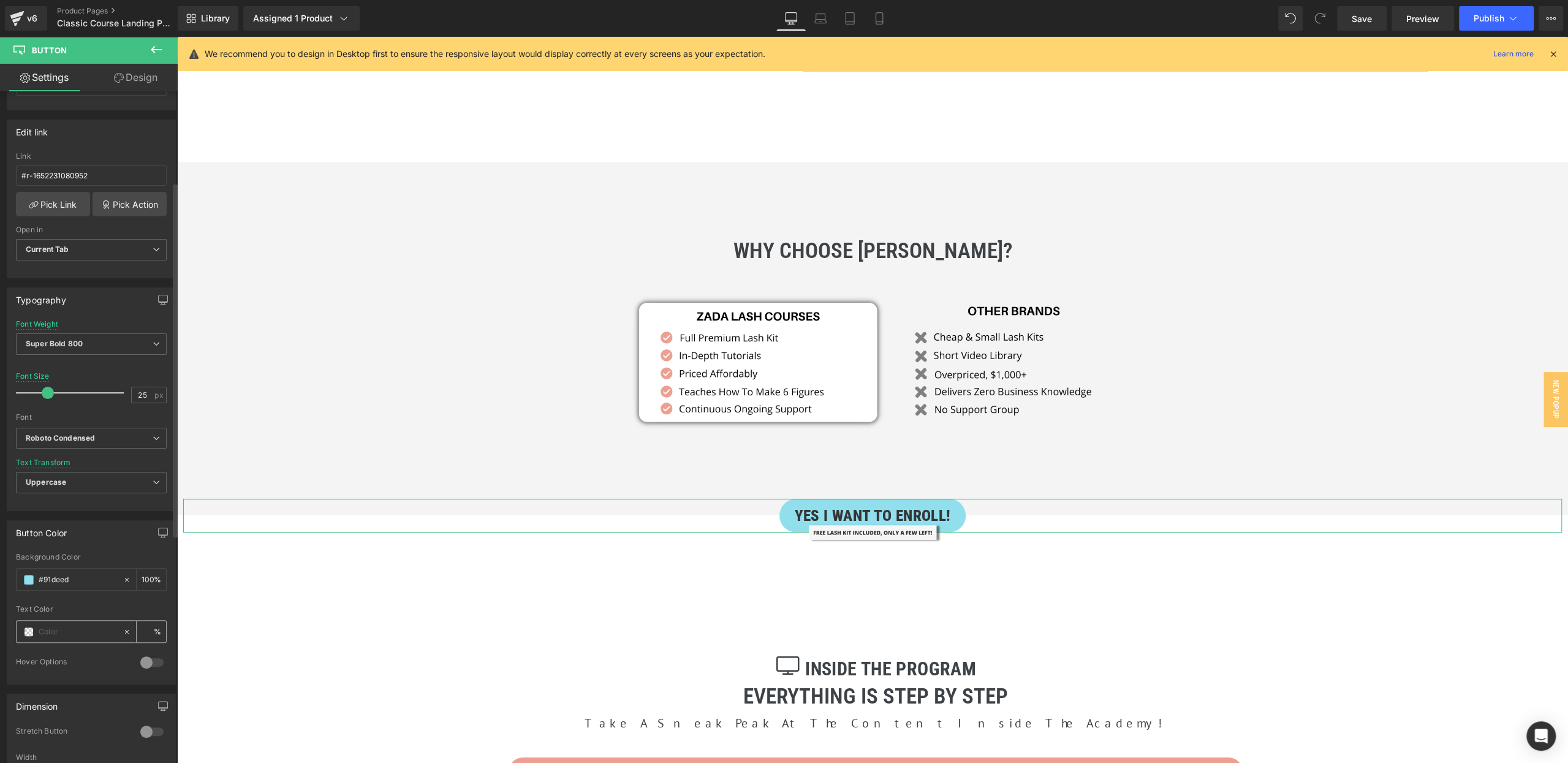
click at [58, 625] on input "text" at bounding box center [77, 632] width 78 height 13
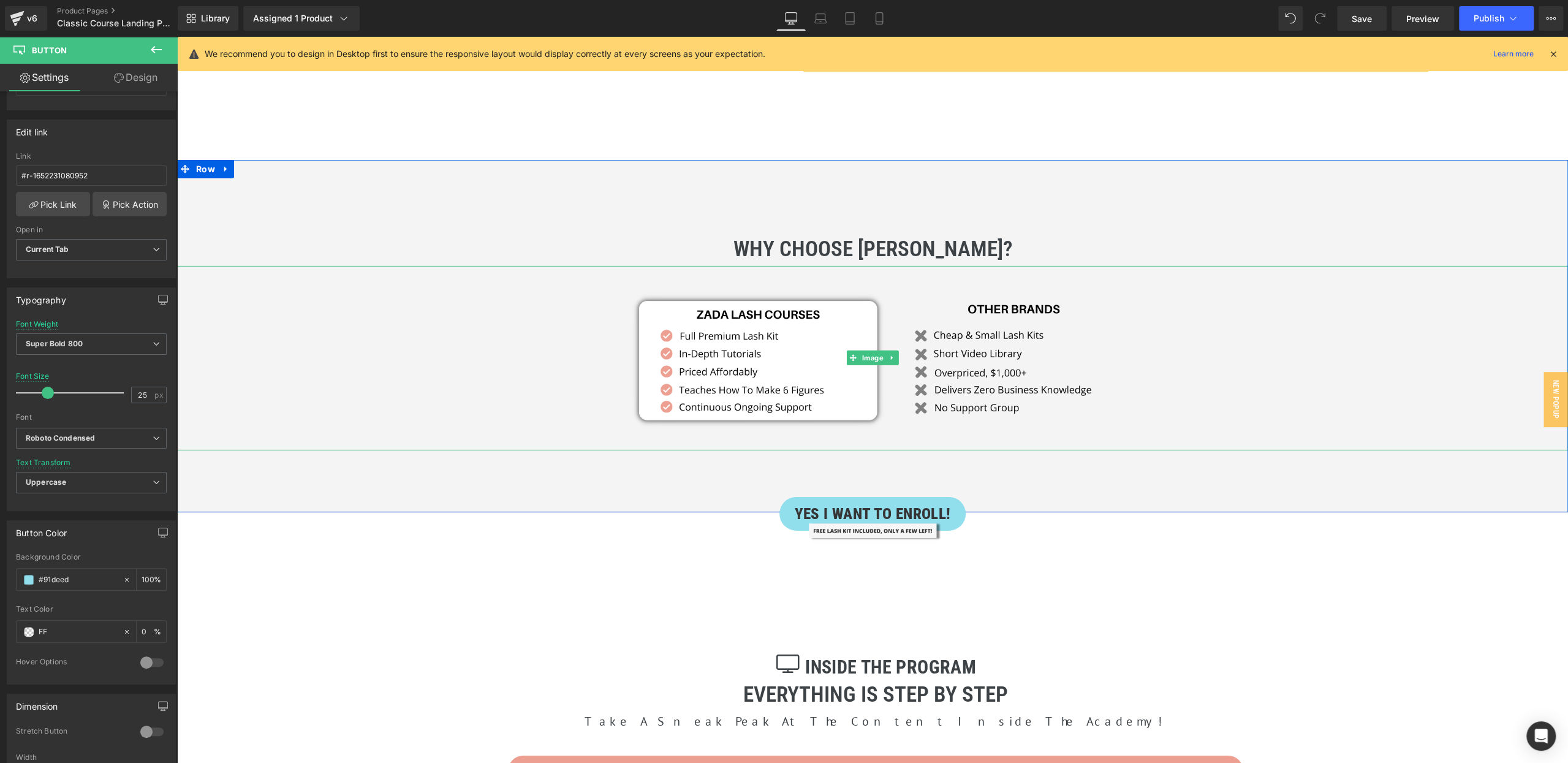
type input "F"
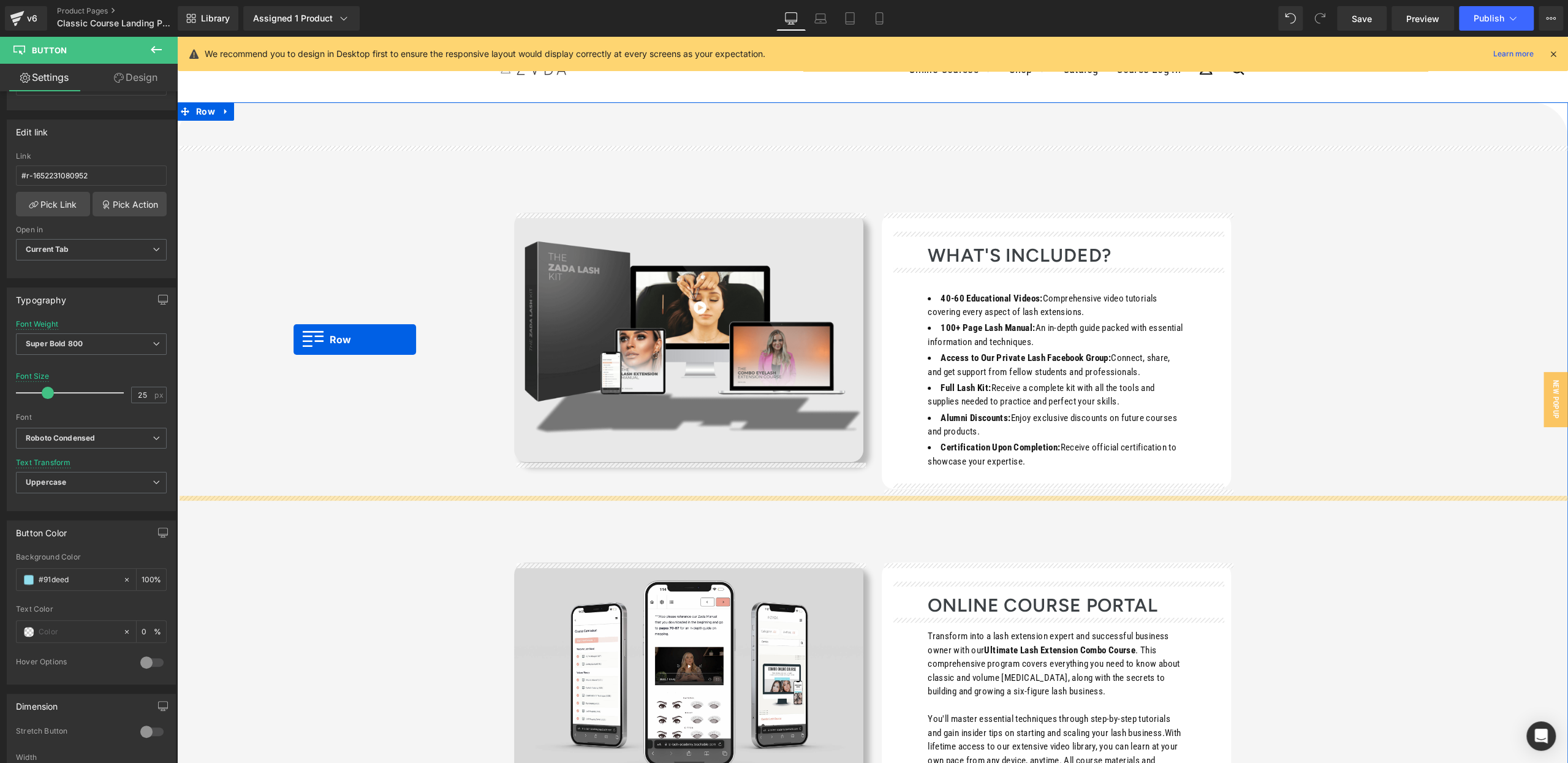
scroll to position [0, 0]
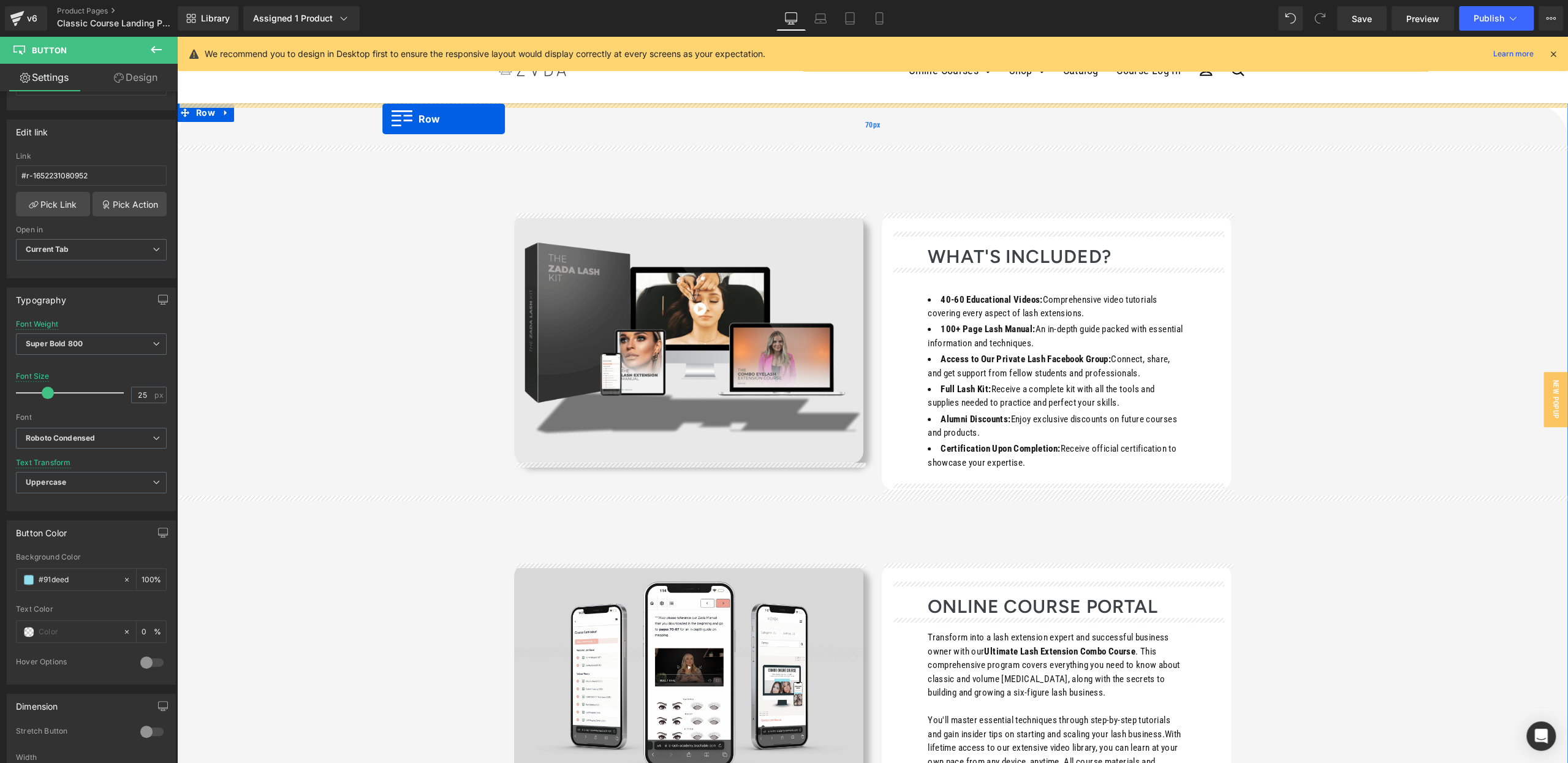
drag, startPoint x: 185, startPoint y: 442, endPoint x: 382, endPoint y: 119, distance: 378.3
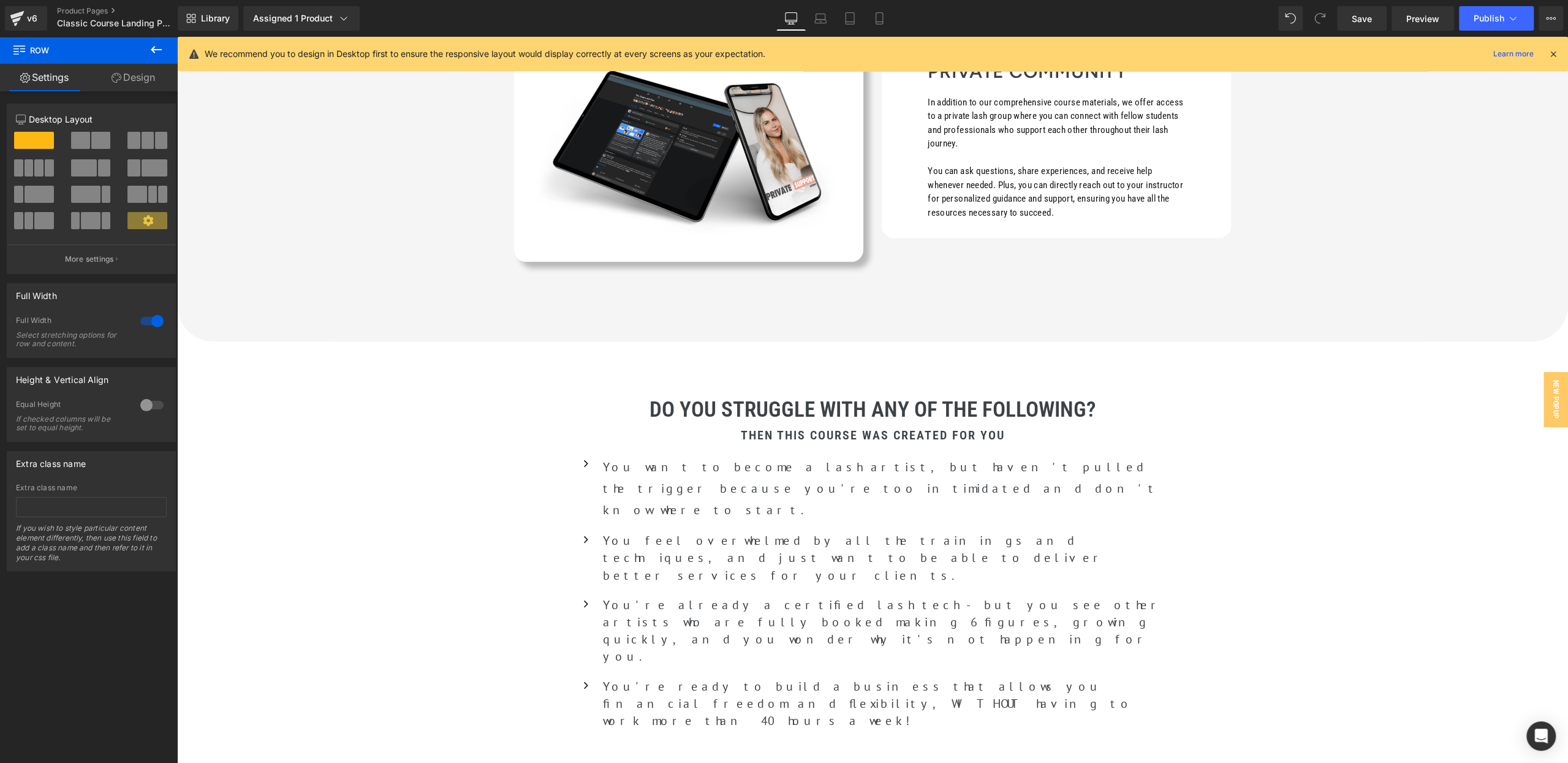
scroll to position [2063, 0]
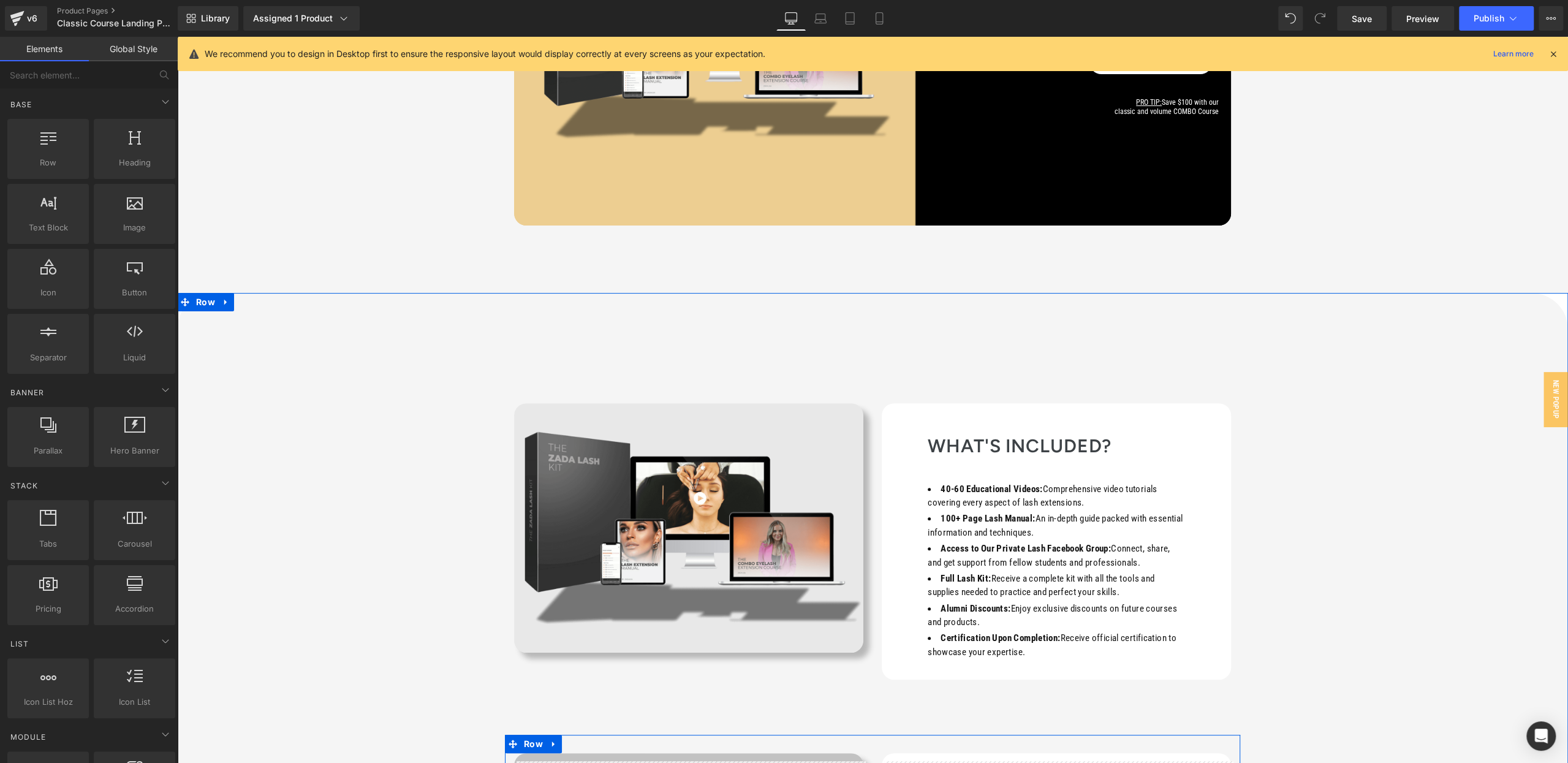
scroll to position [272, 0]
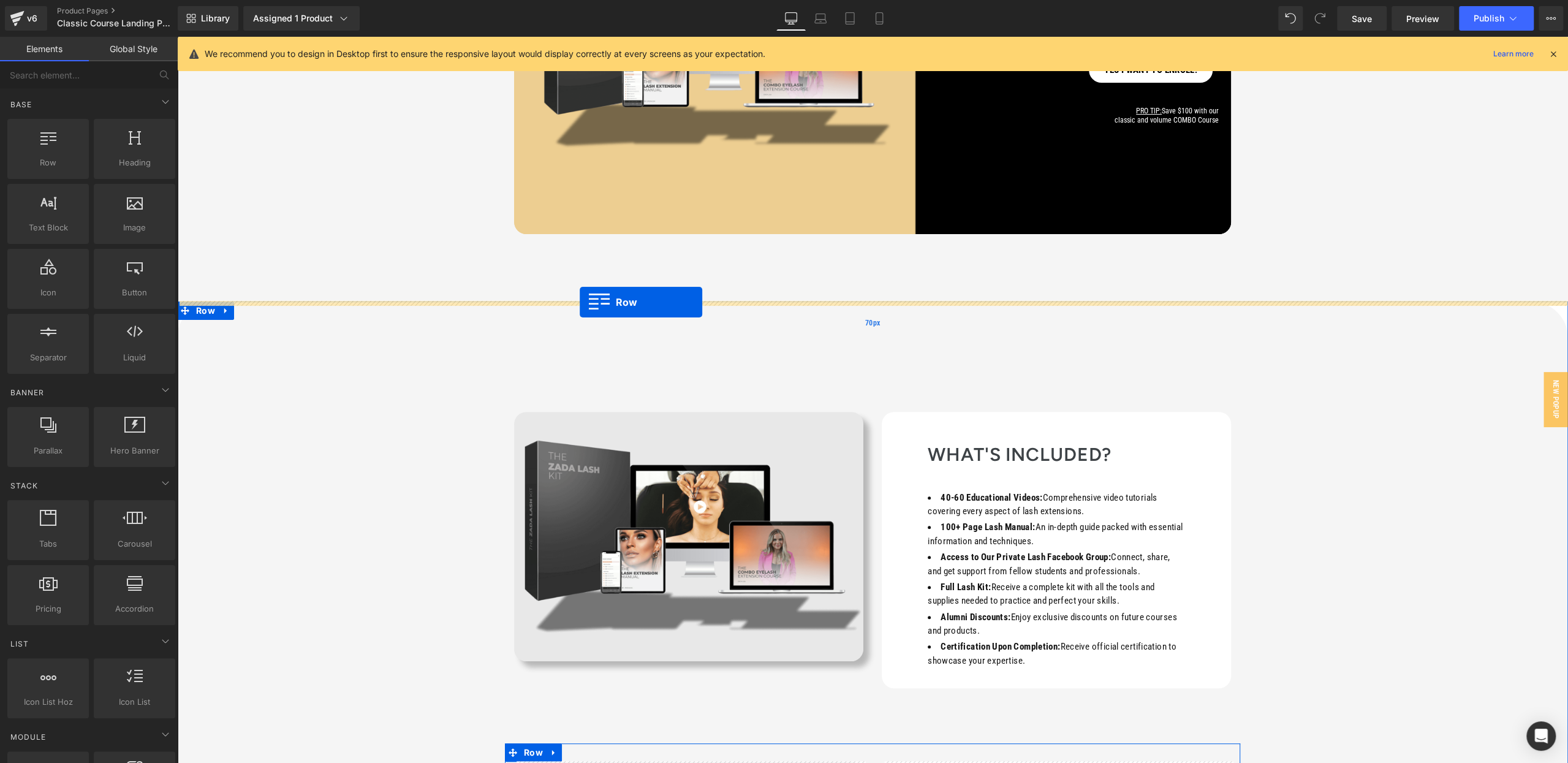
drag, startPoint x: 513, startPoint y: 361, endPoint x: 580, endPoint y: 302, distance: 89.3
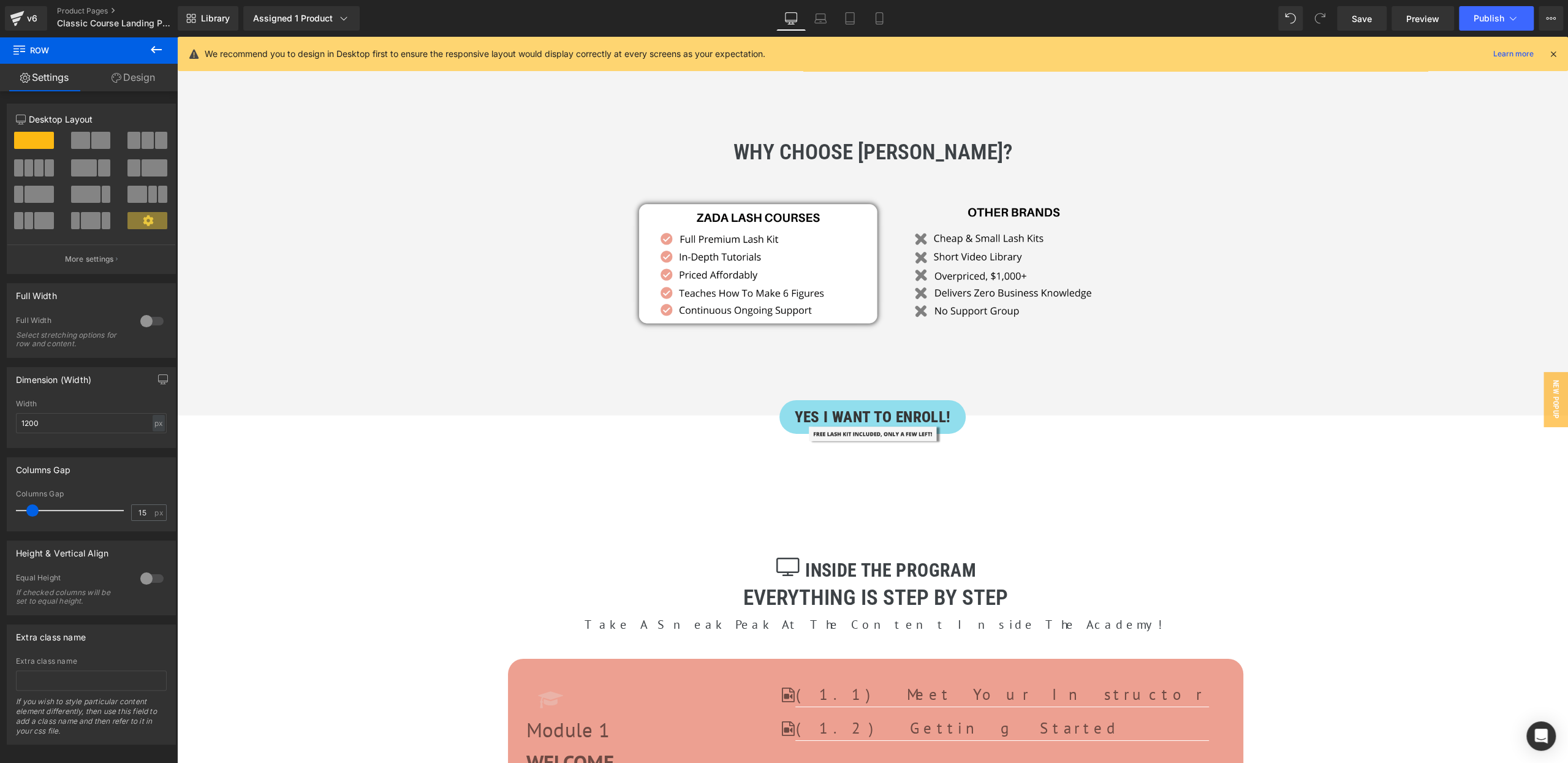
scroll to position [3785, 0]
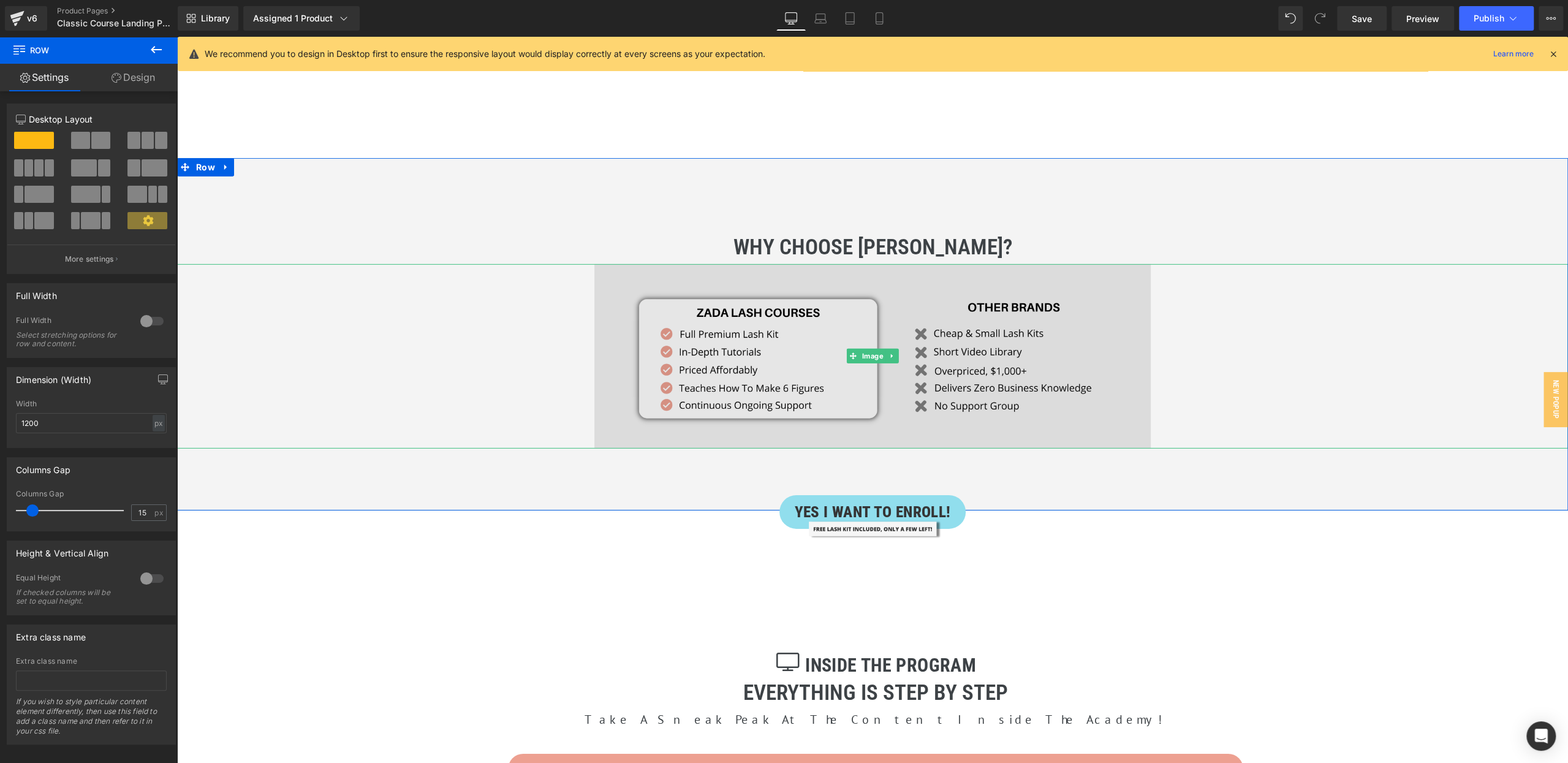
click at [825, 267] on img at bounding box center [873, 356] width 556 height 185
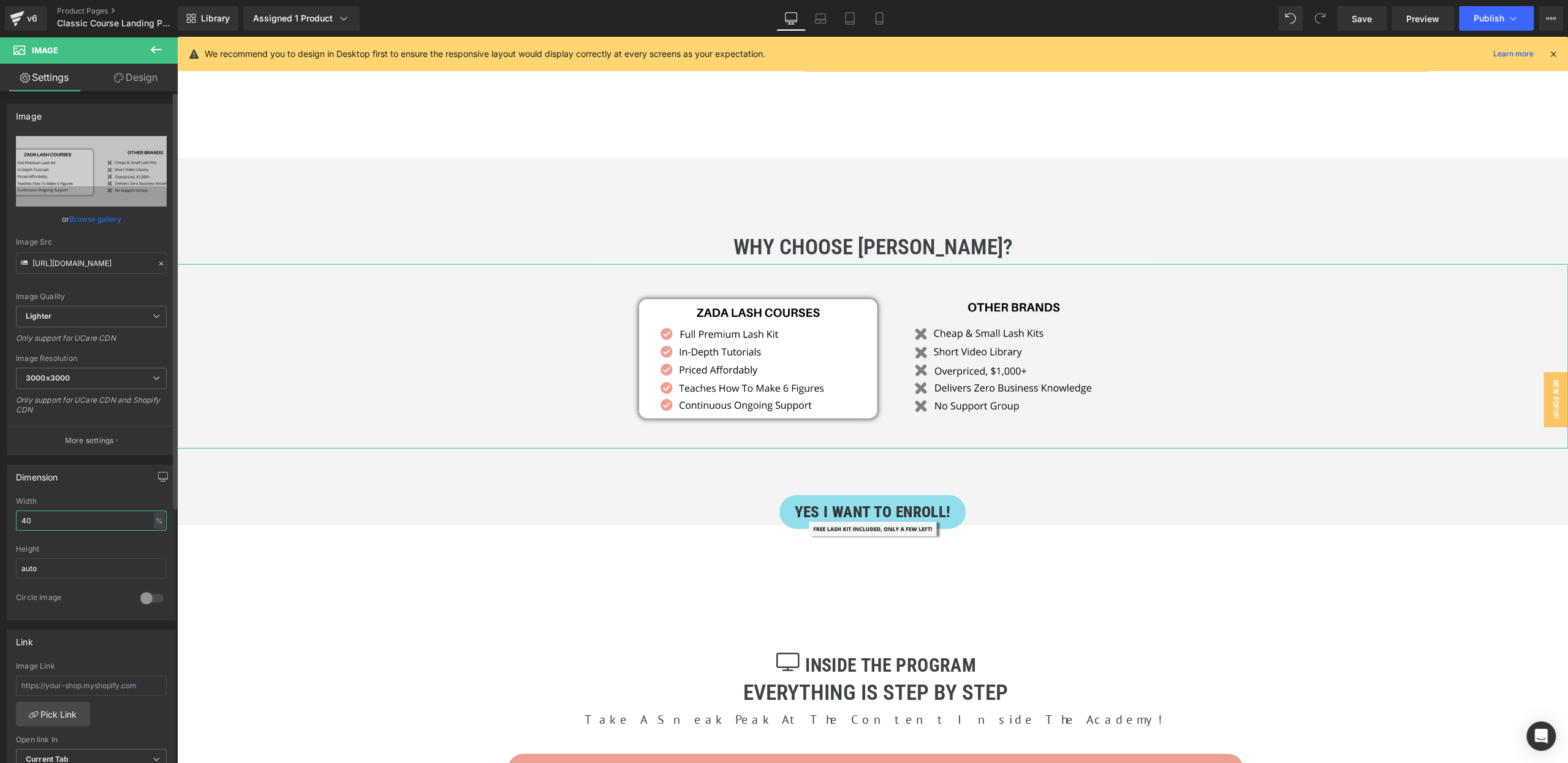
click at [24, 515] on input "40" at bounding box center [92, 521] width 151 height 20
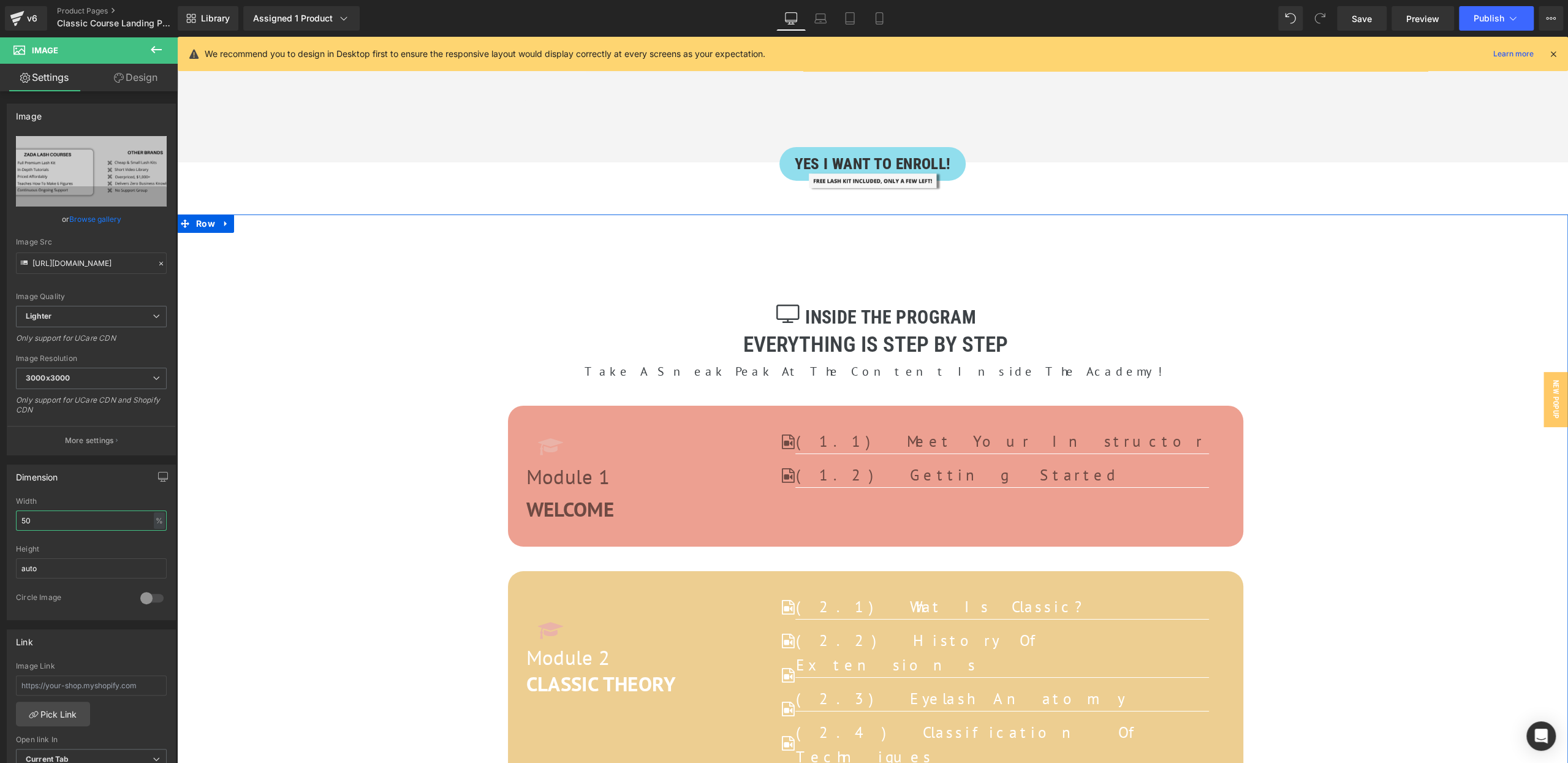
scroll to position [4180, 0]
type input "50"
click at [1357, 13] on span "Save" at bounding box center [1361, 18] width 20 height 13
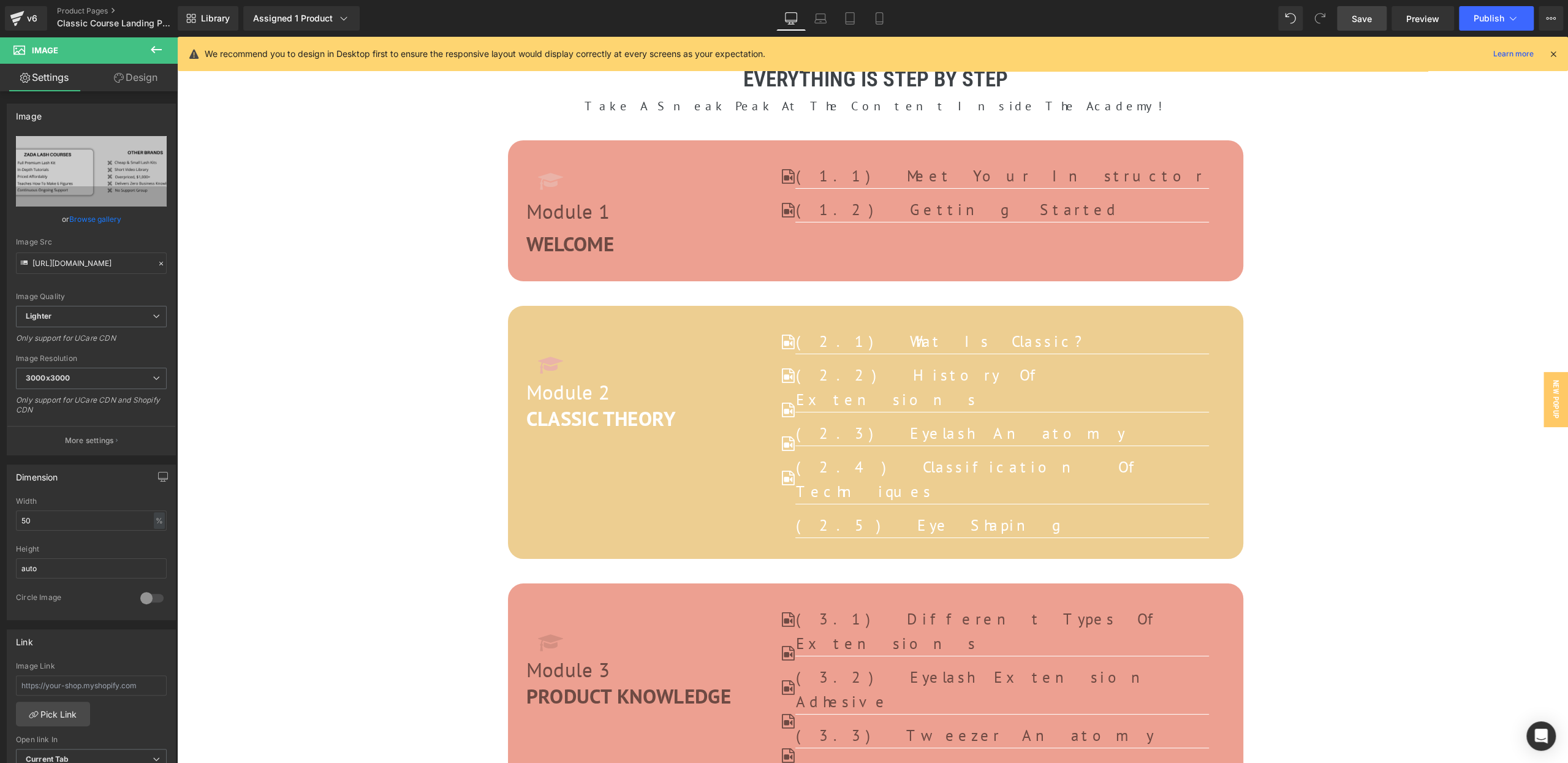
scroll to position [4449, 0]
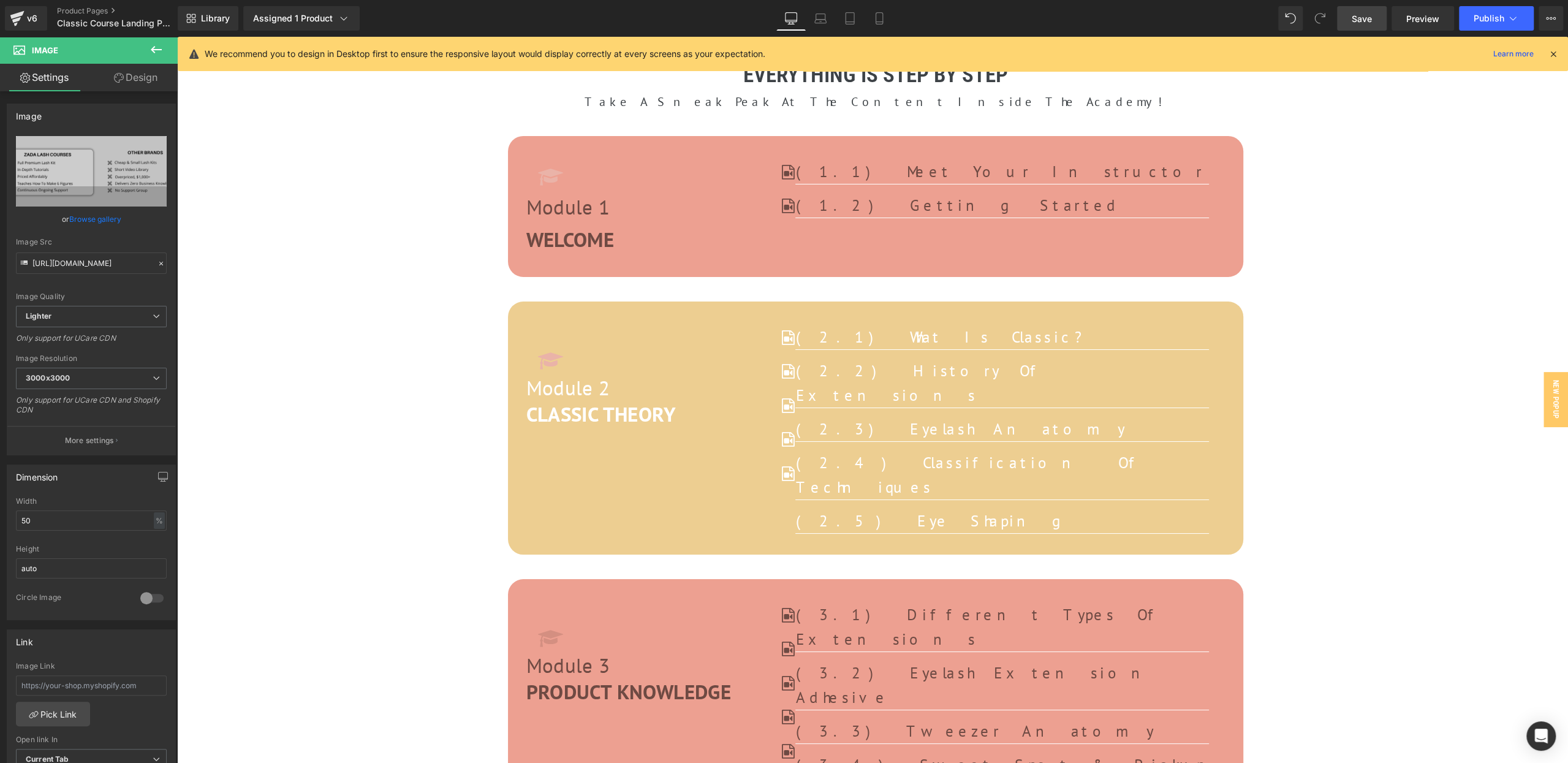
click at [1361, 18] on span "Save" at bounding box center [1361, 18] width 20 height 13
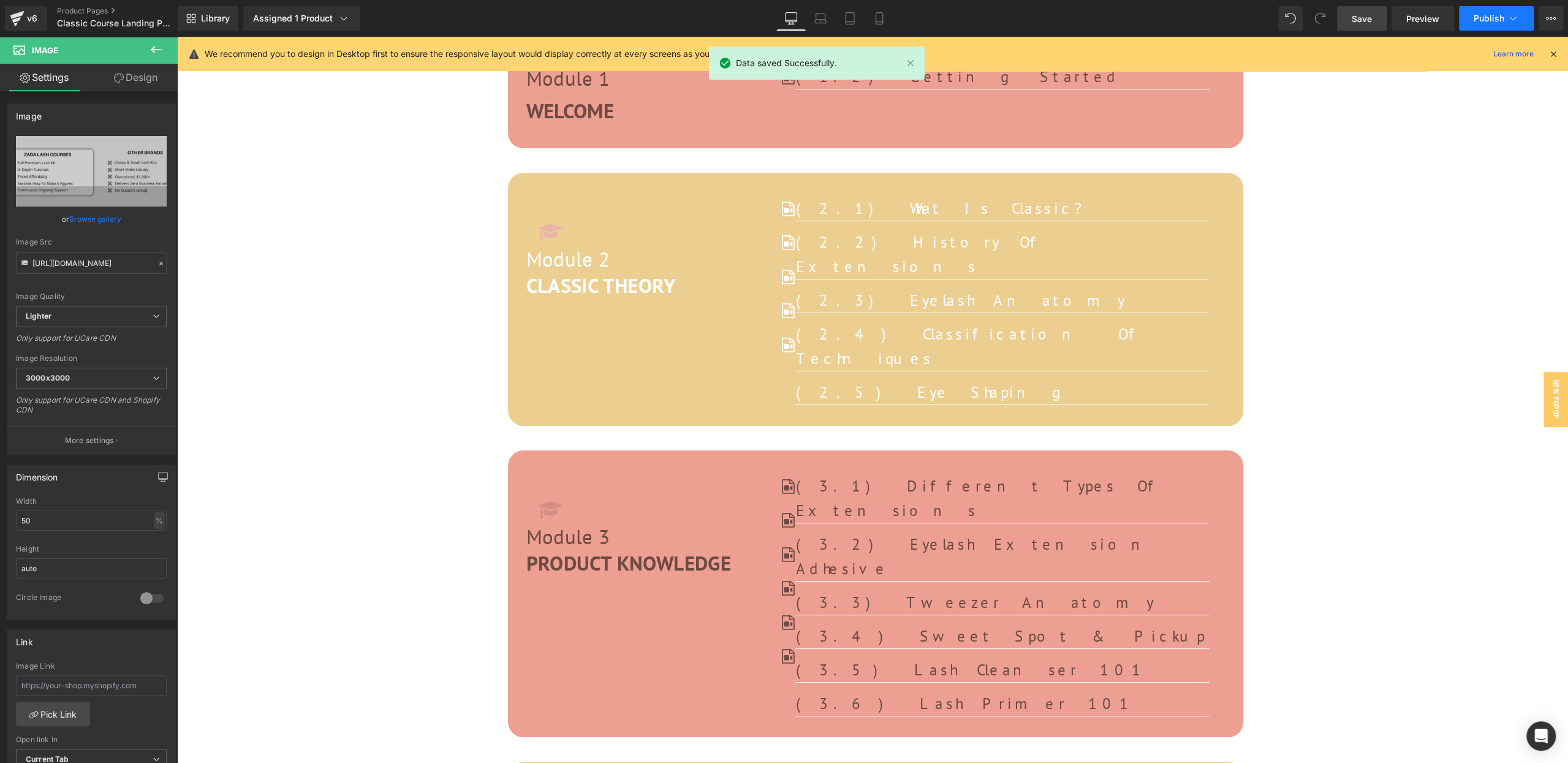
click at [1507, 13] on icon at bounding box center [1513, 18] width 12 height 12
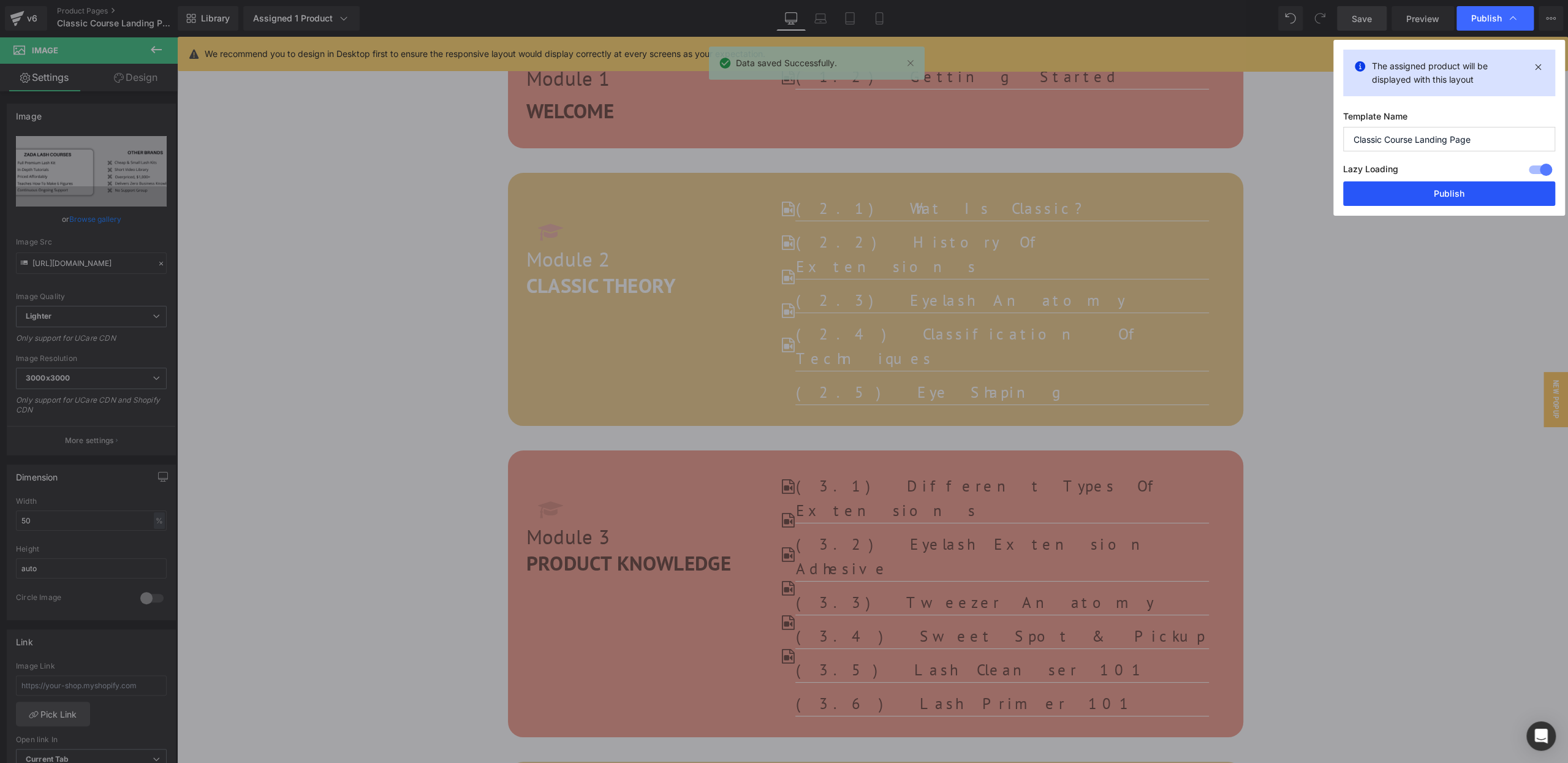
click at [1432, 199] on button "Publish" at bounding box center [1449, 193] width 212 height 24
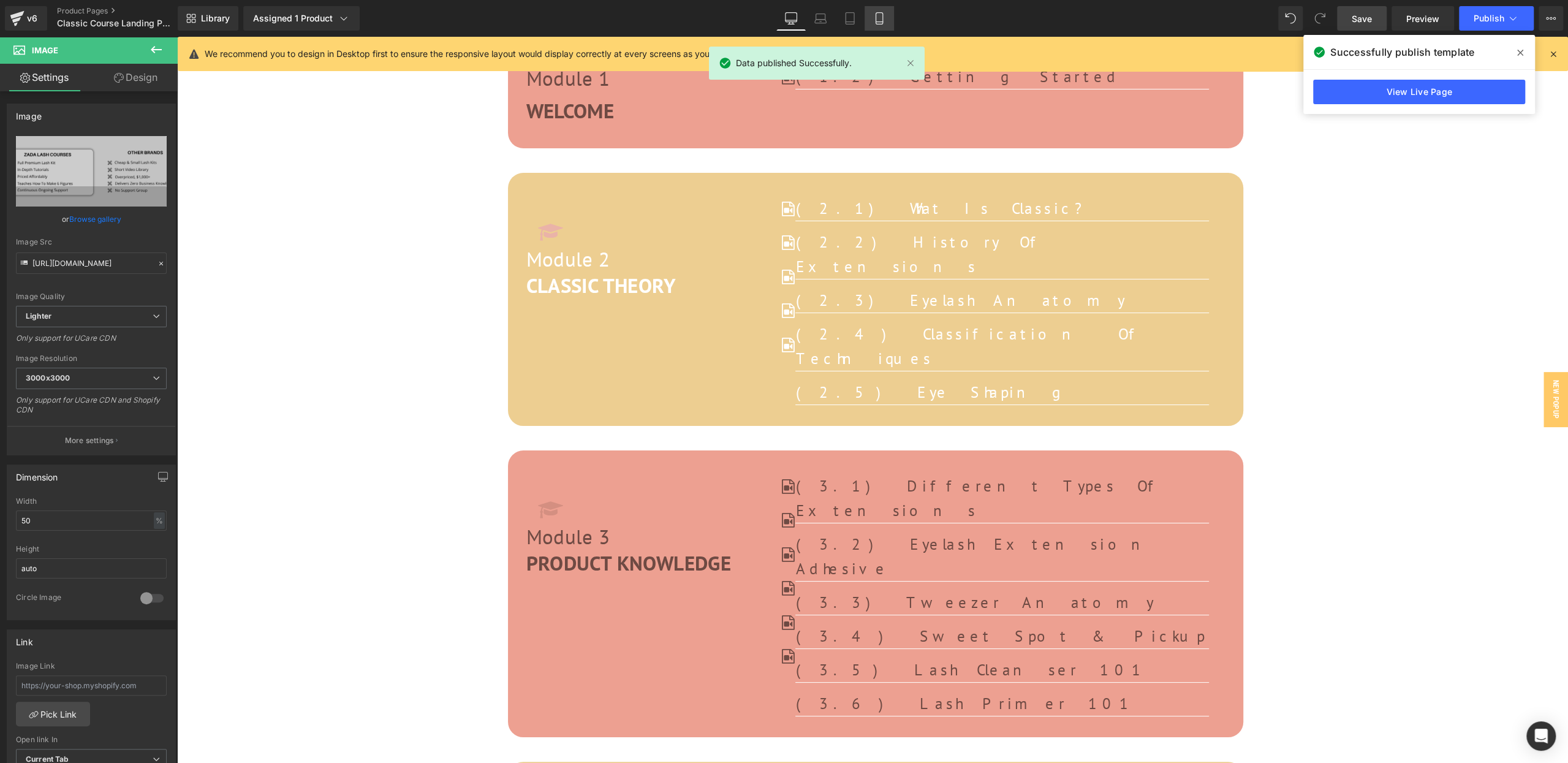
click at [869, 24] on link "Mobile" at bounding box center [879, 18] width 30 height 24
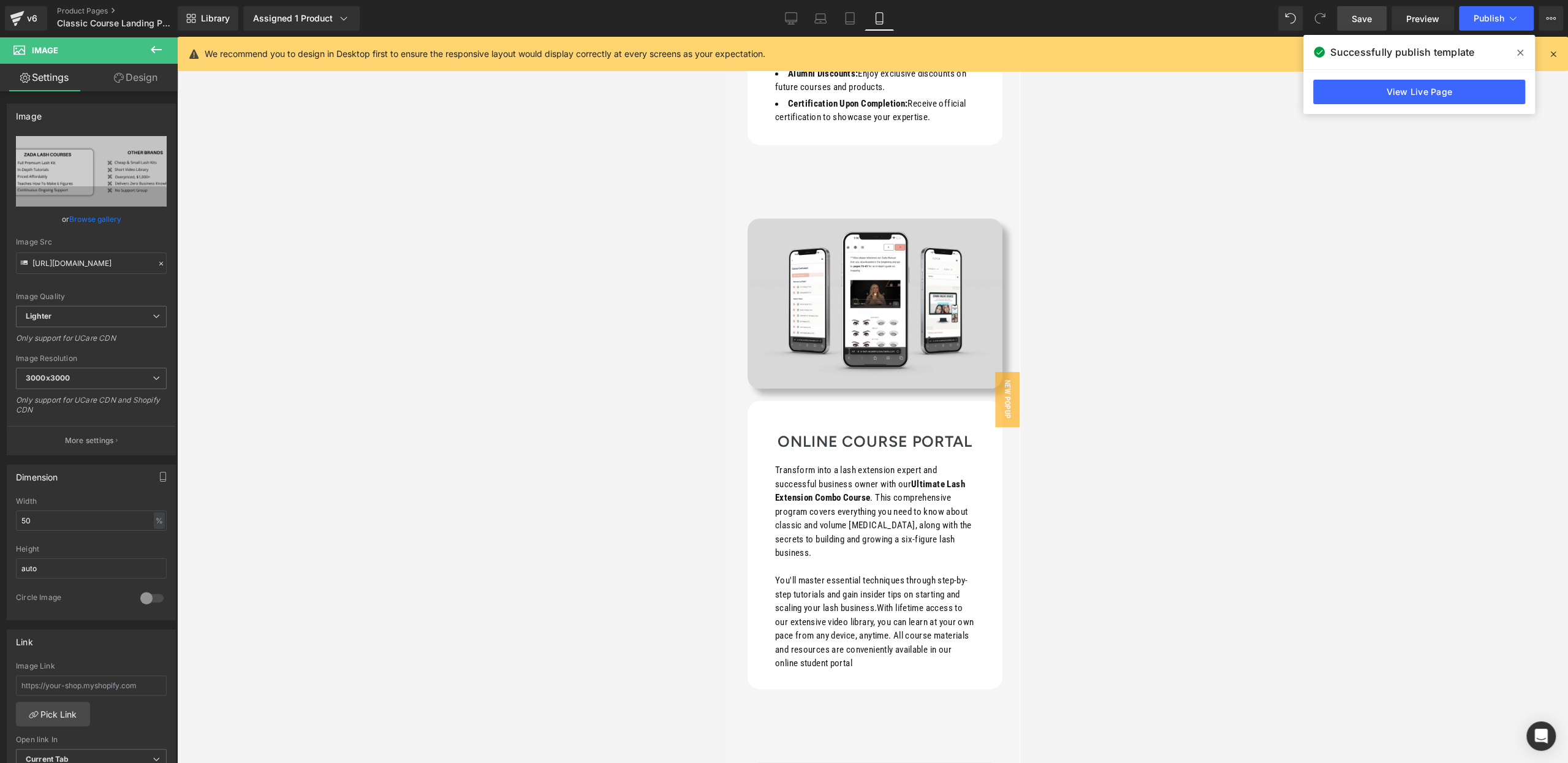
scroll to position [0, 0]
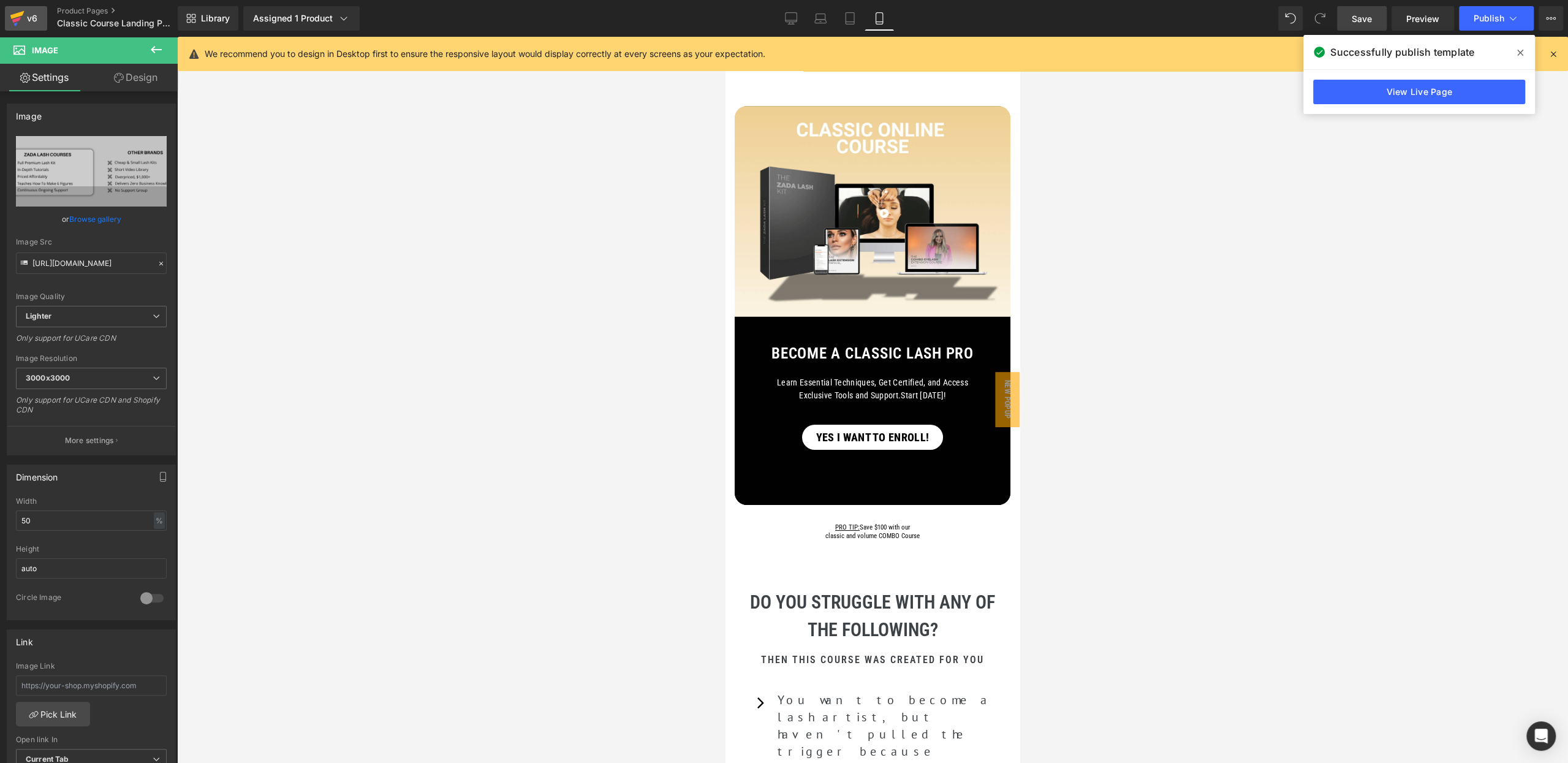
click at [24, 21] on div "v6" at bounding box center [32, 18] width 15 height 16
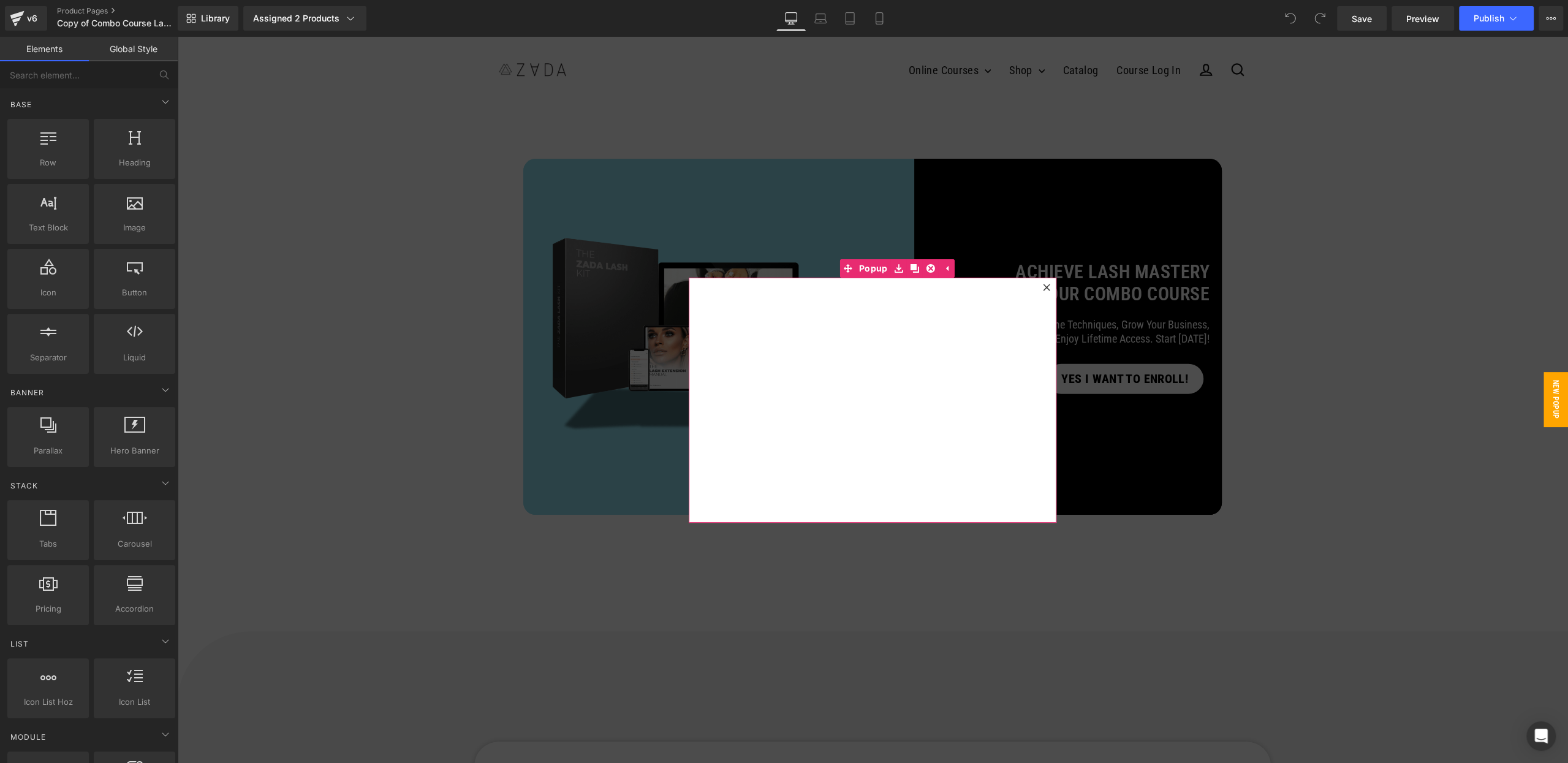
click at [1045, 288] on icon at bounding box center [1046, 287] width 7 height 7
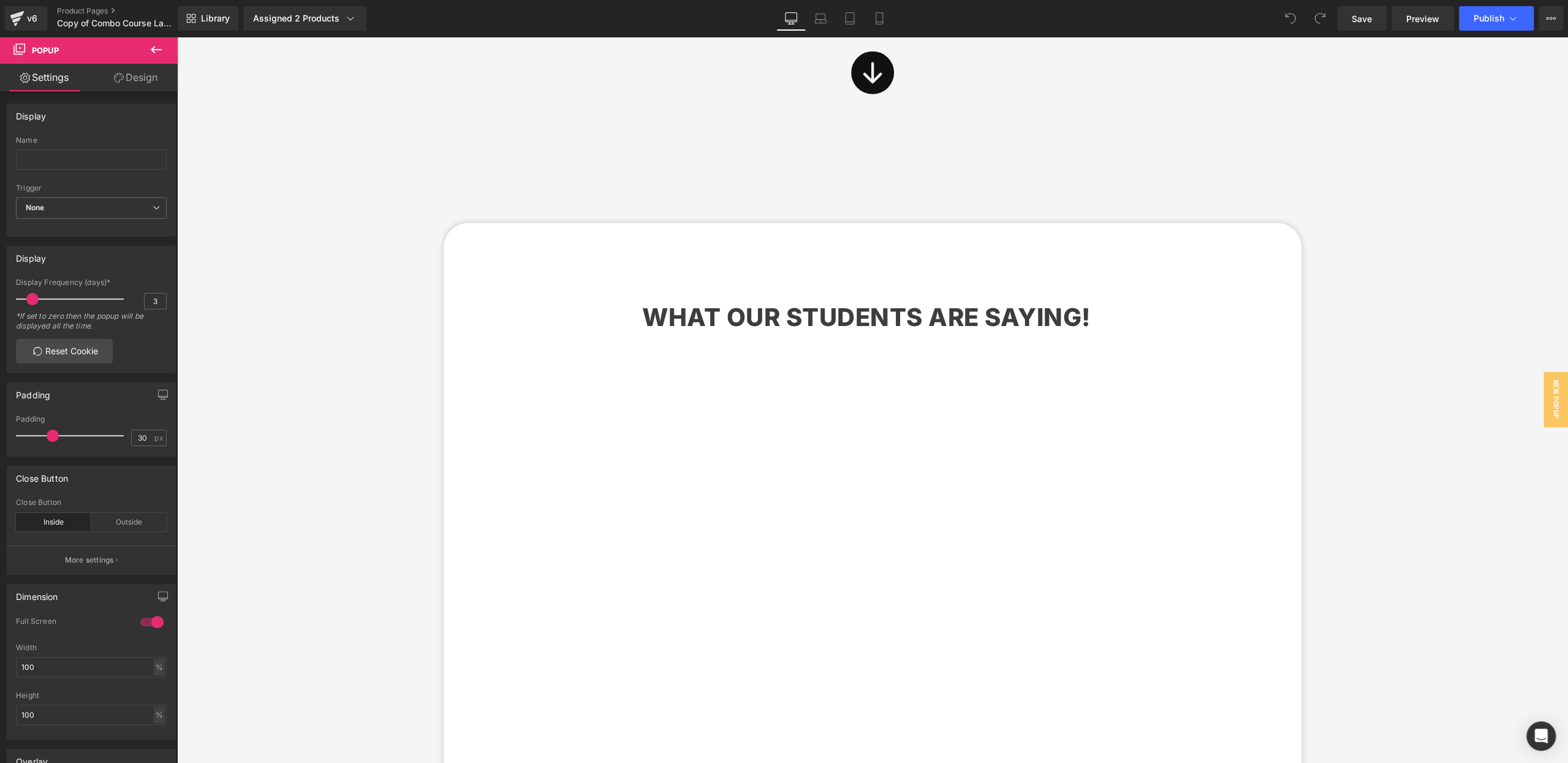
scroll to position [3309, 0]
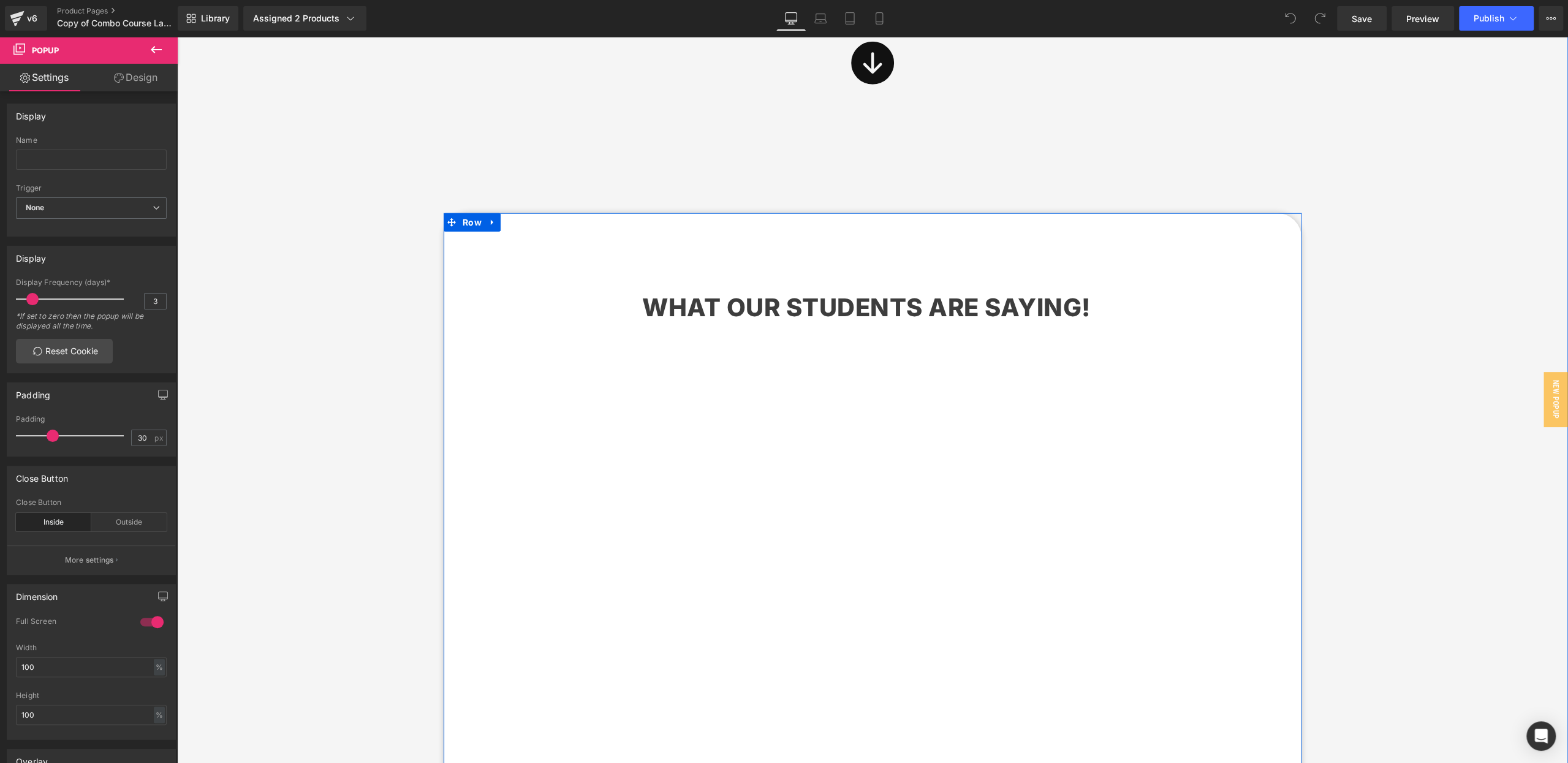
click at [869, 232] on div "WHAT OUR STUDENTS ARE SAYING! Heading Vimeo "Since taking the course my books a…" at bounding box center [873, 611] width 858 height 758
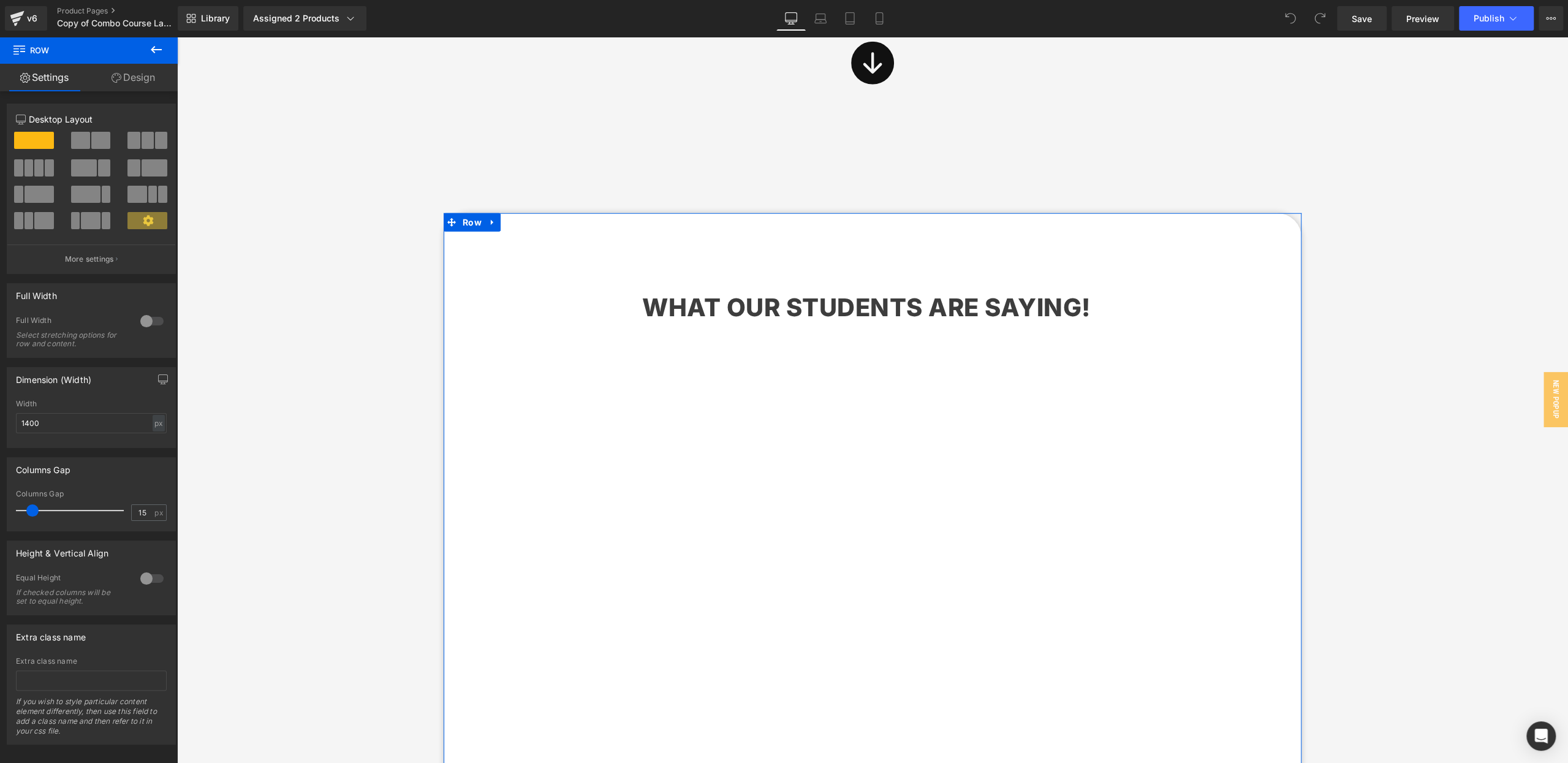
click at [134, 78] on link "Design" at bounding box center [133, 77] width 89 height 28
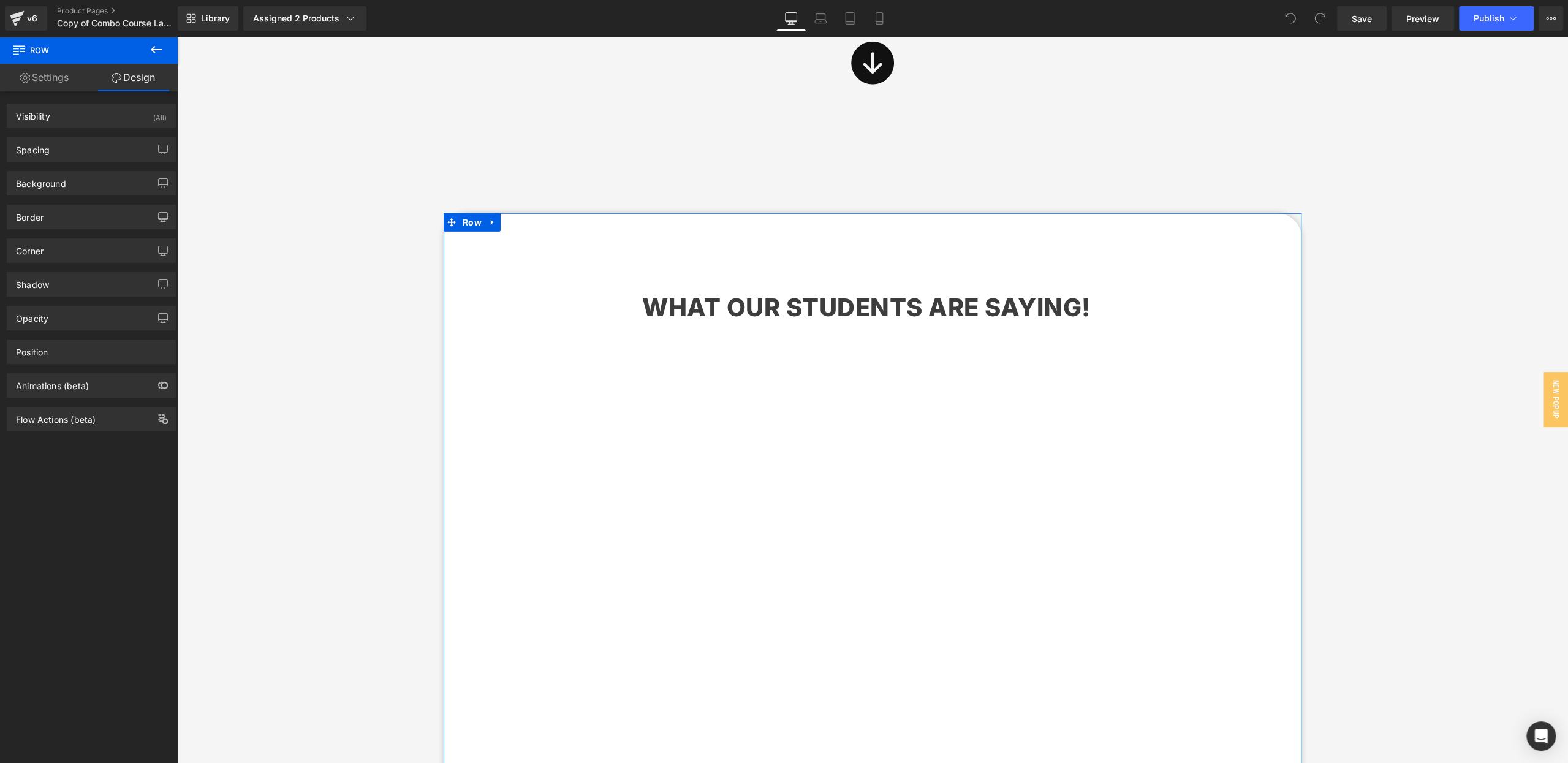
click at [75, 83] on link "Settings" at bounding box center [44, 77] width 89 height 28
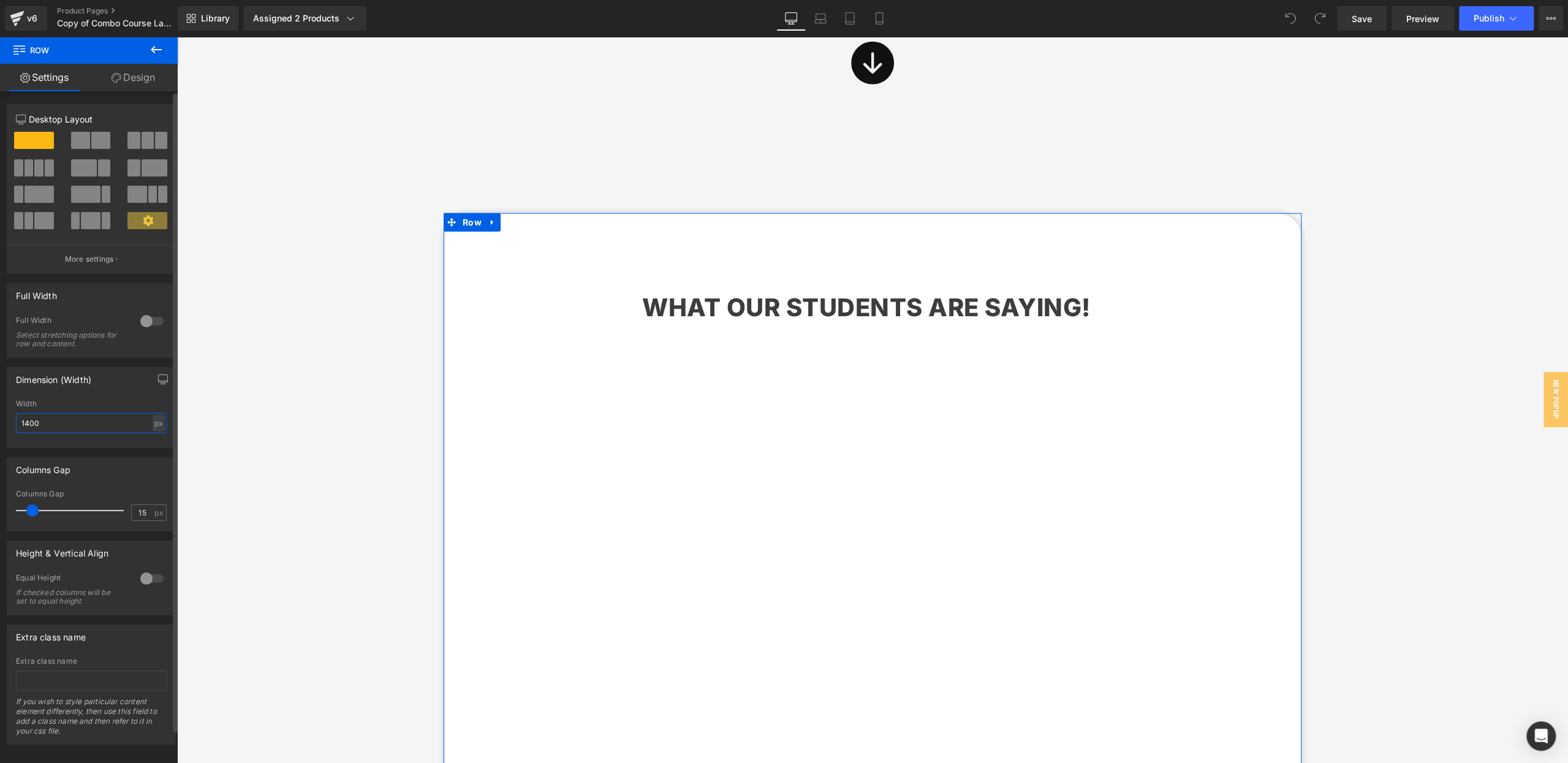
click at [36, 416] on input "1400" at bounding box center [92, 423] width 151 height 20
click at [36, 416] on input "1400" at bounding box center [92, 423] width 151 height 20
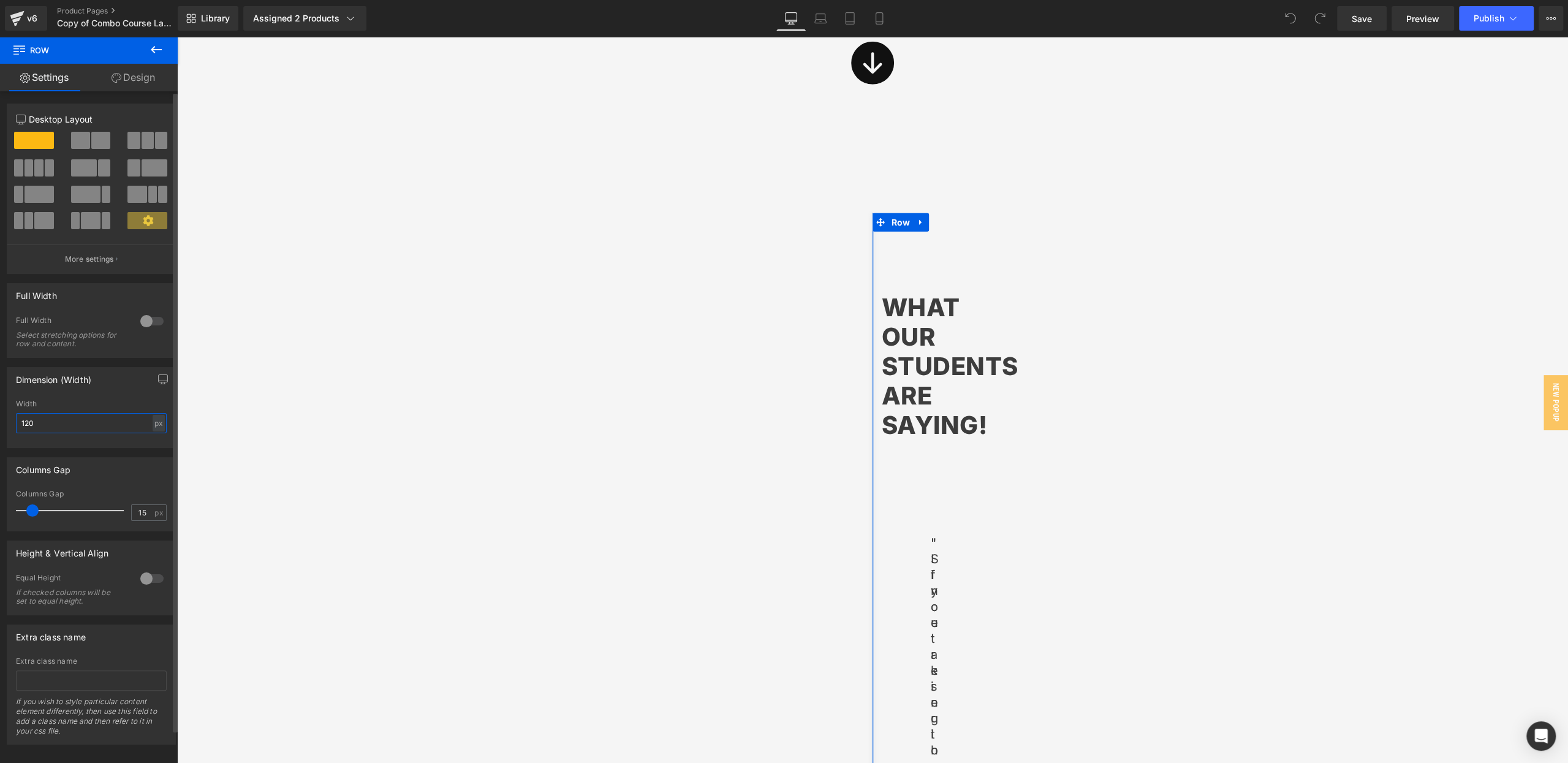
type input "1200"
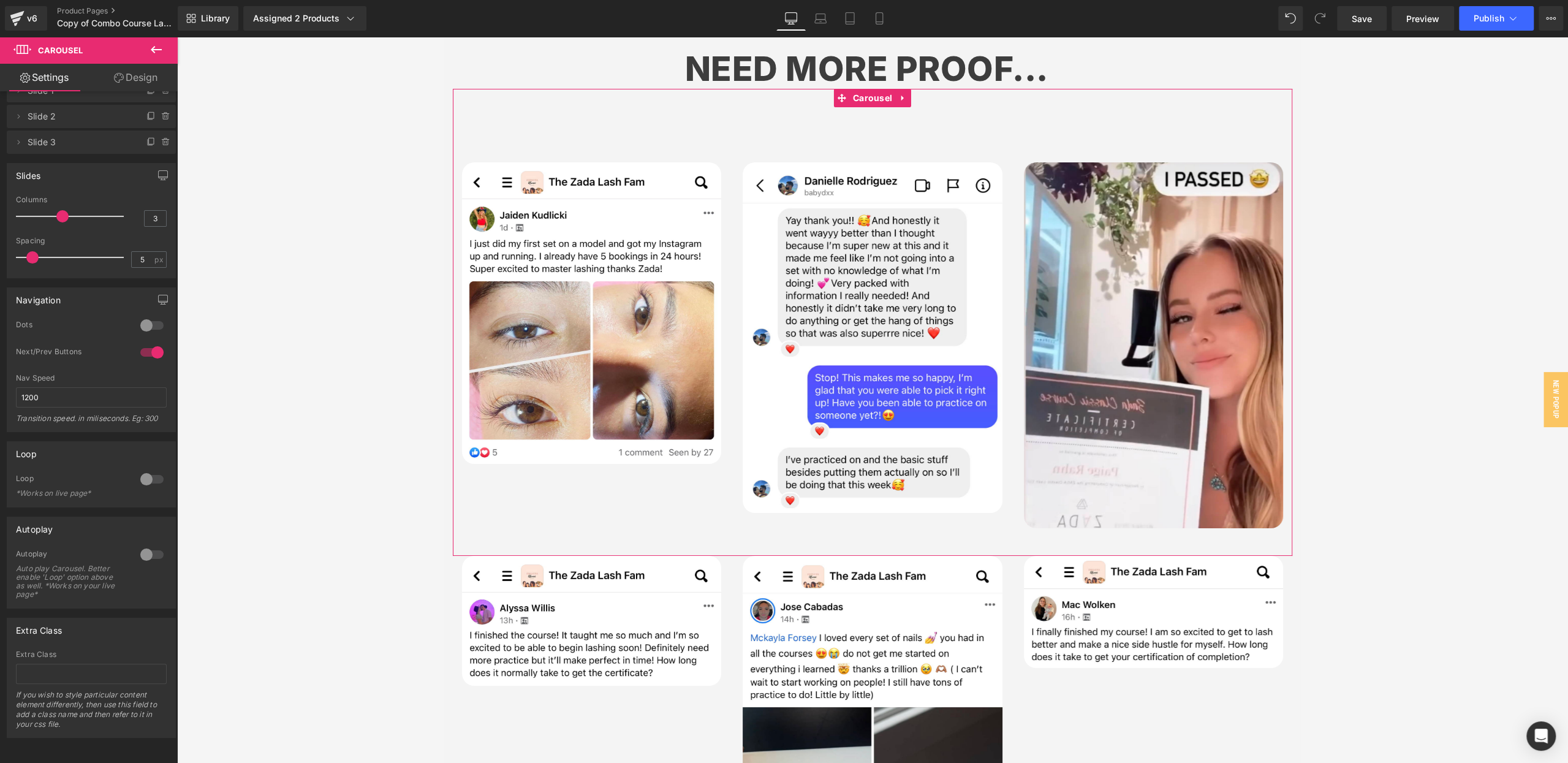
scroll to position [0, 0]
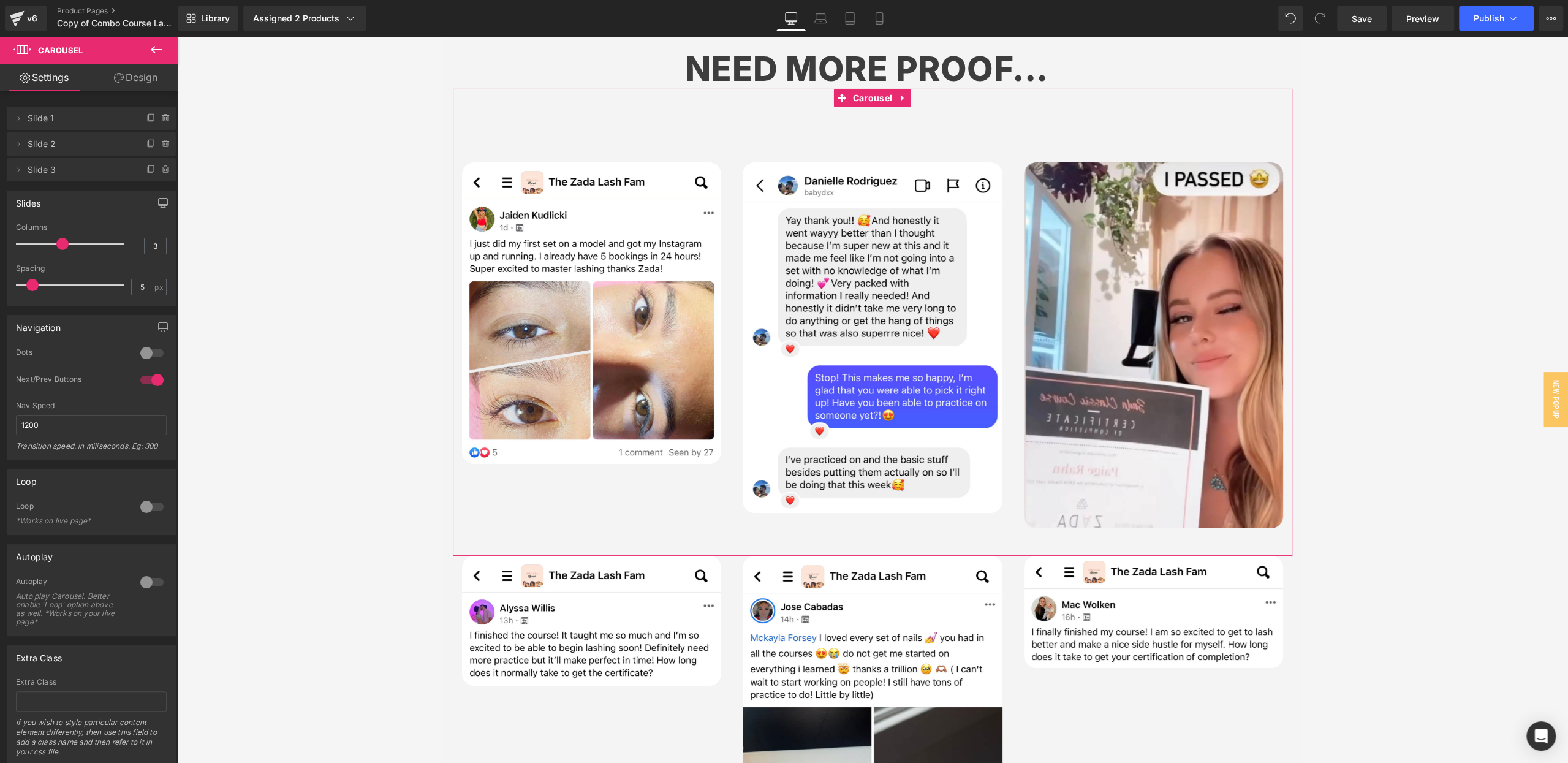
drag, startPoint x: 117, startPoint y: 77, endPoint x: 74, endPoint y: 152, distance: 86.5
click at [117, 77] on icon at bounding box center [118, 77] width 10 height 10
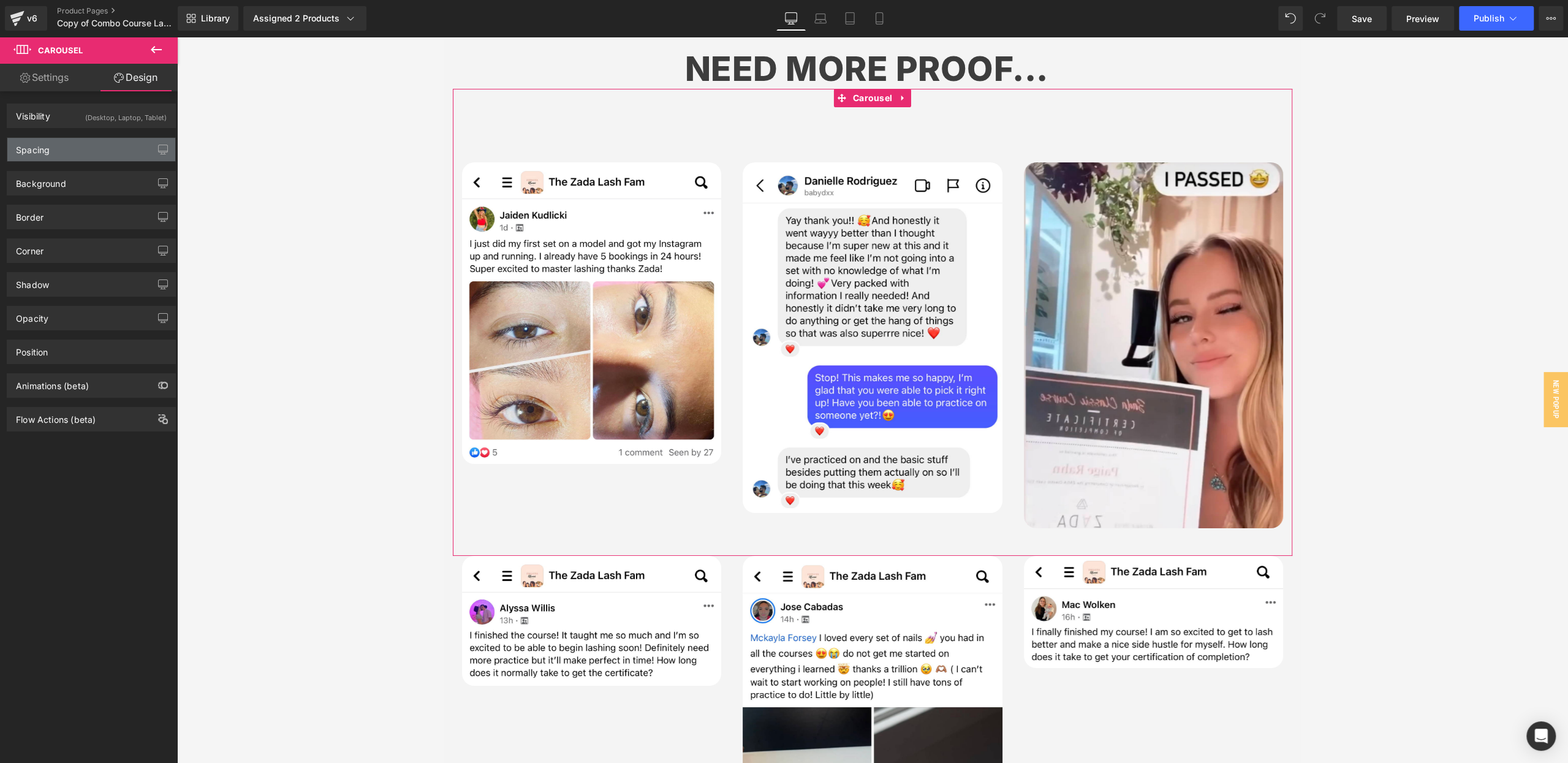
click at [74, 151] on div "Spacing" at bounding box center [91, 150] width 168 height 24
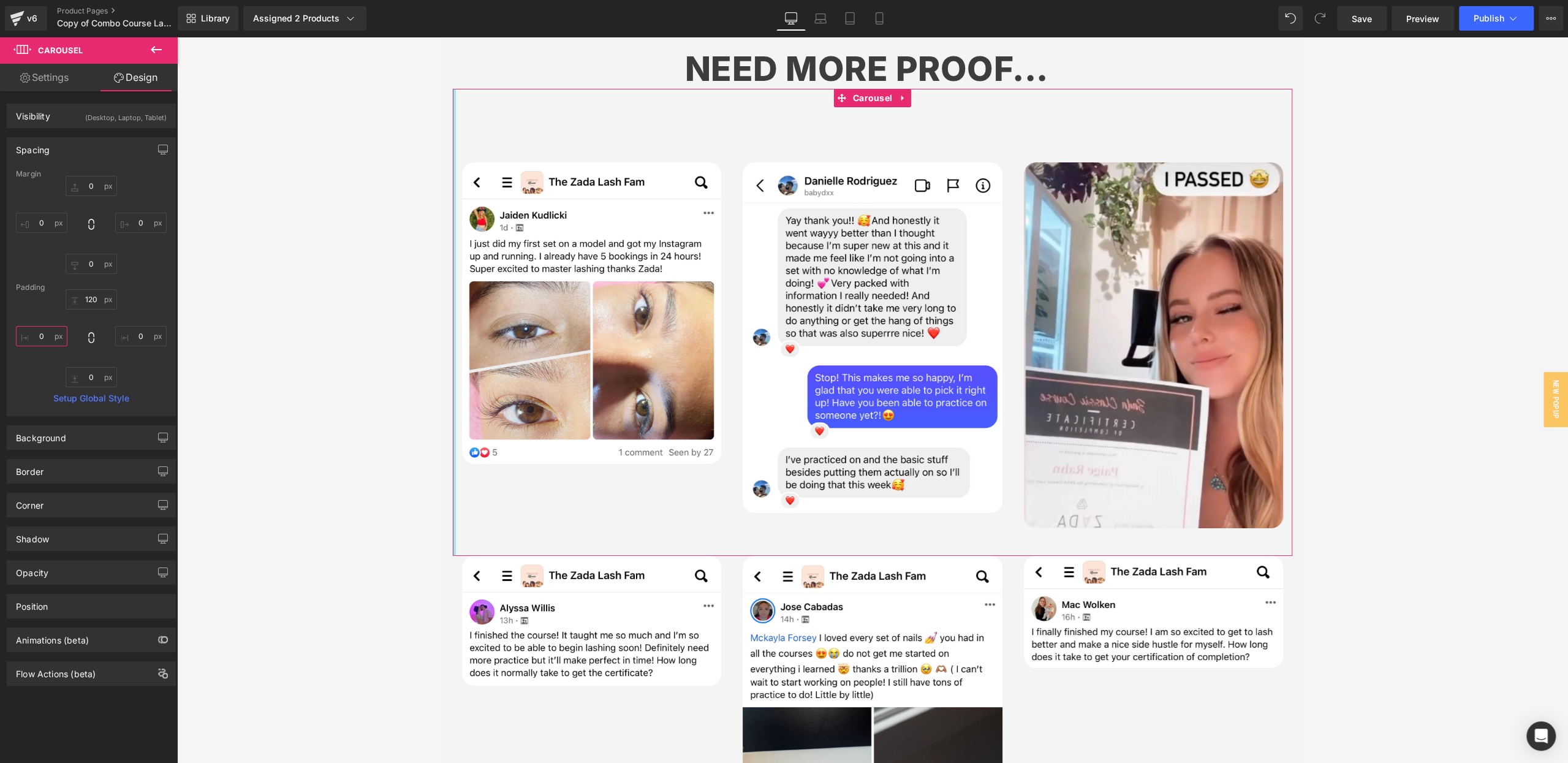
click at [38, 332] on input "text" at bounding box center [42, 336] width 51 height 20
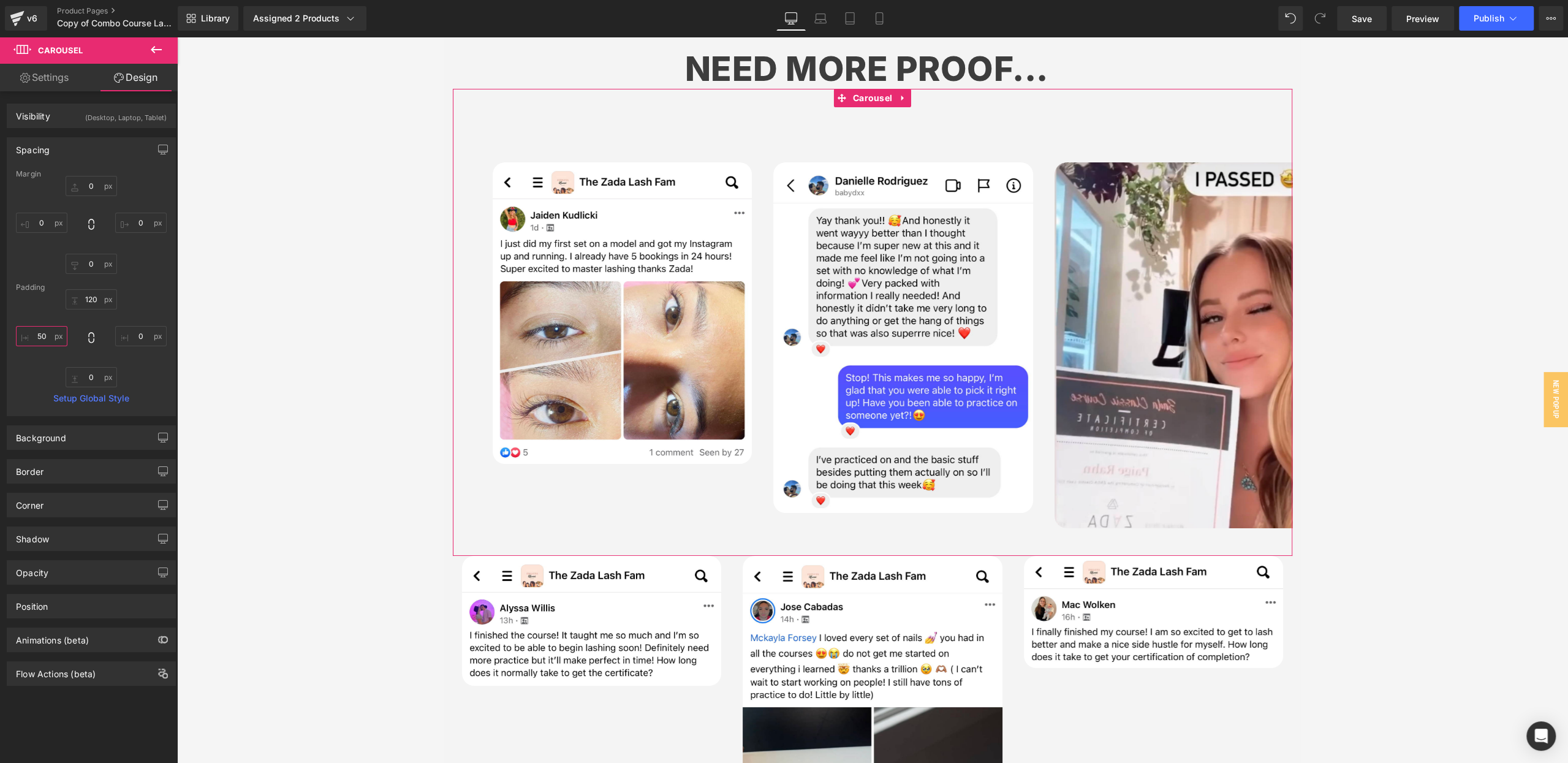
type input "5"
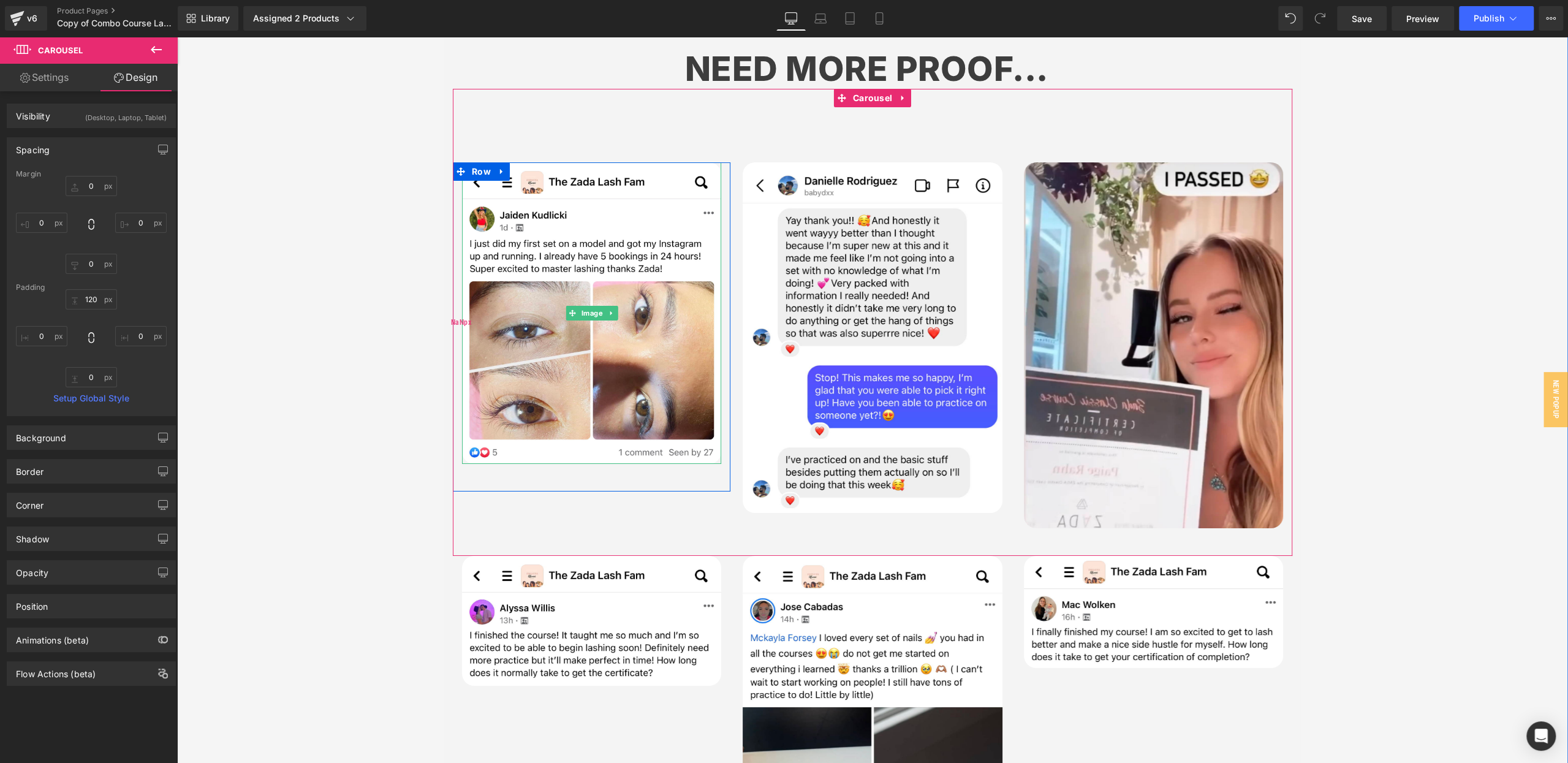
click at [549, 218] on img at bounding box center [591, 313] width 259 height 302
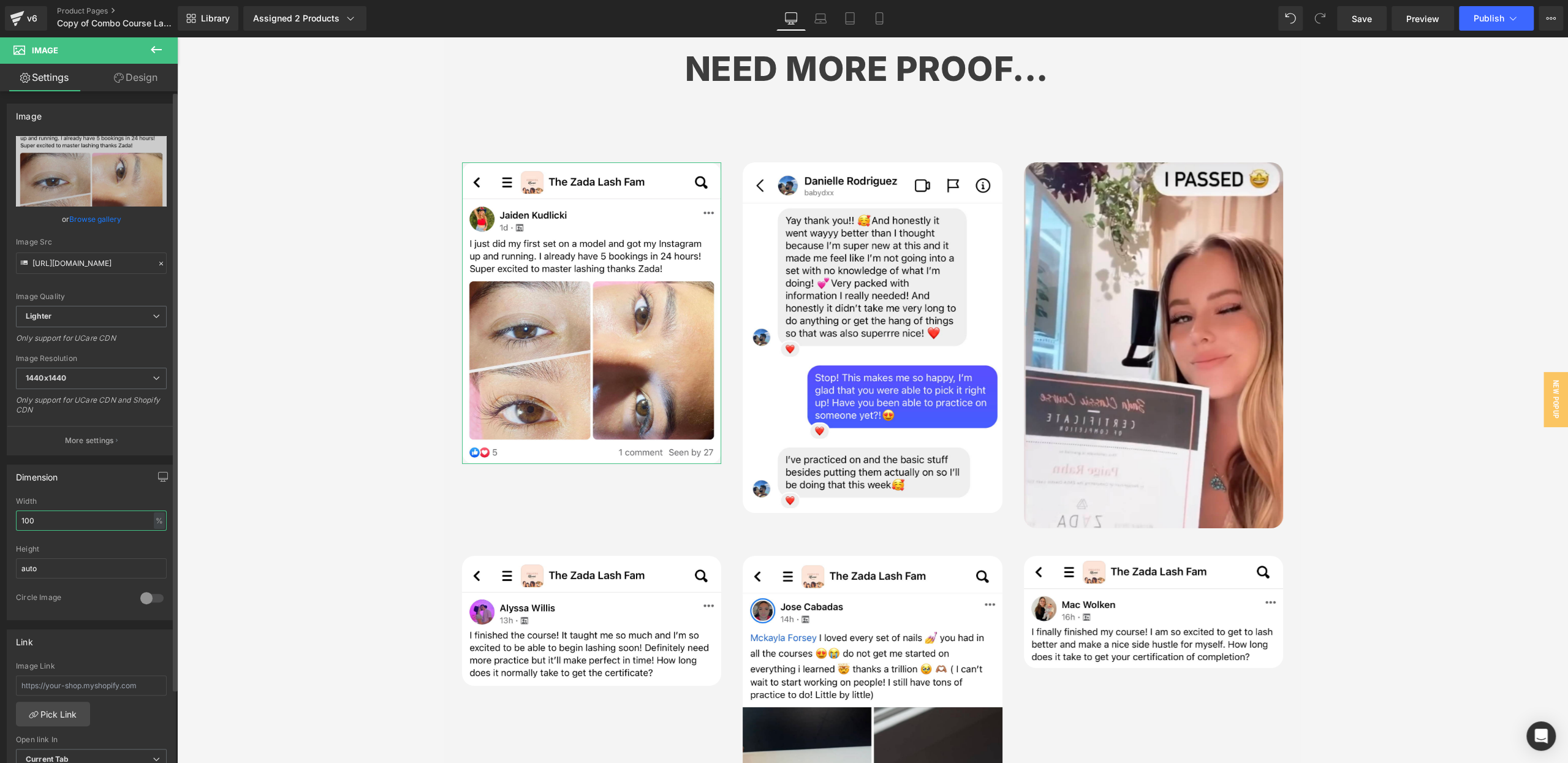
click at [22, 520] on input "100" at bounding box center [92, 521] width 151 height 20
type input "80"
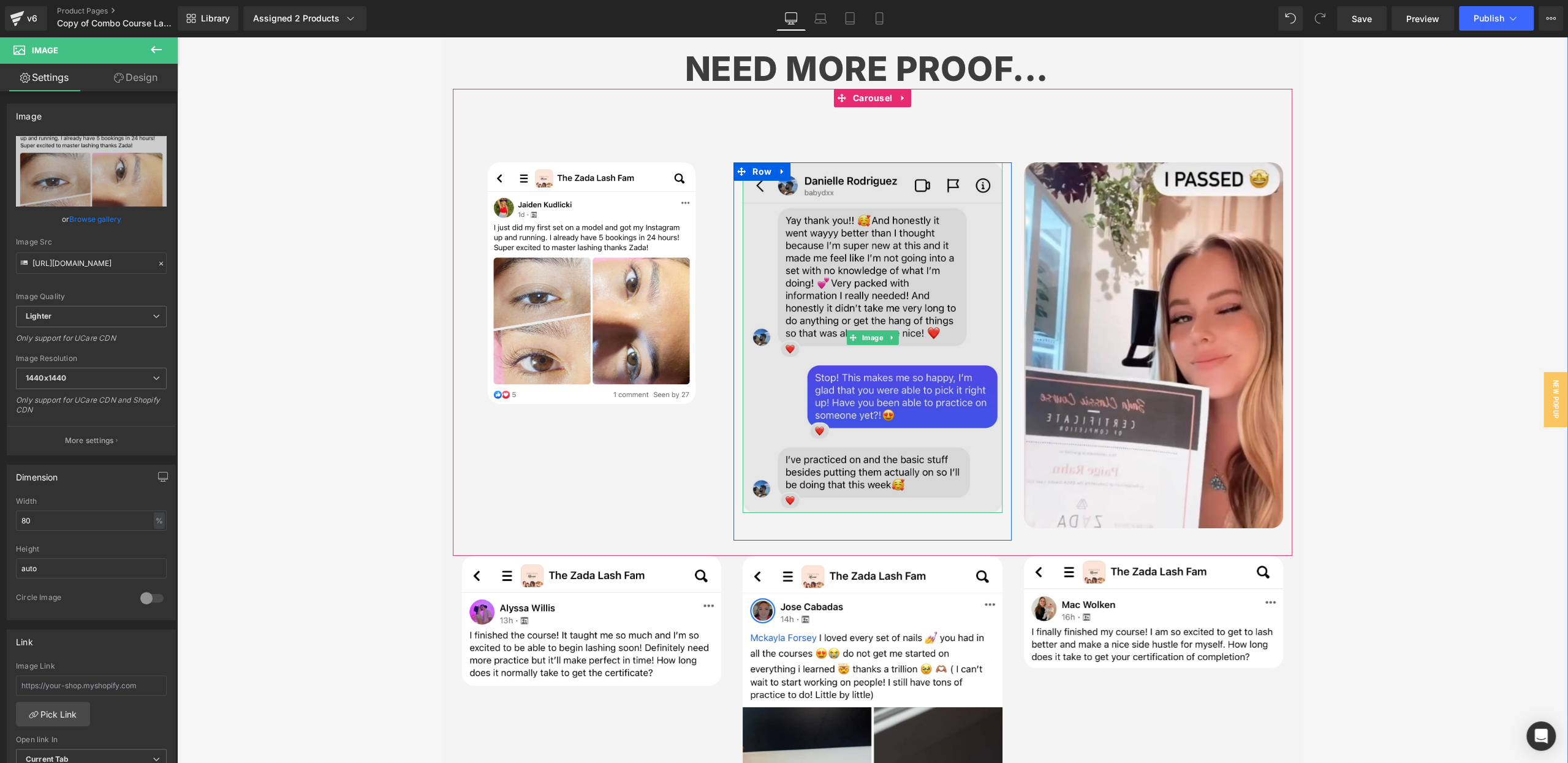
click at [880, 269] on img at bounding box center [872, 337] width 259 height 350
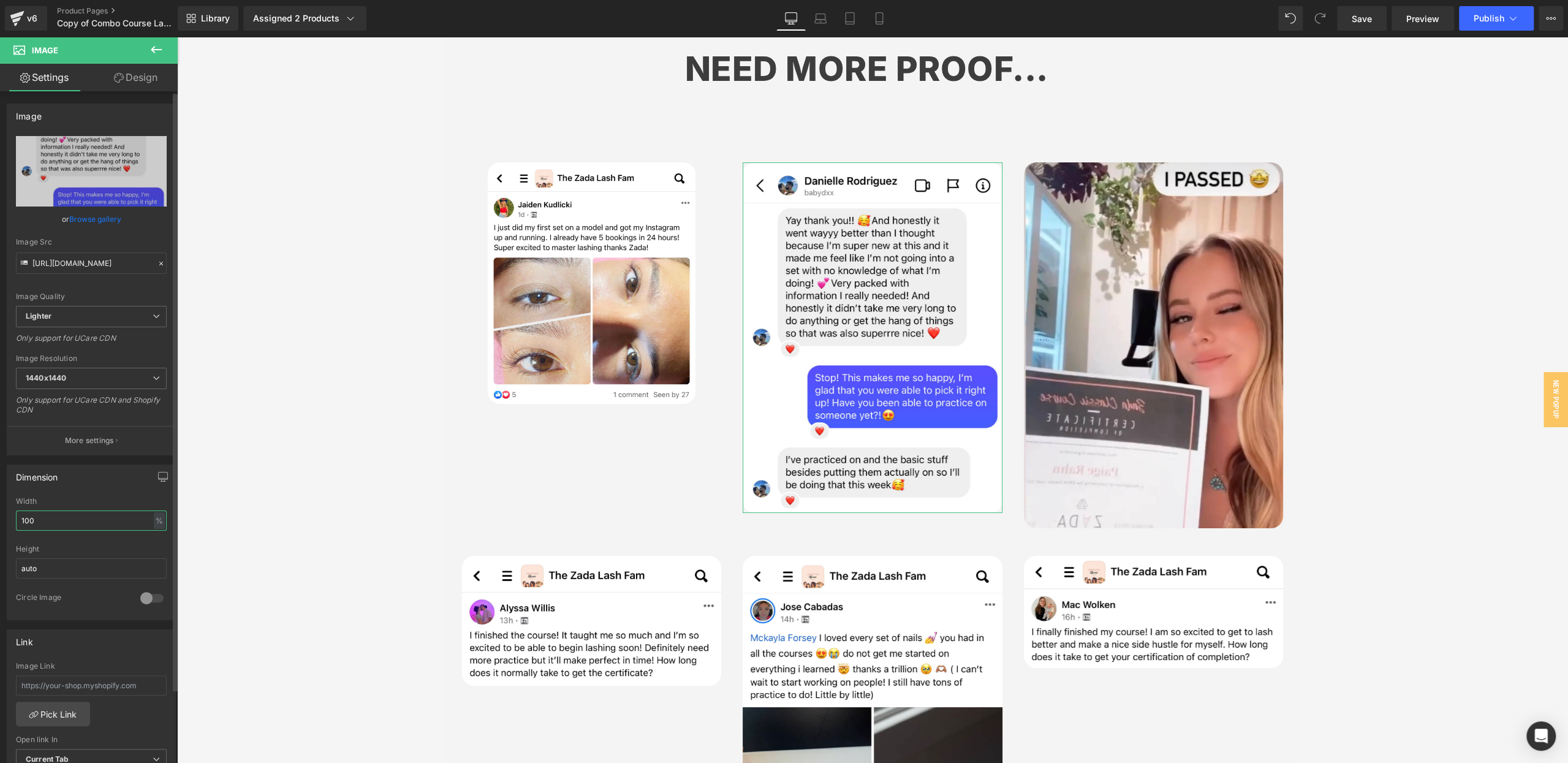
click at [33, 521] on input "100" at bounding box center [92, 521] width 151 height 20
type input "80"
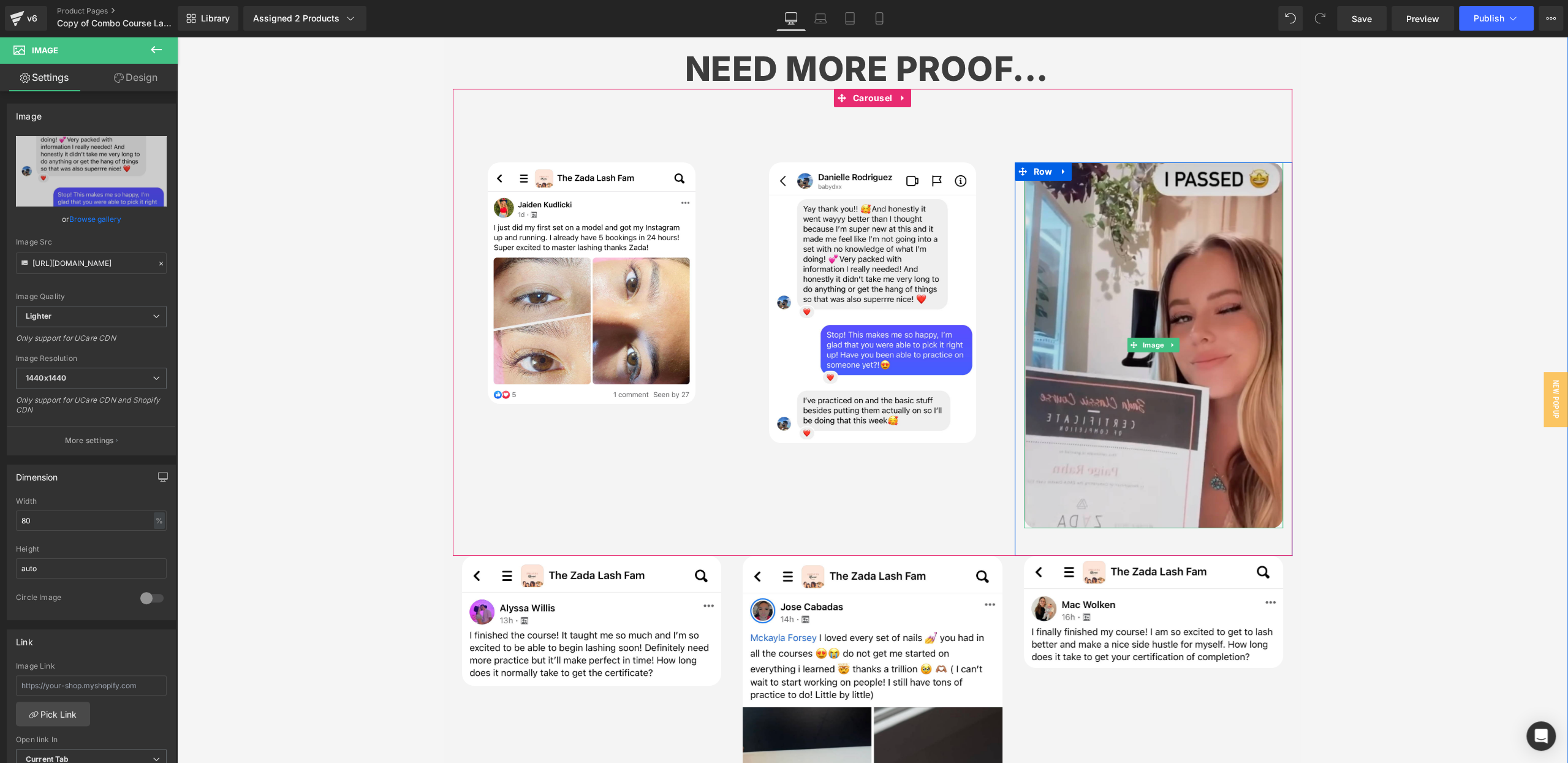
click at [1158, 282] on img at bounding box center [1153, 345] width 259 height 366
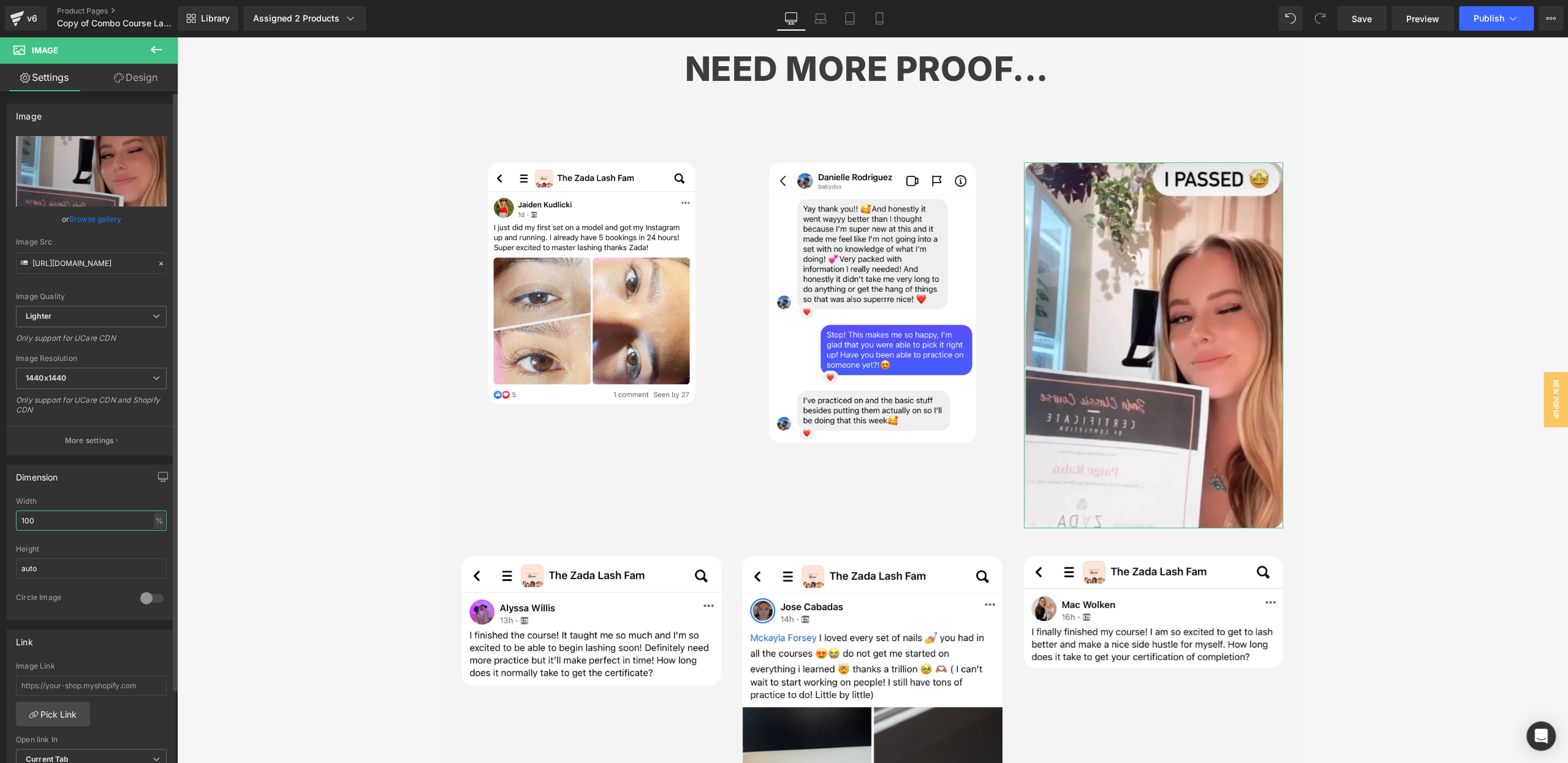
click at [61, 516] on input "100" at bounding box center [92, 521] width 151 height 20
type input "80"
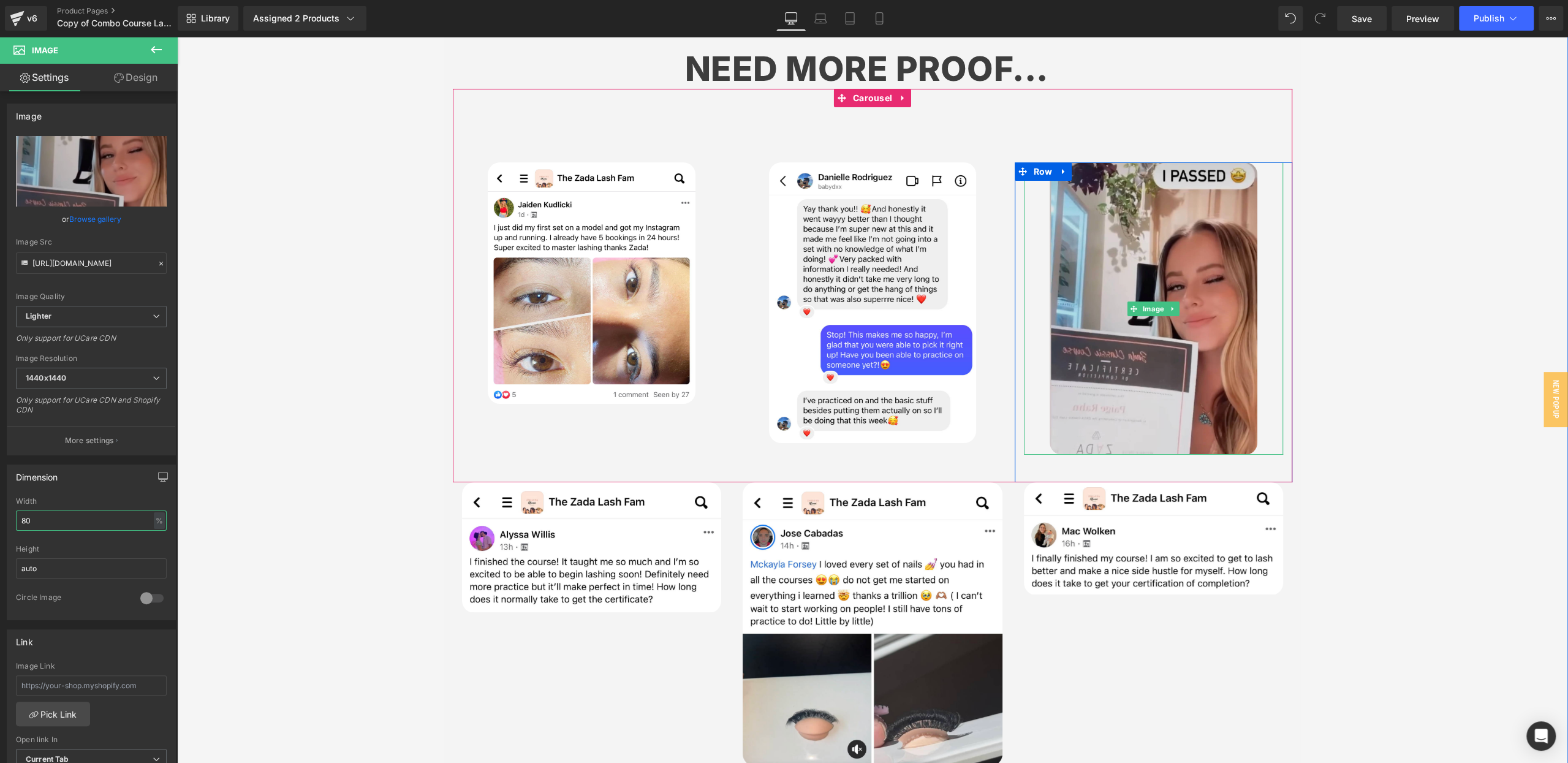
scroll to position [4356, 0]
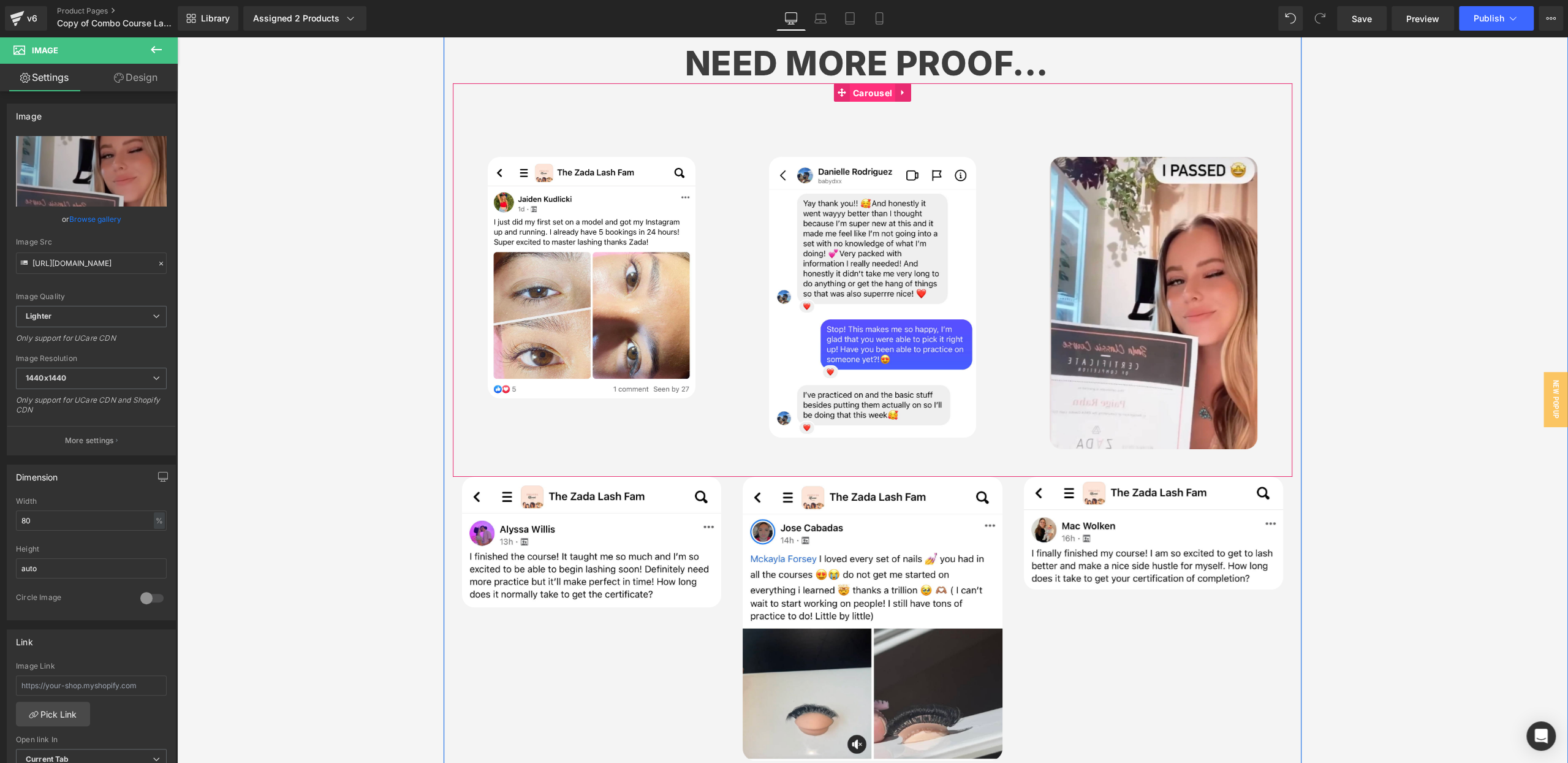
click at [864, 84] on span "Carousel" at bounding box center [872, 93] width 45 height 18
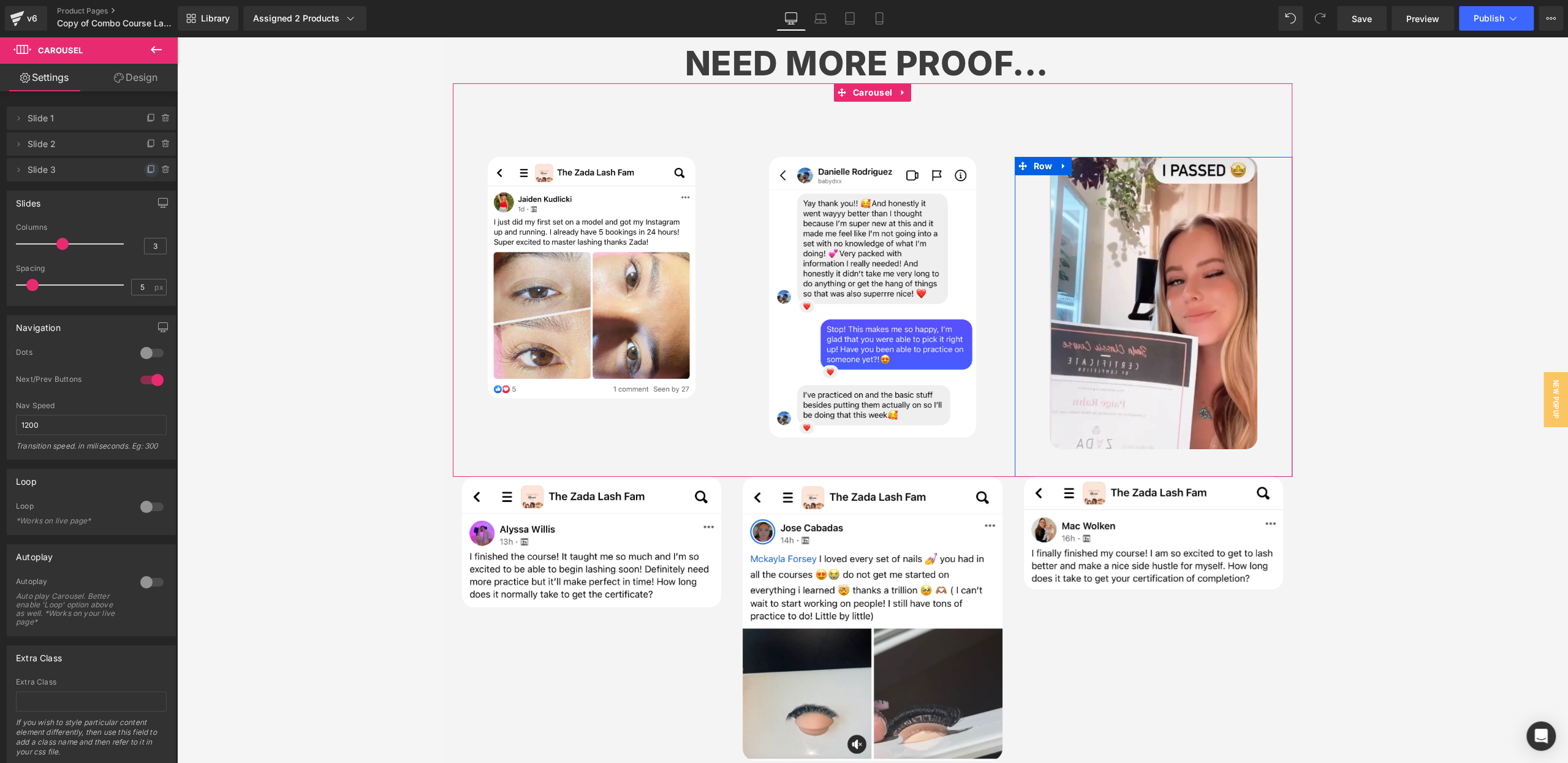
click at [149, 170] on icon at bounding box center [151, 168] width 5 height 6
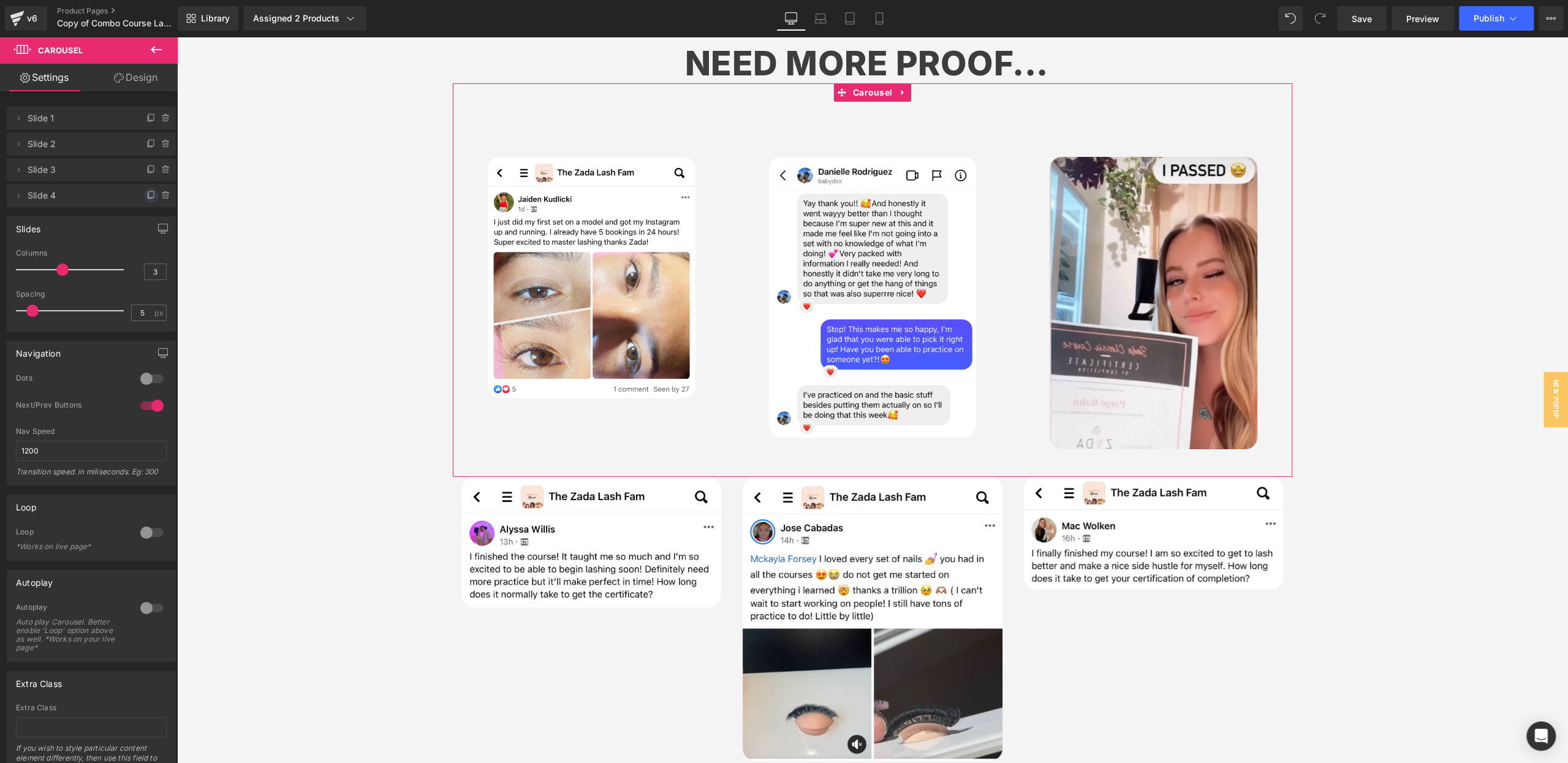
click at [146, 191] on icon at bounding box center [151, 195] width 10 height 10
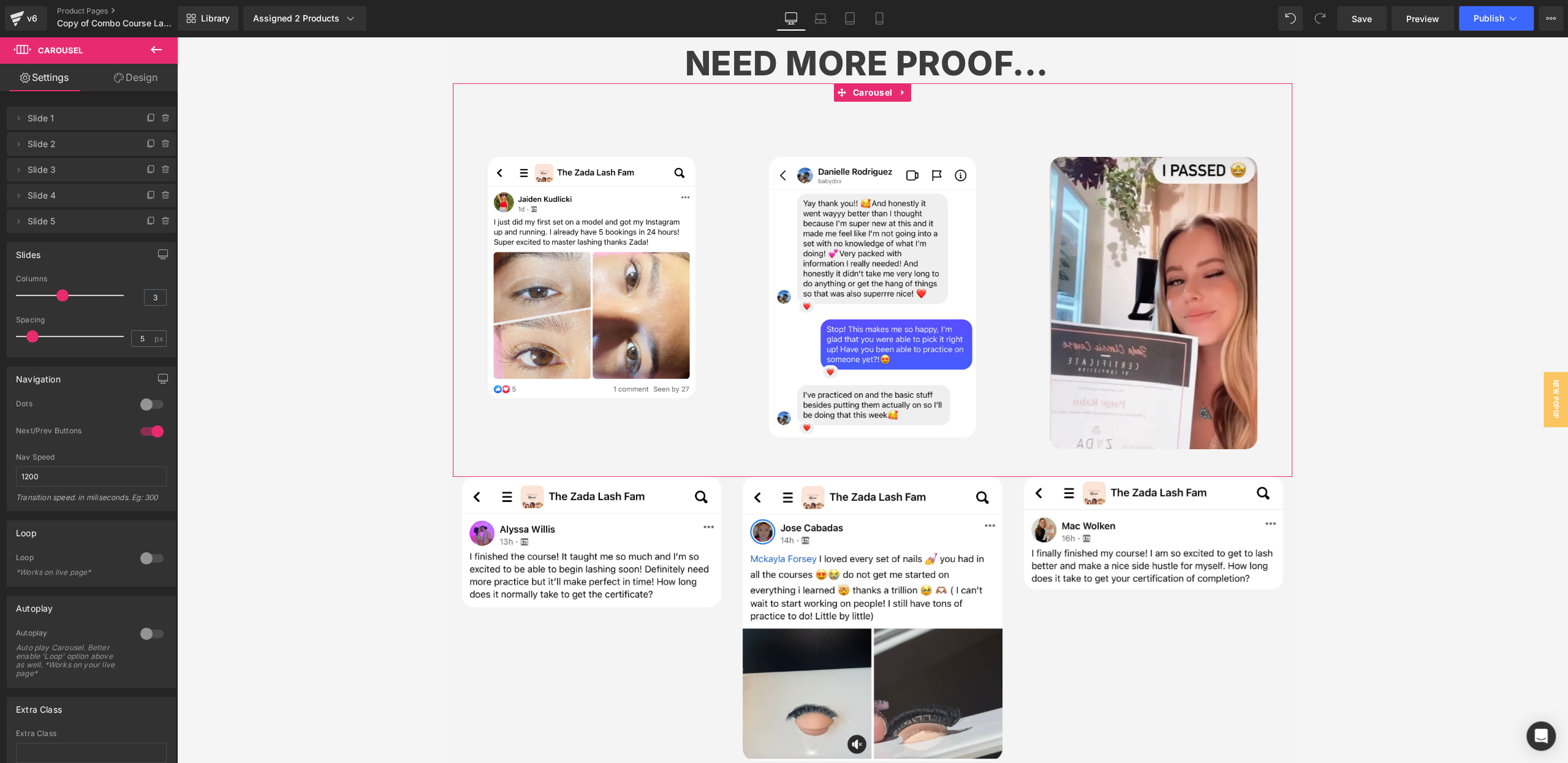
click at [144, 214] on div at bounding box center [160, 217] width 32 height 15
click at [147, 220] on icon at bounding box center [149, 222] width 5 height 5
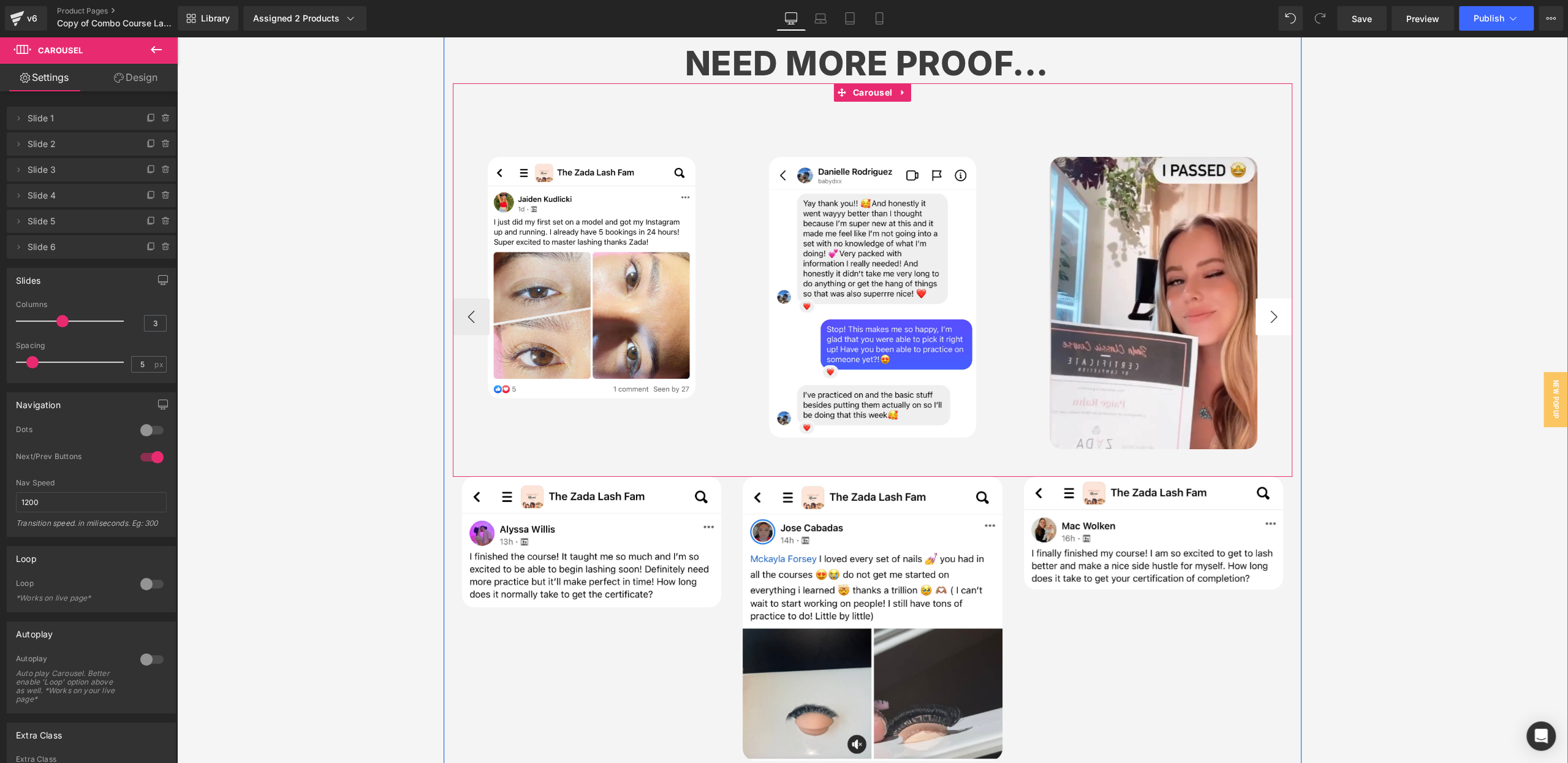
click at [1276, 298] on button "›" at bounding box center [1273, 317] width 37 height 37
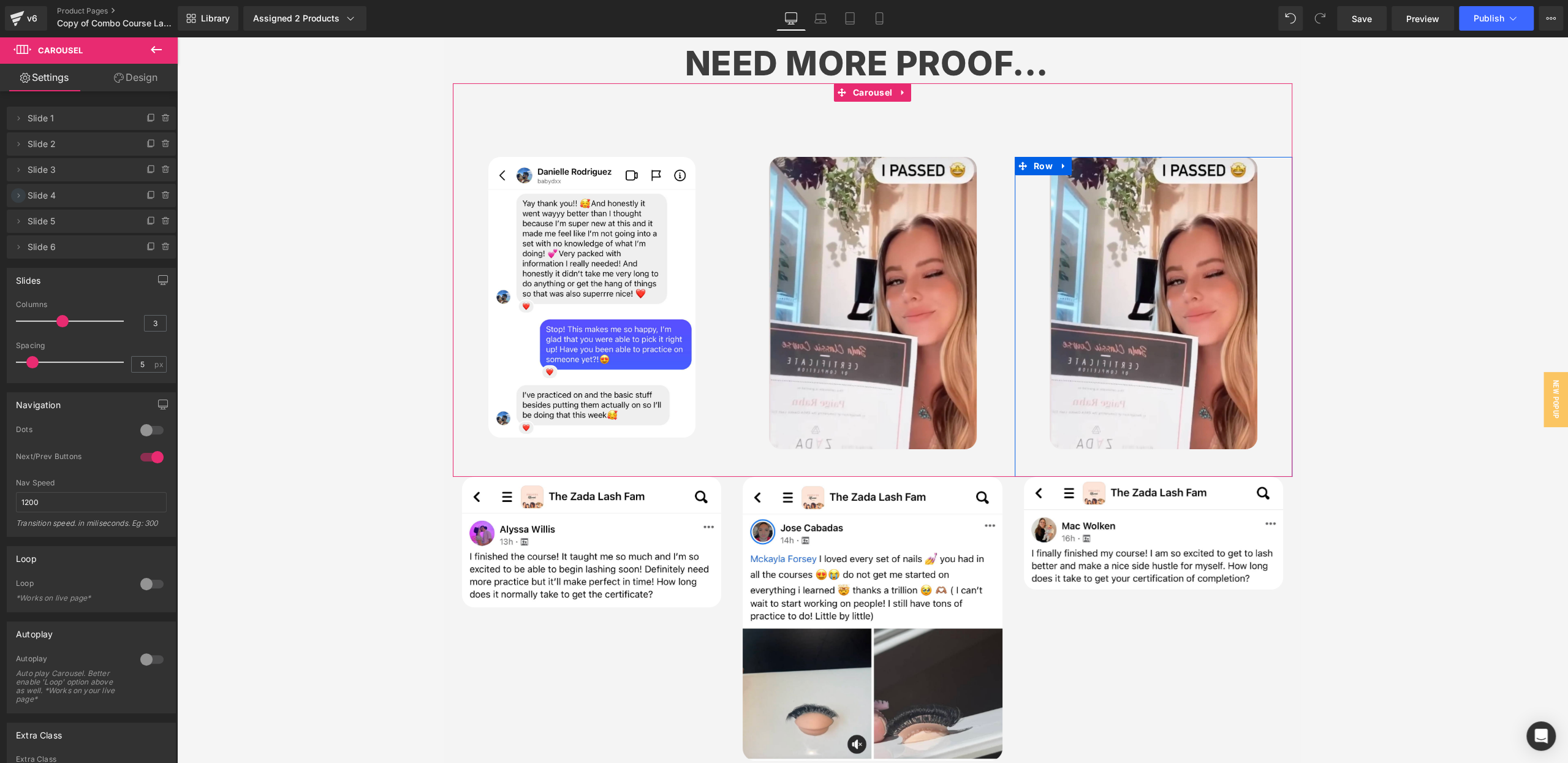
click at [15, 194] on icon at bounding box center [18, 195] width 10 height 10
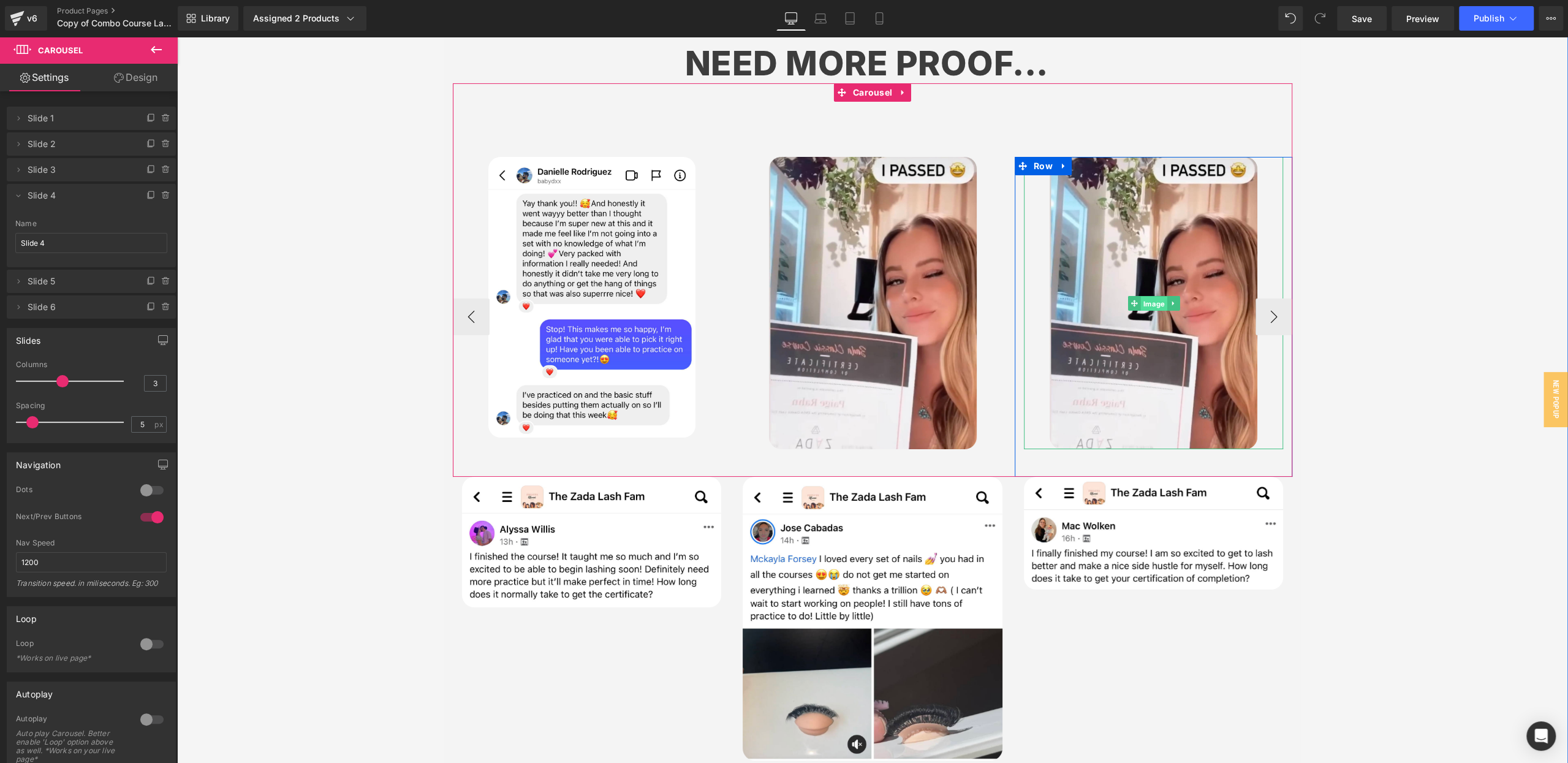
click at [1153, 296] on span "Image" at bounding box center [1153, 304] width 26 height 15
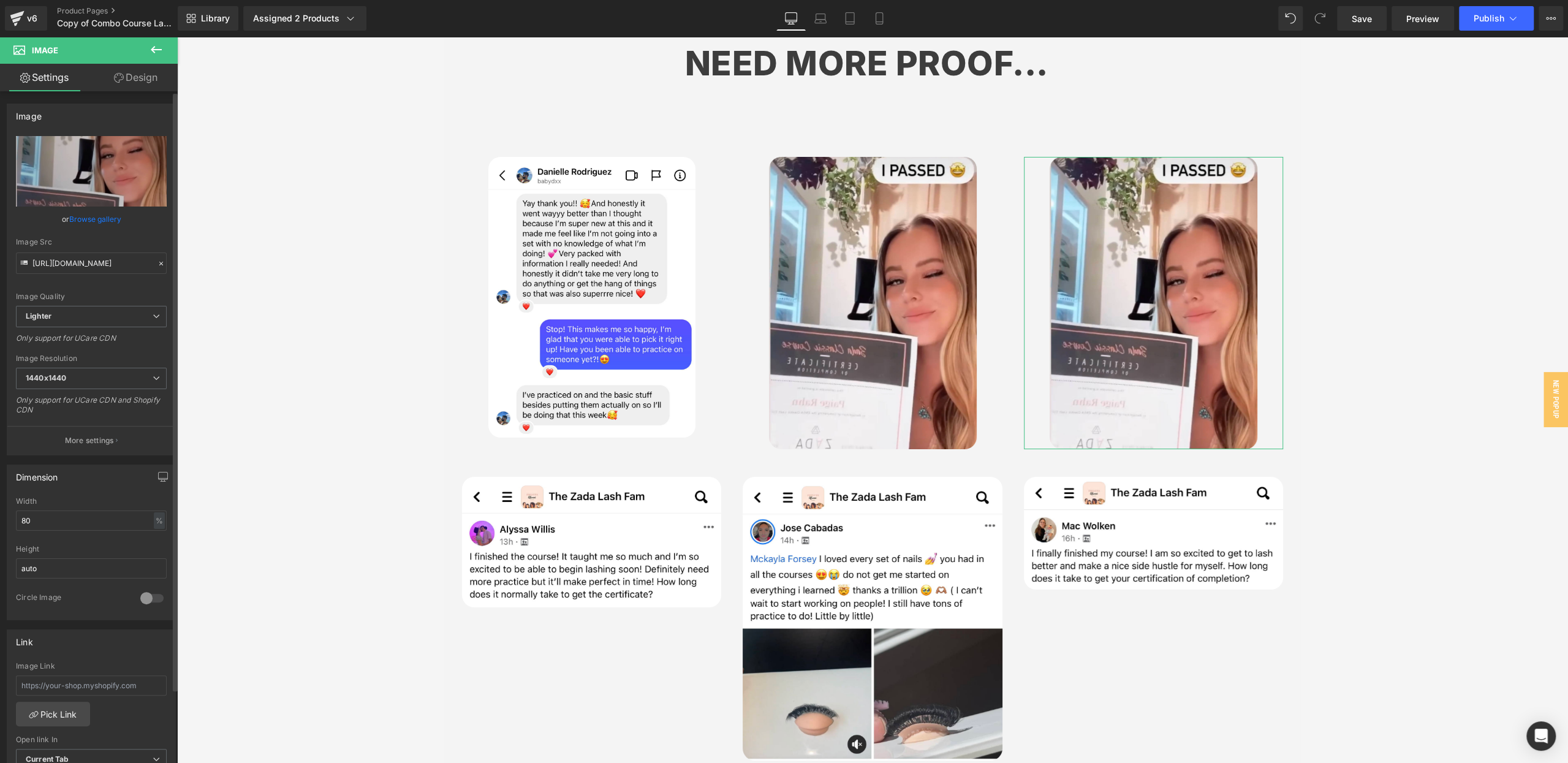
click at [85, 215] on link "Browse gallery" at bounding box center [95, 219] width 52 height 22
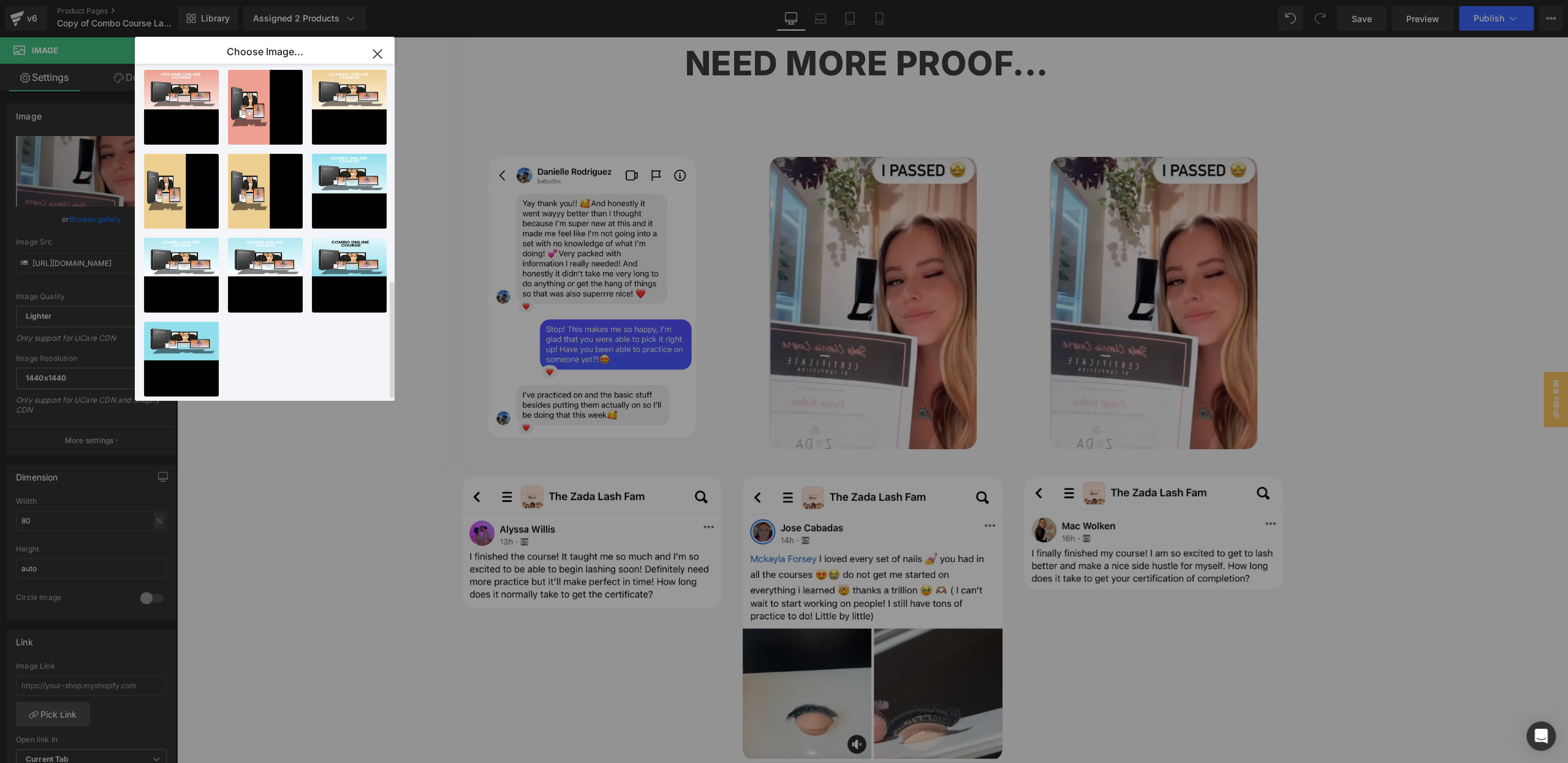
scroll to position [0, 0]
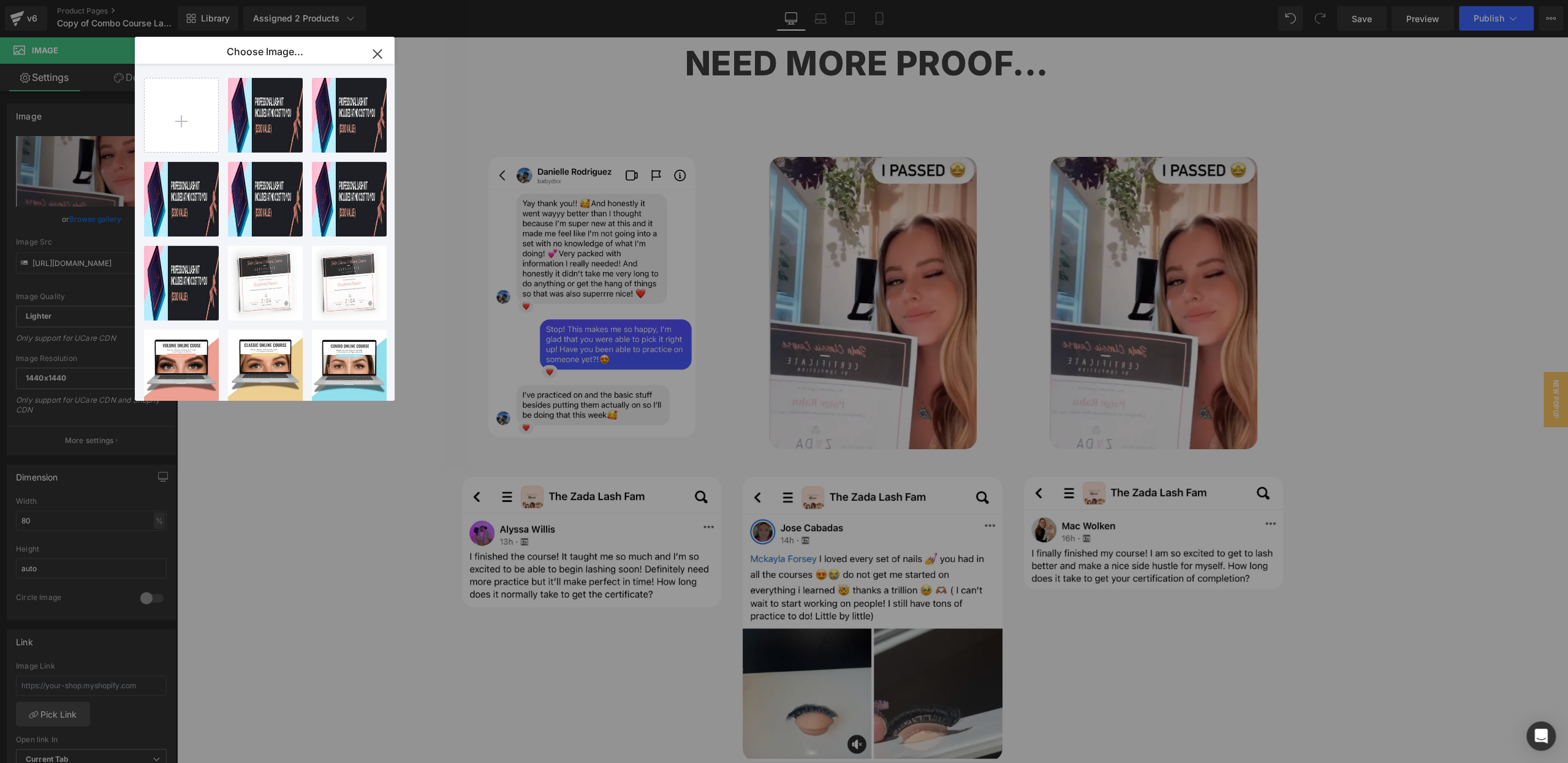
drag, startPoint x: 374, startPoint y: 57, endPoint x: 248, endPoint y: 276, distance: 252.7
click at [374, 57] on icon "button" at bounding box center [377, 54] width 8 height 8
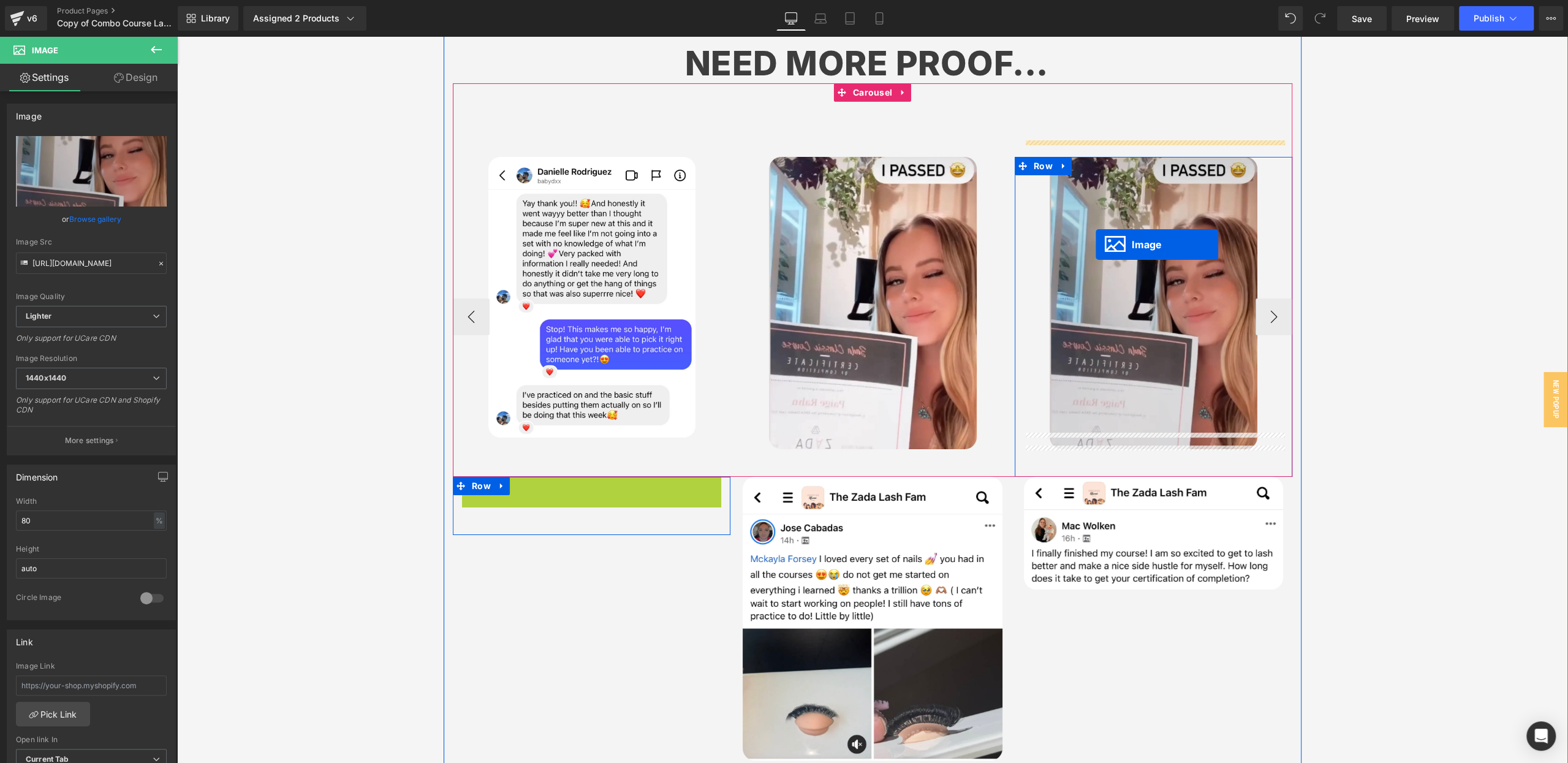
drag, startPoint x: 572, startPoint y: 521, endPoint x: 1095, endPoint y: 244, distance: 591.8
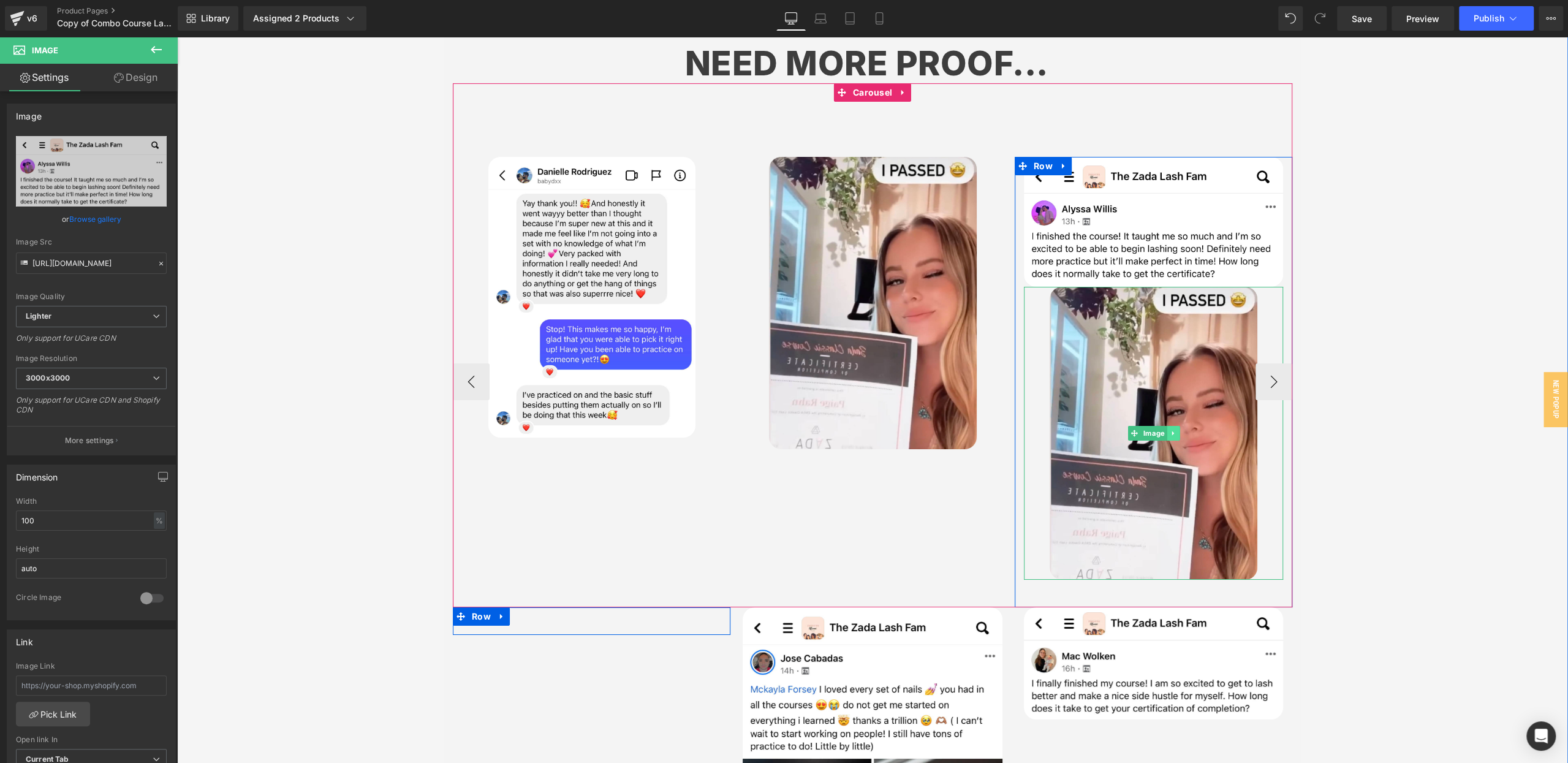
click at [1175, 430] on icon at bounding box center [1173, 433] width 7 height 7
click at [1178, 430] on icon at bounding box center [1179, 433] width 7 height 7
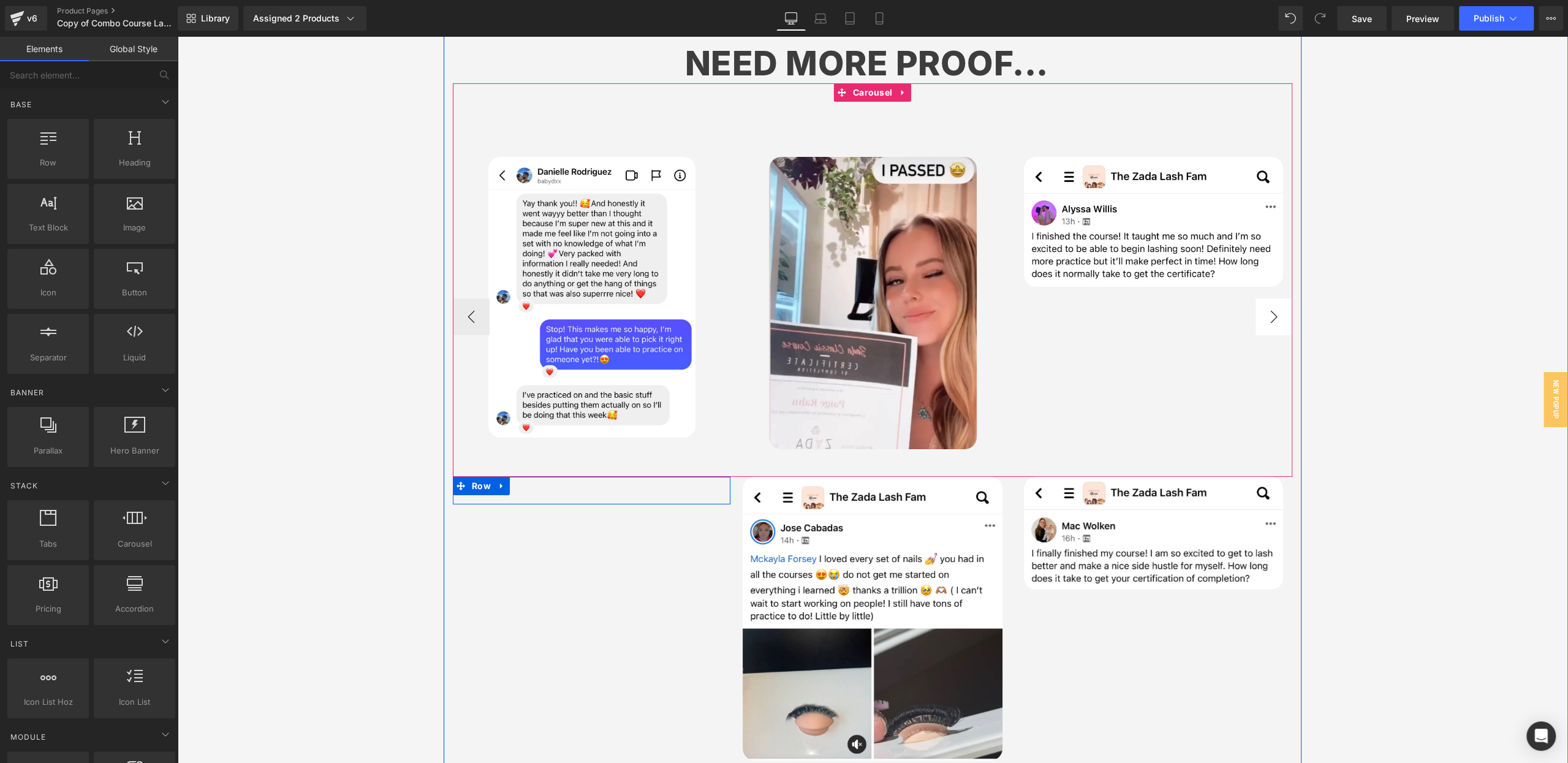
click at [1280, 302] on button "›" at bounding box center [1273, 317] width 37 height 37
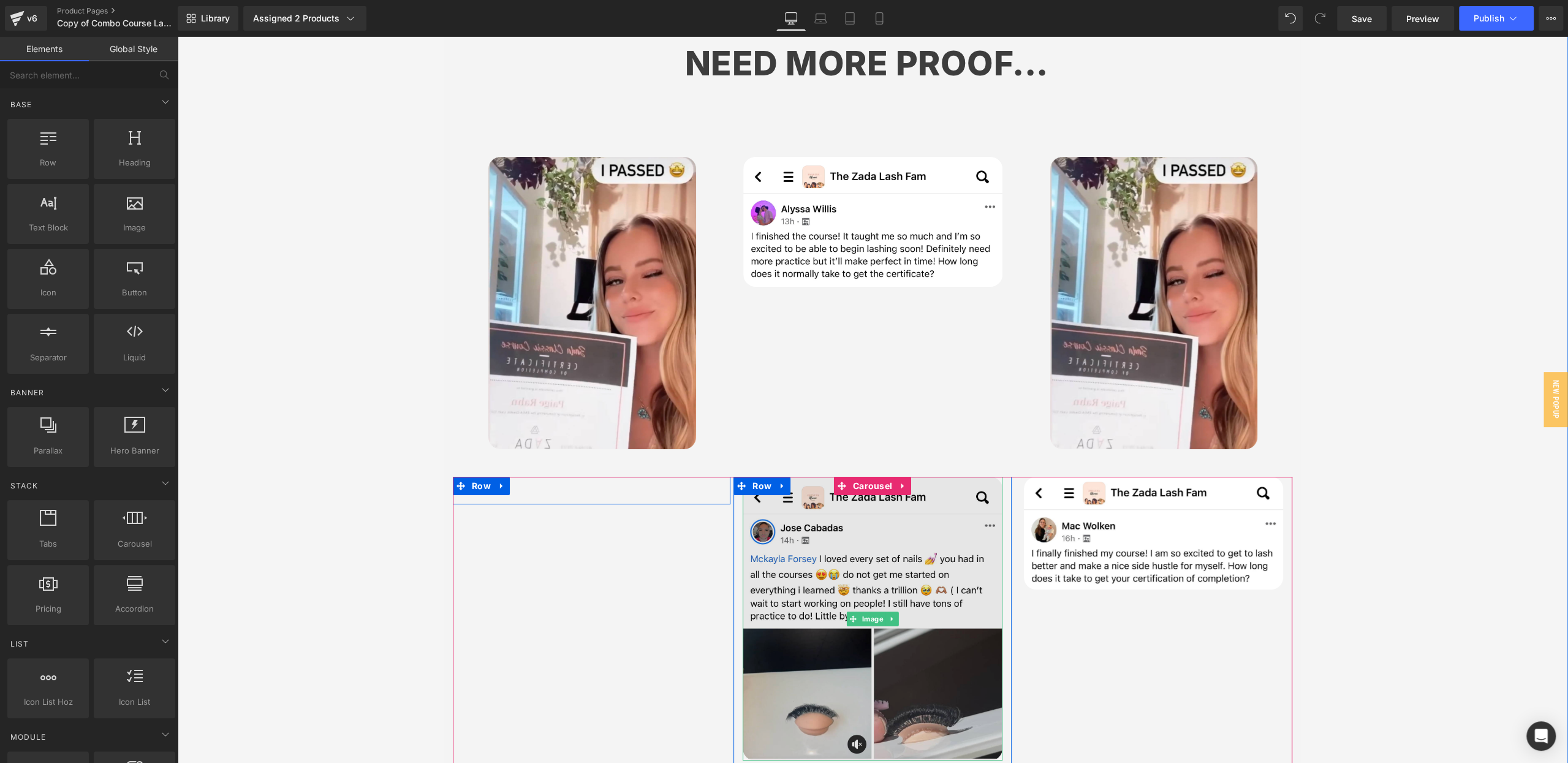
click at [849, 531] on img at bounding box center [872, 618] width 259 height 284
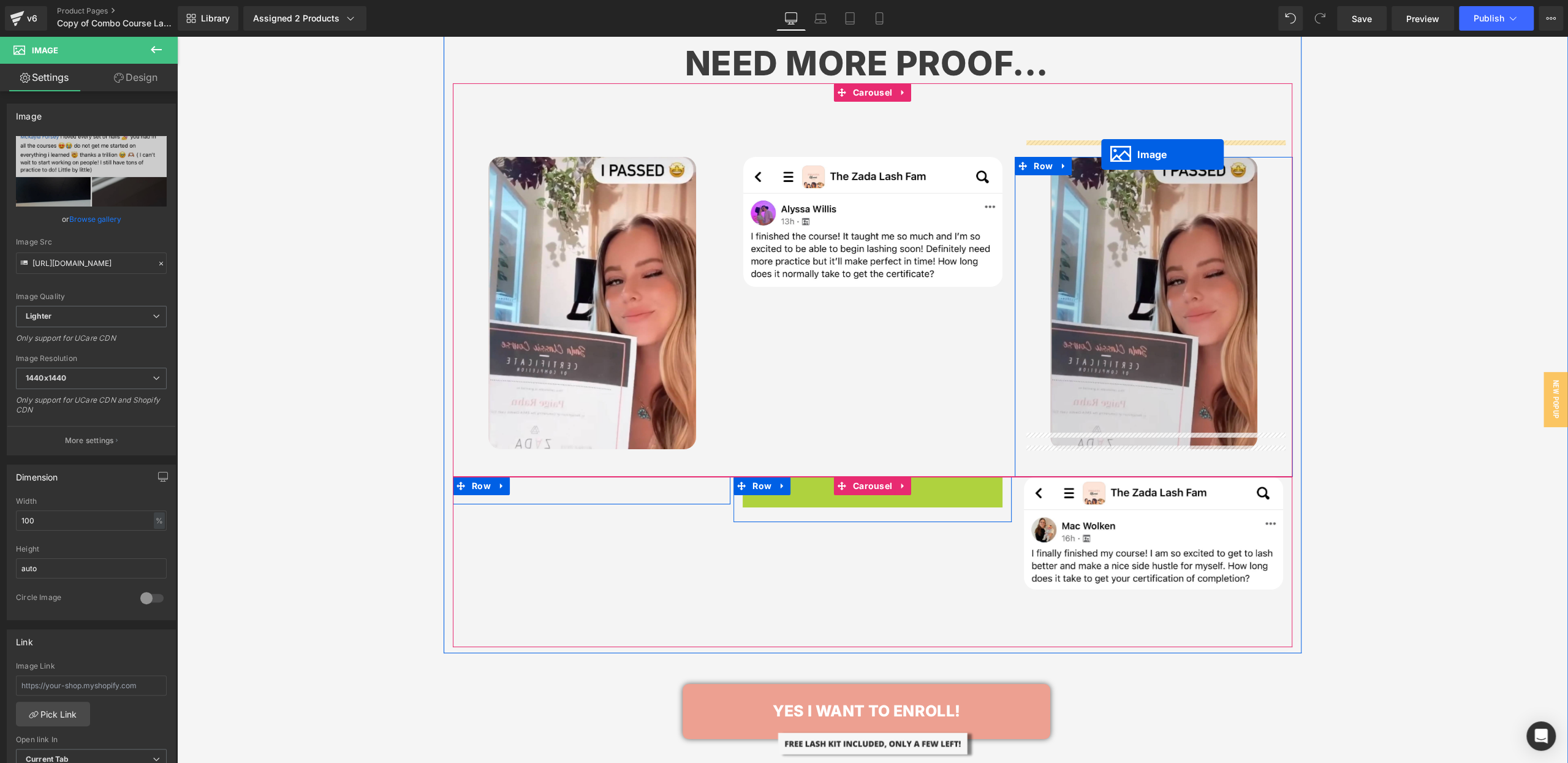
drag, startPoint x: 853, startPoint y: 598, endPoint x: 1101, endPoint y: 154, distance: 508.6
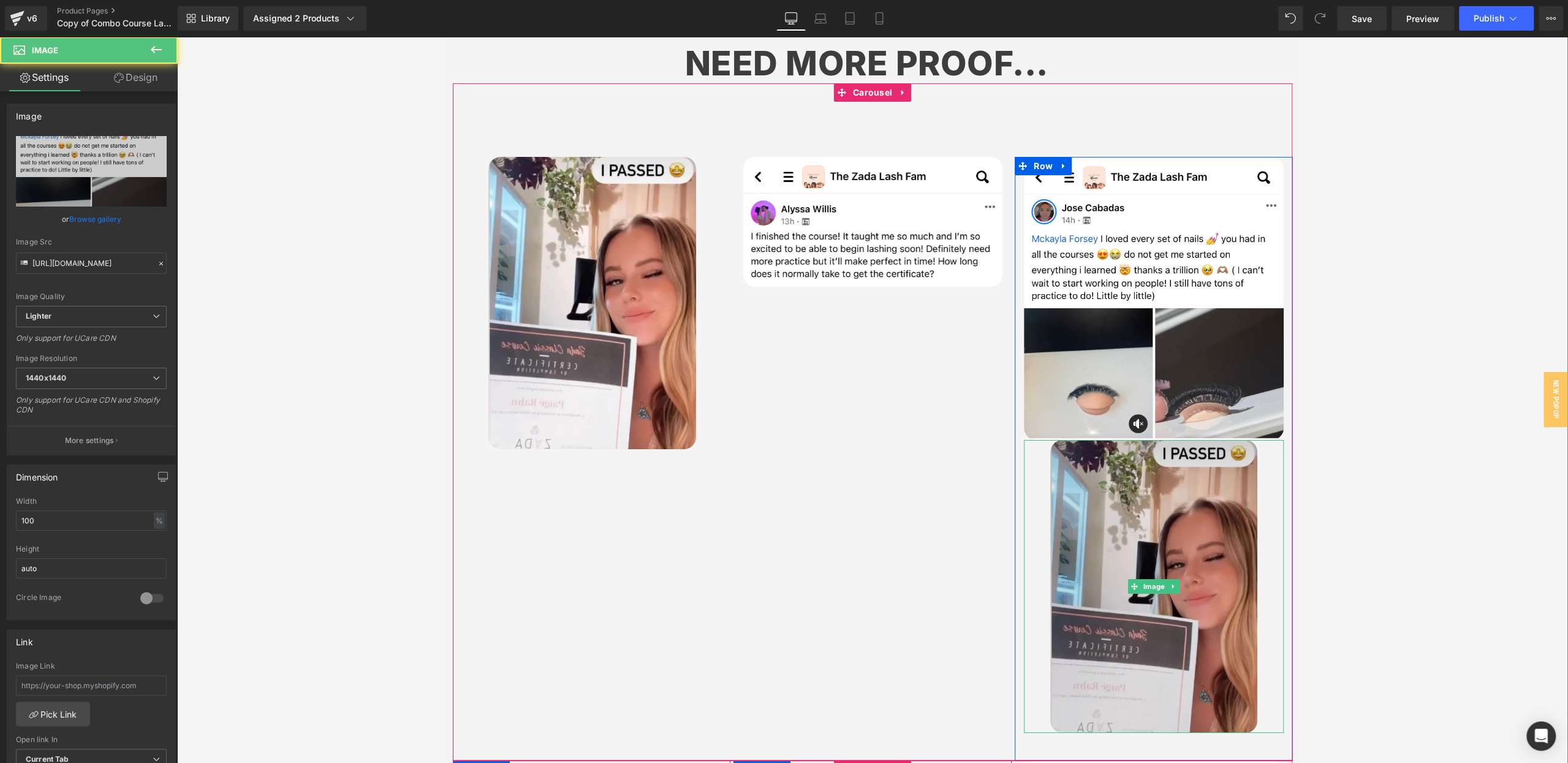
click at [1143, 500] on img at bounding box center [1154, 586] width 207 height 293
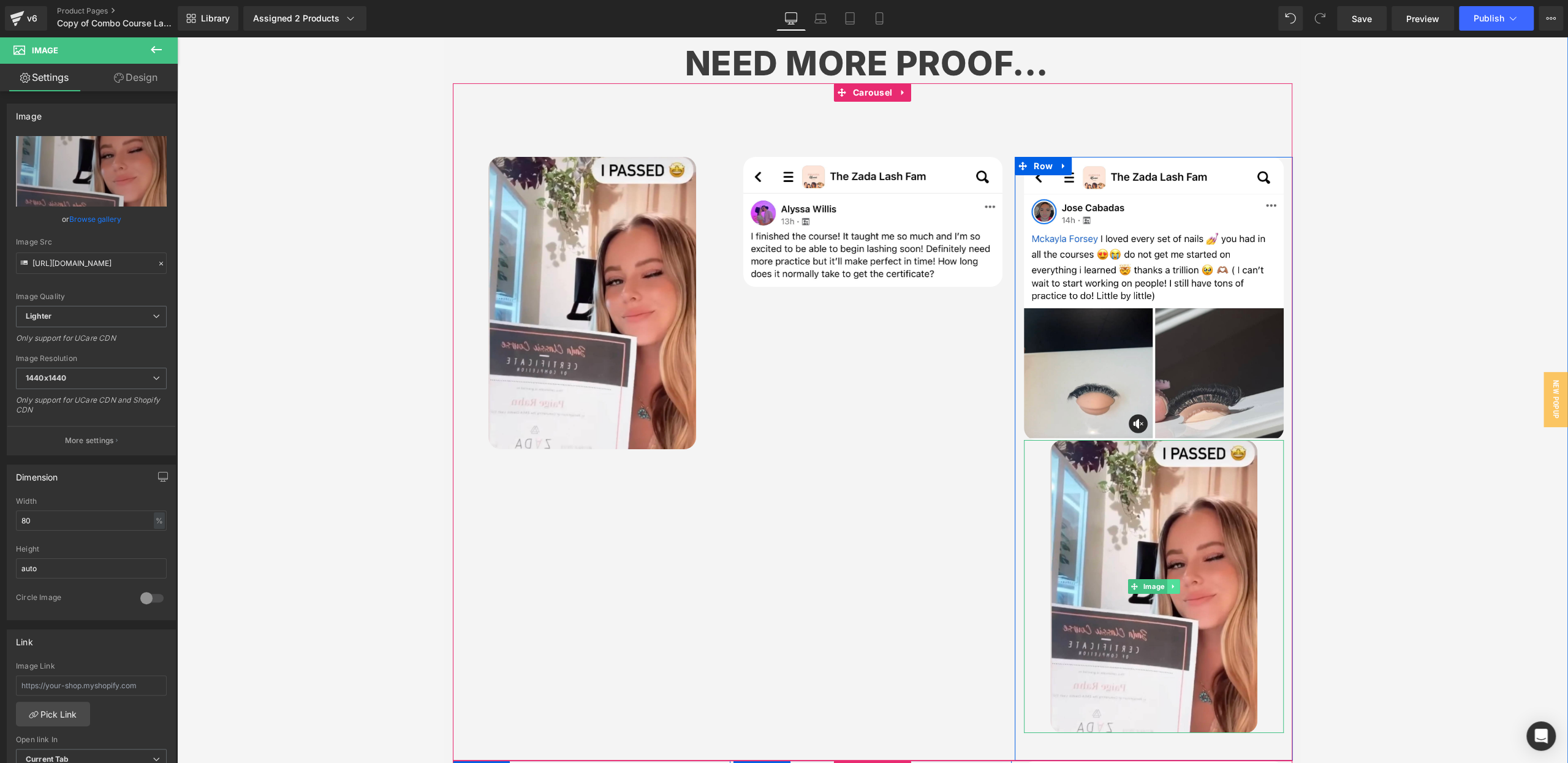
click at [1175, 583] on icon at bounding box center [1173, 586] width 7 height 7
click at [1178, 583] on icon at bounding box center [1180, 586] width 7 height 7
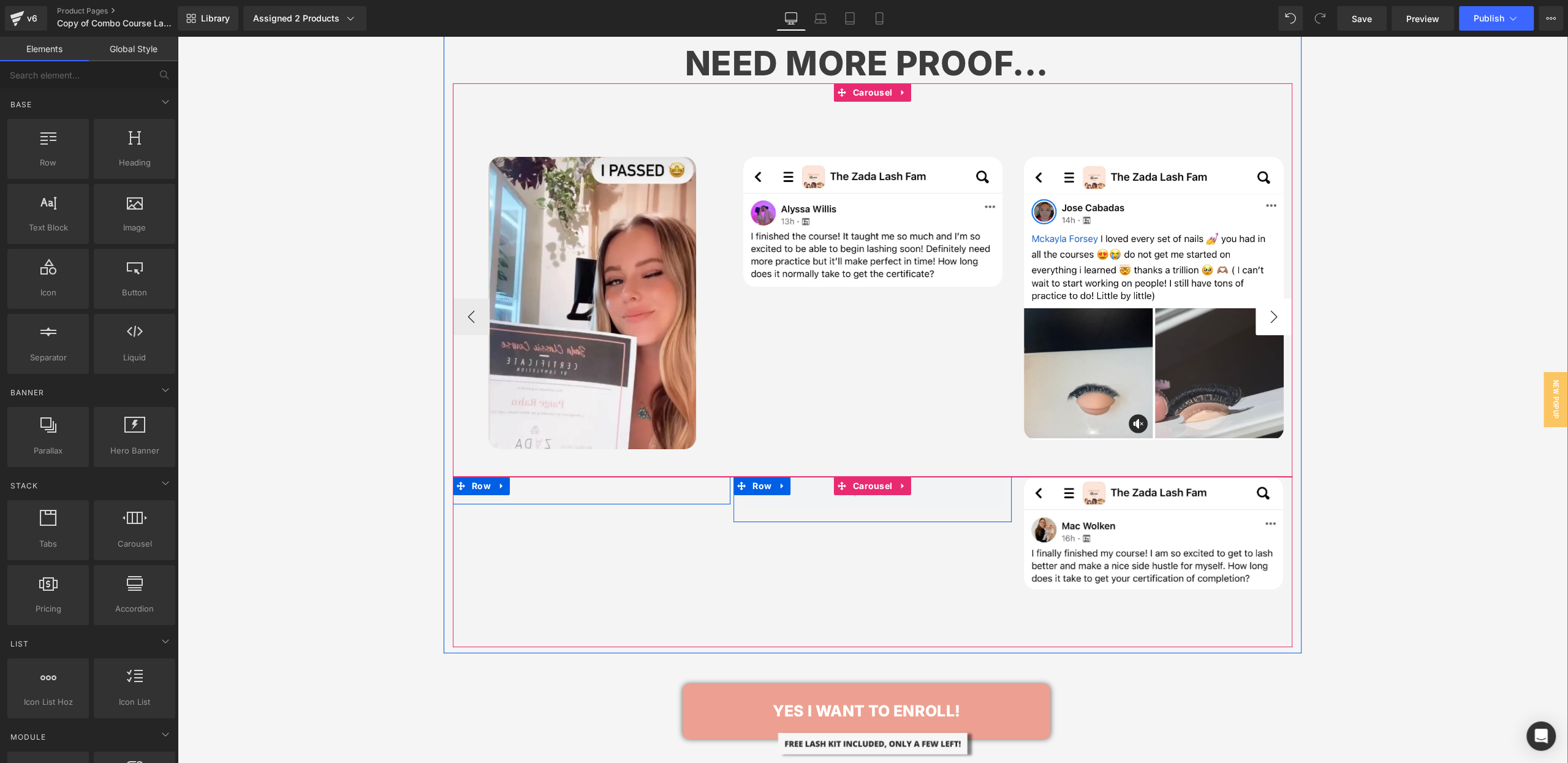
click at [1267, 298] on button "›" at bounding box center [1273, 317] width 37 height 37
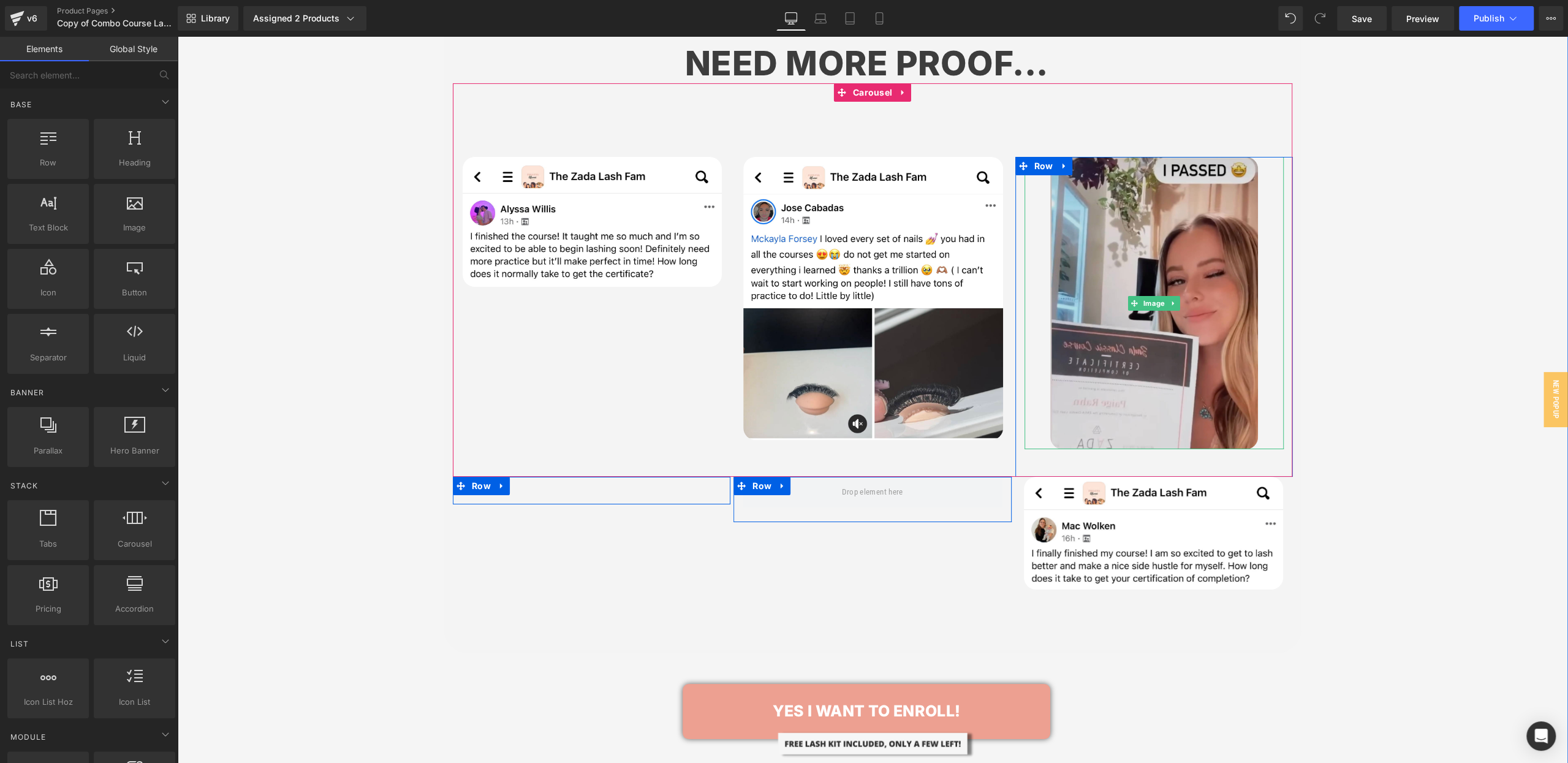
click at [1196, 220] on img at bounding box center [1154, 303] width 207 height 293
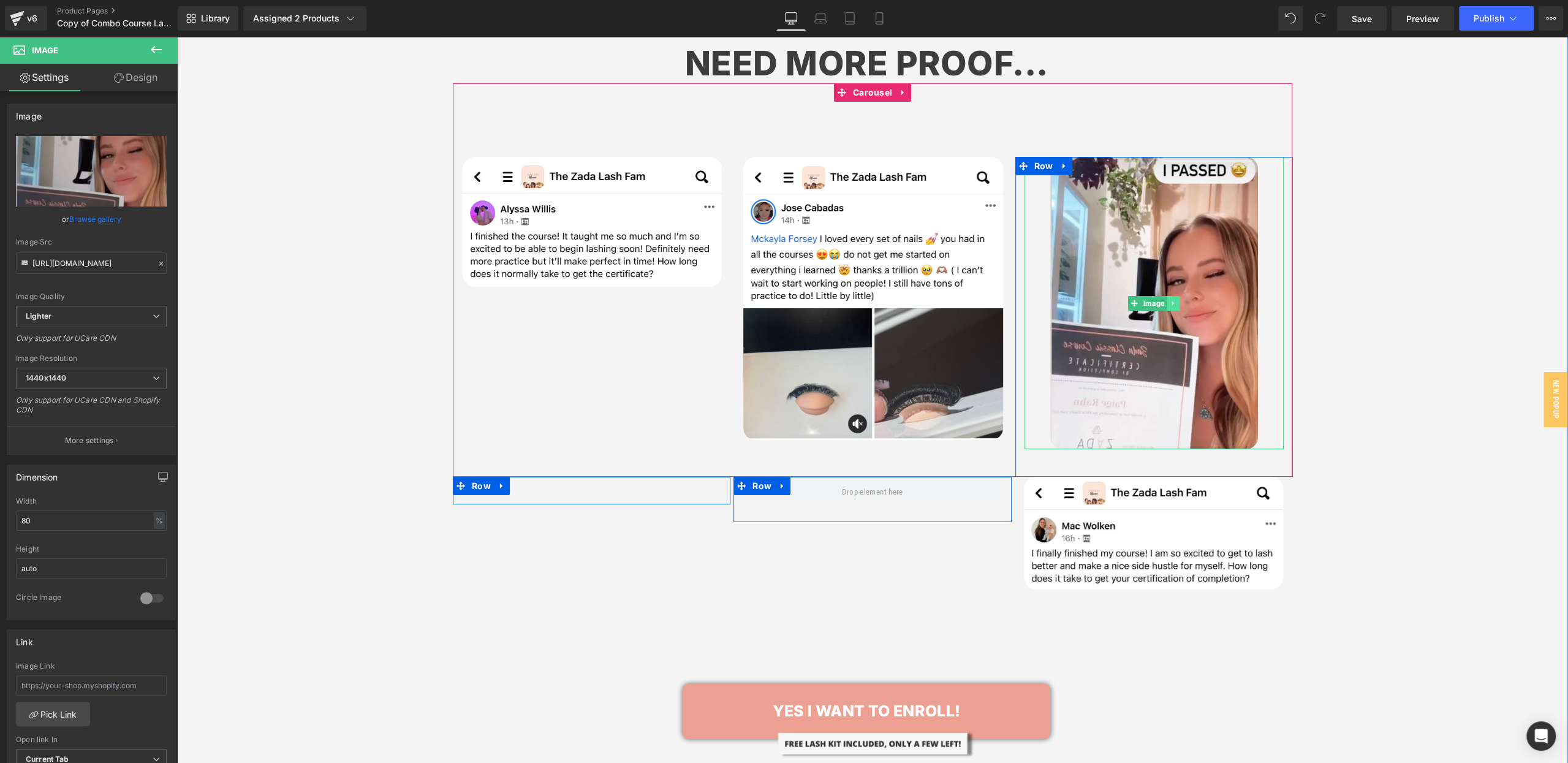
click at [1174, 300] on icon at bounding box center [1173, 303] width 7 height 7
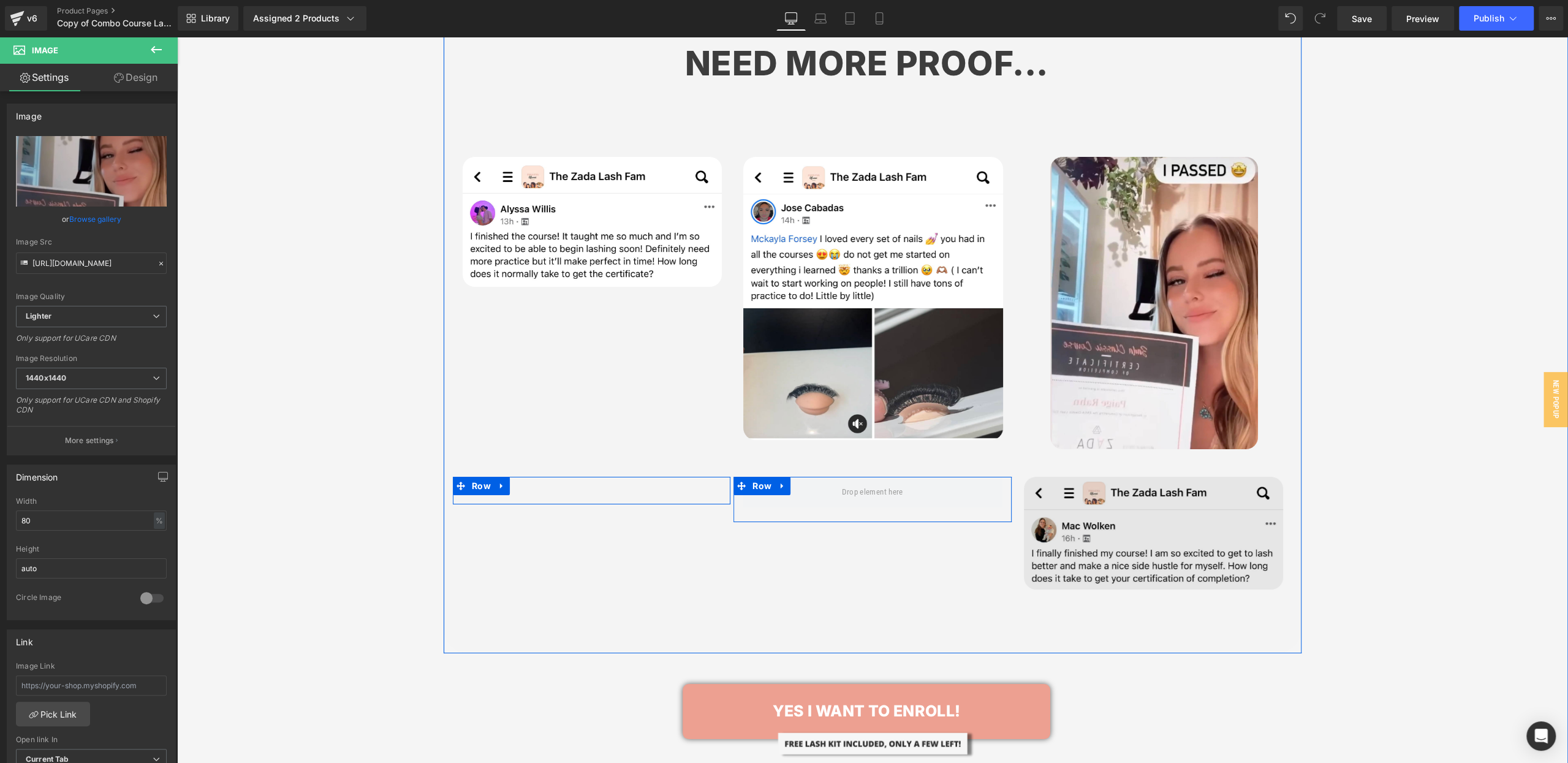
click at [1088, 498] on img at bounding box center [1153, 533] width 259 height 112
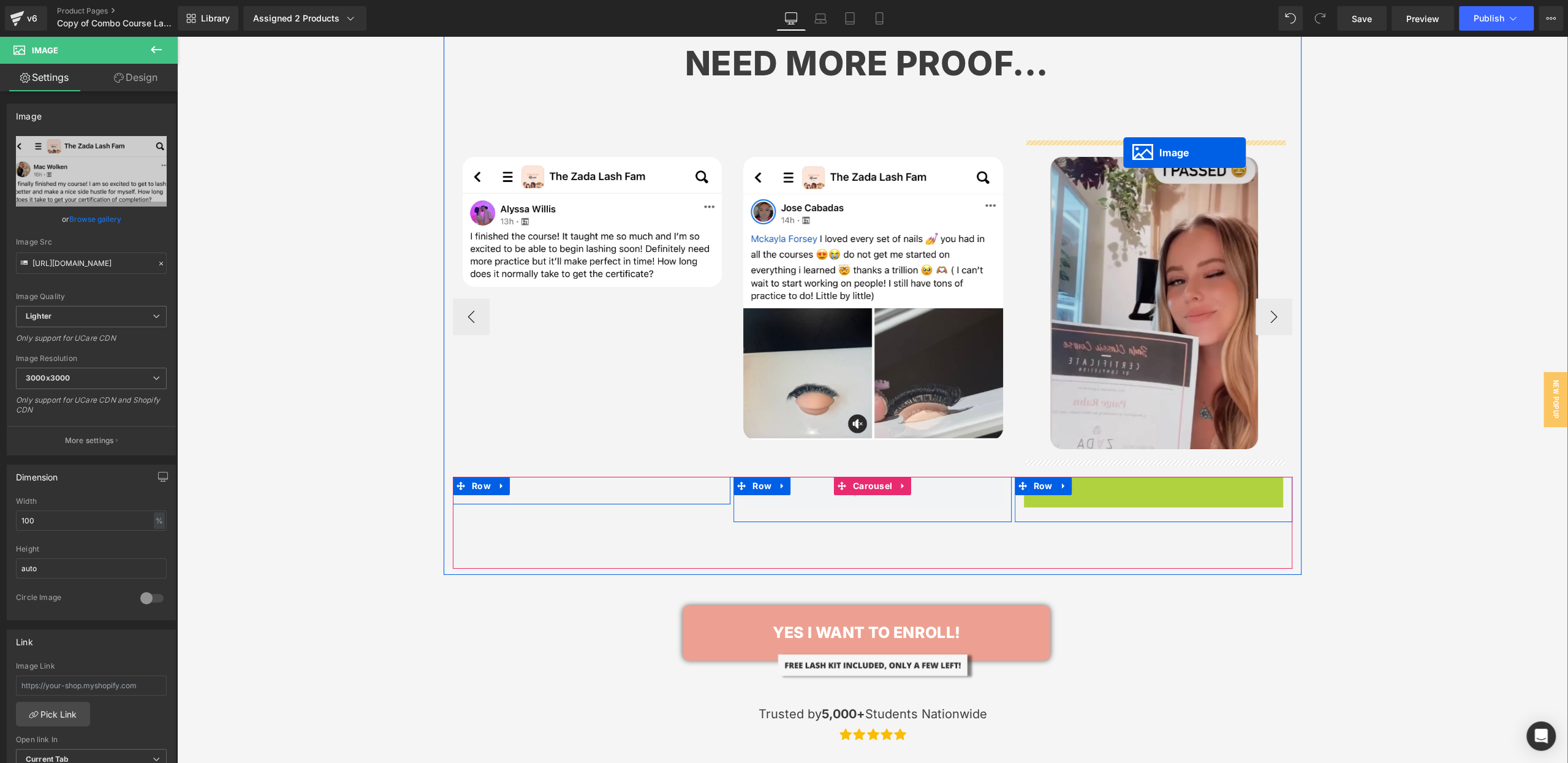
drag, startPoint x: 1130, startPoint y: 484, endPoint x: 1123, endPoint y: 153, distance: 331.1
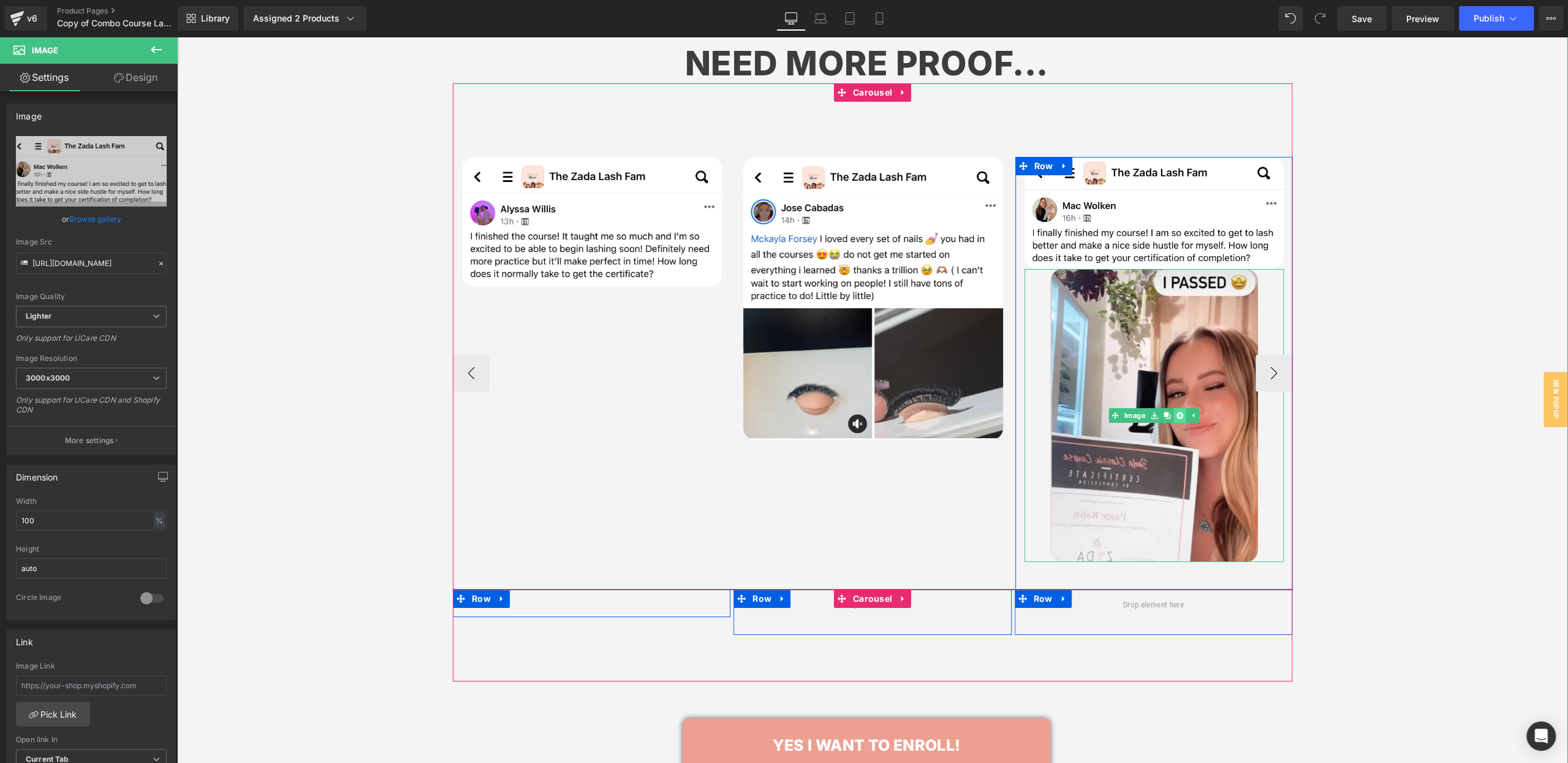
click at [1184, 408] on link at bounding box center [1180, 416] width 13 height 15
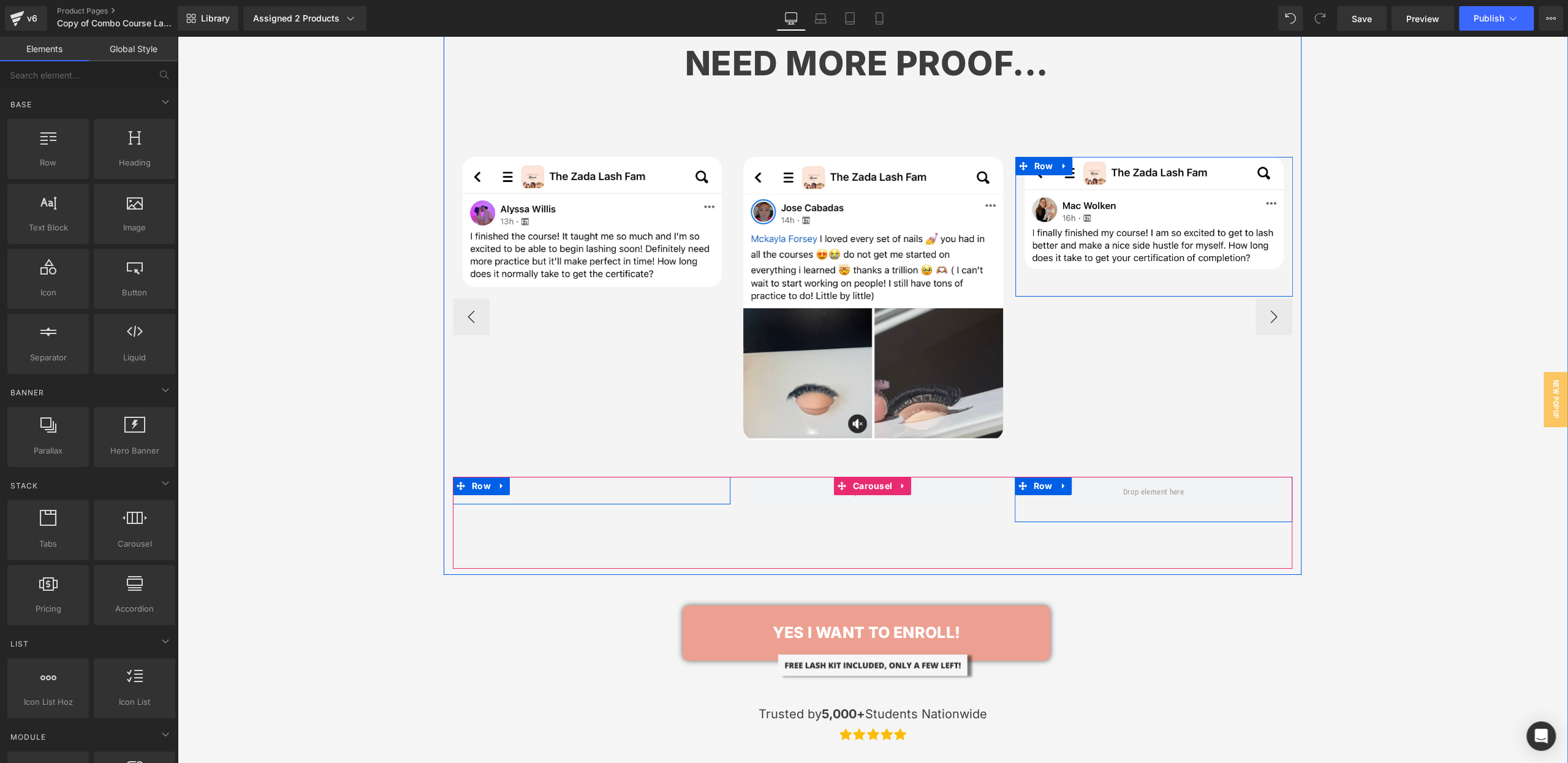
click at [907, 477] on link at bounding box center [903, 486] width 16 height 18
click at [912, 482] on icon at bounding box center [911, 486] width 9 height 9
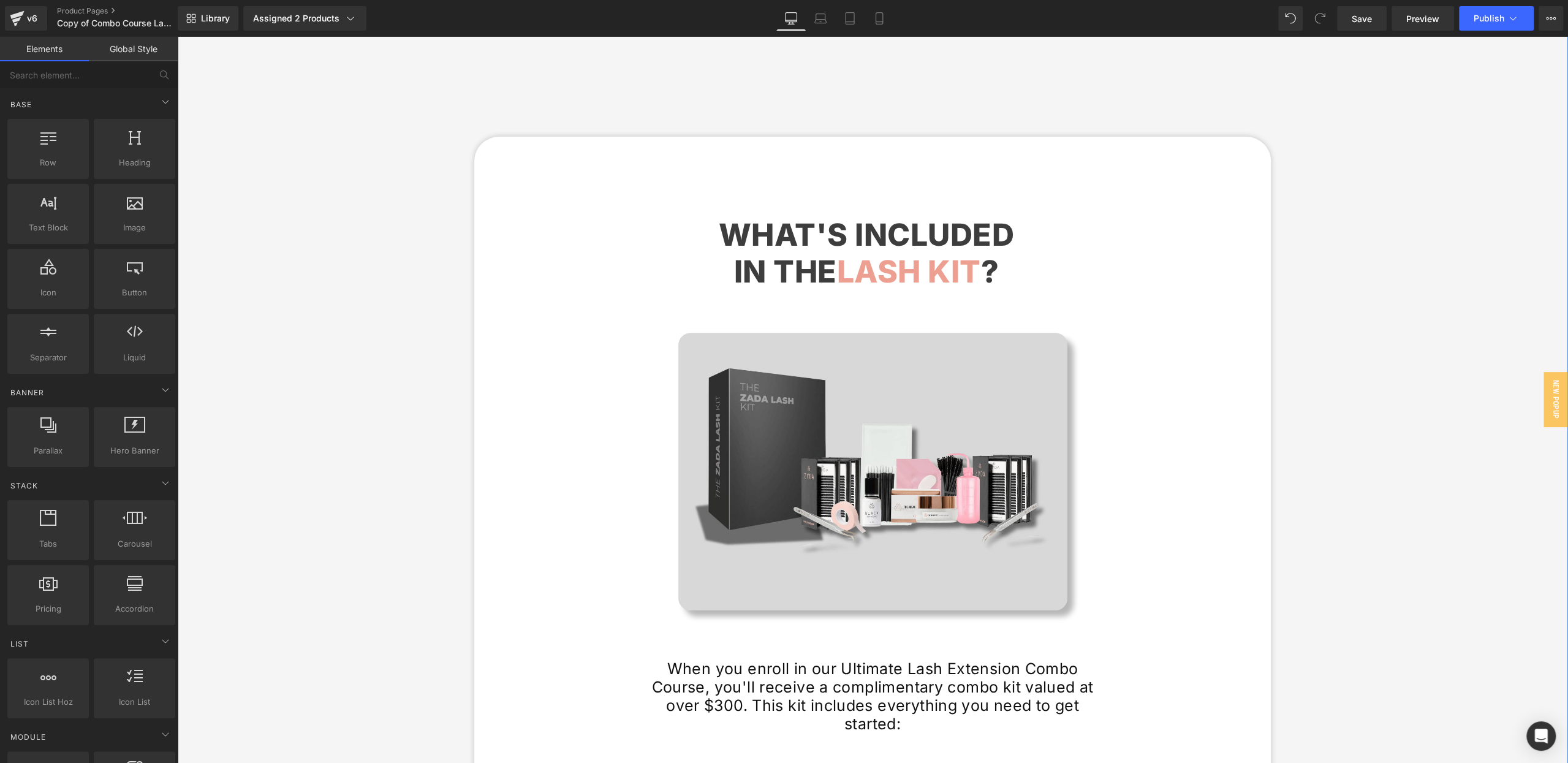
scroll to position [5035, 0]
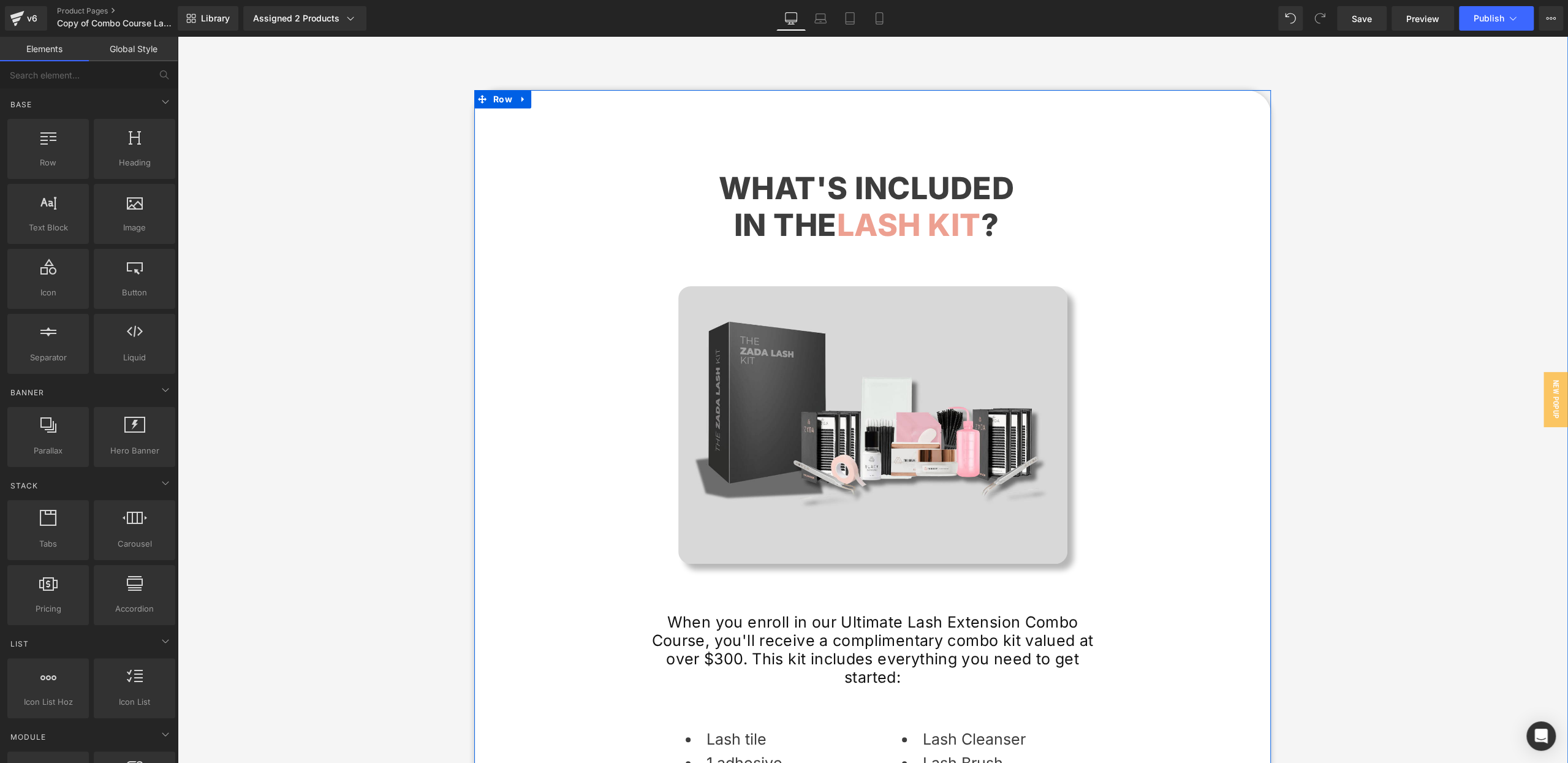
click at [549, 112] on div "What's included in THE lash kit ? Heading Image When you enroll in our Ultimate…" at bounding box center [872, 517] width 796 height 818
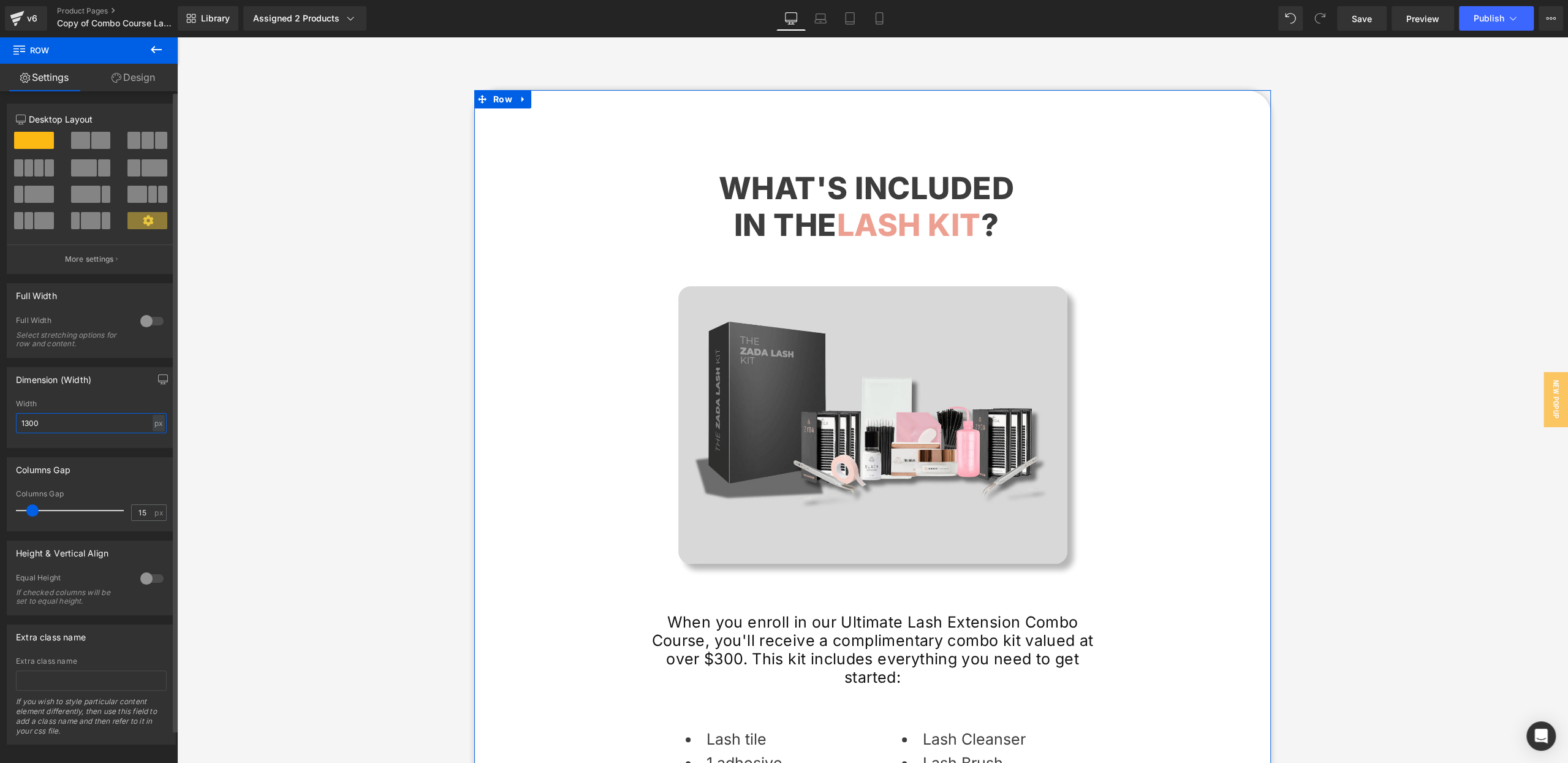
click at [42, 428] on input "1300" at bounding box center [92, 423] width 151 height 20
type textarea "1300"
click at [42, 428] on input "1300" at bounding box center [92, 423] width 151 height 20
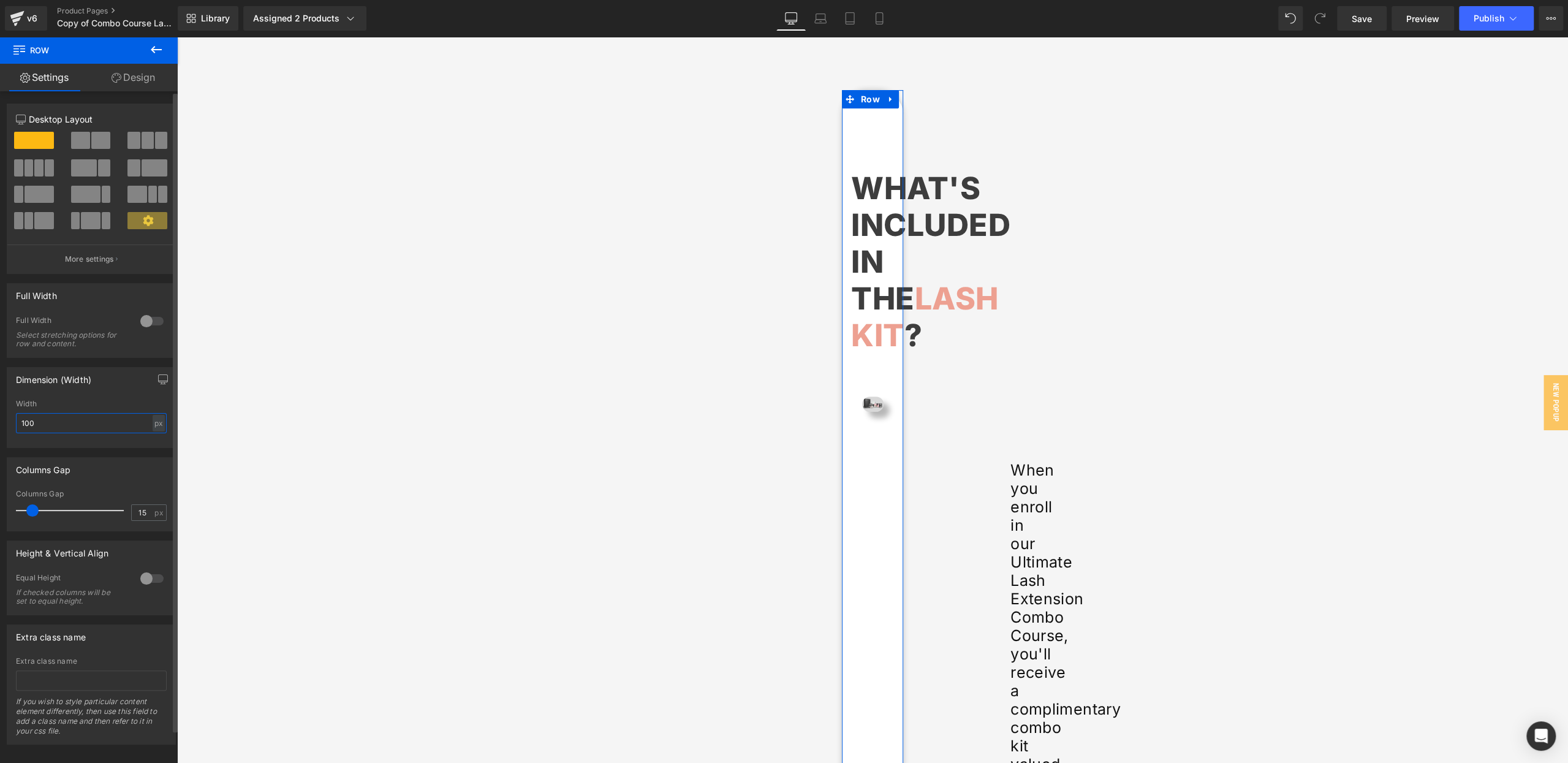
type input "1000"
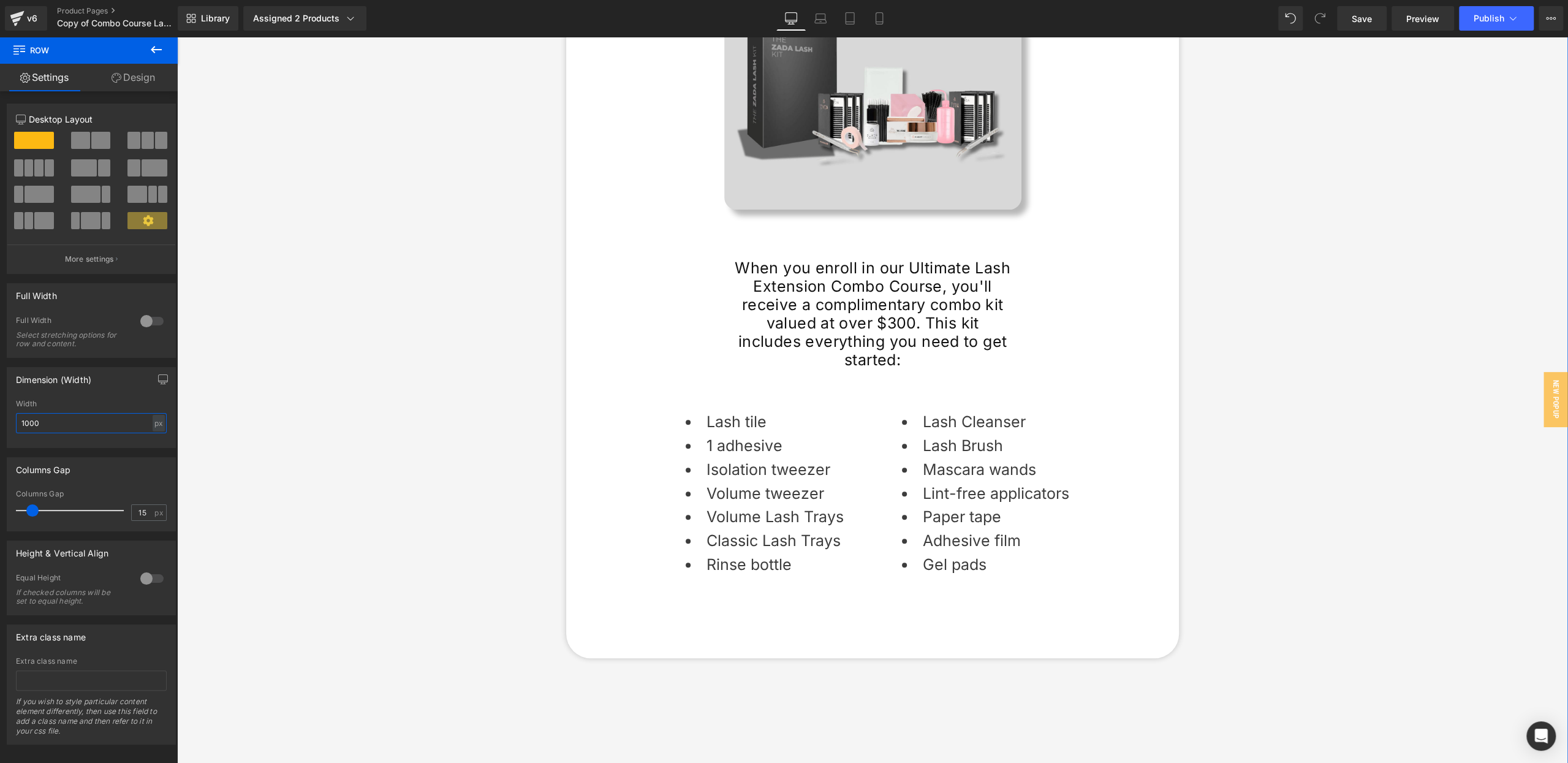
scroll to position [5325, 0]
click at [874, 311] on span "Text Block" at bounding box center [866, 319] width 40 height 15
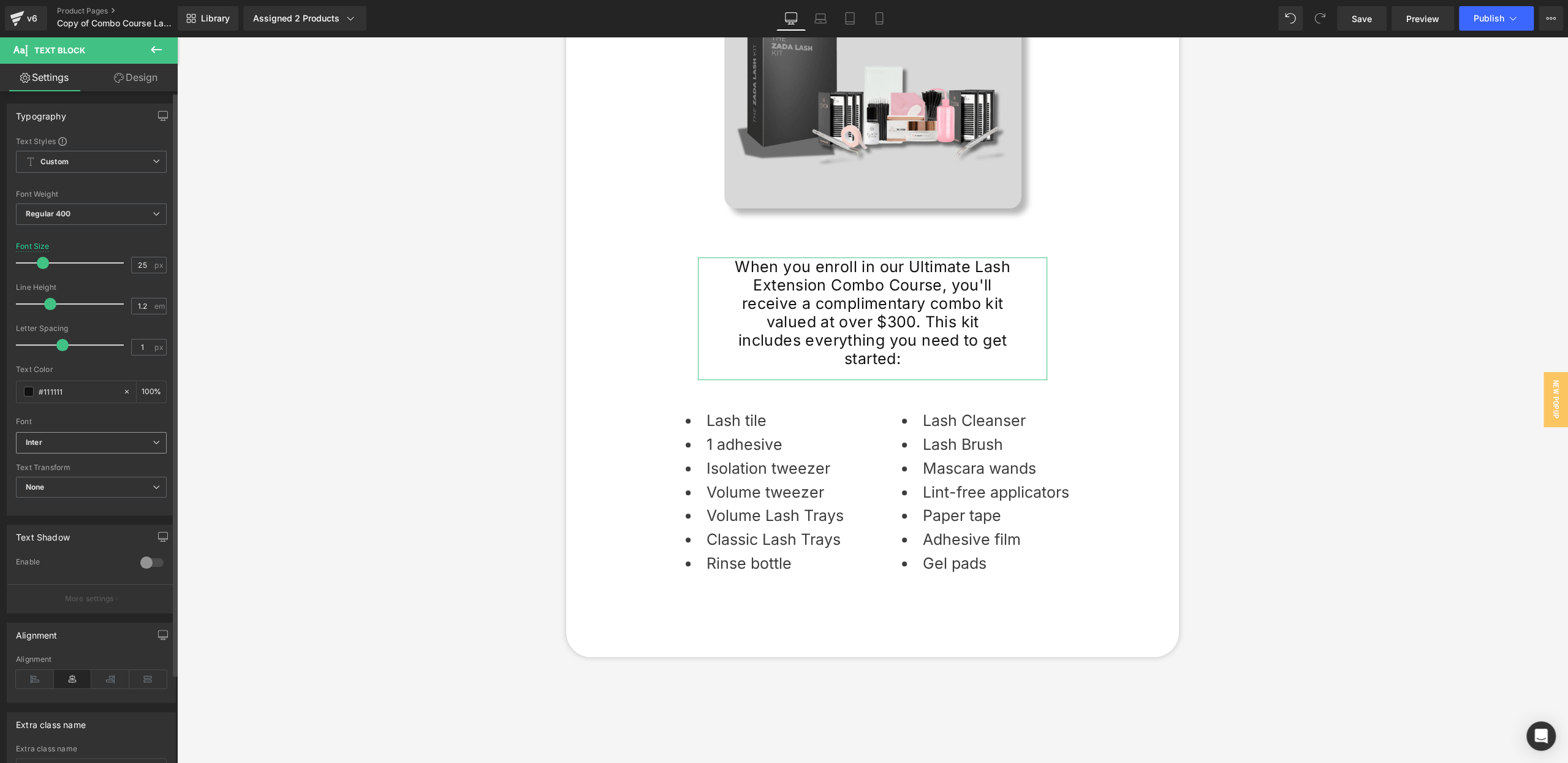
scroll to position [42, 0]
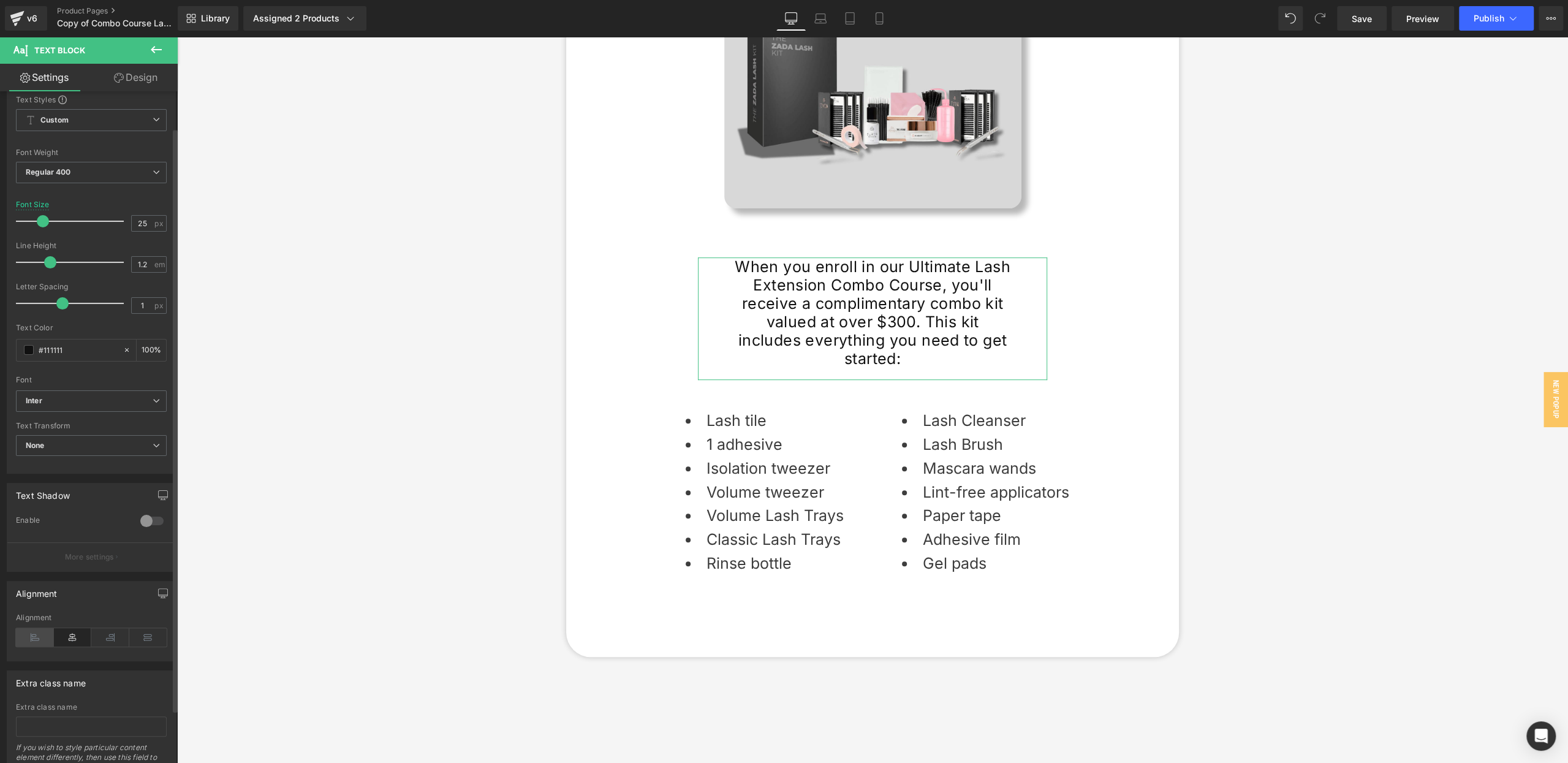
drag, startPoint x: 33, startPoint y: 636, endPoint x: 82, endPoint y: 601, distance: 60.2
click at [33, 636] on icon at bounding box center [35, 637] width 38 height 18
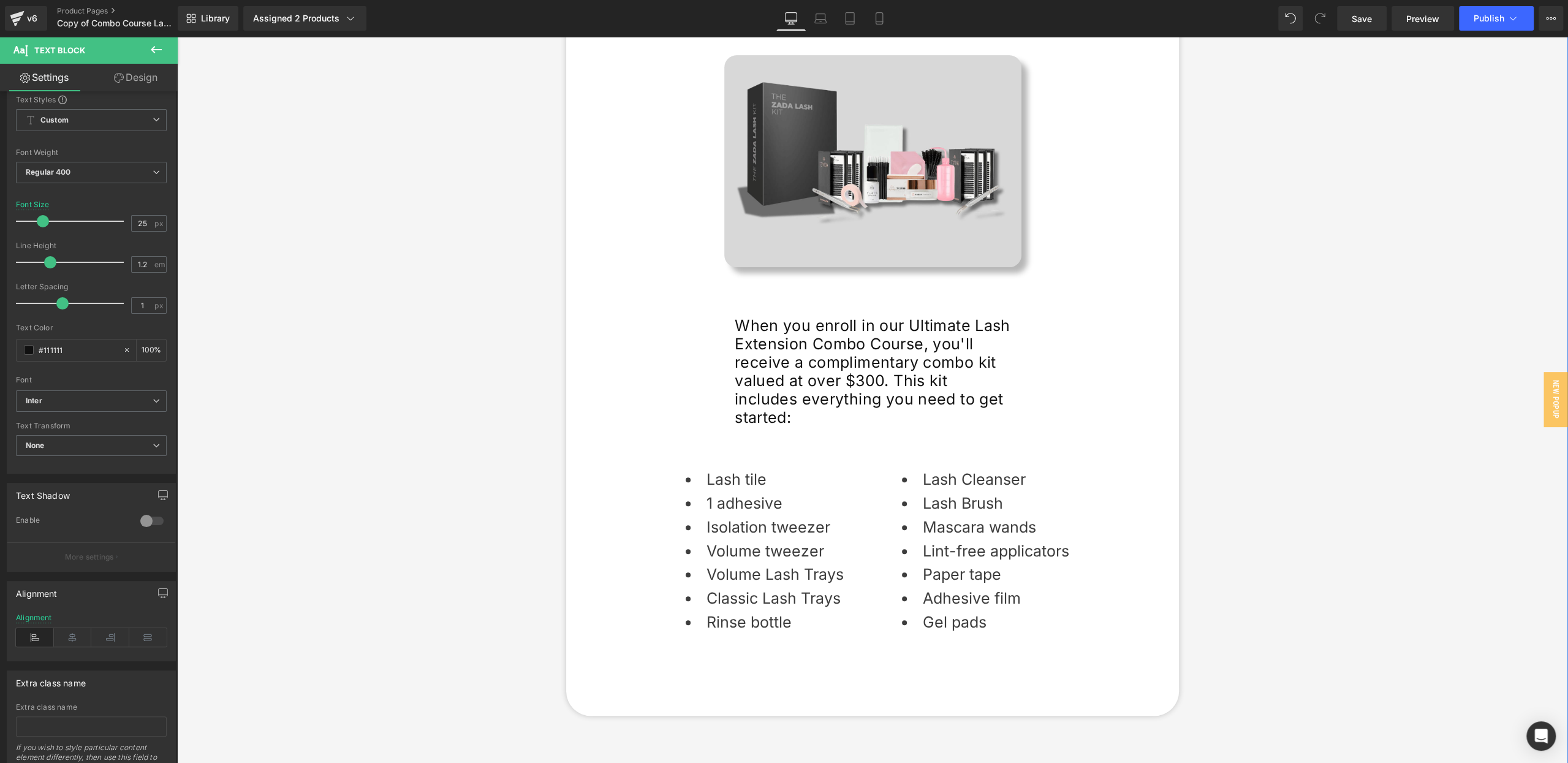
scroll to position [5265, 0]
click at [906, 377] on icon at bounding box center [904, 379] width 2 height 4
click at [908, 375] on icon at bounding box center [912, 378] width 7 height 7
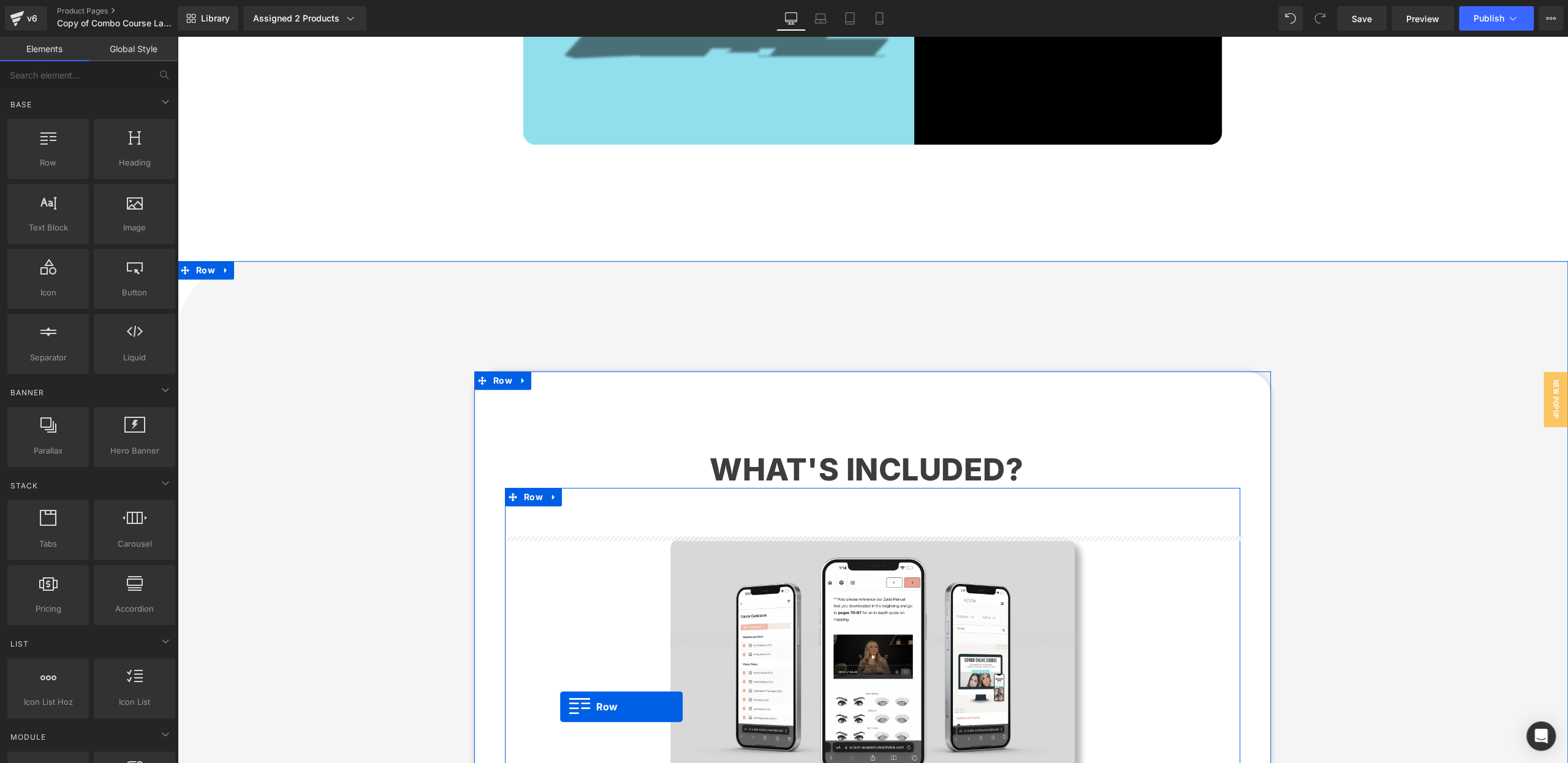
scroll to position [0, 0]
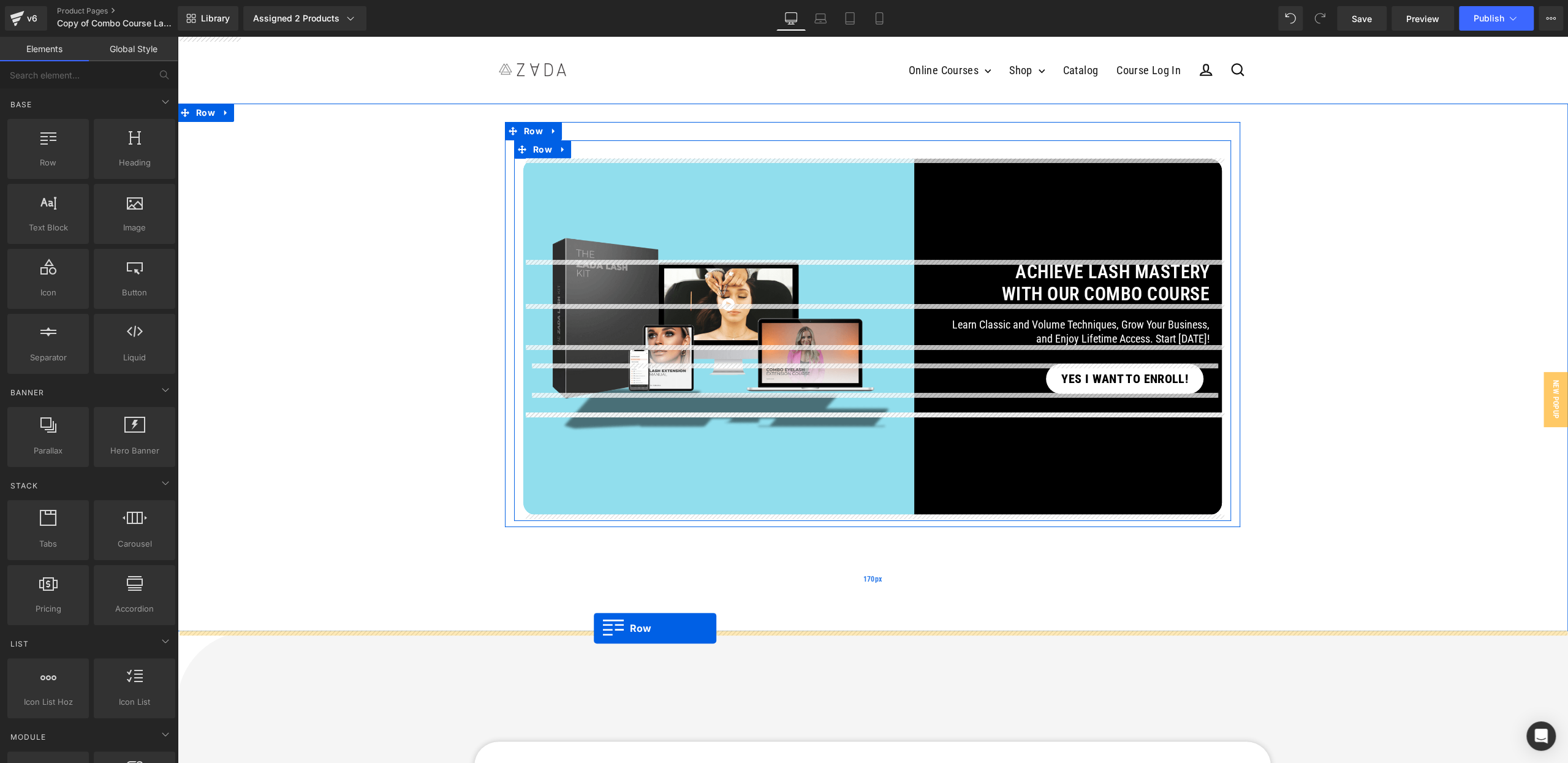
drag, startPoint x: 516, startPoint y: 121, endPoint x: 596, endPoint y: 628, distance: 513.3
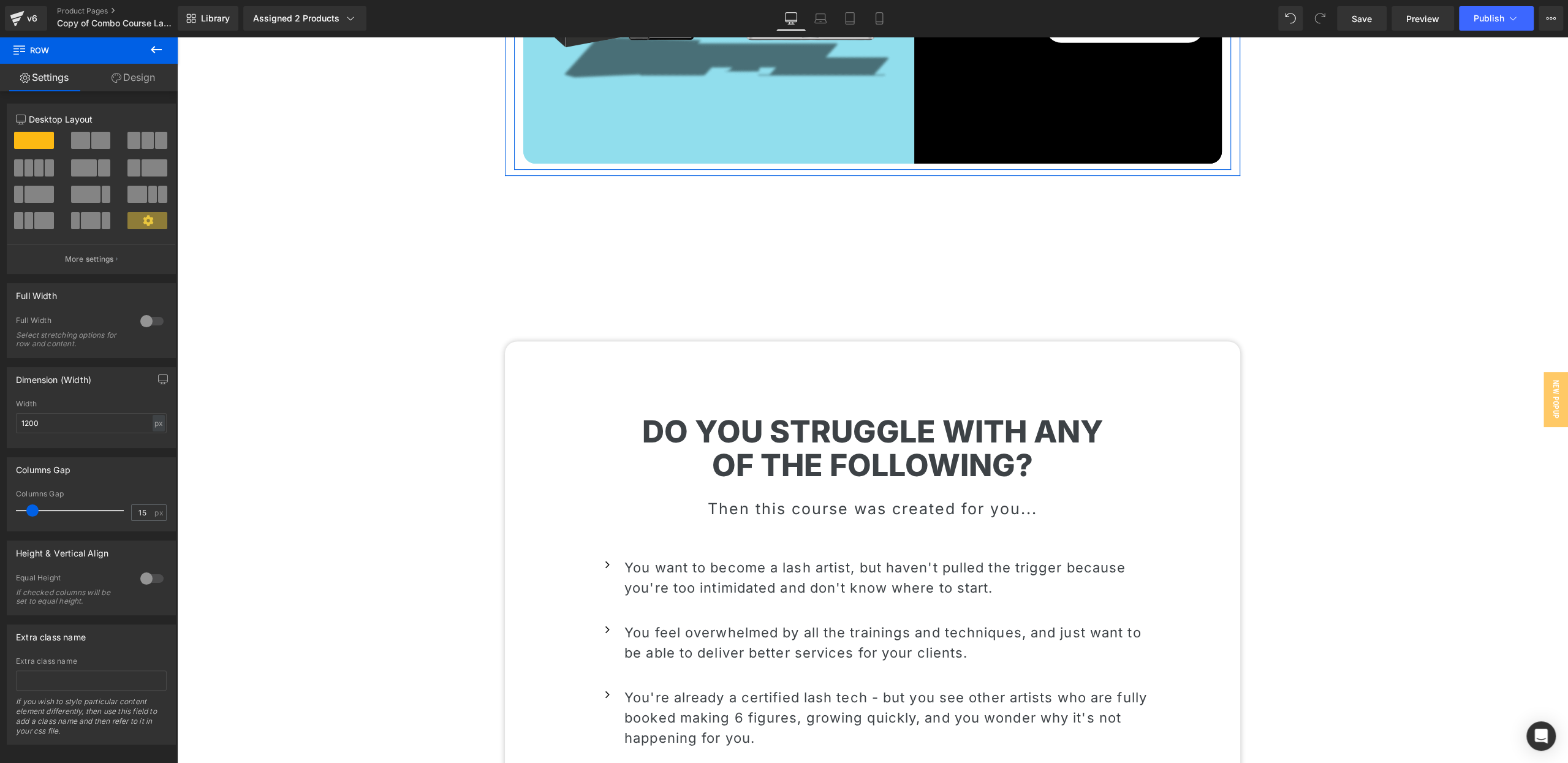
scroll to position [349, 0]
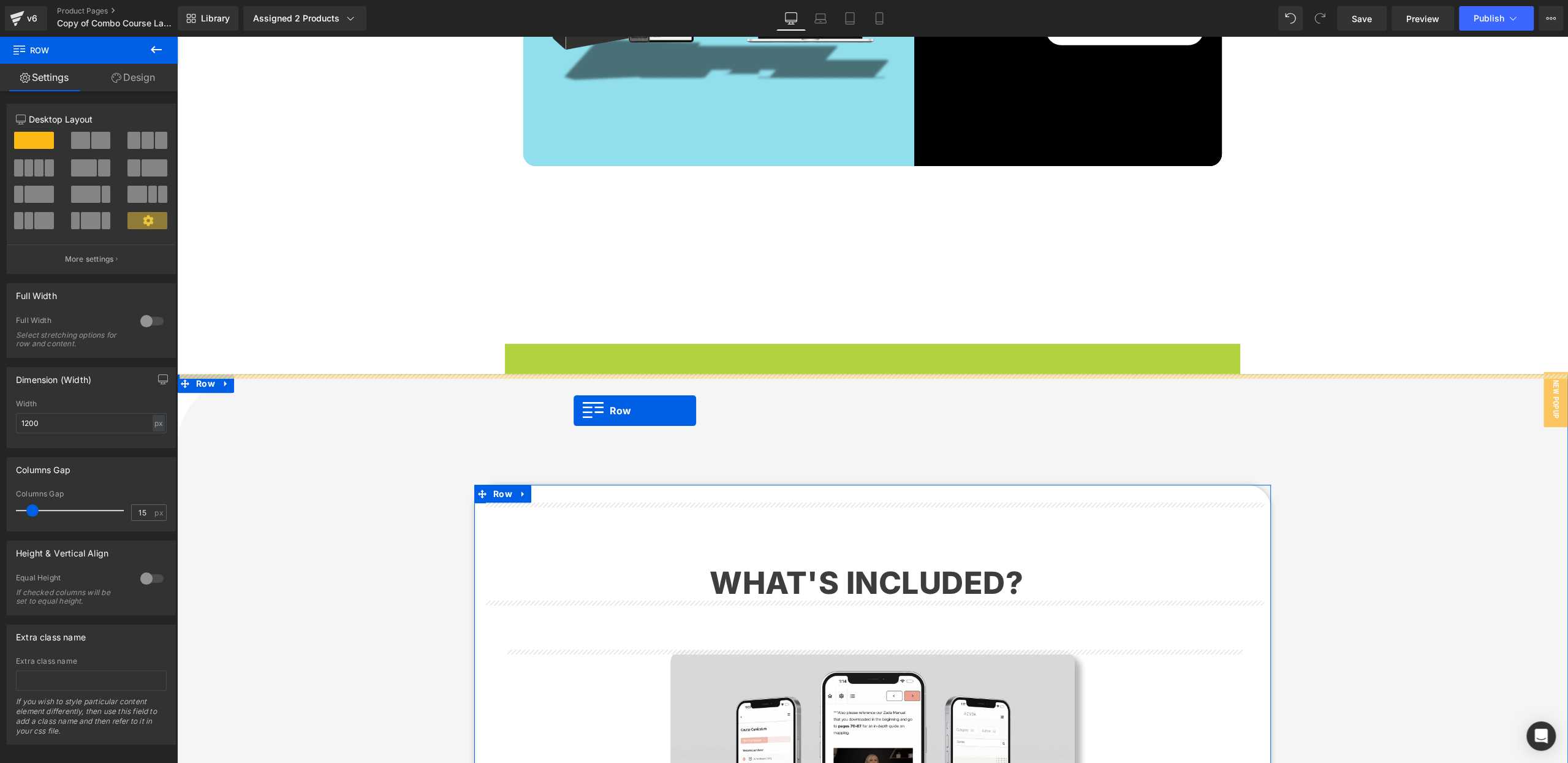
drag, startPoint x: 514, startPoint y: 353, endPoint x: 574, endPoint y: 411, distance: 83.5
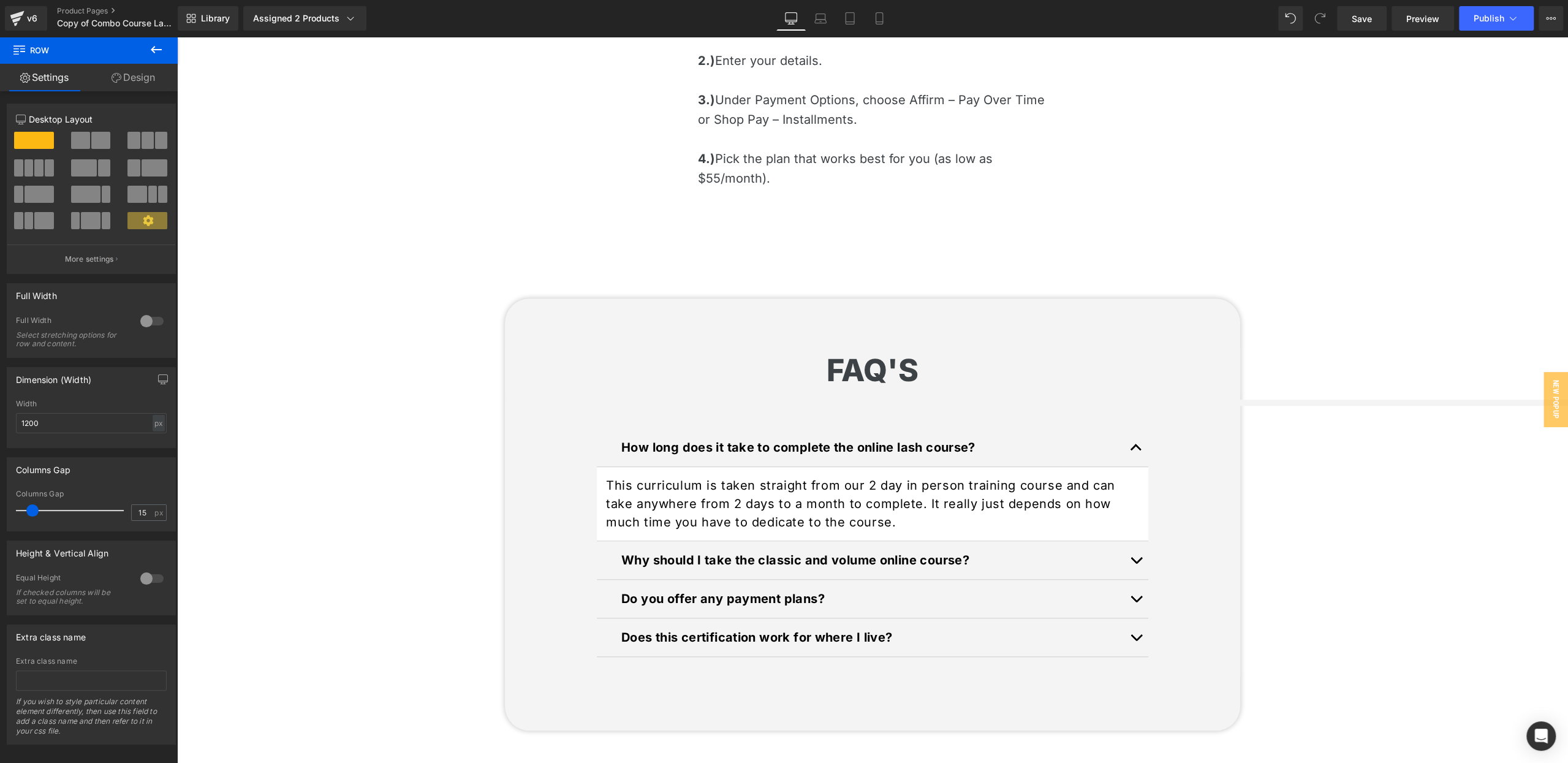
scroll to position [15171, 0]
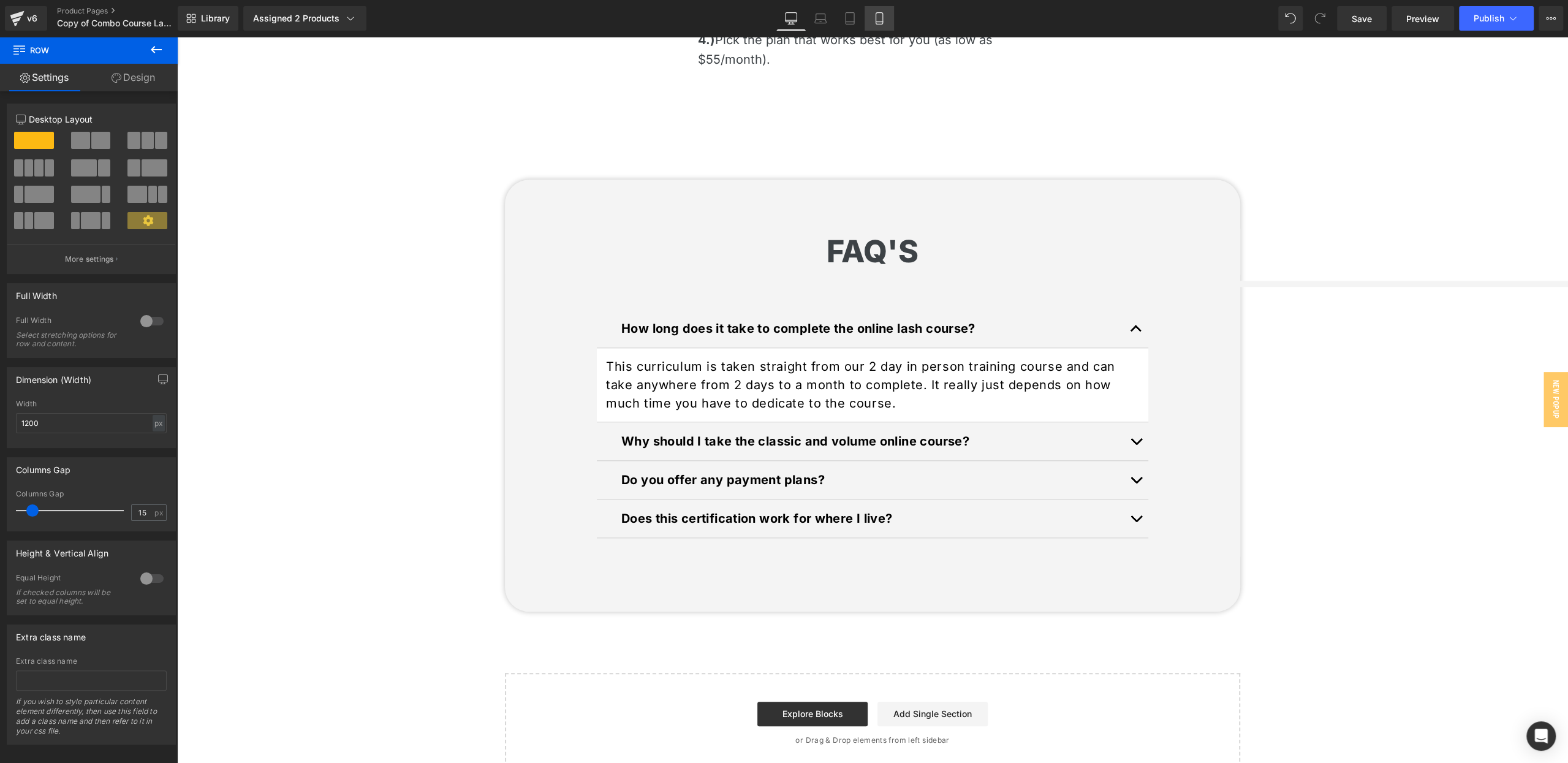
drag, startPoint x: 886, startPoint y: 18, endPoint x: 292, endPoint y: 382, distance: 696.7
click at [886, 18] on link "Mobile" at bounding box center [879, 18] width 30 height 24
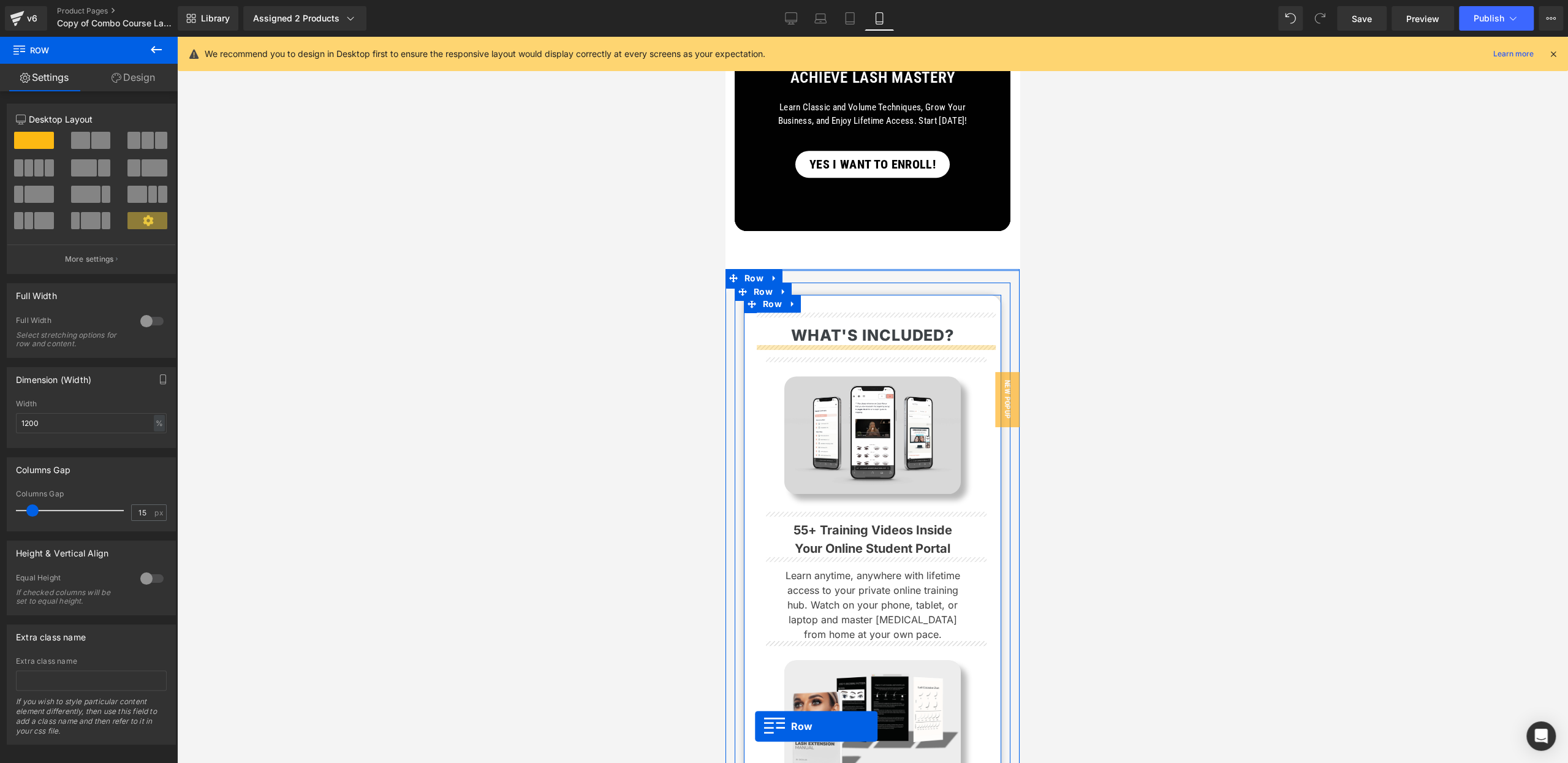
scroll to position [259, 0]
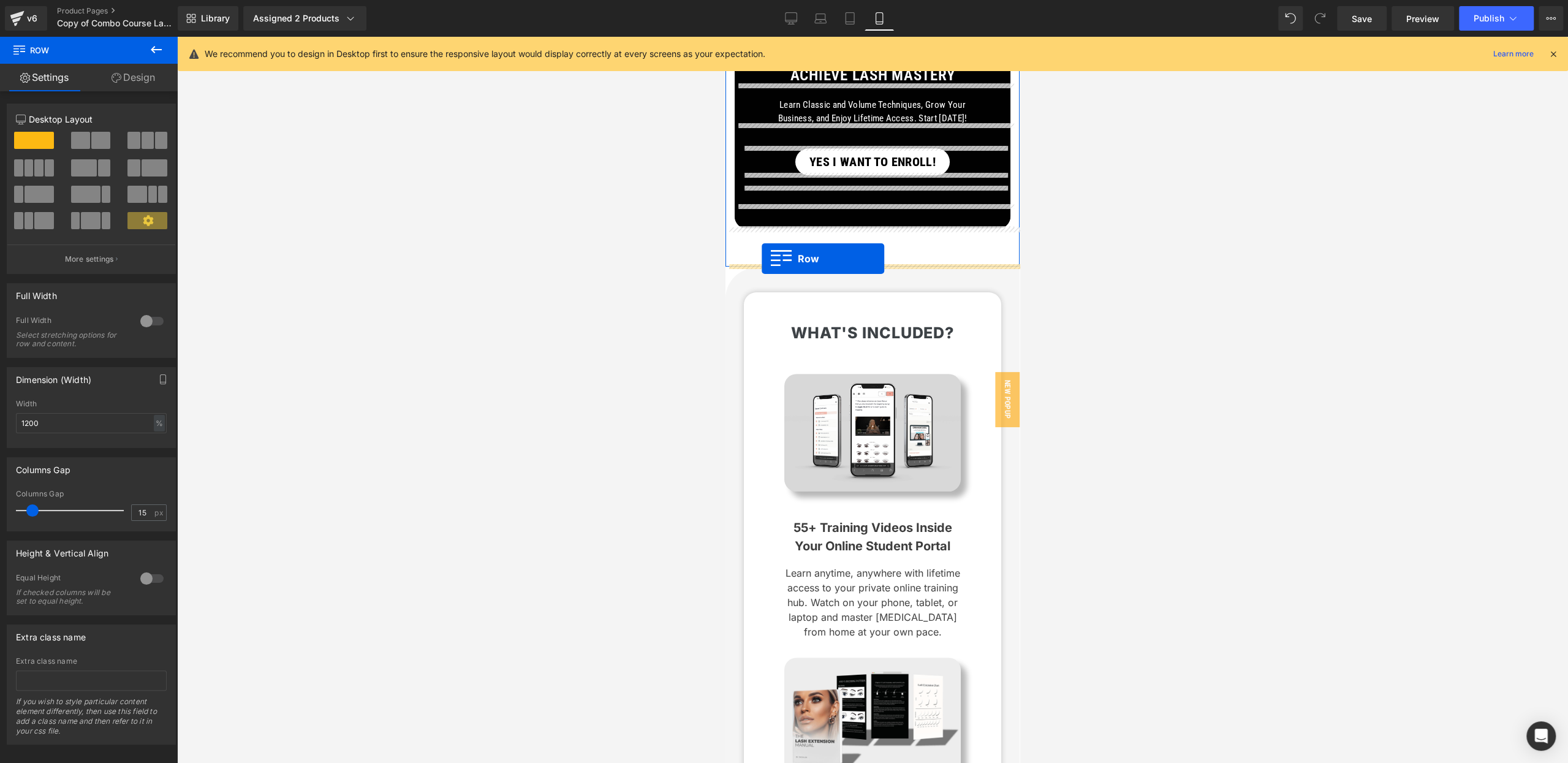
drag, startPoint x: 732, startPoint y: 224, endPoint x: 762, endPoint y: 261, distance: 47.6
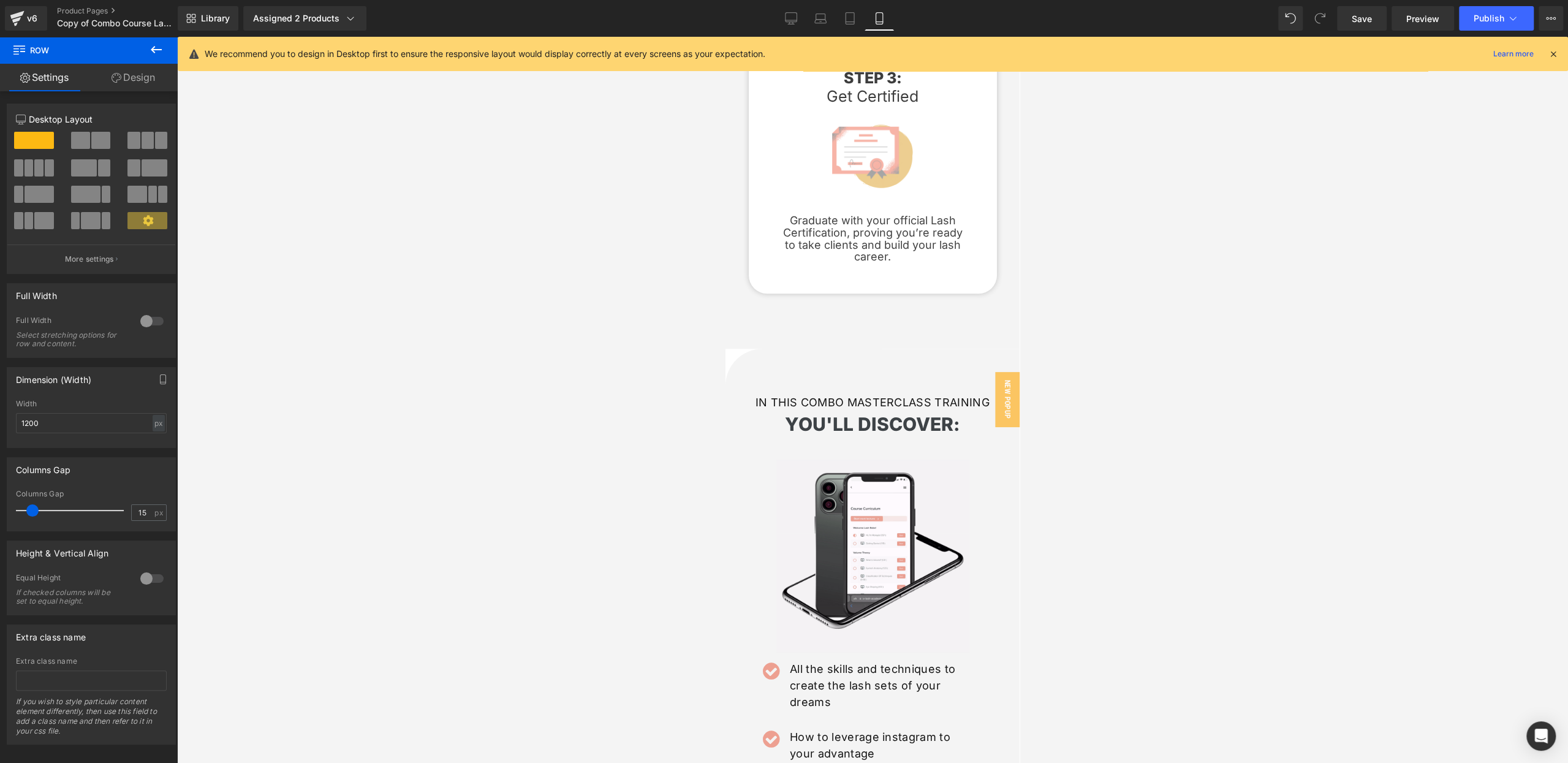
scroll to position [6089, 0]
click at [752, 348] on span "Row" at bounding box center [753, 357] width 25 height 18
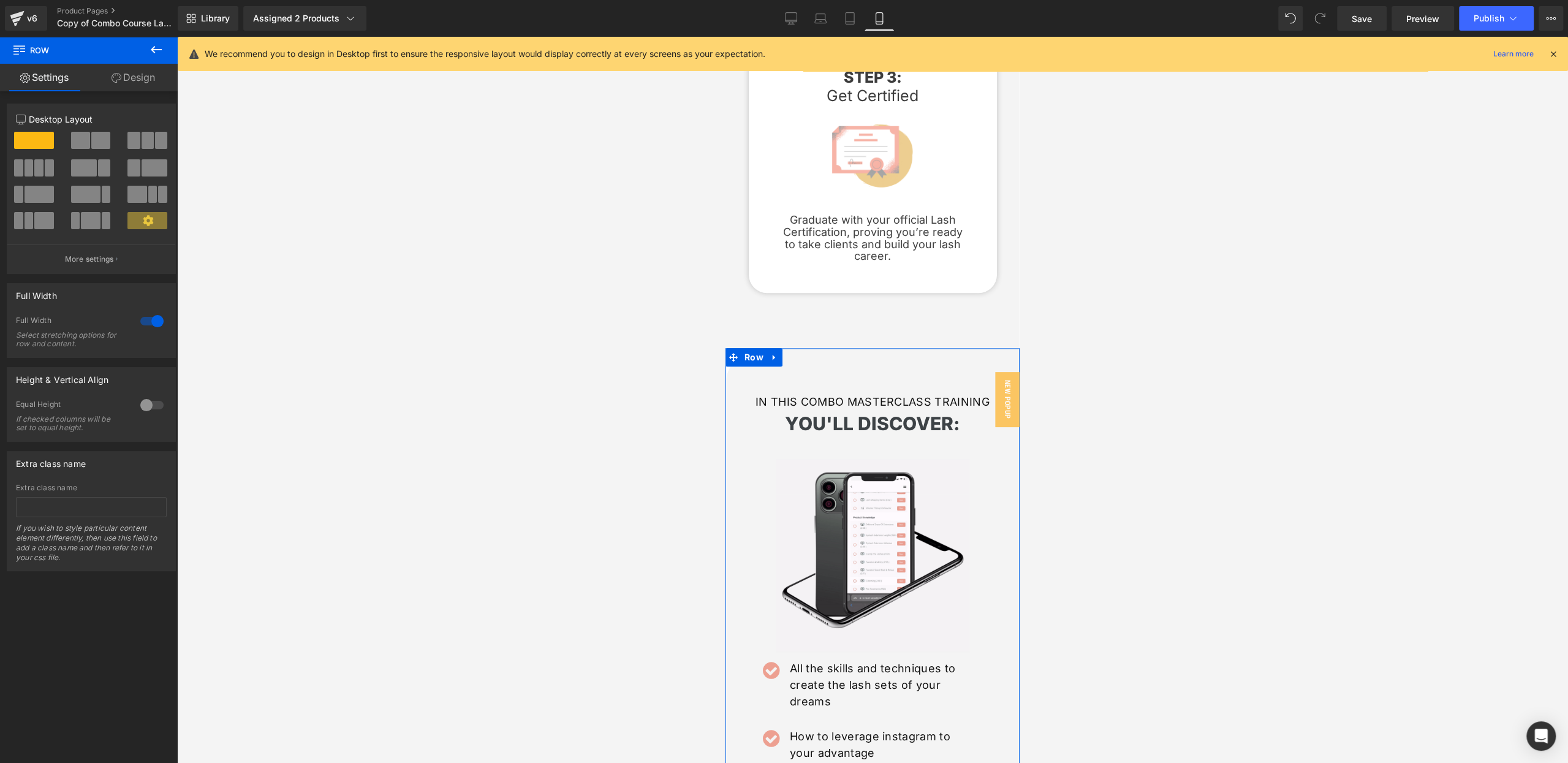
click at [116, 82] on icon at bounding box center [116, 77] width 10 height 10
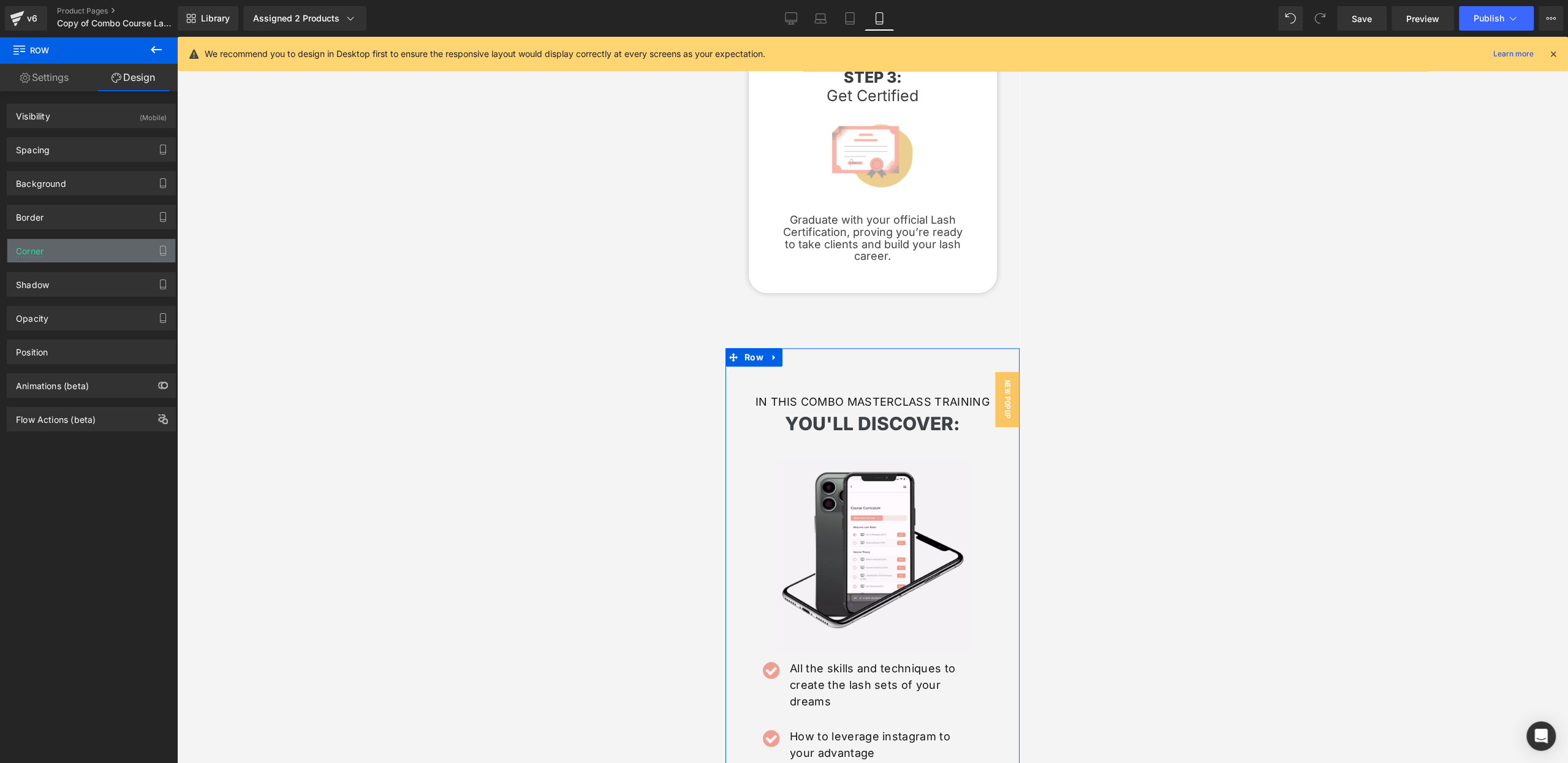
click at [51, 247] on div "Corner" at bounding box center [91, 251] width 168 height 24
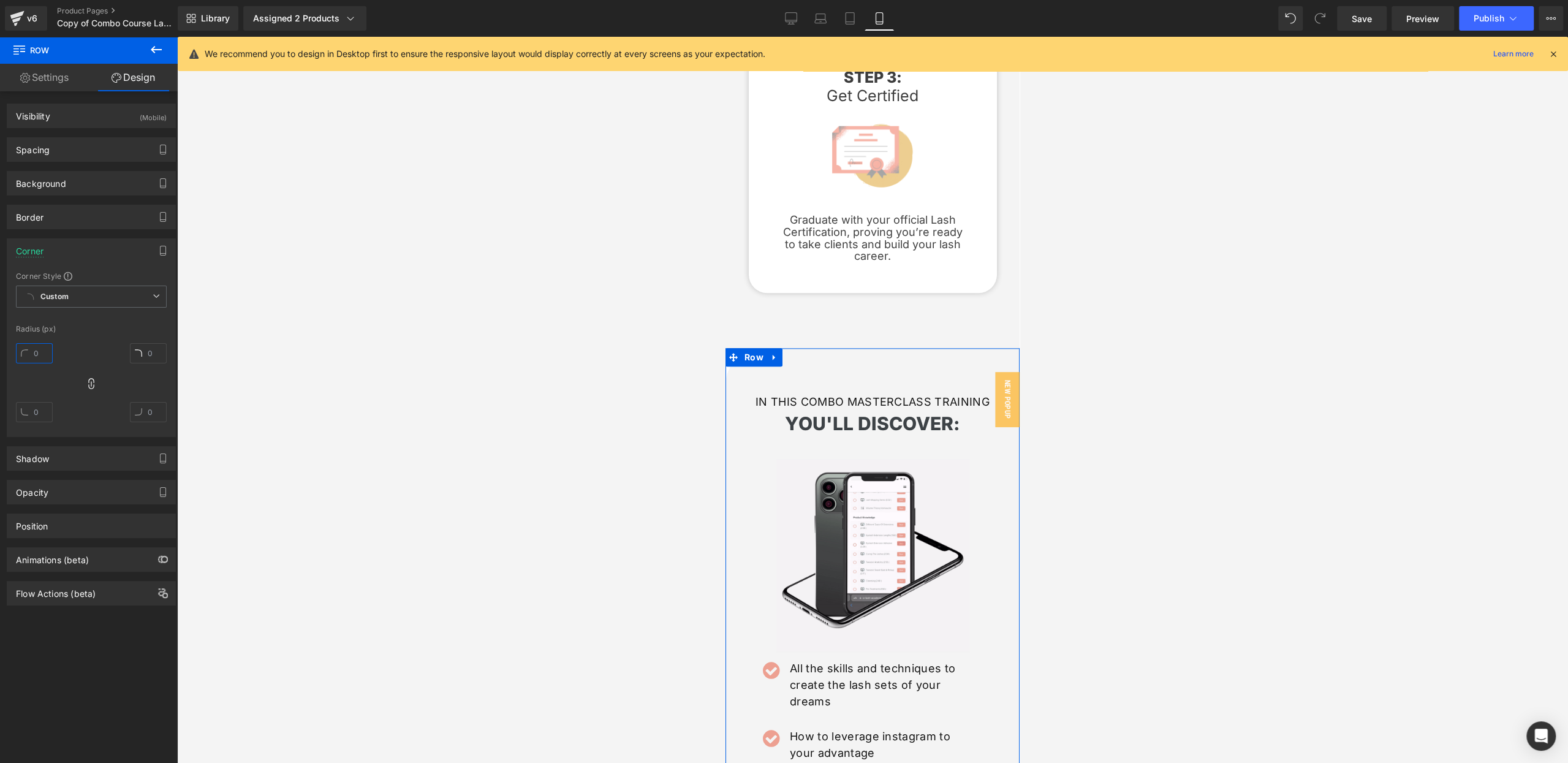
click at [37, 355] on input "text" at bounding box center [34, 354] width 37 height 20
type input "60"
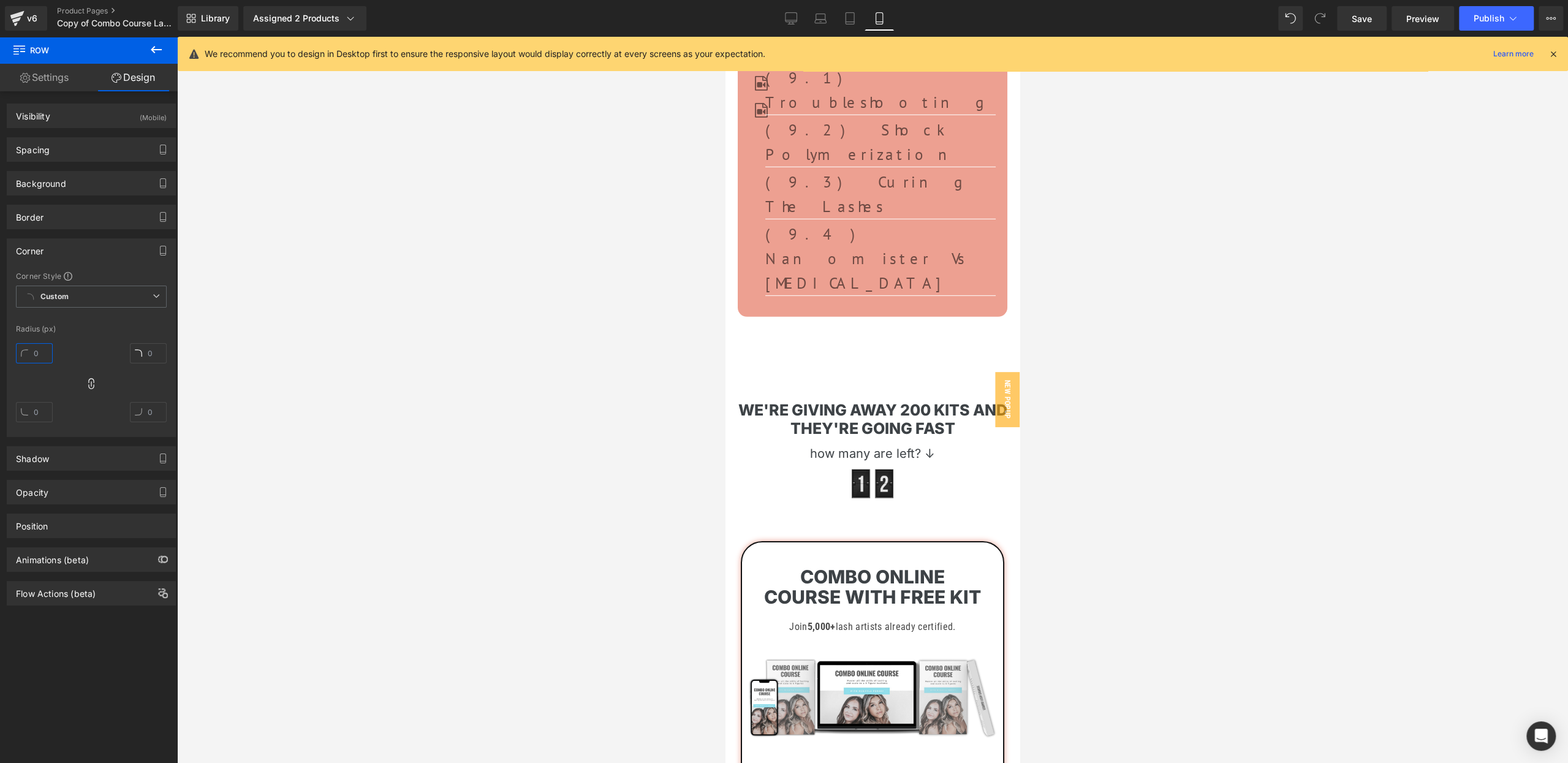
scroll to position [13087, 0]
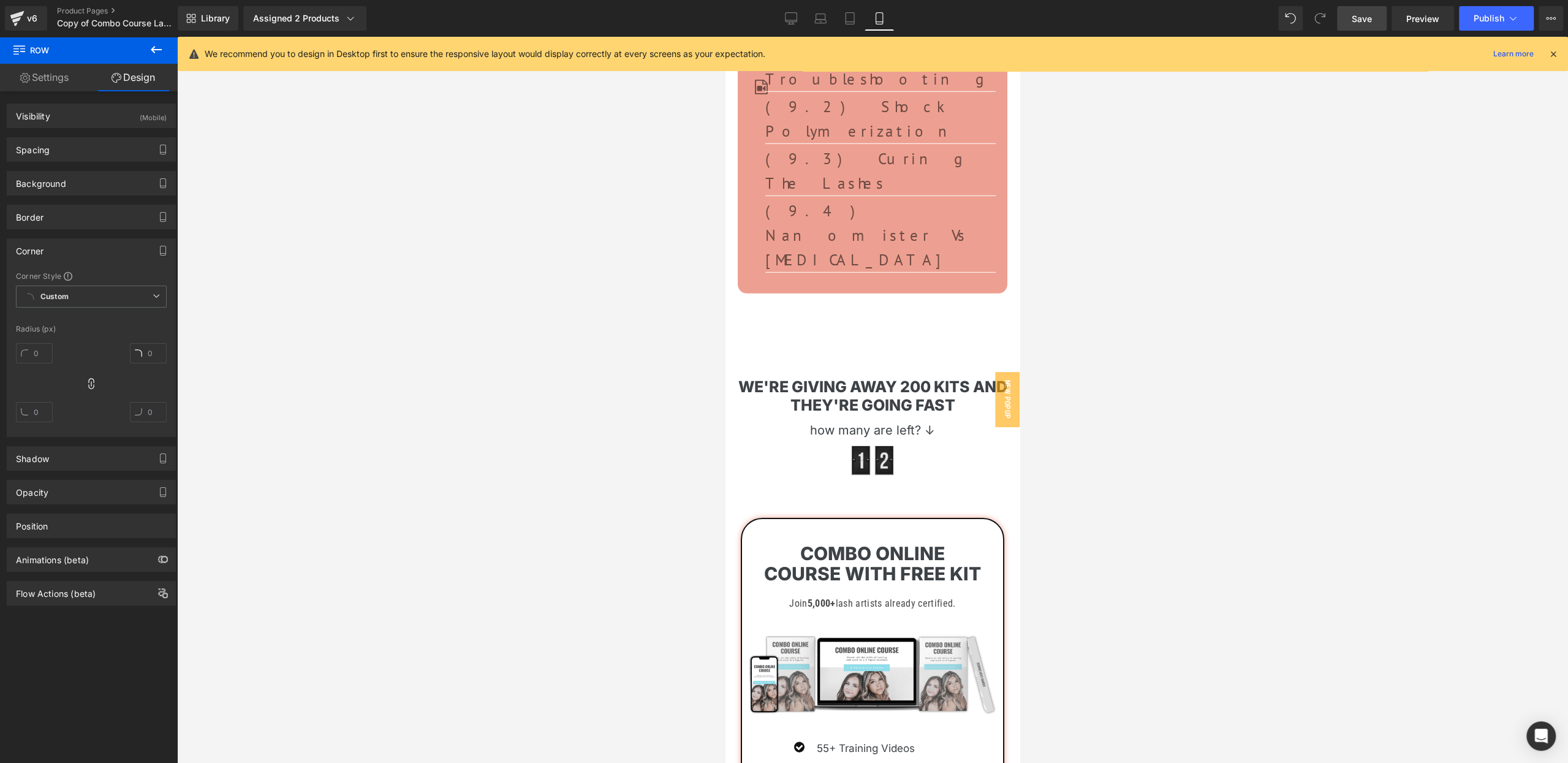
click at [1369, 24] on link "Save" at bounding box center [1361, 18] width 50 height 24
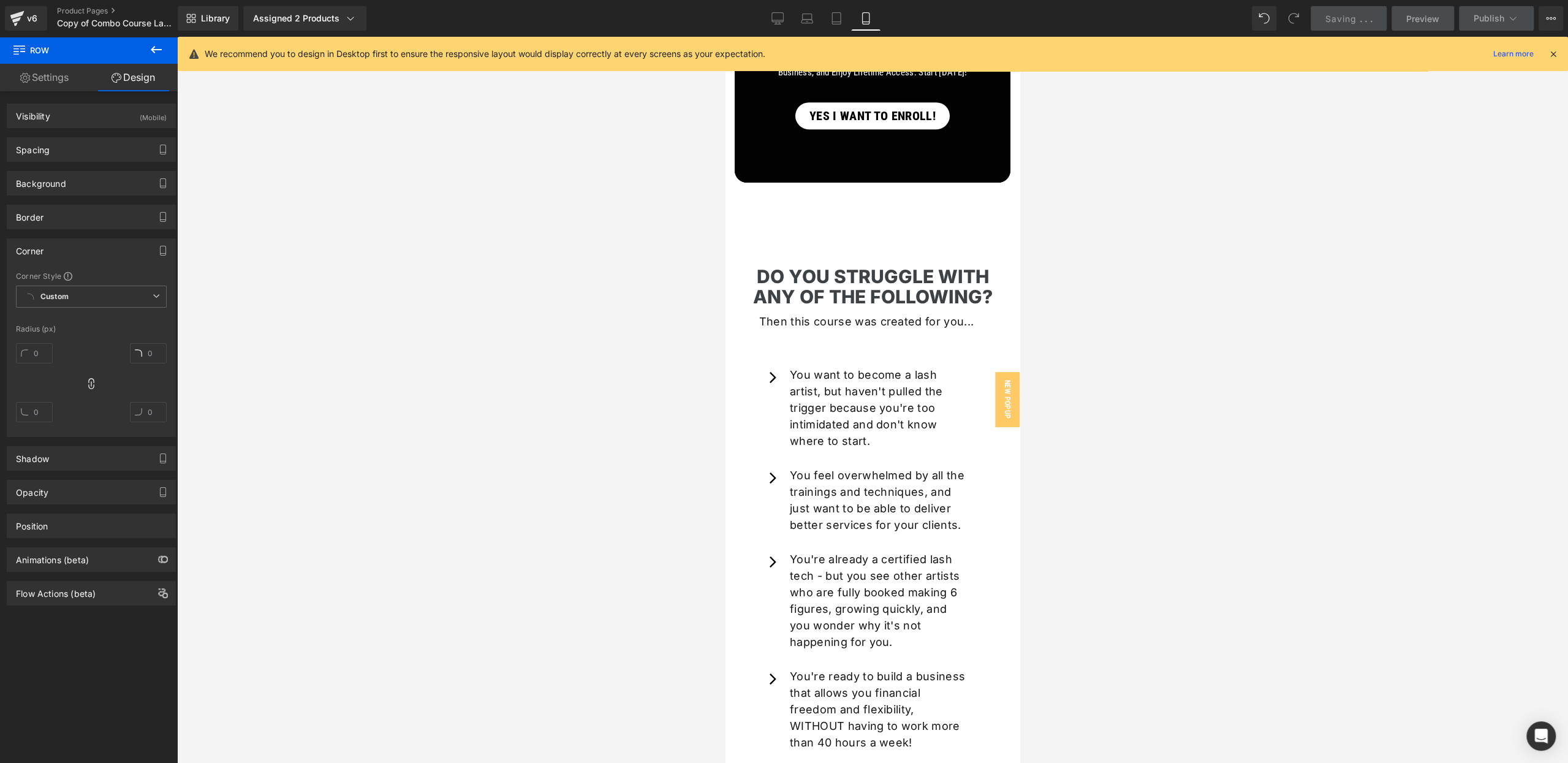
scroll to position [0, 0]
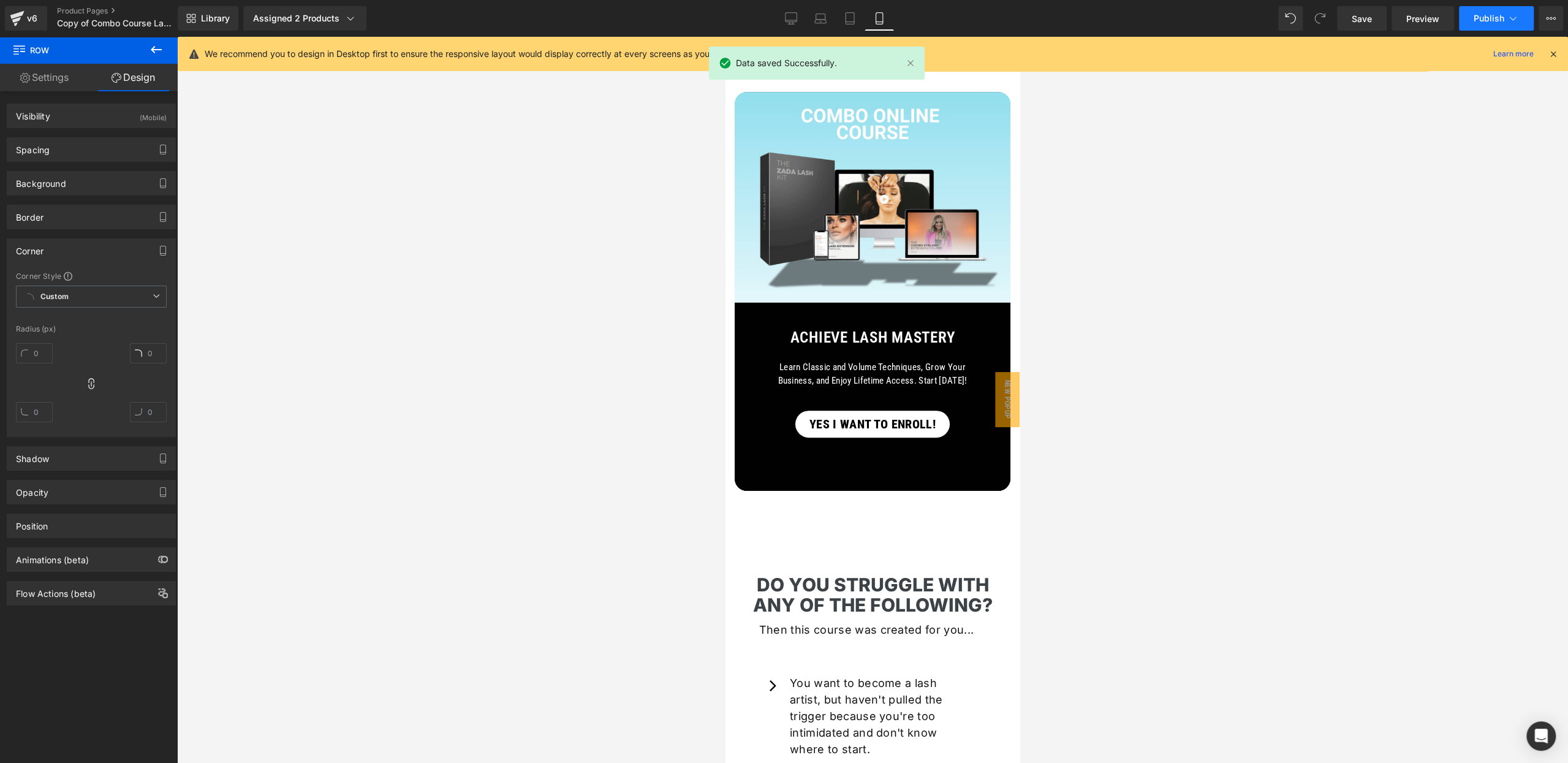
click at [1504, 17] on button "Publish" at bounding box center [1496, 18] width 75 height 24
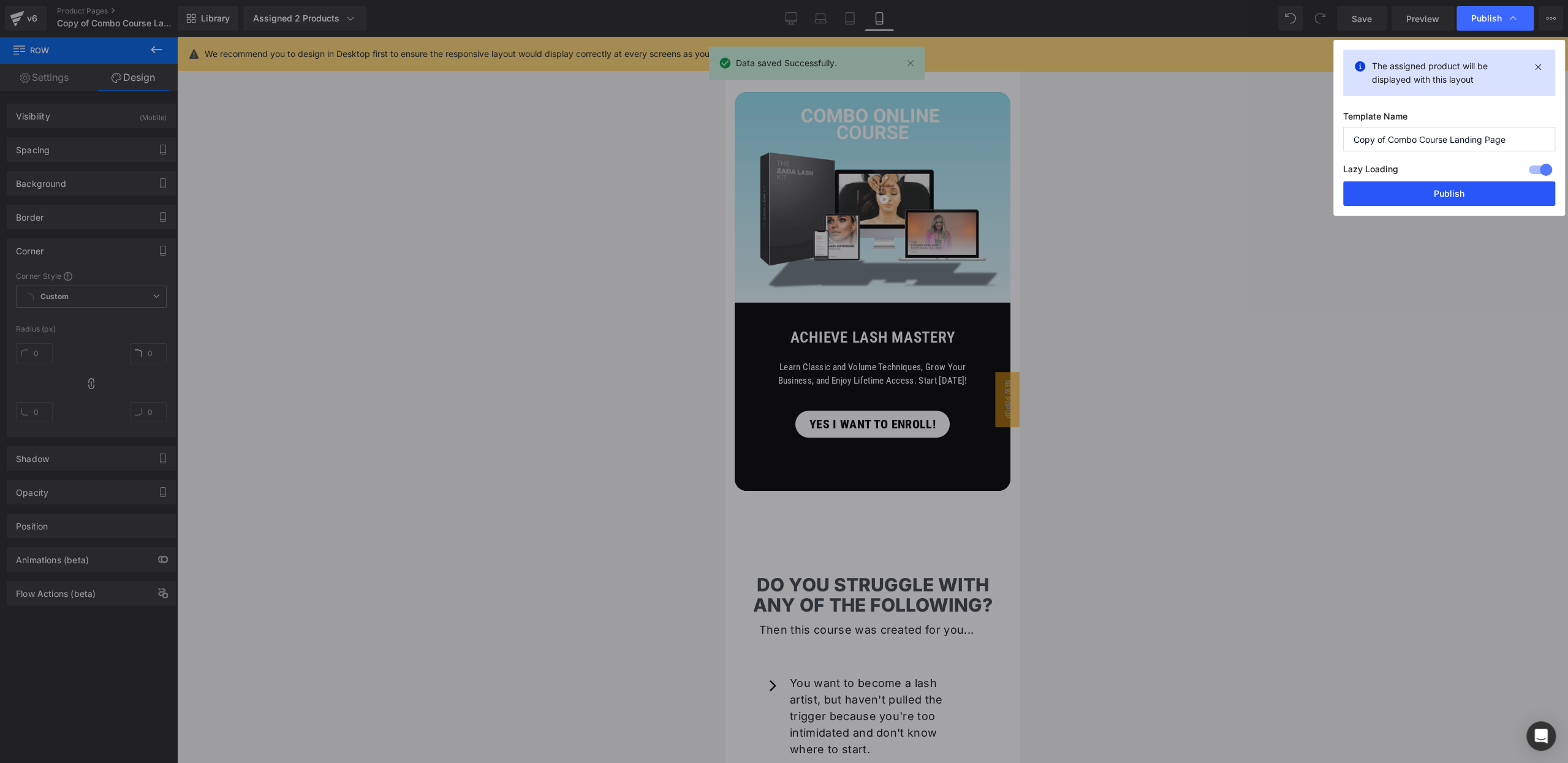
click at [1425, 201] on button "Publish" at bounding box center [1449, 193] width 212 height 24
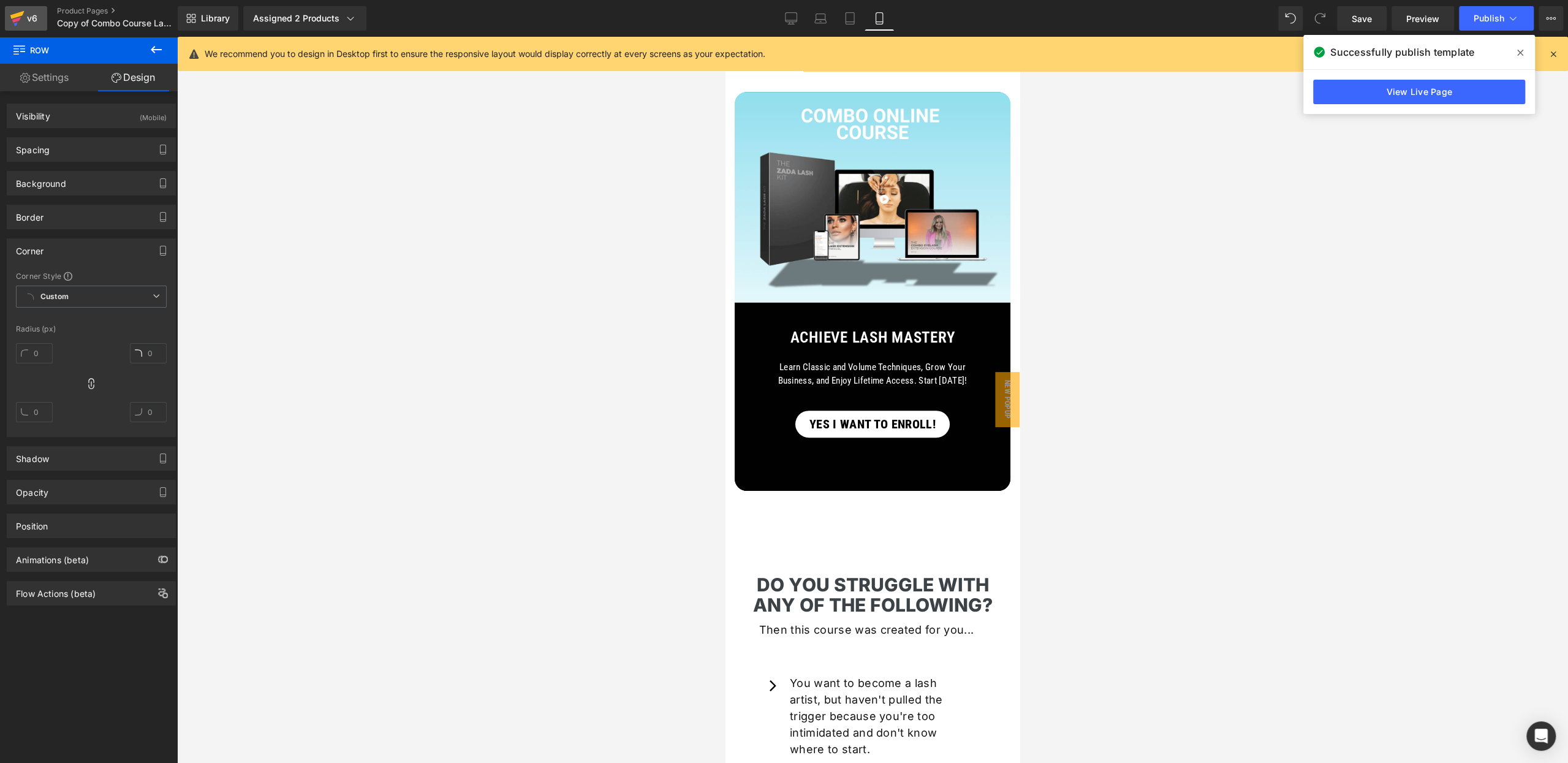
click at [31, 21] on div "v6" at bounding box center [32, 18] width 15 height 16
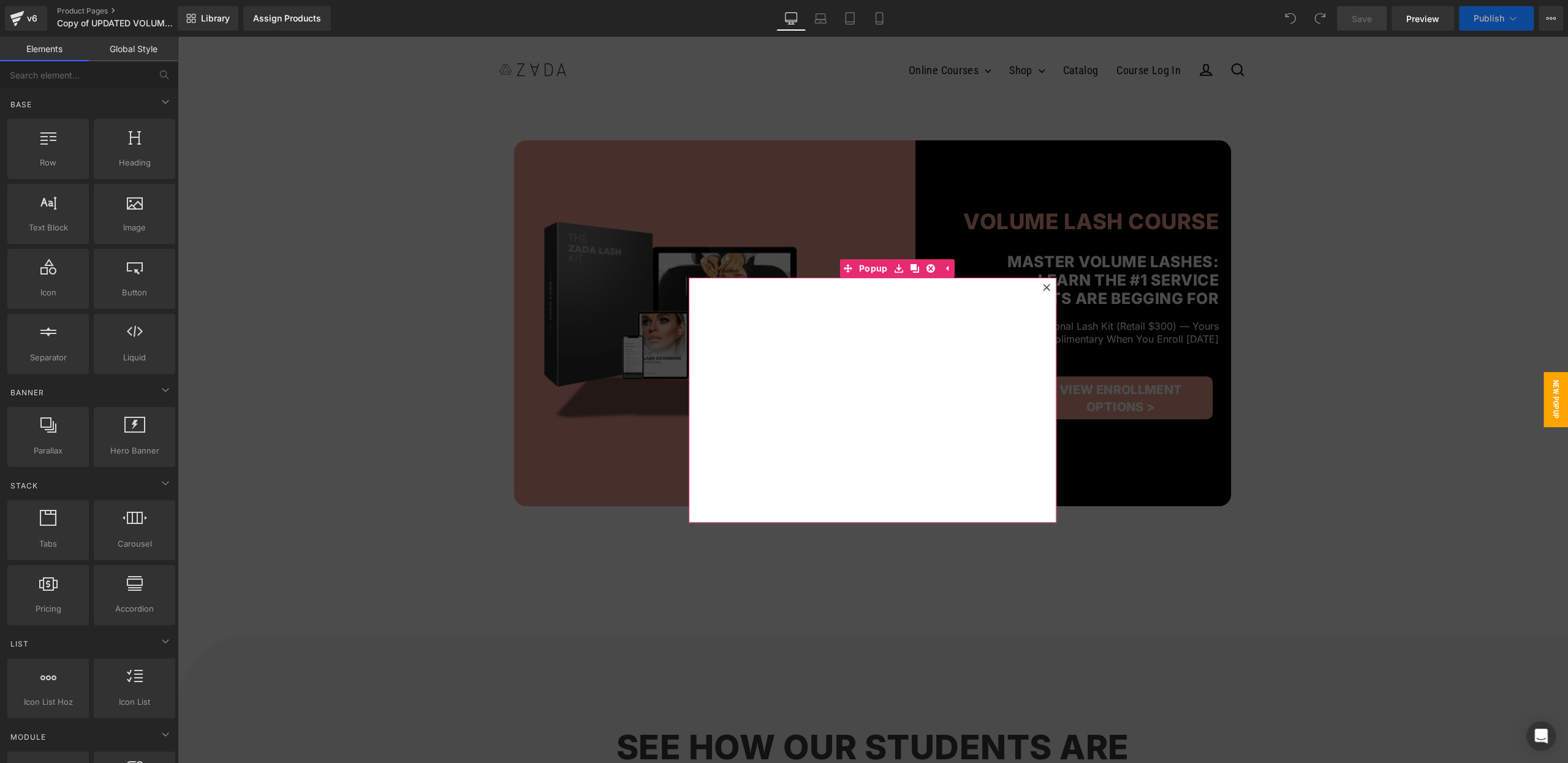
click at [1049, 288] on icon at bounding box center [1046, 287] width 7 height 7
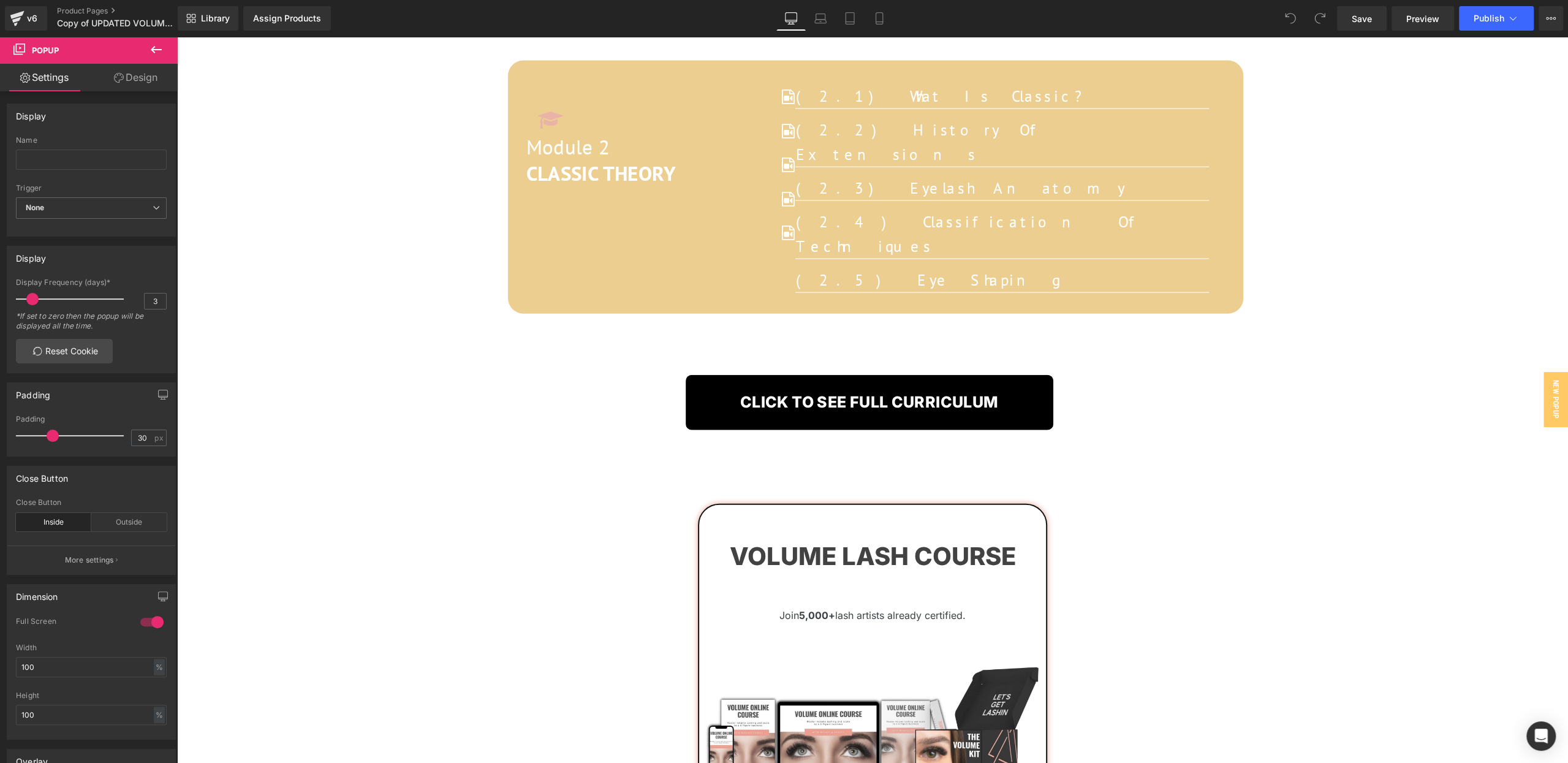
scroll to position [12205, 0]
